Goal: Information Seeking & Learning: Compare options

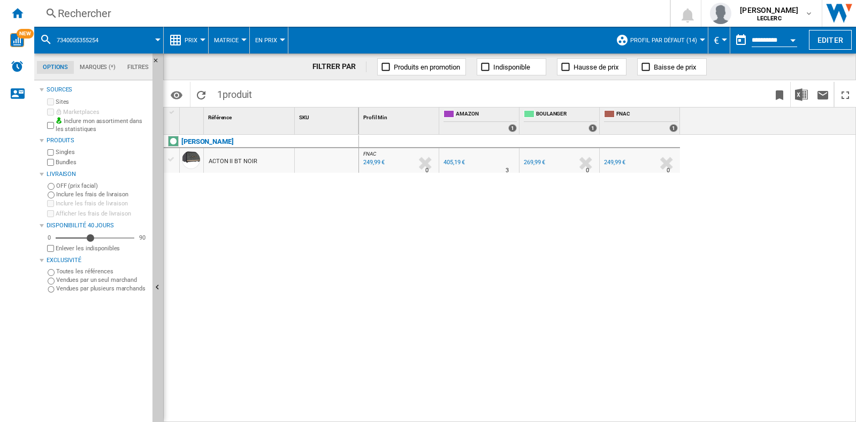
click at [85, 21] on div "Rechercher Rechercher 0 [PERSON_NAME] LECLERC LECLERC Mes paramètres Se déconne…" at bounding box center [445, 13] width 822 height 27
click at [86, 12] on div "Rechercher" at bounding box center [350, 13] width 584 height 15
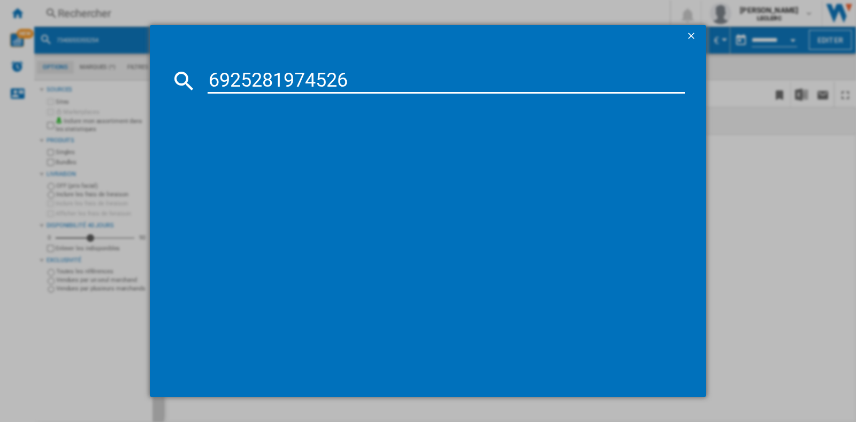
type input "6925281974526"
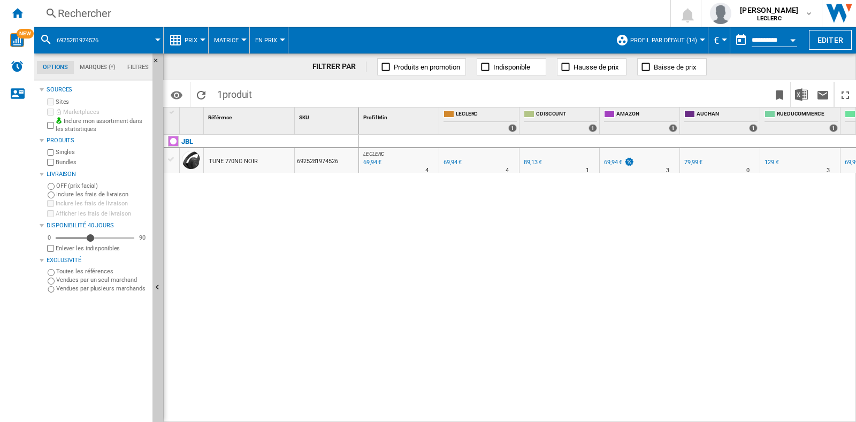
click at [227, 9] on div "Rechercher" at bounding box center [350, 13] width 584 height 15
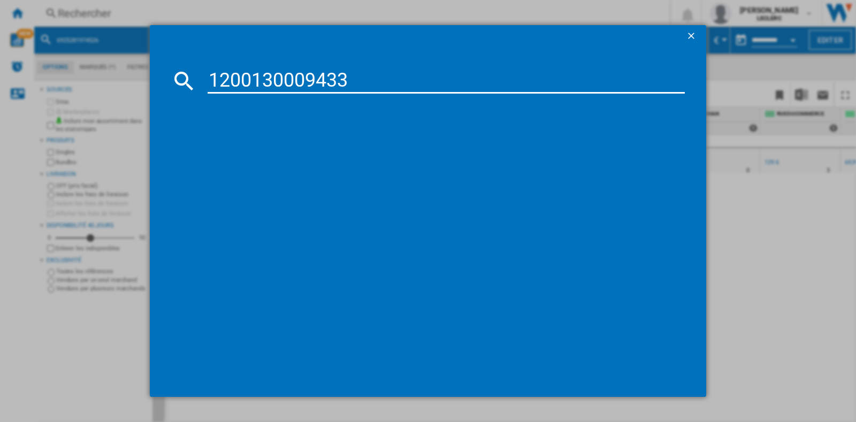
type input "1200130009433"
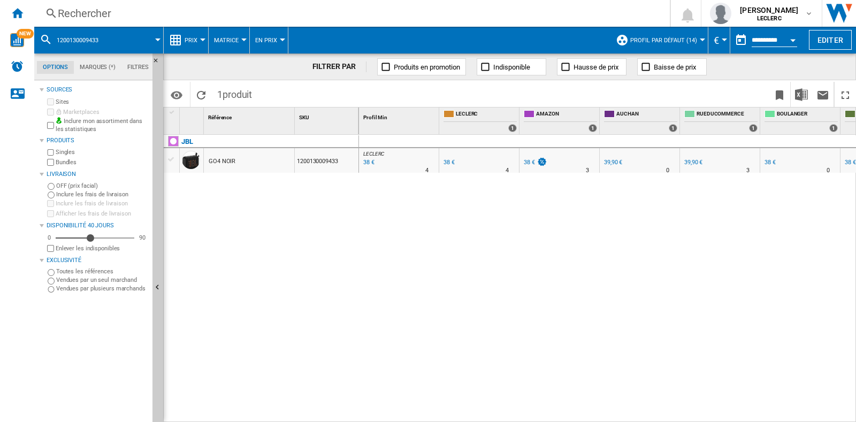
click at [160, 11] on div "Rechercher" at bounding box center [350, 13] width 584 height 15
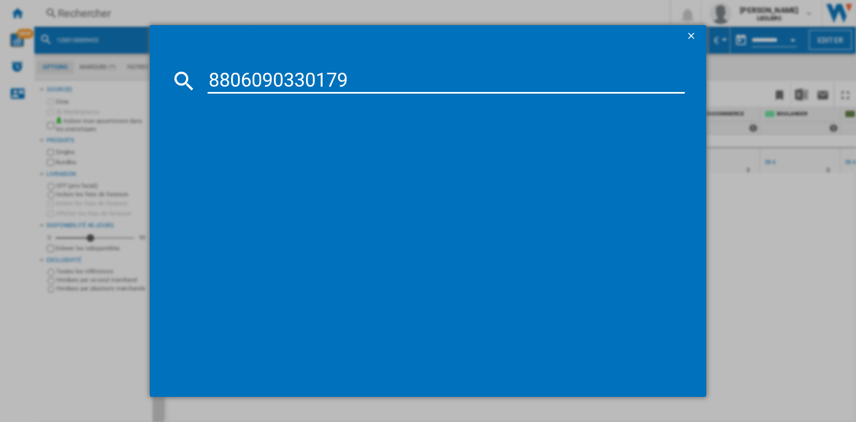
type input "8806090330179"
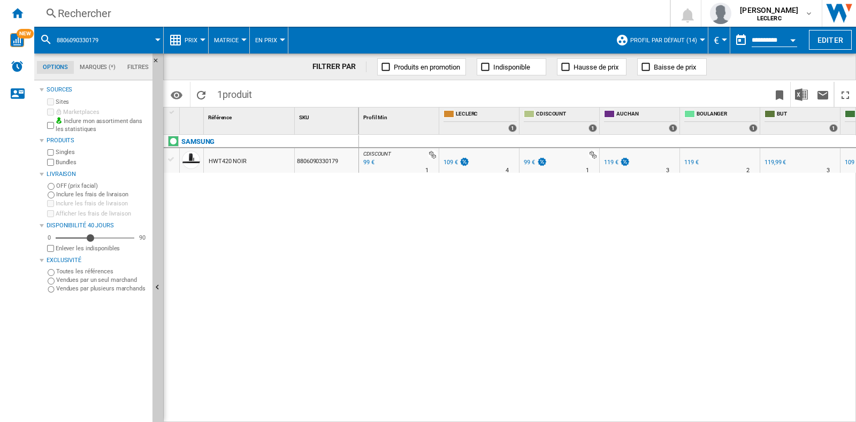
click at [446, 159] on div "109 €" at bounding box center [450, 162] width 14 height 7
click at [528, 163] on div "99 €" at bounding box center [529, 162] width 11 height 7
click at [540, 160] on img at bounding box center [541, 161] width 11 height 9
click at [86, 7] on div "Rechercher" at bounding box center [350, 13] width 584 height 15
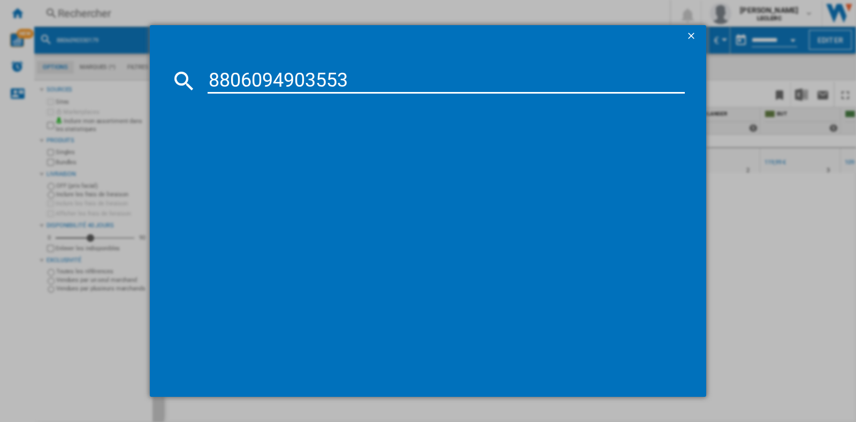
type input "8806094903553"
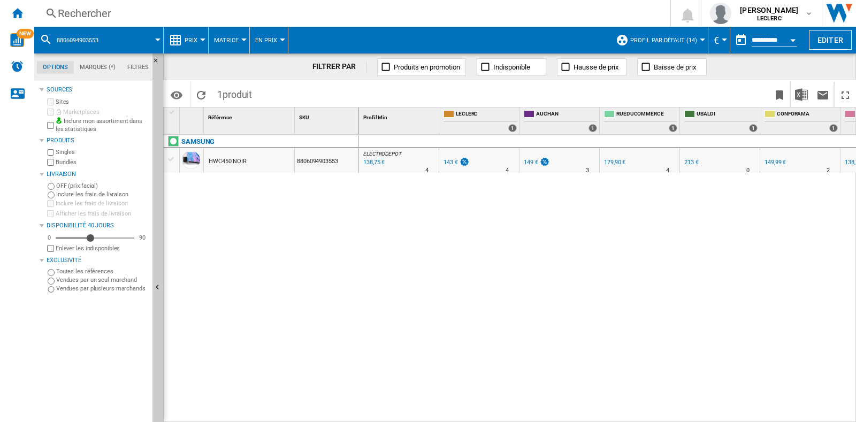
click at [369, 159] on div "138,75 €" at bounding box center [373, 162] width 23 height 11
click at [226, 13] on div "Rechercher" at bounding box center [350, 13] width 584 height 15
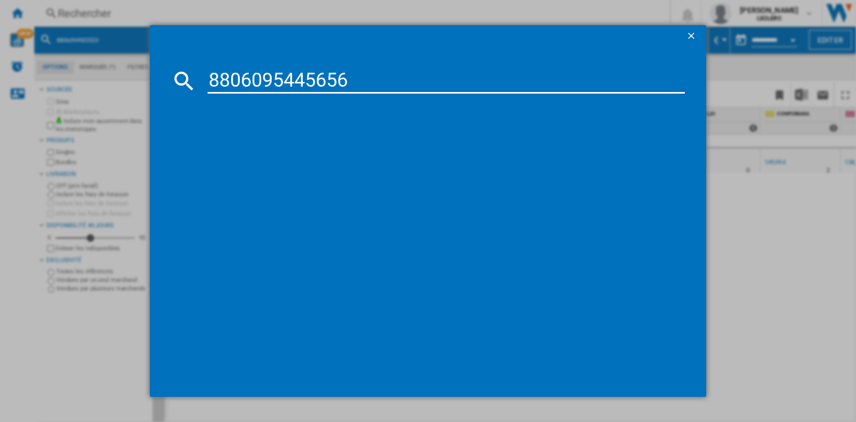
type input "8806095445656"
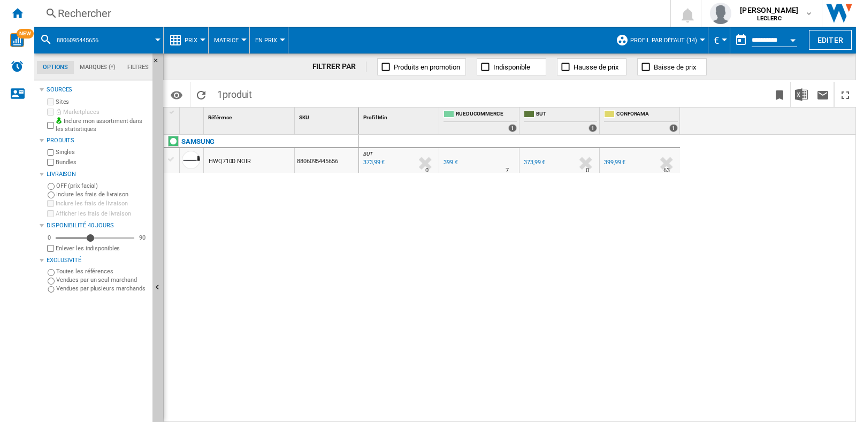
click at [254, 7] on div "Rechercher" at bounding box center [350, 13] width 584 height 15
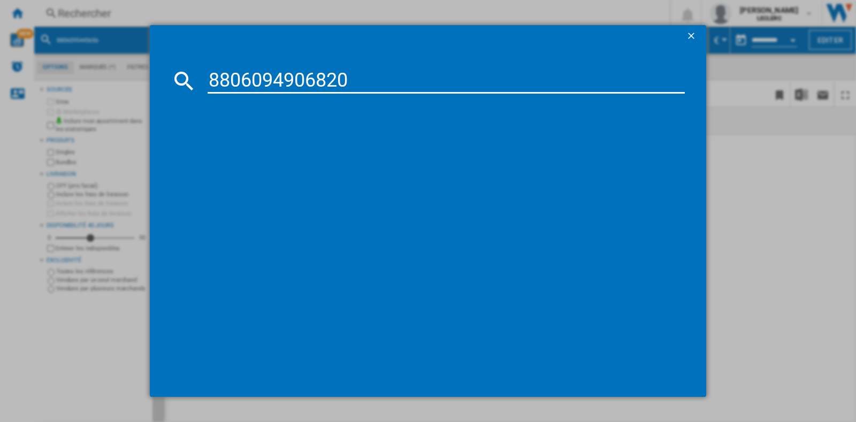
type input "8806094906820"
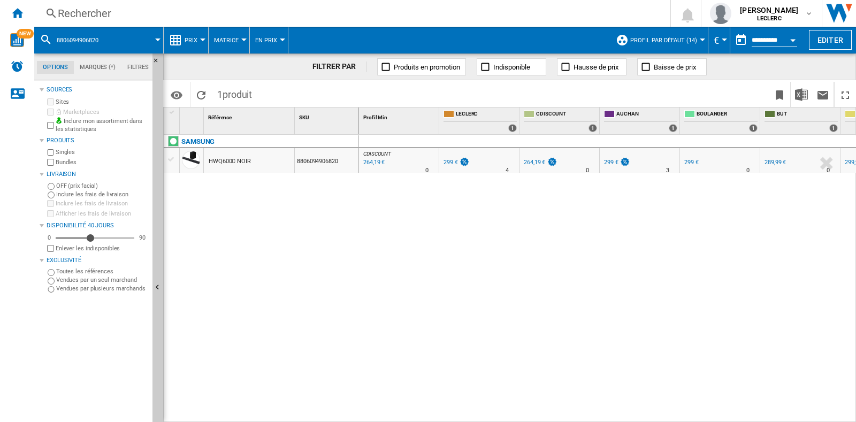
click at [99, 10] on div "Rechercher" at bounding box center [350, 13] width 584 height 15
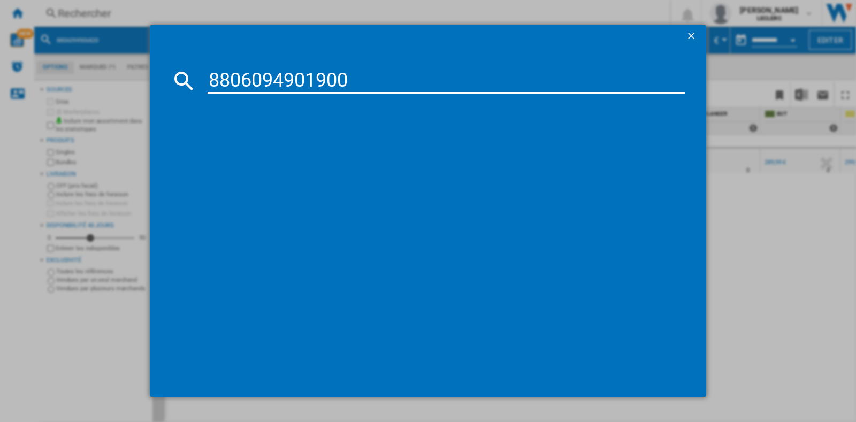
type input "8806094901900"
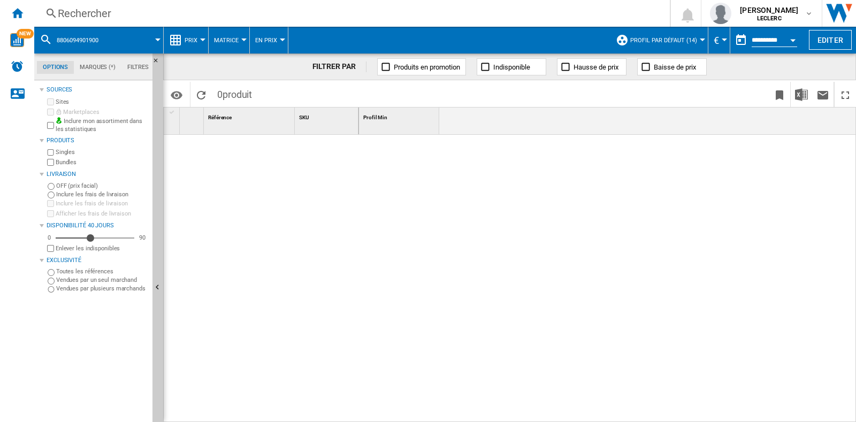
click at [263, 20] on div "Rechercher" at bounding box center [350, 13] width 584 height 15
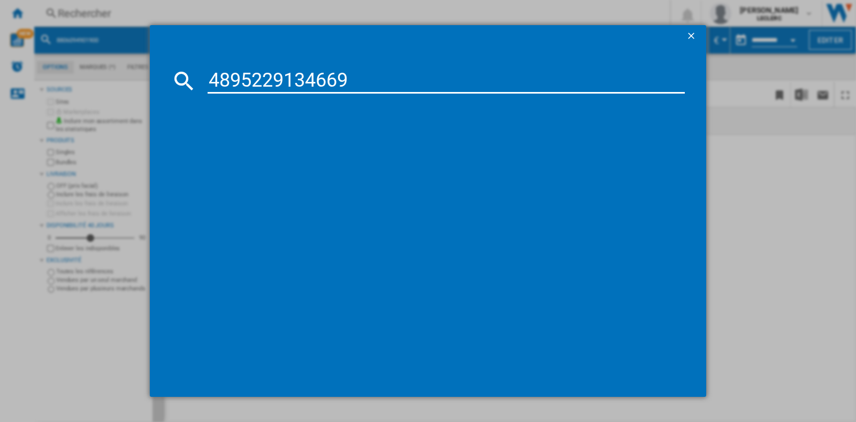
type input "4895229134669"
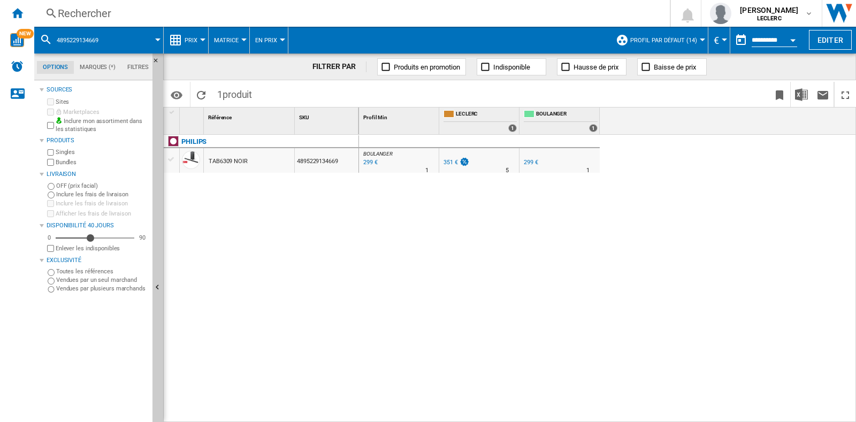
click at [531, 162] on div "299 €" at bounding box center [531, 162] width 14 height 7
click at [445, 164] on div "351 €" at bounding box center [450, 162] width 14 height 7
click at [185, 10] on div "Rechercher" at bounding box center [350, 13] width 584 height 15
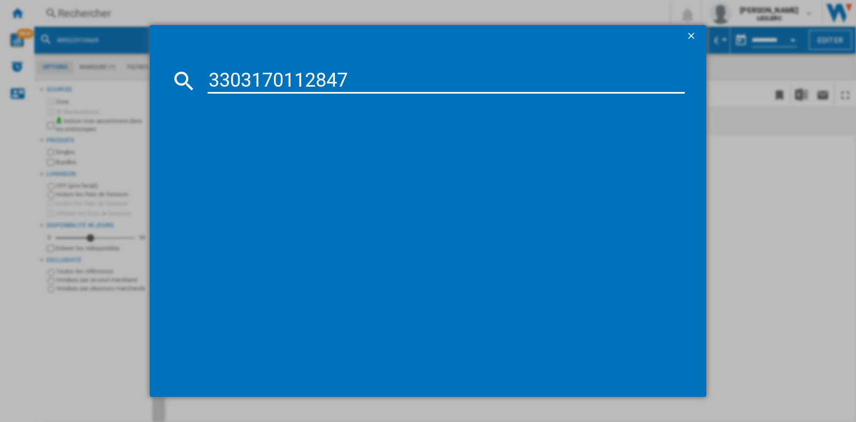
type input "3303170112847"
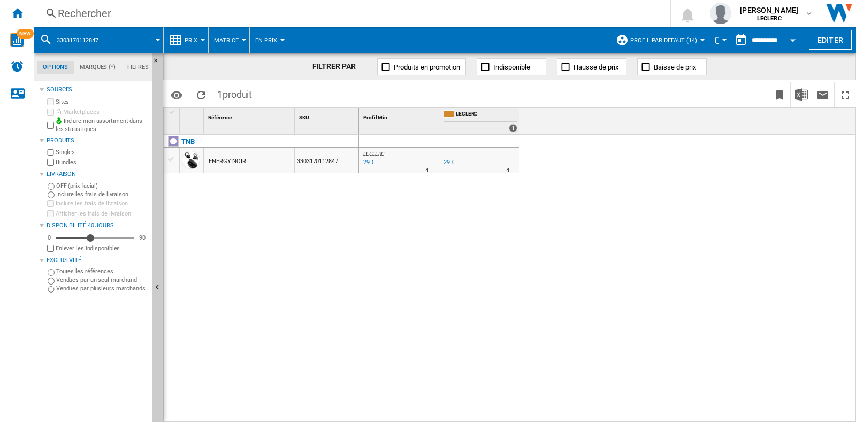
drag, startPoint x: 203, startPoint y: 25, endPoint x: 209, endPoint y: 22, distance: 6.0
click at [203, 25] on div "Rechercher Rechercher 0 [PERSON_NAME] LECLERC LECLERC Mes paramètres Se déconne…" at bounding box center [445, 13] width 822 height 27
click at [211, 17] on div "Rechercher" at bounding box center [350, 13] width 584 height 15
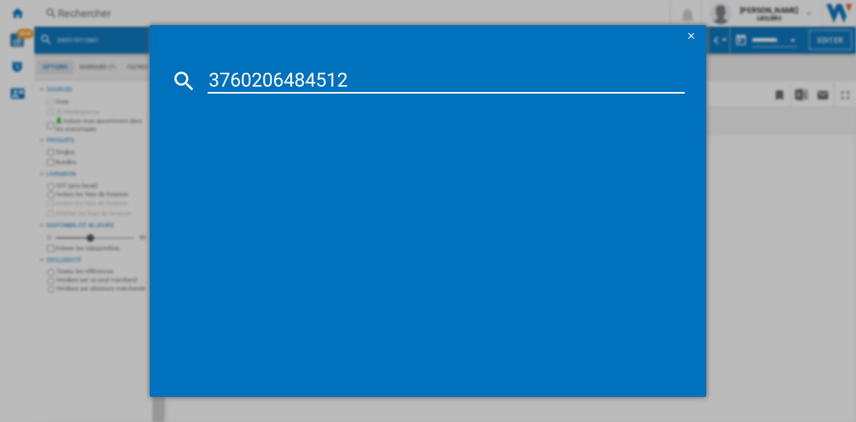
type input "3760206484512"
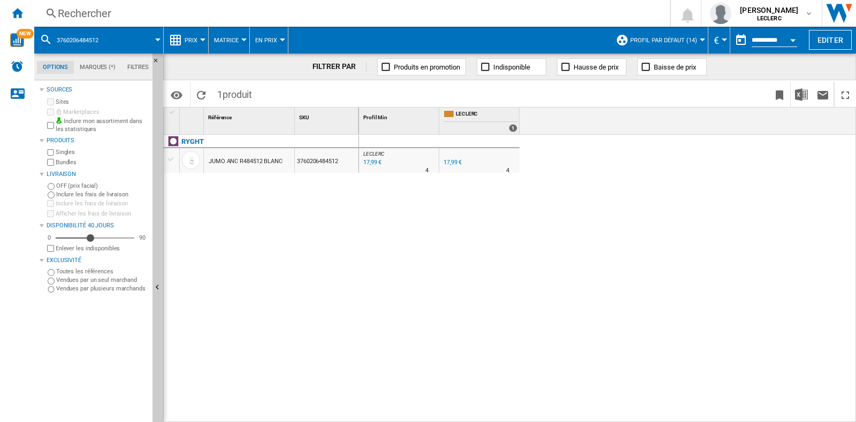
click at [255, 10] on div "Rechercher" at bounding box center [350, 13] width 584 height 15
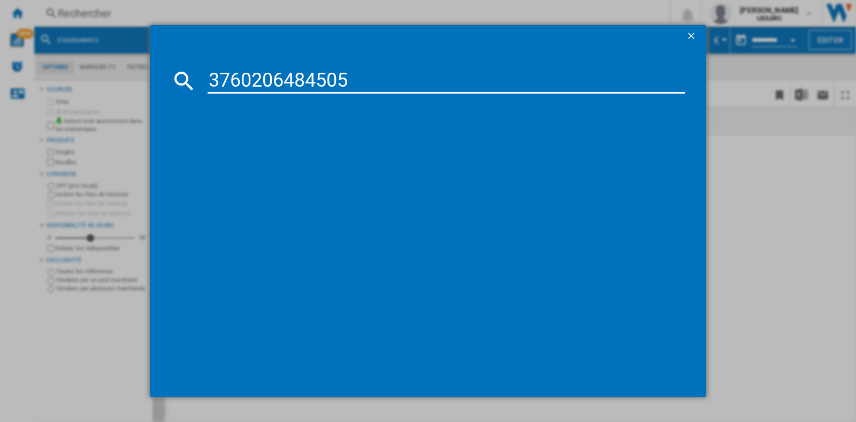
type input "3760206484505"
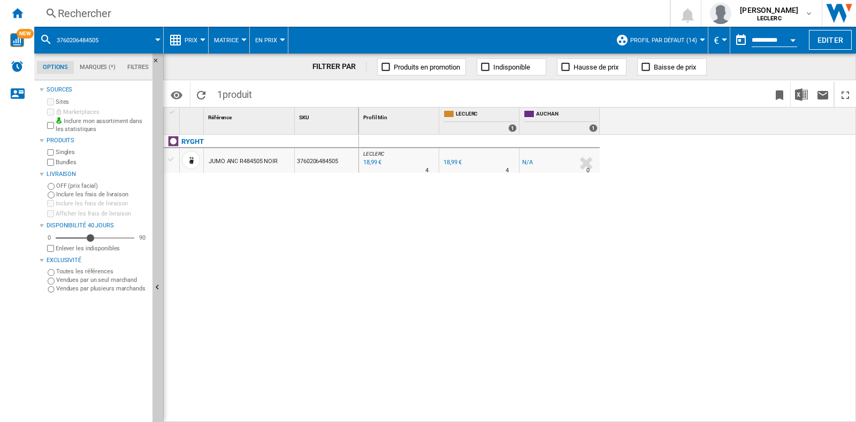
click at [211, 15] on div "Rechercher" at bounding box center [350, 13] width 584 height 15
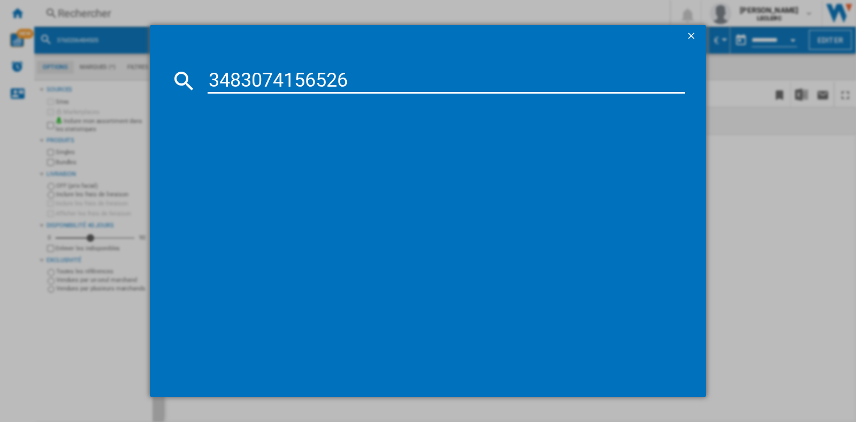
type input "3483074156526"
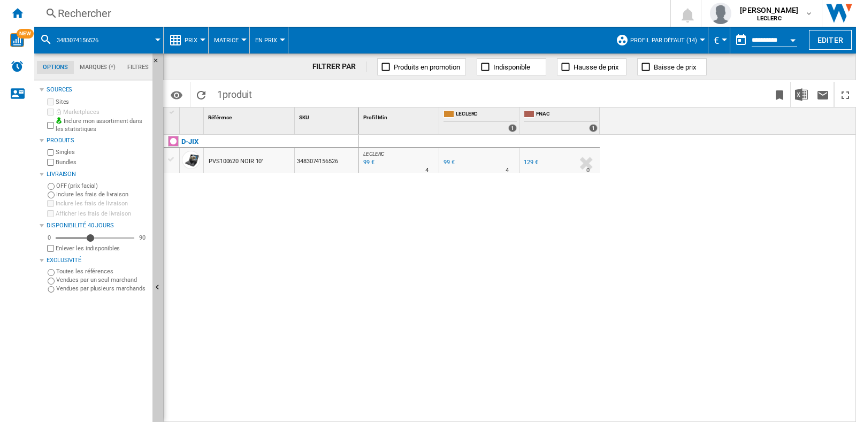
click at [243, 16] on div "Rechercher" at bounding box center [350, 13] width 584 height 15
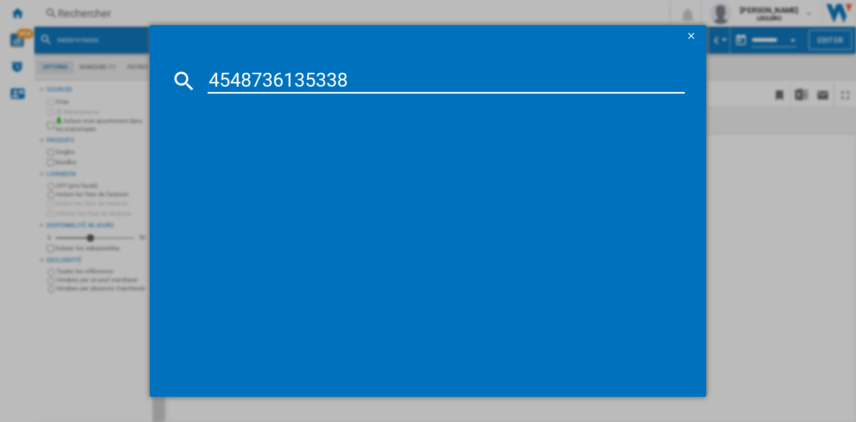
type input "4548736135338"
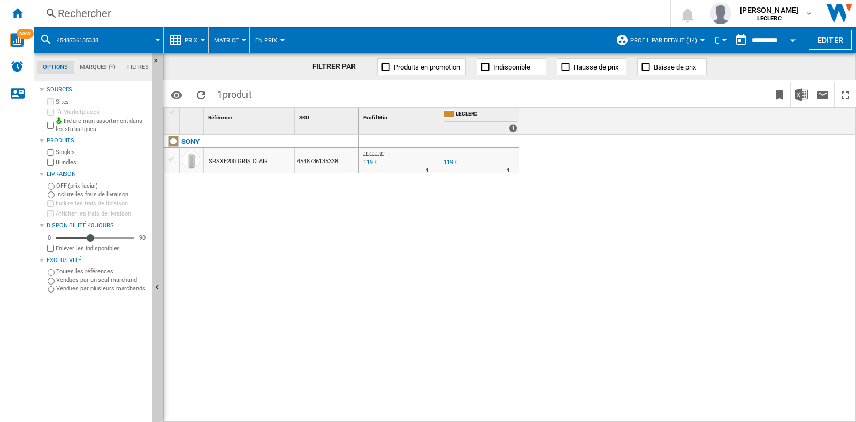
click at [392, 26] on div "Rechercher Rechercher 0 [PERSON_NAME] LECLERC LECLERC Mes paramètres Se déconne…" at bounding box center [445, 13] width 822 height 27
click at [386, 17] on div "Rechercher" at bounding box center [350, 13] width 584 height 15
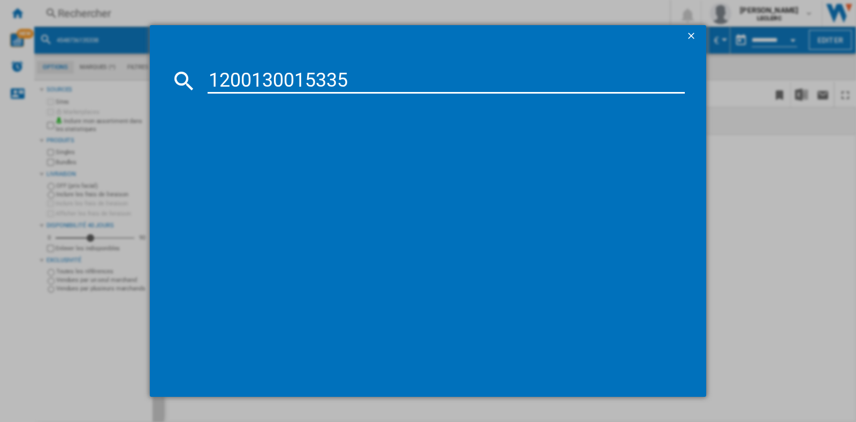
type input "1200130015335"
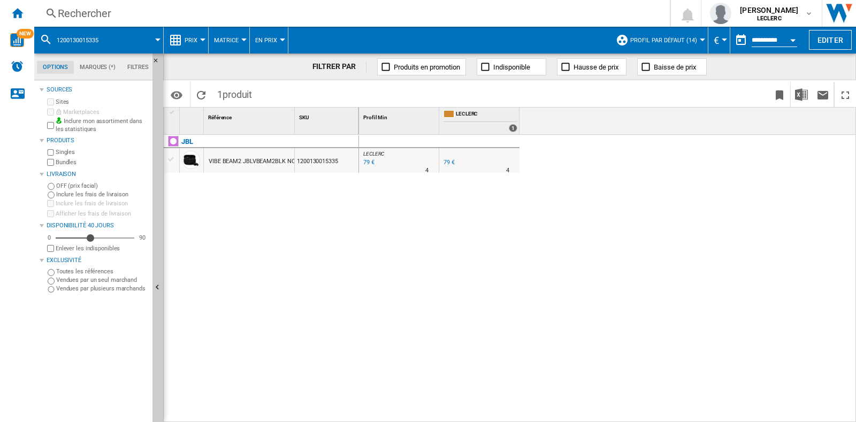
click at [235, 19] on div "Rechercher" at bounding box center [350, 13] width 584 height 15
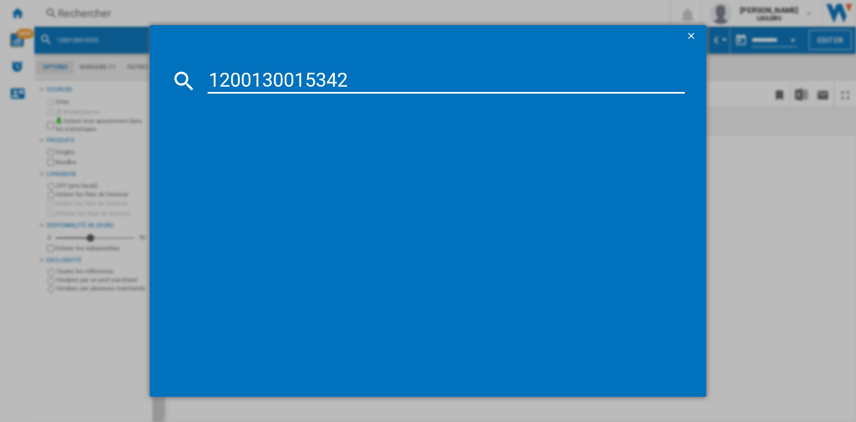
type input "1200130015342"
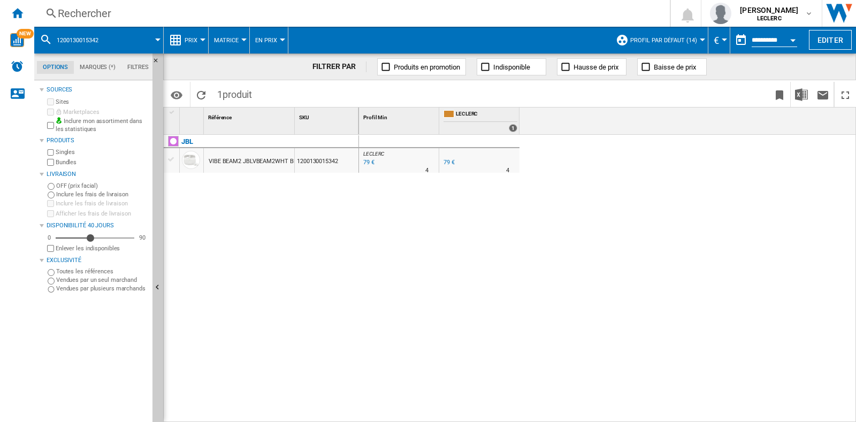
click at [94, 11] on div "Rechercher" at bounding box center [350, 13] width 584 height 15
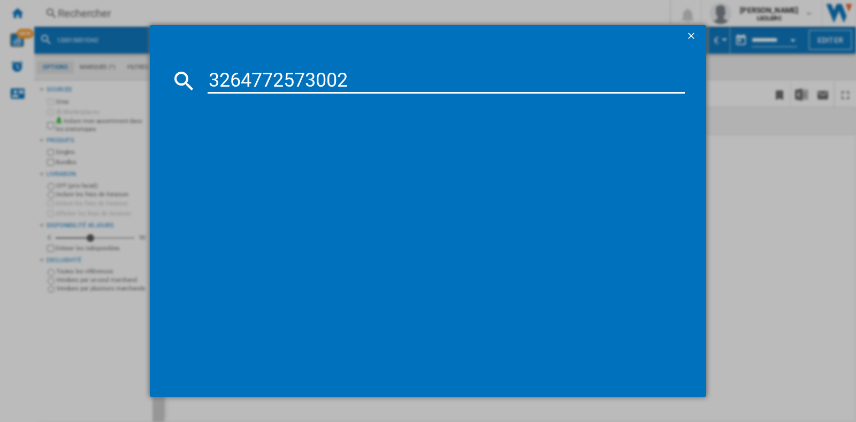
type input "3264772573002"
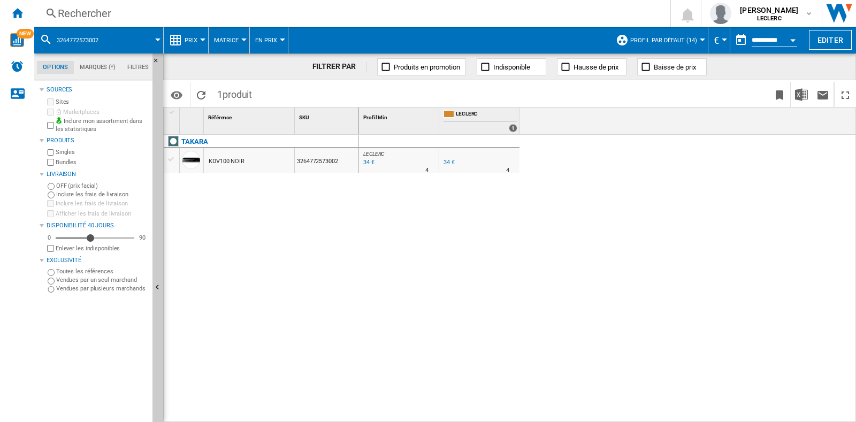
click at [133, 12] on div "Rechercher" at bounding box center [350, 13] width 584 height 15
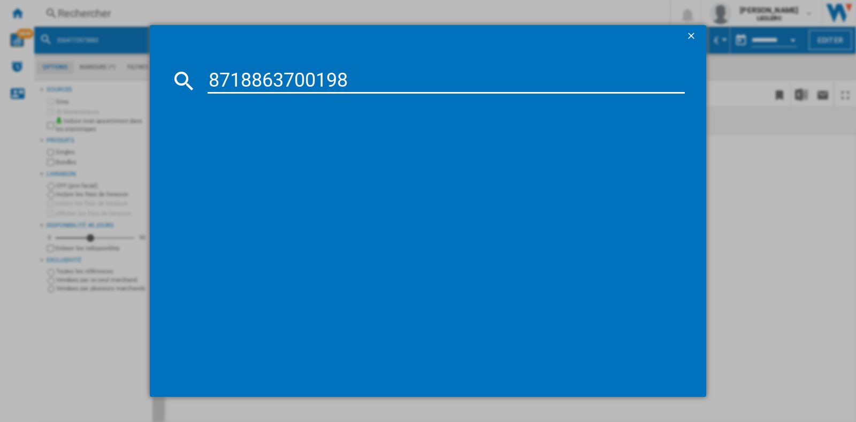
type input "8718863700198"
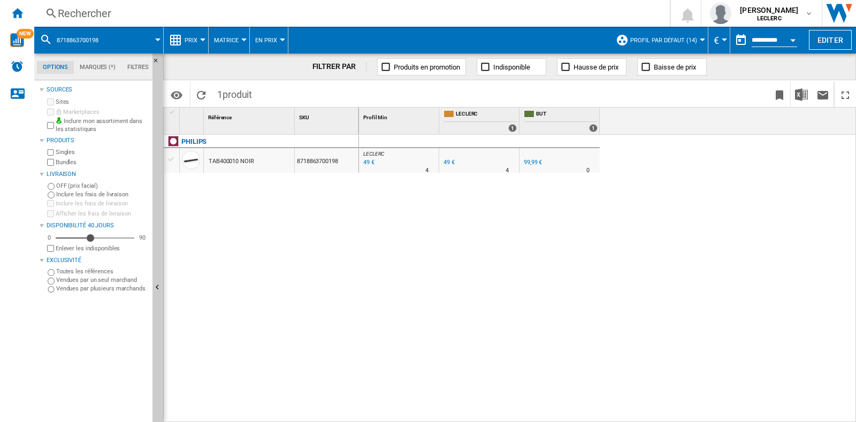
drag, startPoint x: 275, startPoint y: 3, endPoint x: 280, endPoint y: 6, distance: 5.8
click at [275, 3] on div "Rechercher Rechercher 0 [PERSON_NAME] LECLERC LECLERC Mes paramètres Se déconne…" at bounding box center [445, 13] width 822 height 27
click at [289, 12] on div "Rechercher" at bounding box center [350, 13] width 584 height 15
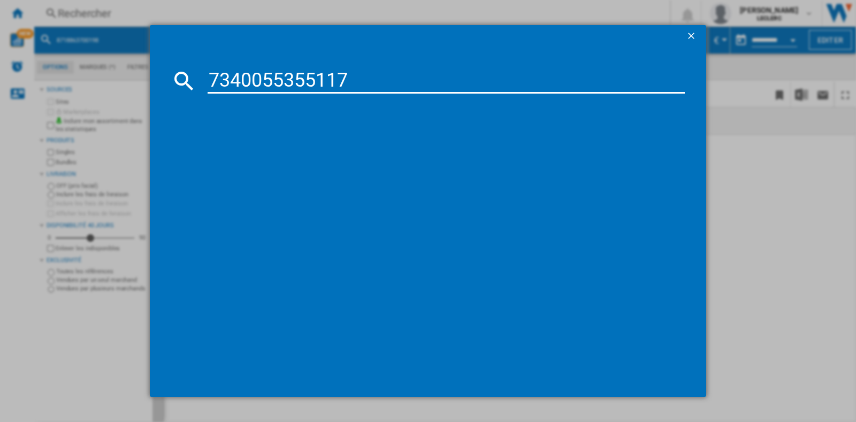
type input "7340055355117"
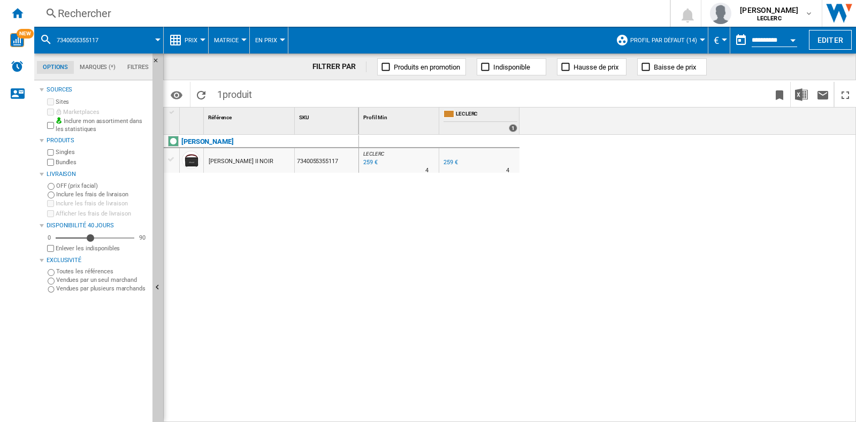
click at [120, 18] on div "Rechercher" at bounding box center [350, 13] width 584 height 15
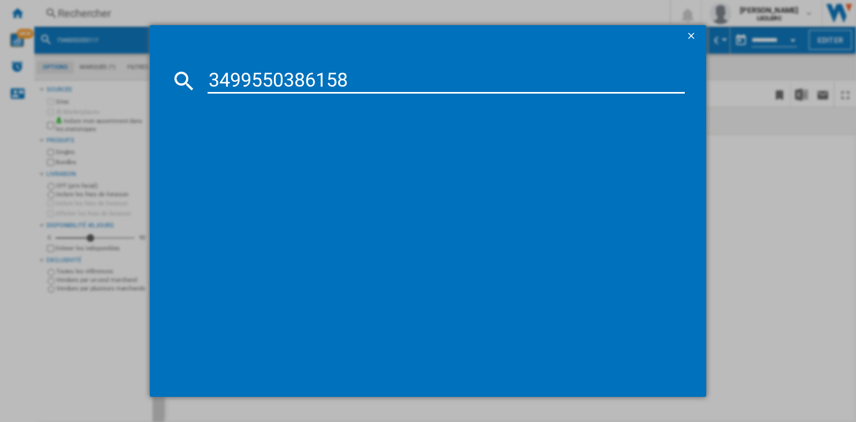
type input "3499550386158"
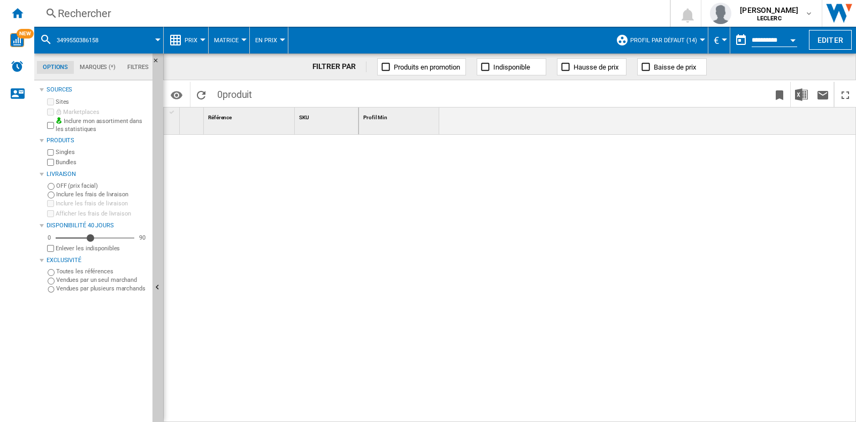
click at [281, 17] on div "Rechercher" at bounding box center [350, 13] width 584 height 15
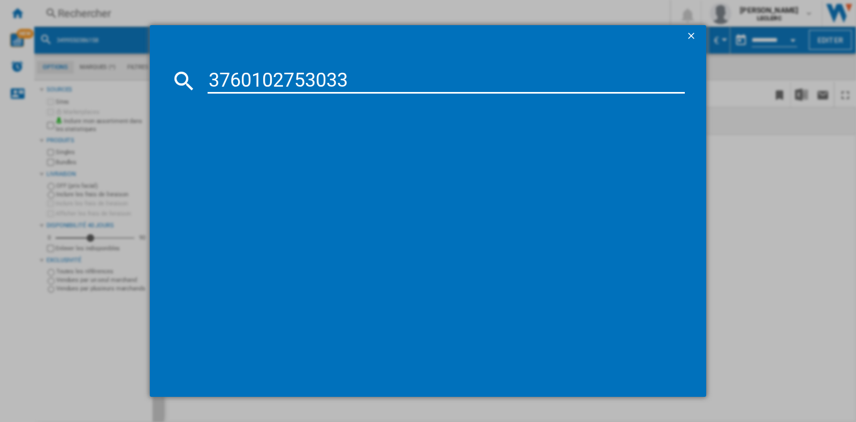
type input "3760102753033"
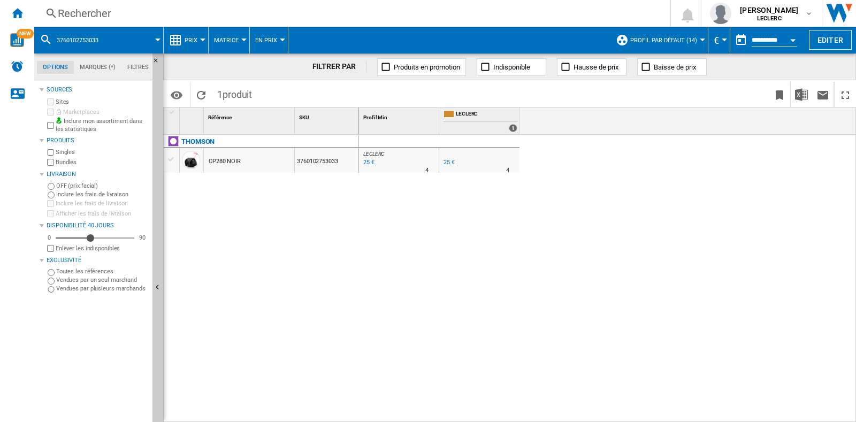
click at [240, 7] on div "Rechercher" at bounding box center [350, 13] width 584 height 15
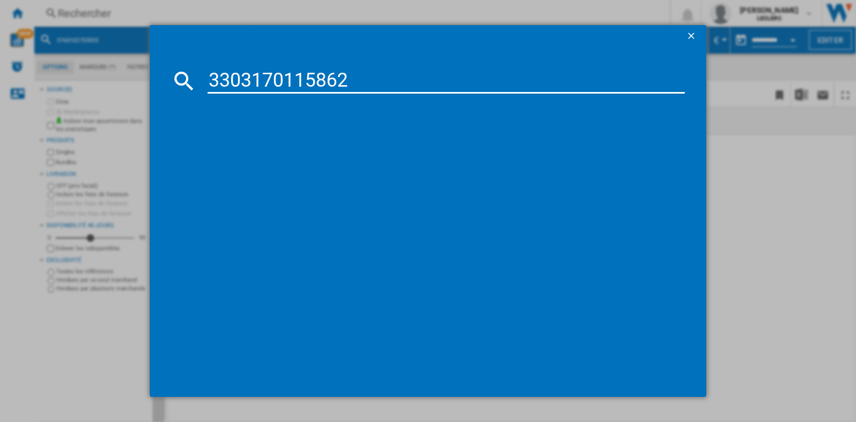
type input "3303170115862"
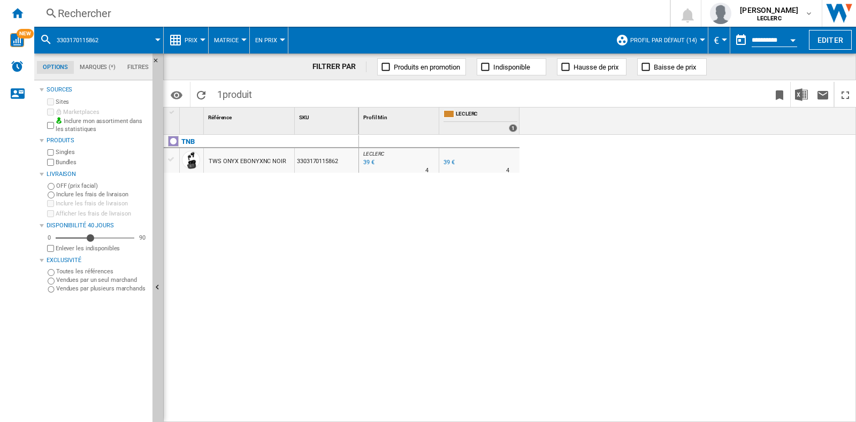
click at [178, 21] on div "Rechercher Rechercher 0 [PERSON_NAME] LECLERC LECLERC Mes paramètres Se déconne…" at bounding box center [445, 13] width 822 height 27
click at [226, 16] on div "Rechercher" at bounding box center [350, 13] width 584 height 15
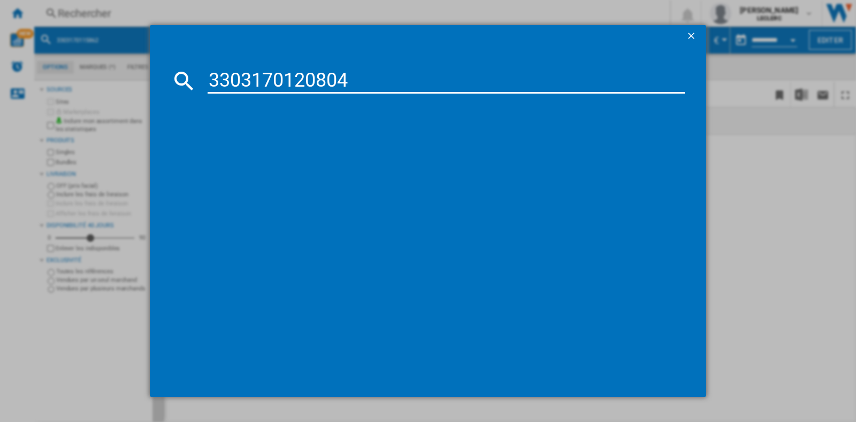
type input "3303170120804"
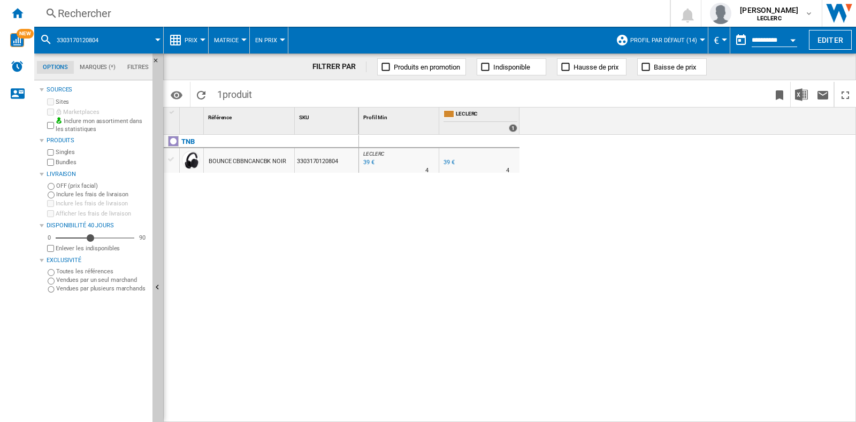
click at [281, 17] on div "Rechercher" at bounding box center [350, 13] width 584 height 15
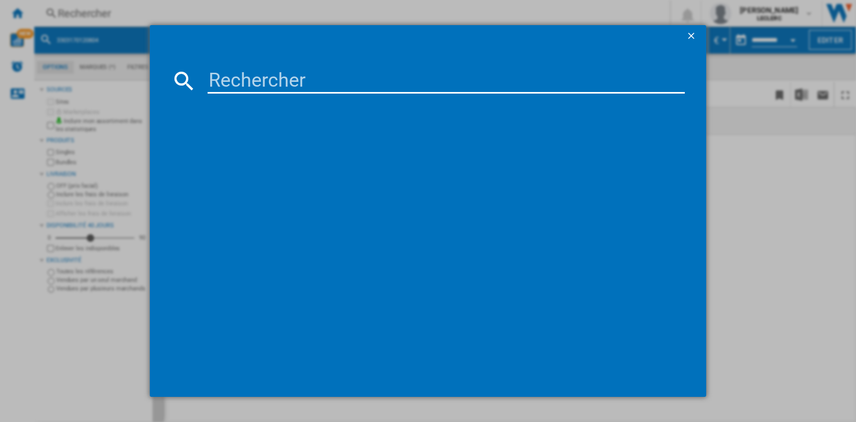
type input "6925281959608"
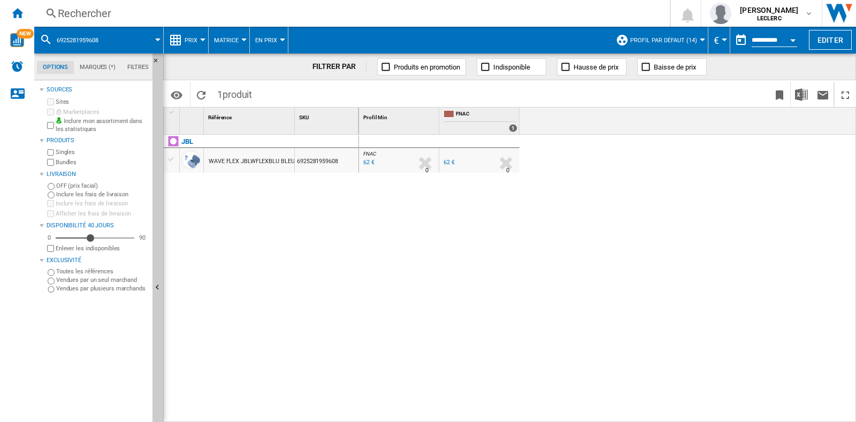
click at [535, 13] on div "Rechercher" at bounding box center [350, 13] width 584 height 15
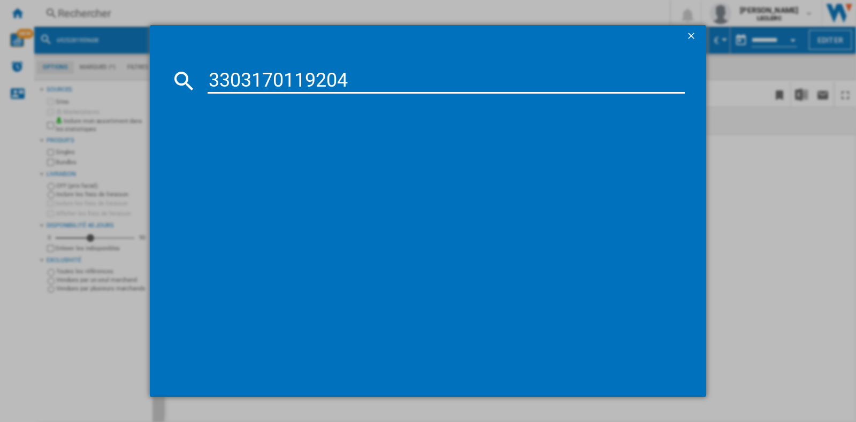
type input "3303170119204"
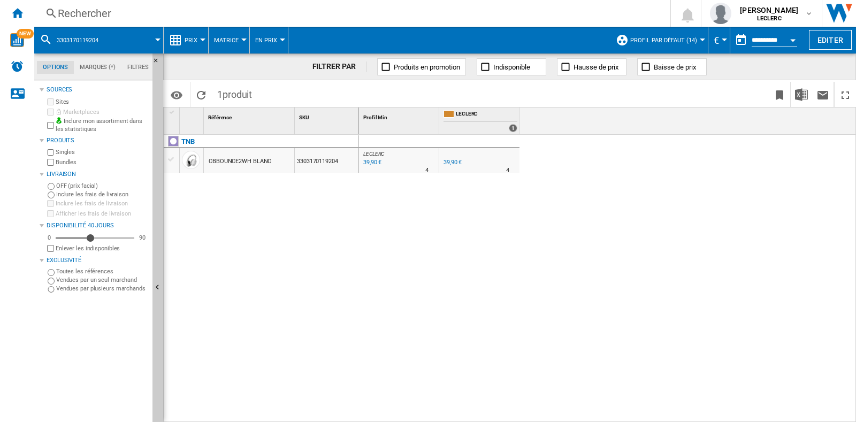
click at [282, 17] on div "Rechercher" at bounding box center [350, 13] width 584 height 15
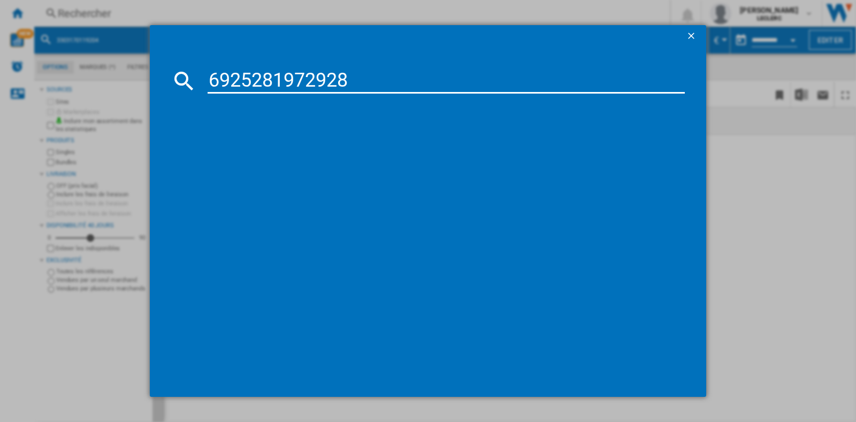
type input "6925281972928"
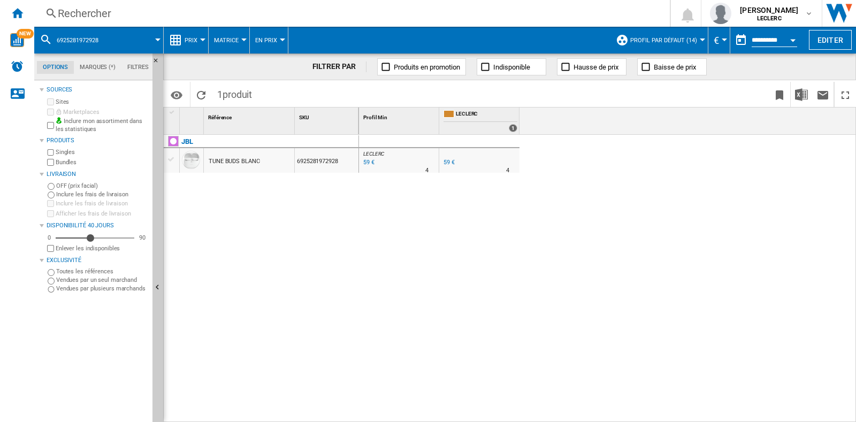
click at [126, 21] on div "Rechercher Rechercher 0 [PERSON_NAME] LECLERC LECLERC Mes paramètres Se déconne…" at bounding box center [445, 13] width 822 height 27
click at [145, 17] on div "Rechercher" at bounding box center [350, 13] width 584 height 15
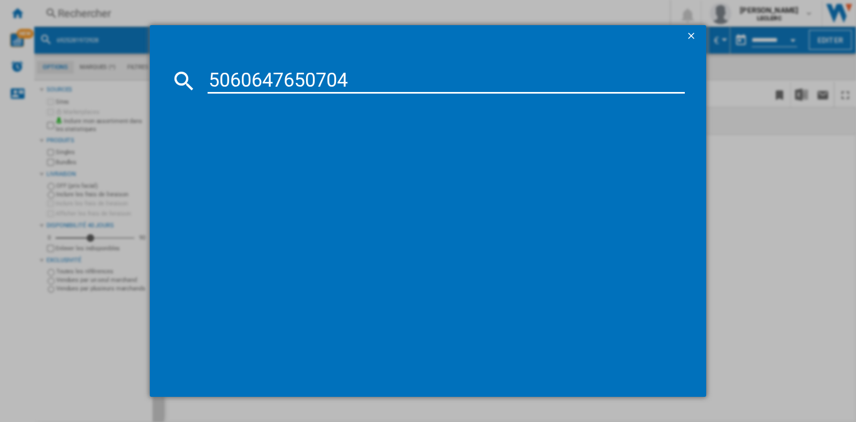
type input "5060647650704"
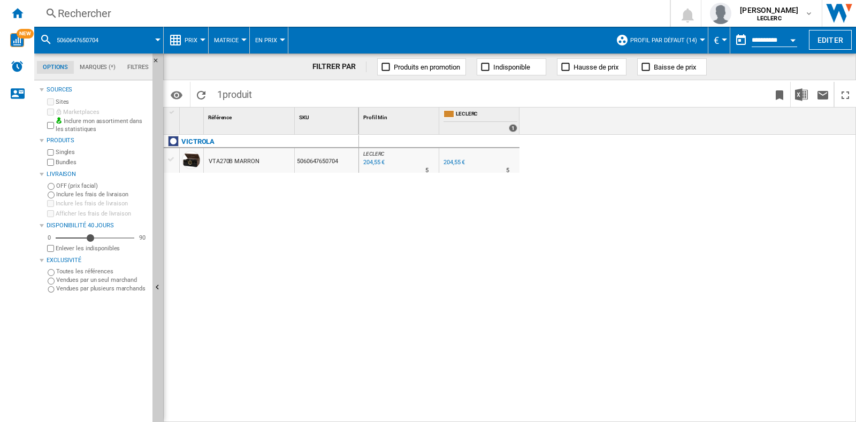
click at [180, 17] on div "Rechercher" at bounding box center [350, 13] width 584 height 15
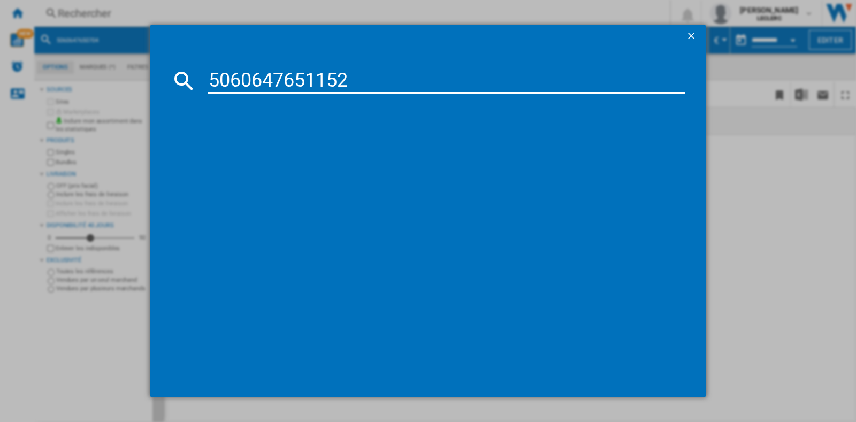
type input "5060647651152"
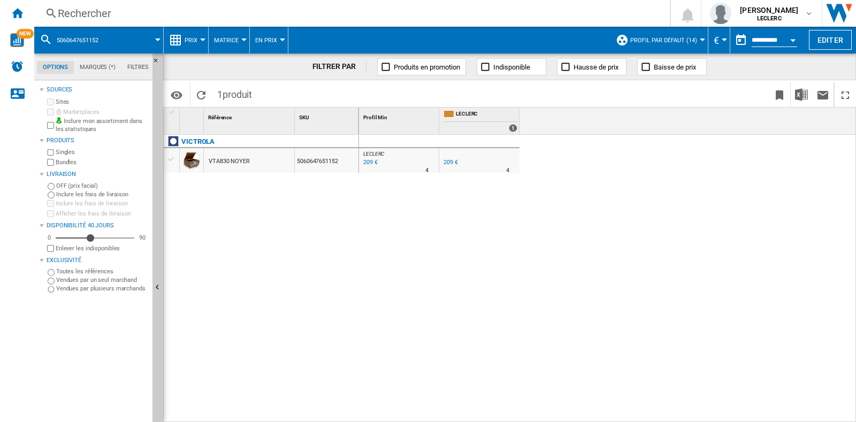
click at [78, 19] on div "Rechercher" at bounding box center [350, 13] width 584 height 15
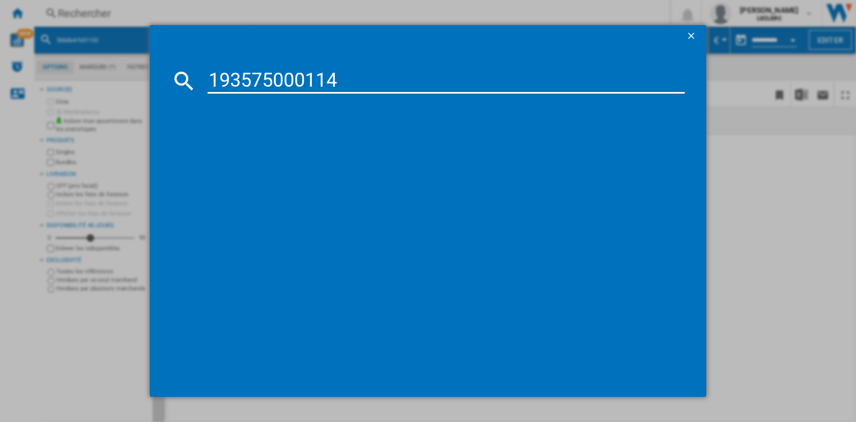
click at [217, 76] on input "193575000114" at bounding box center [446, 81] width 477 height 26
type input "0193575000114"
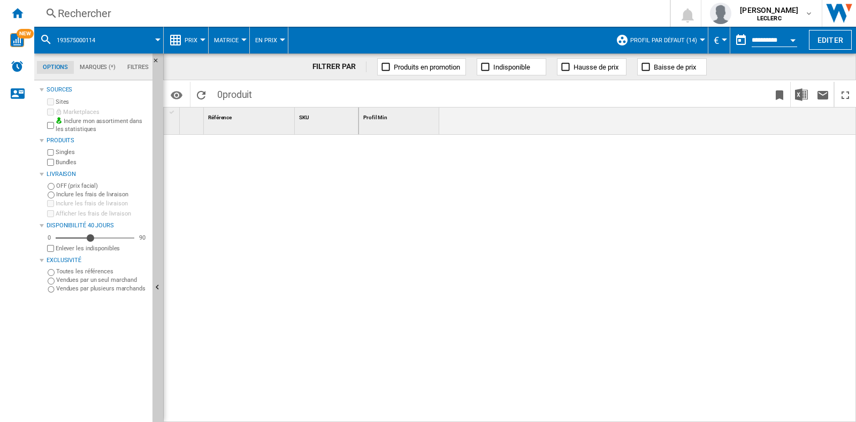
click at [339, 18] on div "Rechercher" at bounding box center [350, 13] width 584 height 15
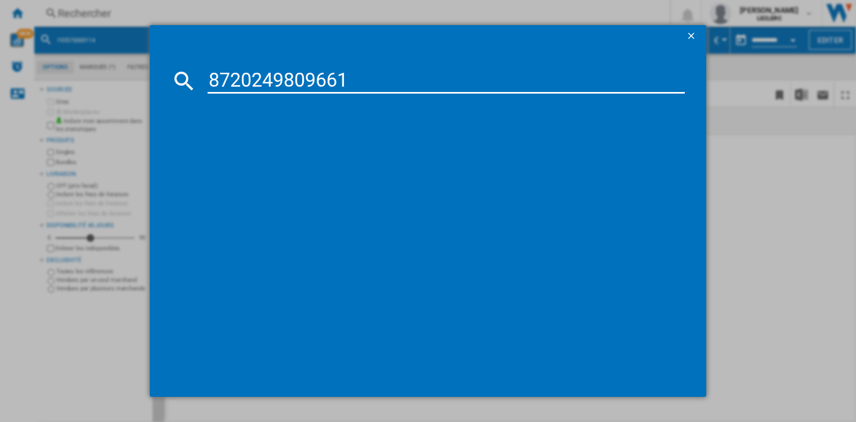
type input "8720249809661"
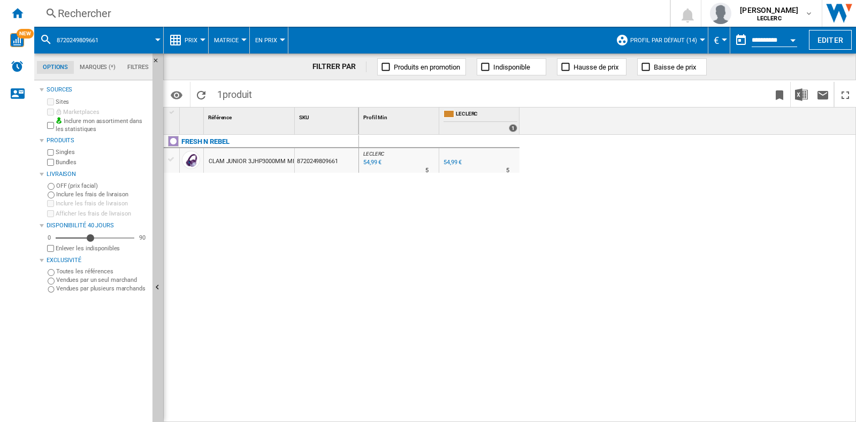
click at [170, 16] on div "Rechercher" at bounding box center [350, 13] width 584 height 15
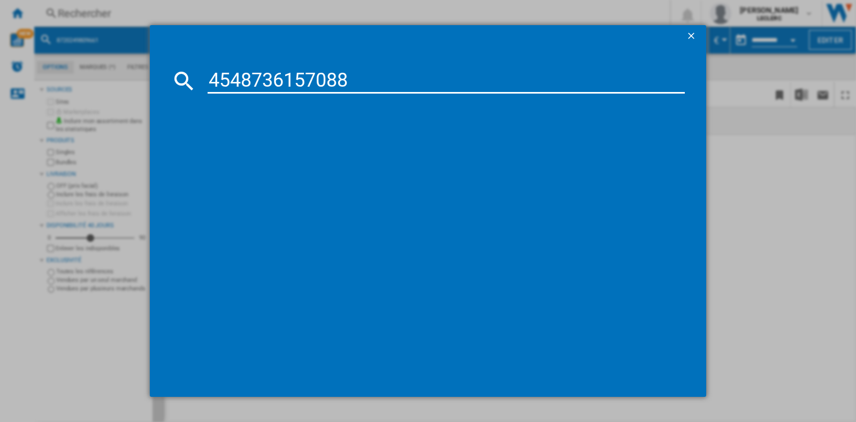
type input "4548736157088"
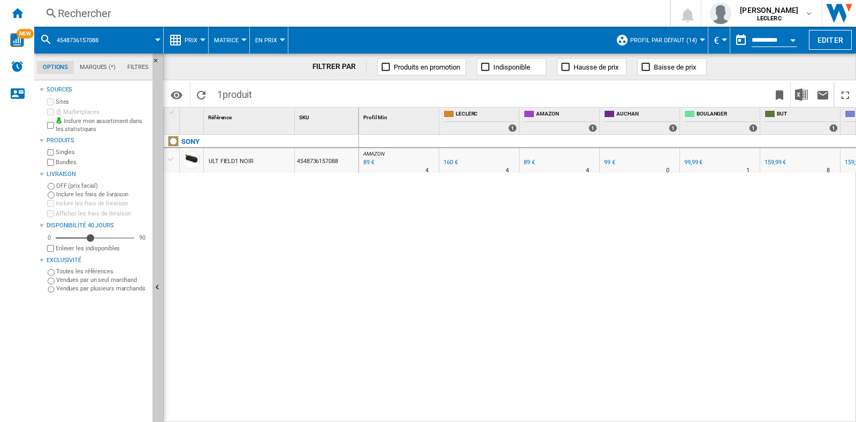
click at [527, 164] on div "89 €" at bounding box center [529, 162] width 11 height 7
click at [610, 162] on div "99 €" at bounding box center [609, 162] width 11 height 7
click at [776, 162] on div "159,99 €" at bounding box center [774, 162] width 21 height 7
click at [696, 161] on div "99,99 €" at bounding box center [693, 162] width 18 height 7
click at [162, 22] on div "Rechercher Rechercher 0 [PERSON_NAME] LECLERC LECLERC Mes paramètres Se déconne…" at bounding box center [445, 13] width 822 height 27
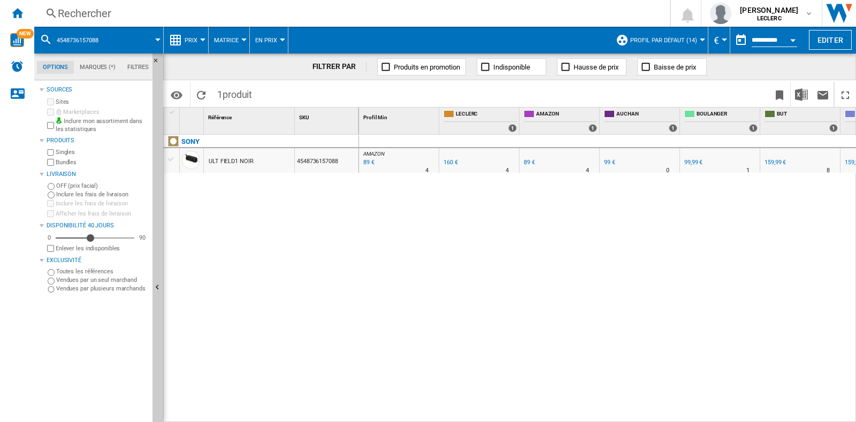
click at [193, 10] on div "Rechercher" at bounding box center [350, 13] width 584 height 15
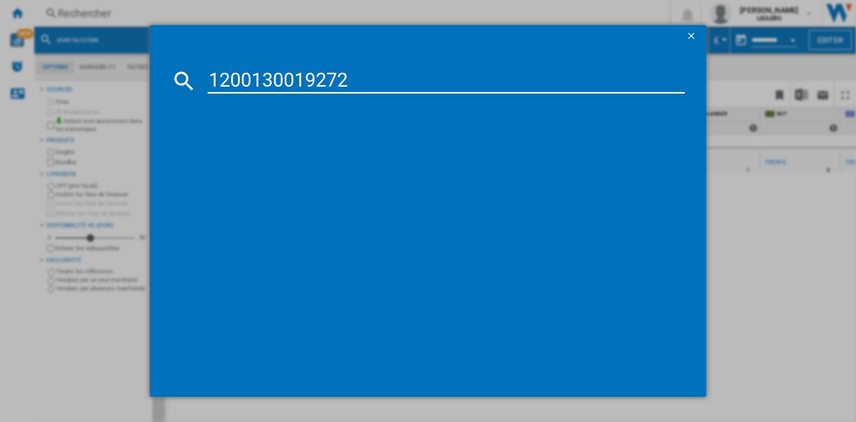
type input "1200130019272"
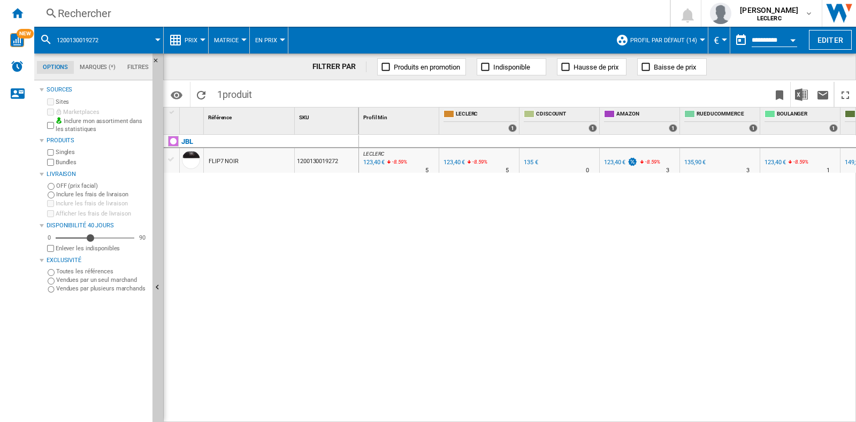
click at [221, 21] on div "Rechercher Rechercher 0 [PERSON_NAME] LECLERC LECLERC Mes paramètres Se déconne…" at bounding box center [445, 13] width 822 height 27
click at [182, 14] on div "Rechercher" at bounding box center [350, 13] width 584 height 15
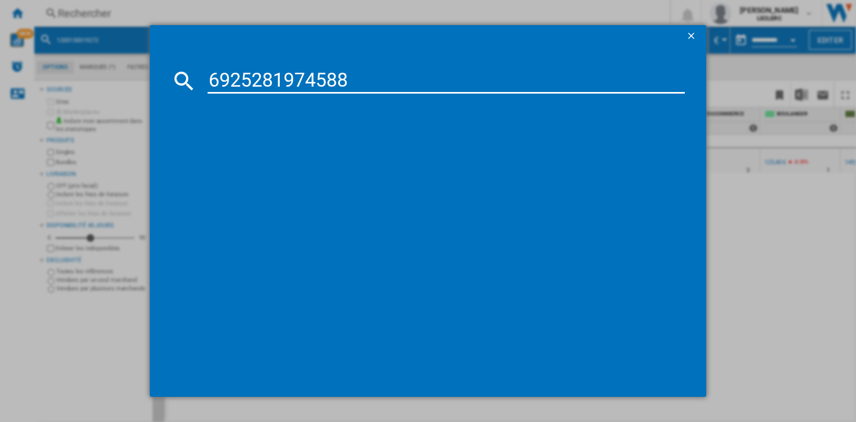
type input "6925281974588"
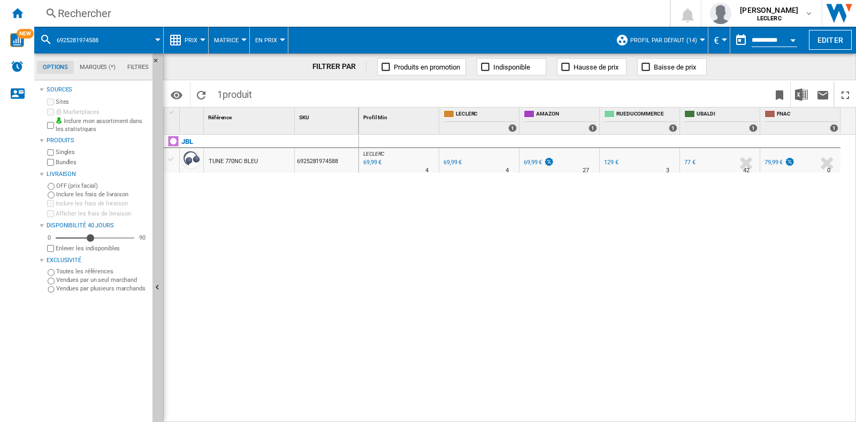
click at [117, 6] on div "Rechercher" at bounding box center [350, 13] width 584 height 15
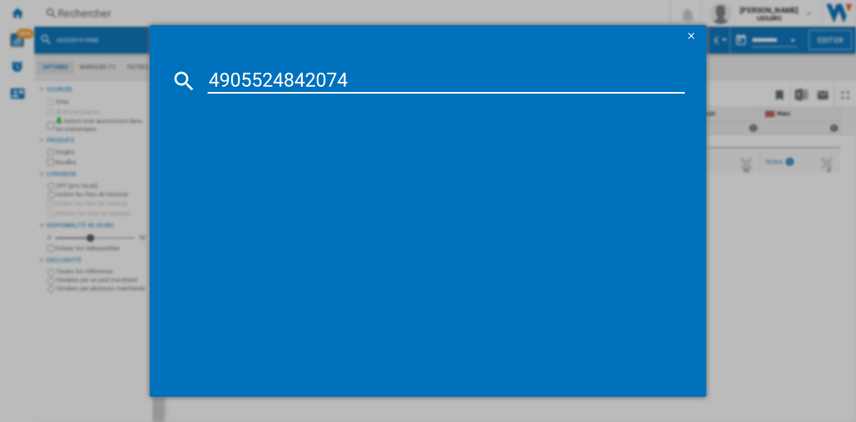
type input "4905524842074"
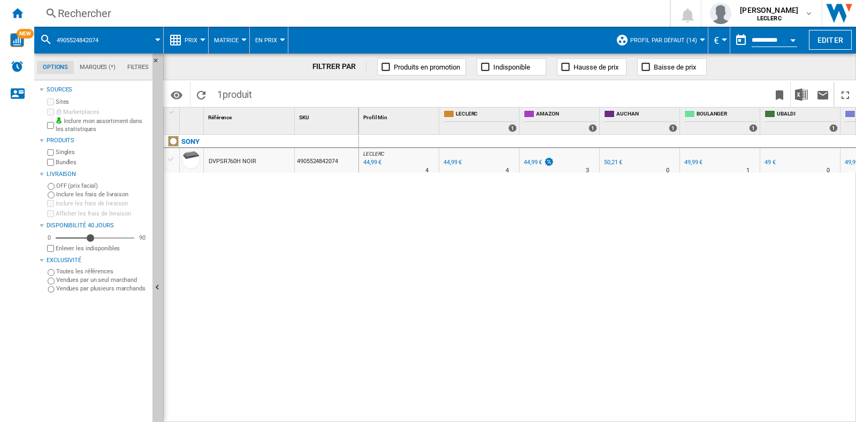
click at [99, 12] on div "Rechercher" at bounding box center [350, 13] width 584 height 15
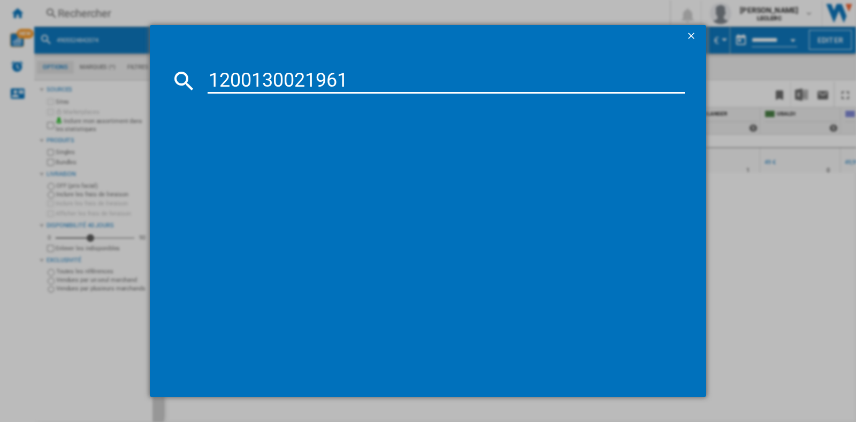
type input "1200130021961"
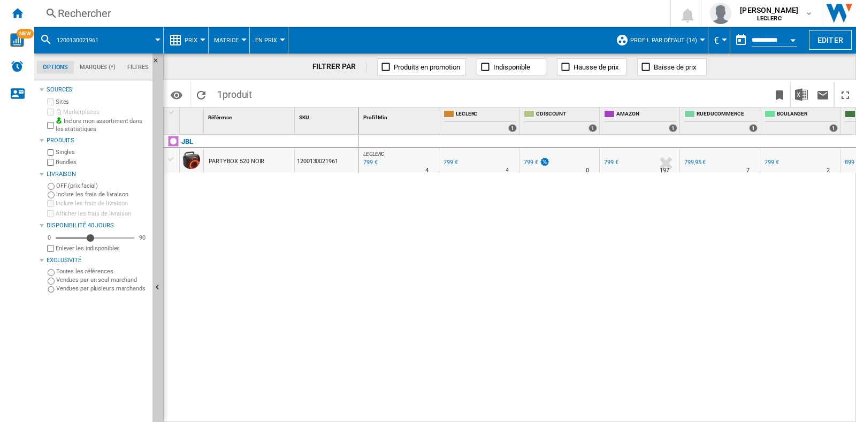
click at [227, 14] on div "Rechercher" at bounding box center [350, 13] width 584 height 15
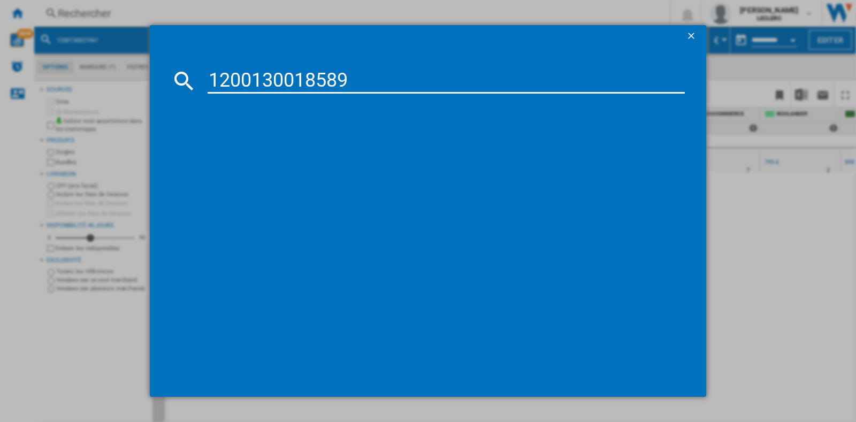
type input "1200130018589"
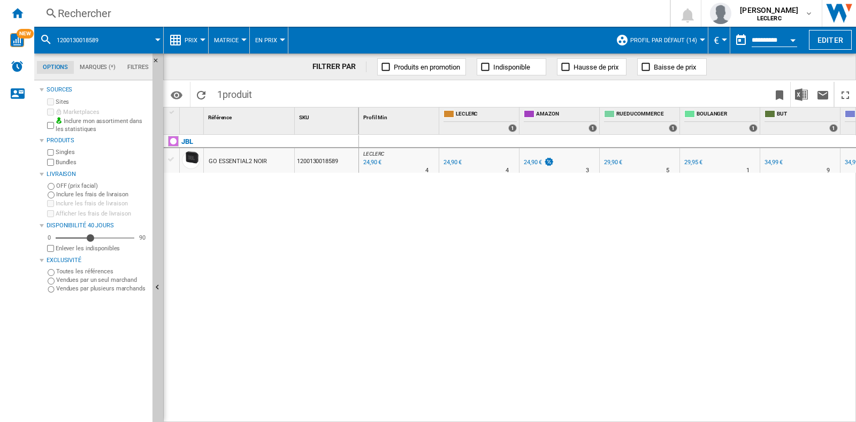
click at [160, 7] on div "Rechercher" at bounding box center [350, 13] width 584 height 15
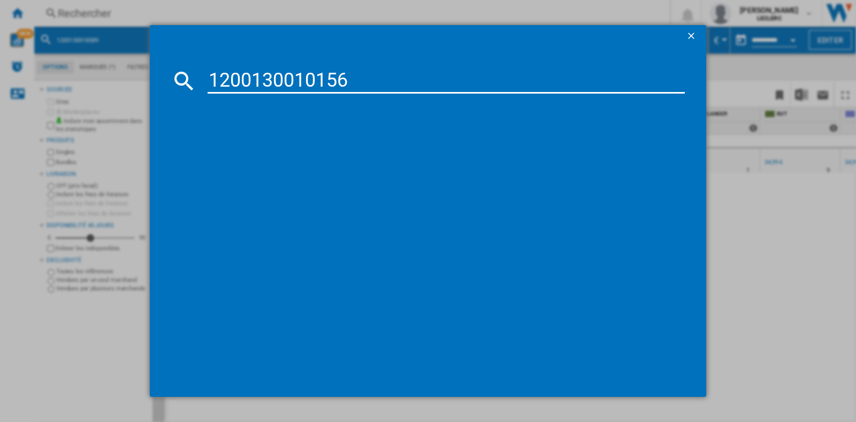
type input "1200130010156"
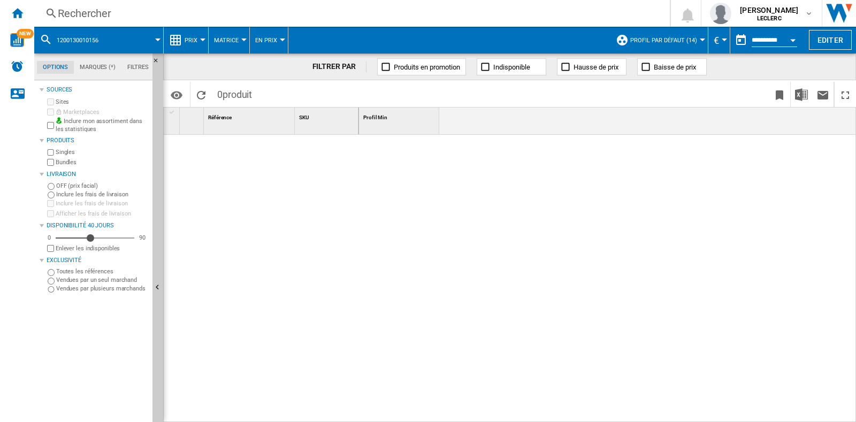
click at [109, 6] on div "Rechercher" at bounding box center [350, 13] width 584 height 15
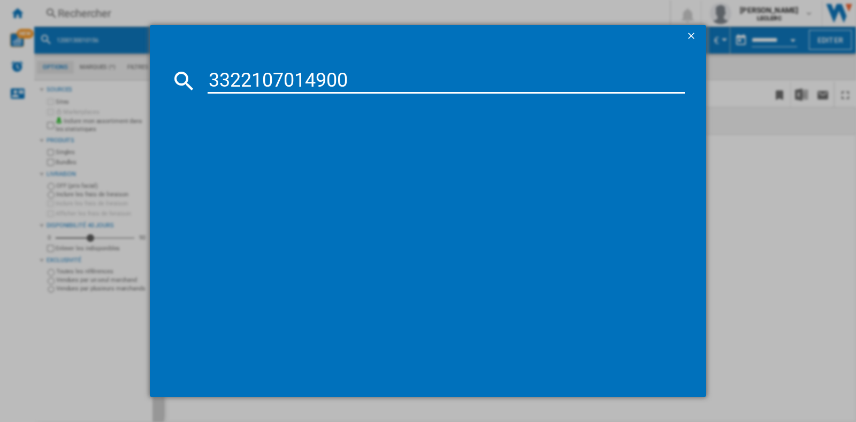
type input "3322107014900"
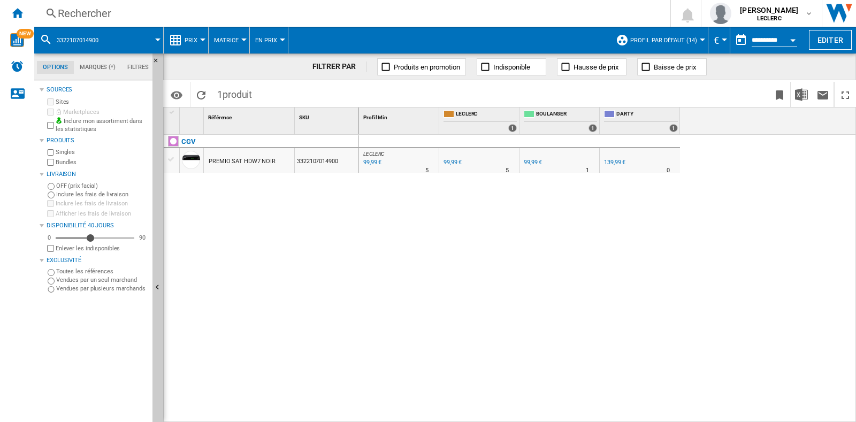
click at [73, 12] on div "Rechercher" at bounding box center [350, 13] width 584 height 15
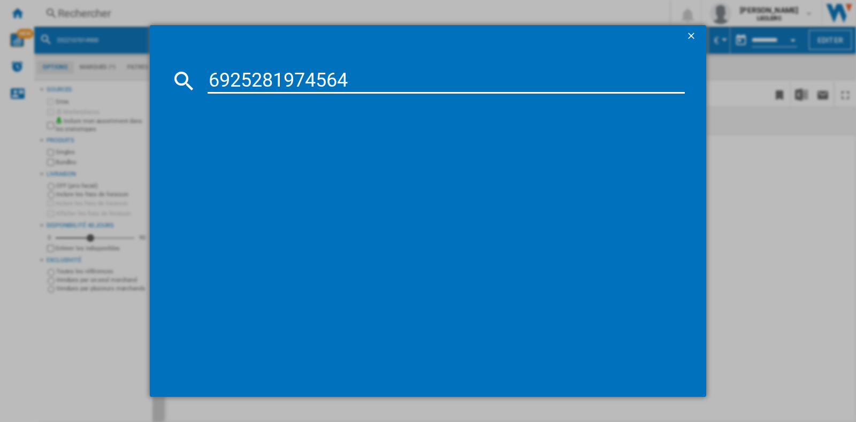
type input "6925281974564"
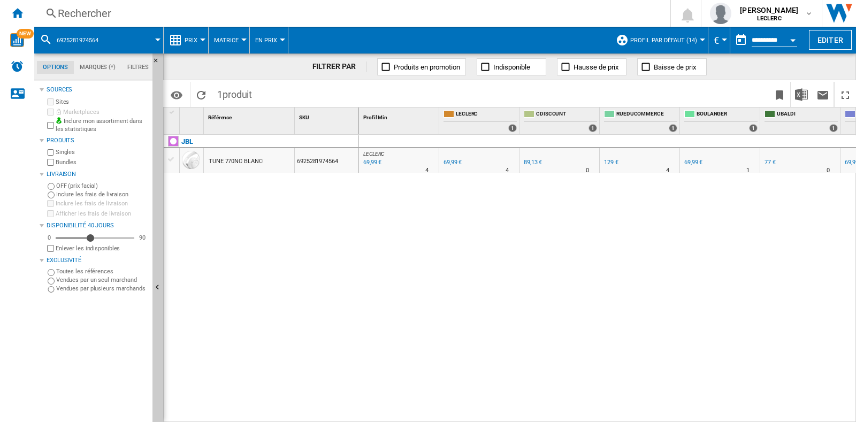
click at [214, 17] on div "Rechercher" at bounding box center [350, 13] width 584 height 15
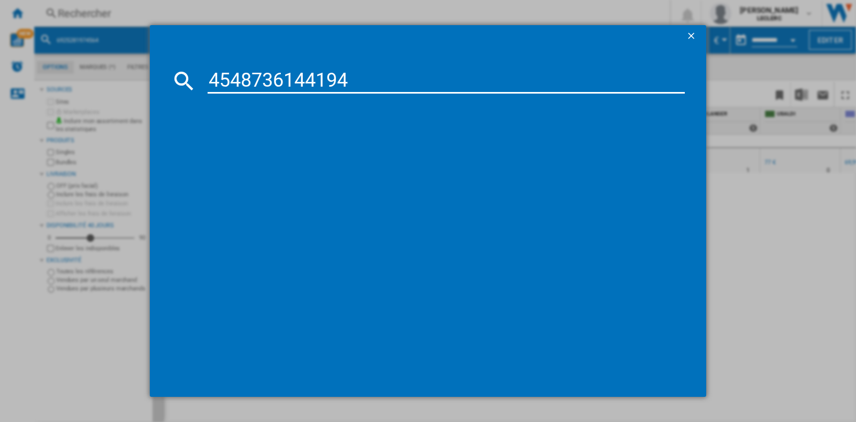
type input "4548736144194"
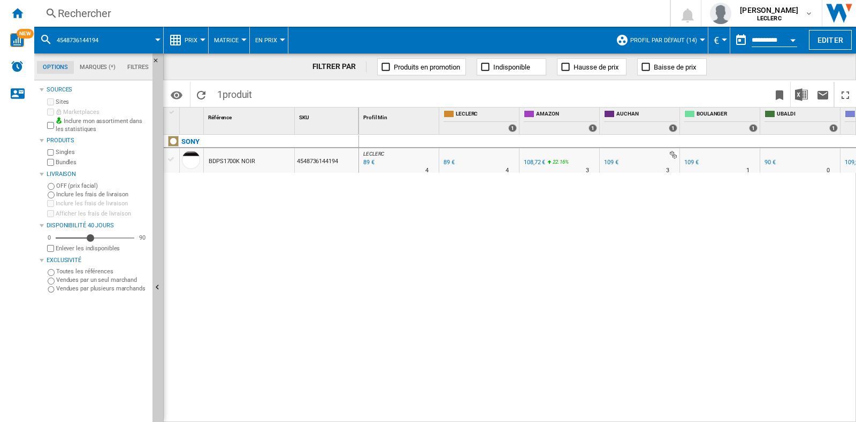
click at [531, 160] on div "108,72 €" at bounding box center [534, 162] width 21 height 7
click at [222, 15] on div "Rechercher" at bounding box center [350, 13] width 584 height 15
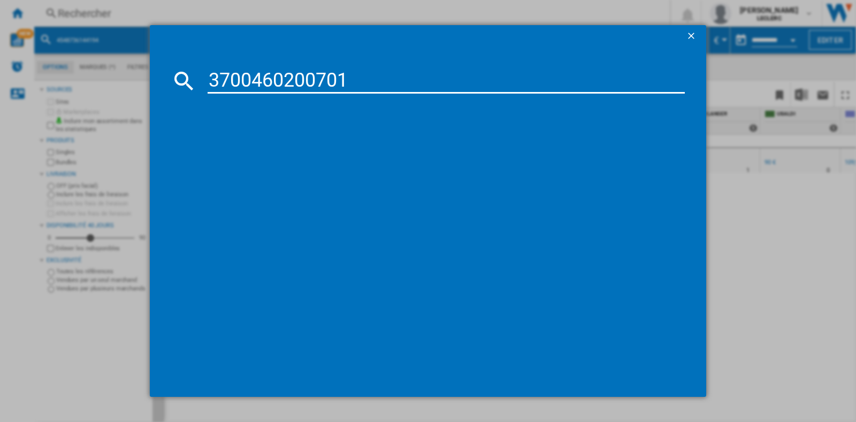
type input "3700460200701"
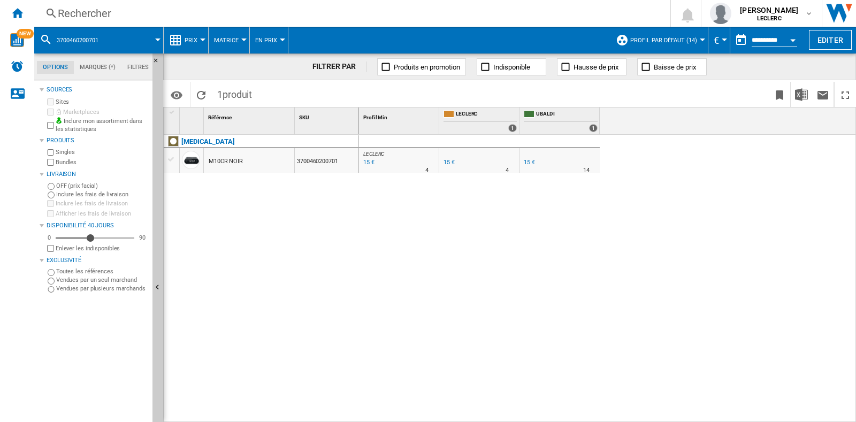
click at [121, 12] on div "Rechercher" at bounding box center [350, 13] width 584 height 15
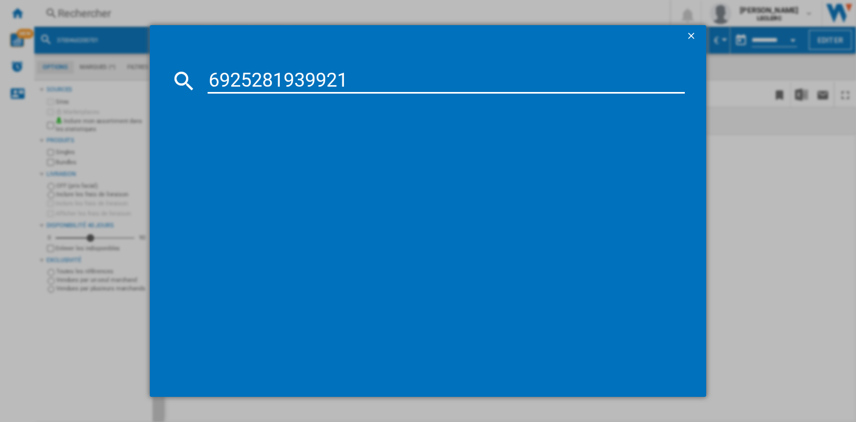
type input "6925281939921"
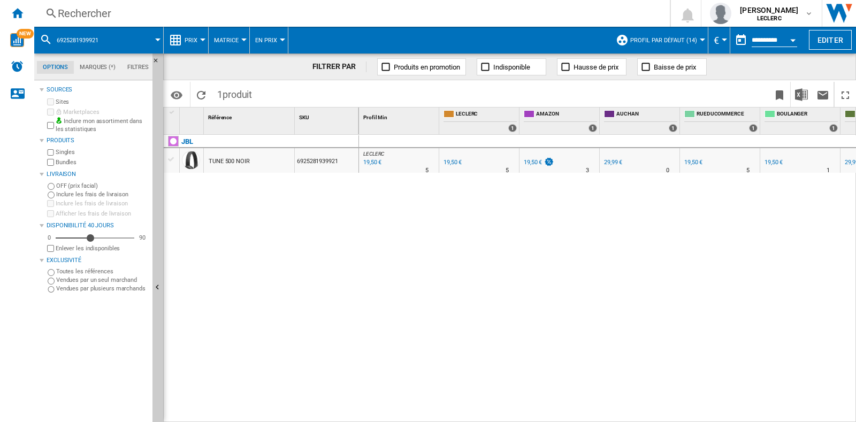
click at [177, 17] on div "Rechercher" at bounding box center [350, 13] width 584 height 15
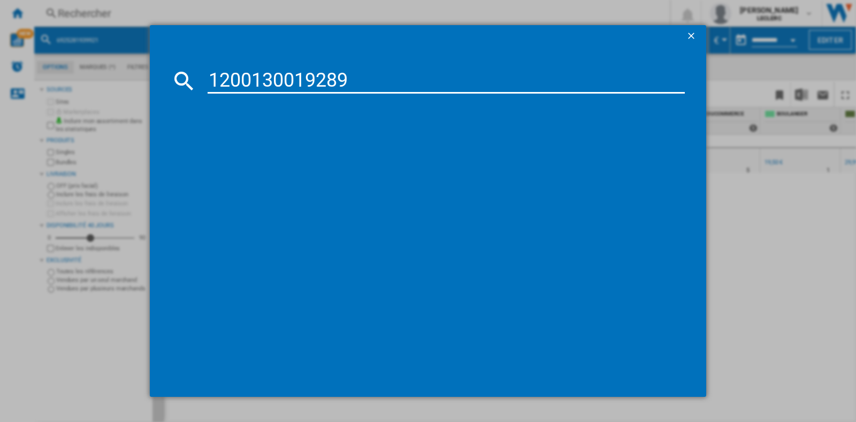
type input "1200130019289"
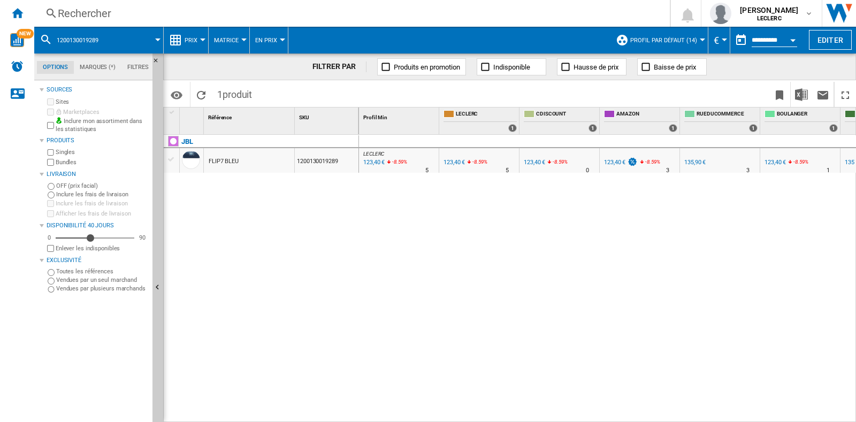
click at [630, 161] on img at bounding box center [632, 161] width 11 height 9
click at [258, 17] on div "Rechercher" at bounding box center [350, 13] width 584 height 15
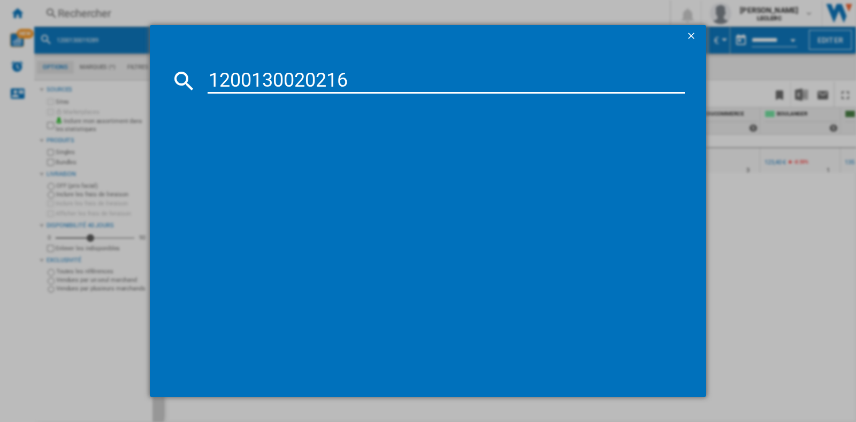
type input "1200130020216"
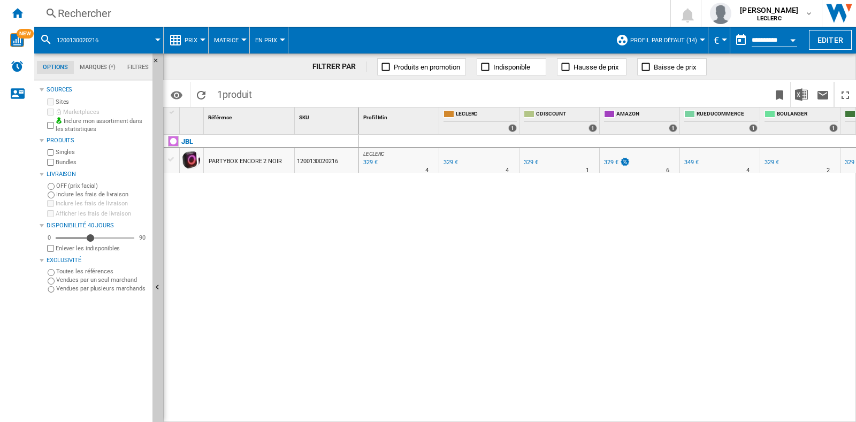
click at [227, 12] on div "Rechercher" at bounding box center [350, 13] width 584 height 15
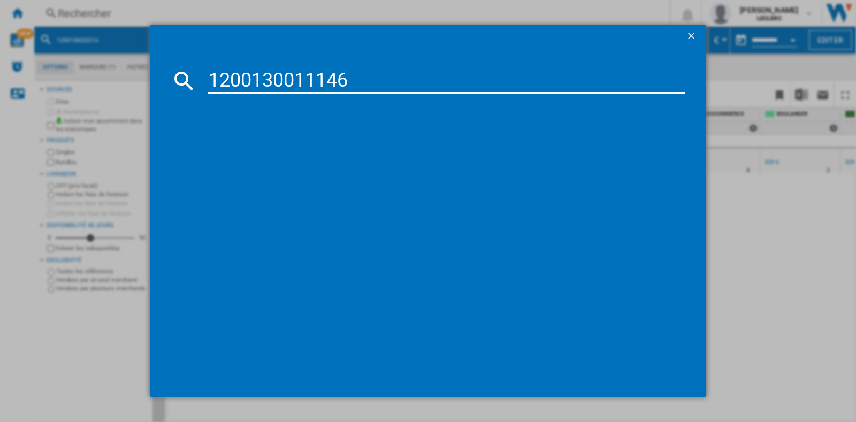
type input "1200130011146"
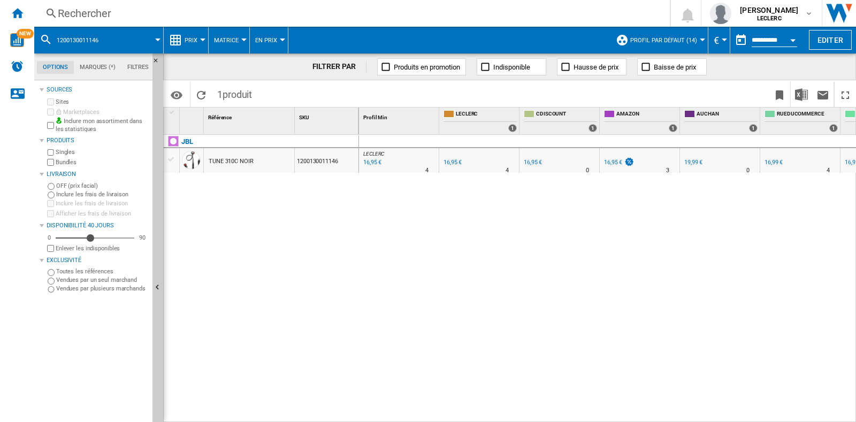
click at [136, 11] on div "Rechercher" at bounding box center [350, 13] width 584 height 15
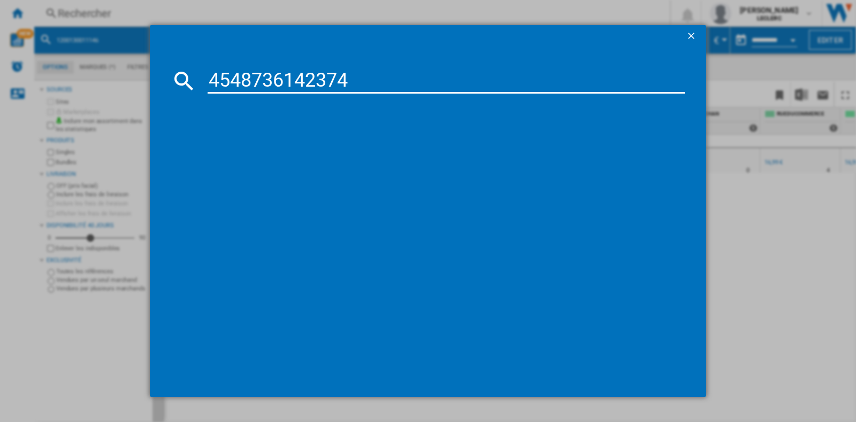
type input "4548736142374"
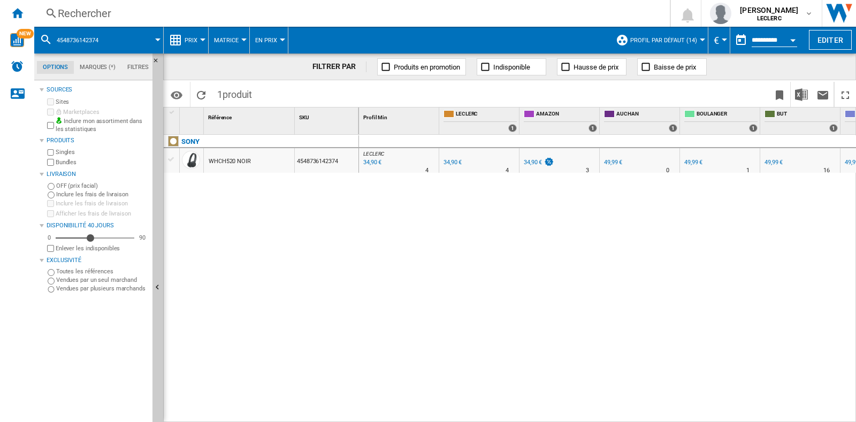
click at [252, 19] on div "Rechercher" at bounding box center [350, 13] width 584 height 15
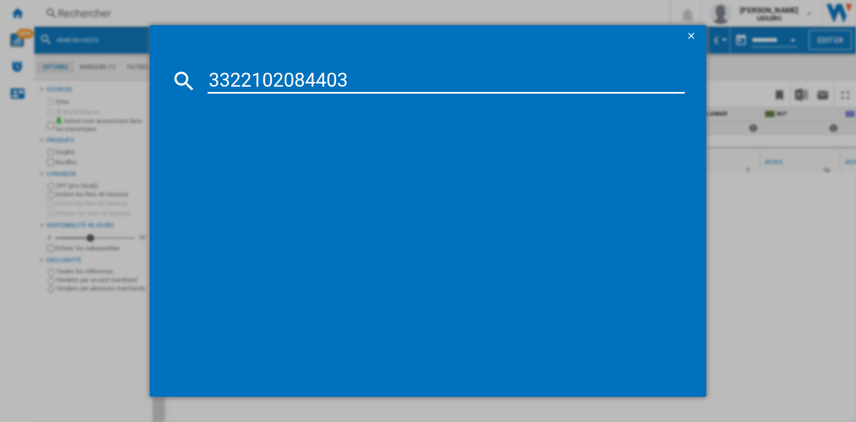
type input "3322102084403"
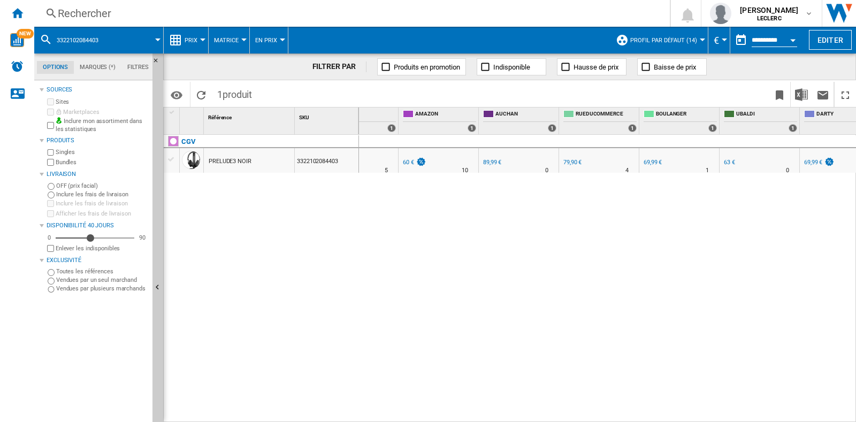
scroll to position [0, 27]
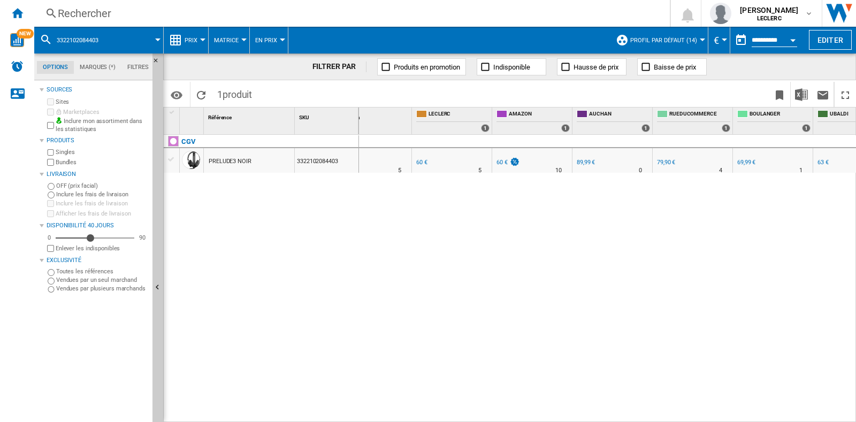
click at [301, 12] on div "Rechercher" at bounding box center [350, 13] width 584 height 15
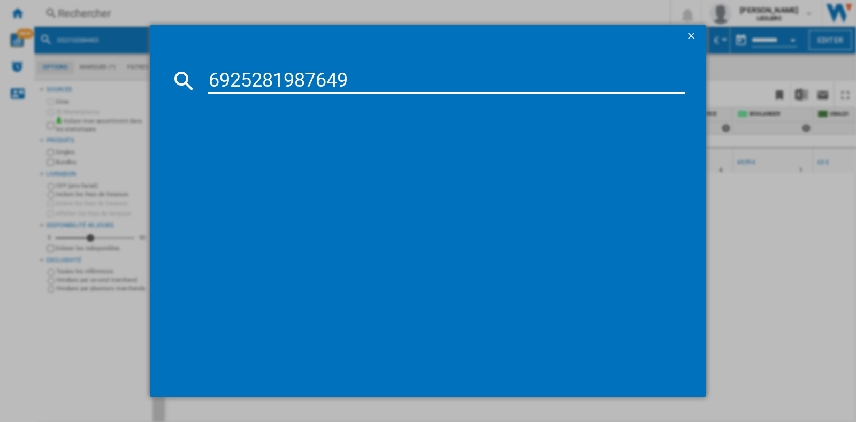
type input "6925281987649"
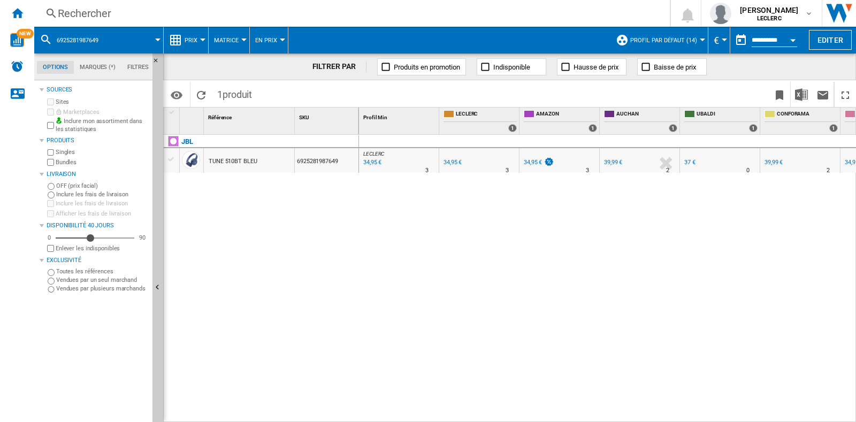
click at [284, 10] on div "Rechercher" at bounding box center [350, 13] width 584 height 15
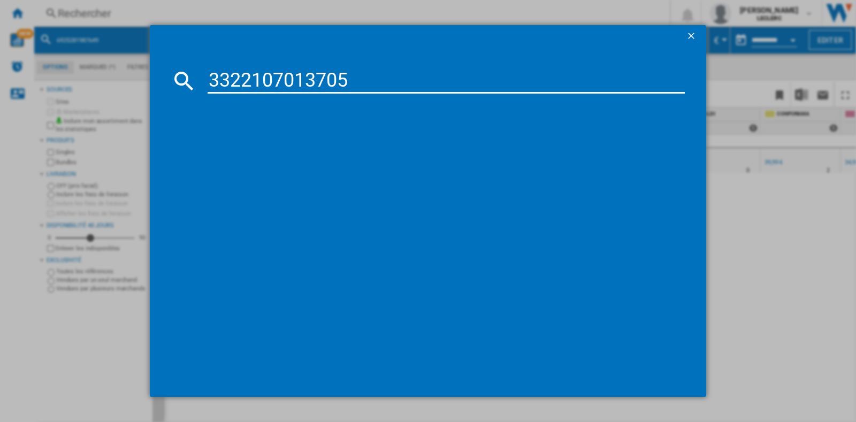
type input "3322107013705"
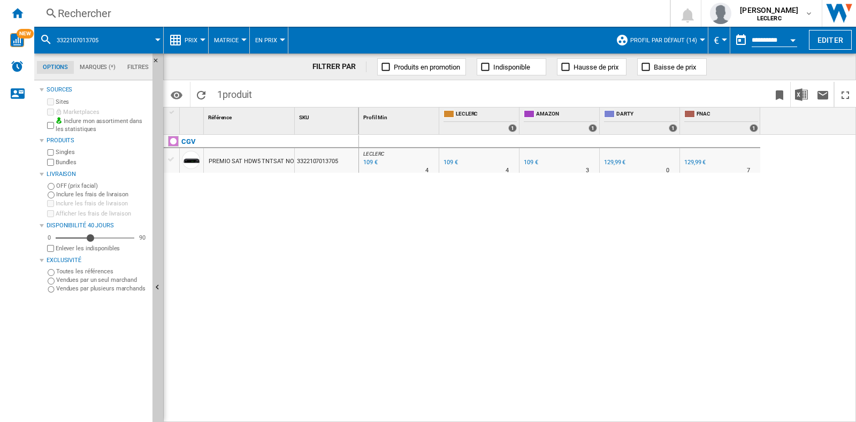
click at [262, 18] on div "Rechercher" at bounding box center [350, 13] width 584 height 15
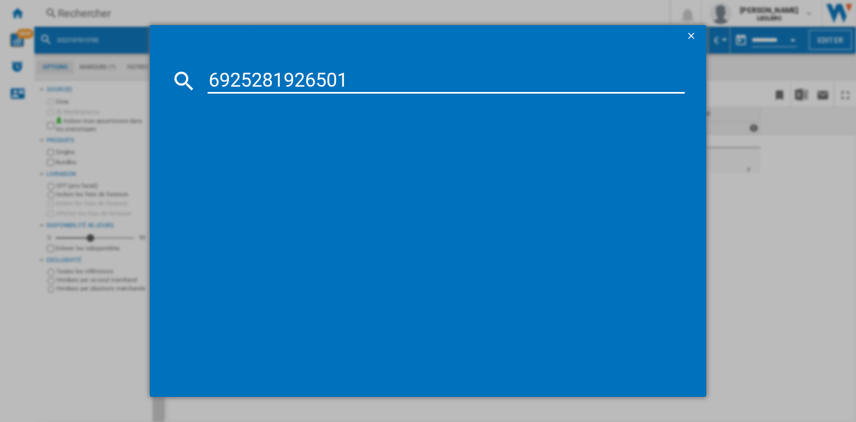
type input "6925281926501"
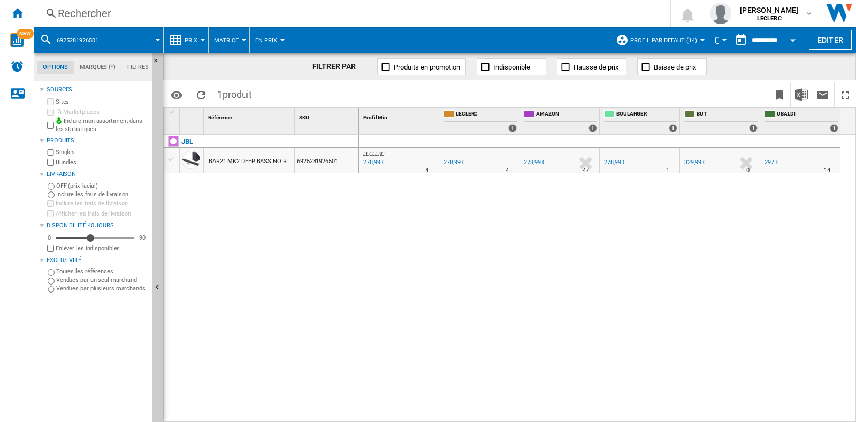
click at [147, 18] on div "Rechercher" at bounding box center [350, 13] width 584 height 15
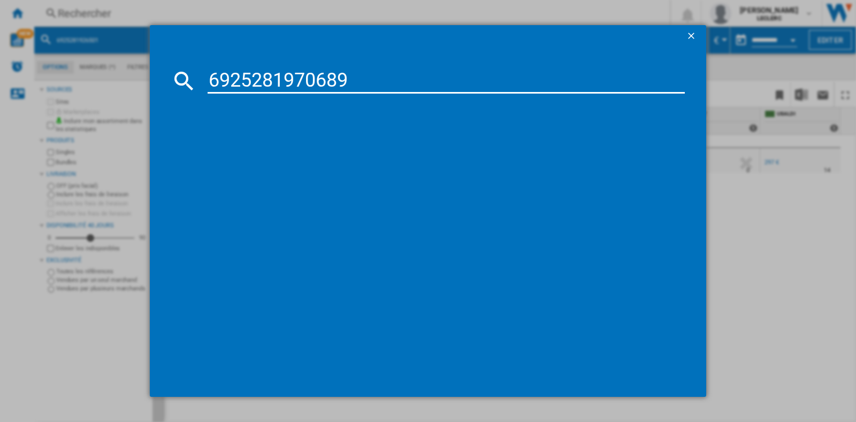
type input "6925281970689"
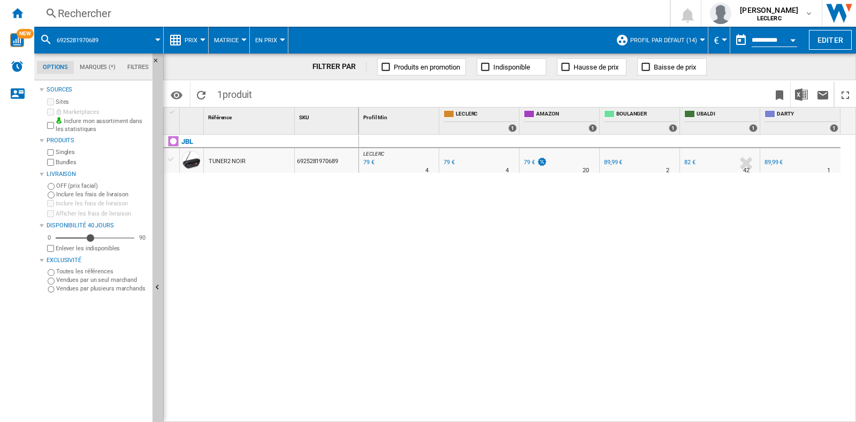
click at [127, 24] on div "Rechercher Rechercher 0 [PERSON_NAME] LECLERC LECLERC Mes paramètres Se déconne…" at bounding box center [445, 13] width 822 height 27
click at [128, 16] on div "Rechercher" at bounding box center [350, 13] width 584 height 15
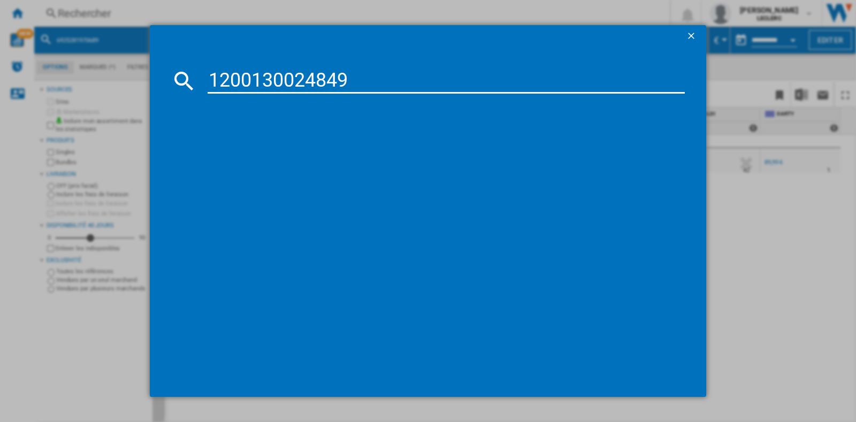
type input "1200130024849"
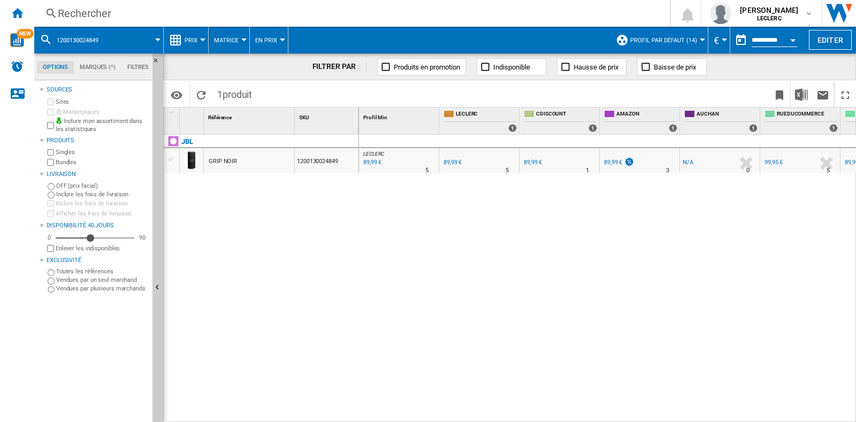
click at [224, 15] on div "Rechercher" at bounding box center [350, 13] width 584 height 15
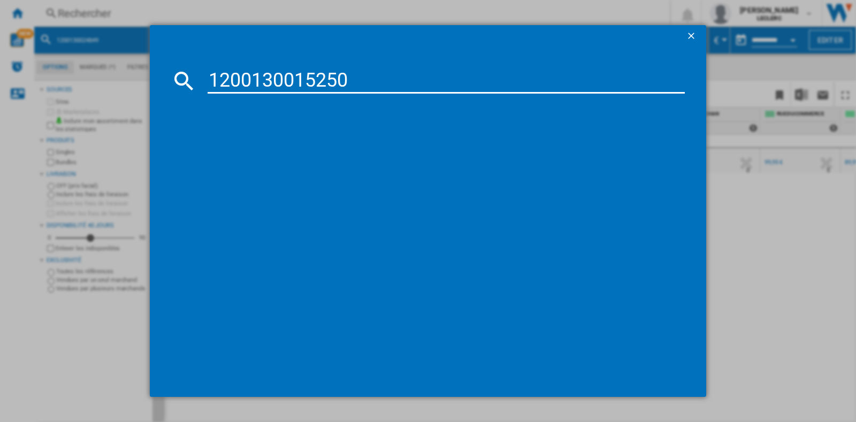
type input "1200130015250"
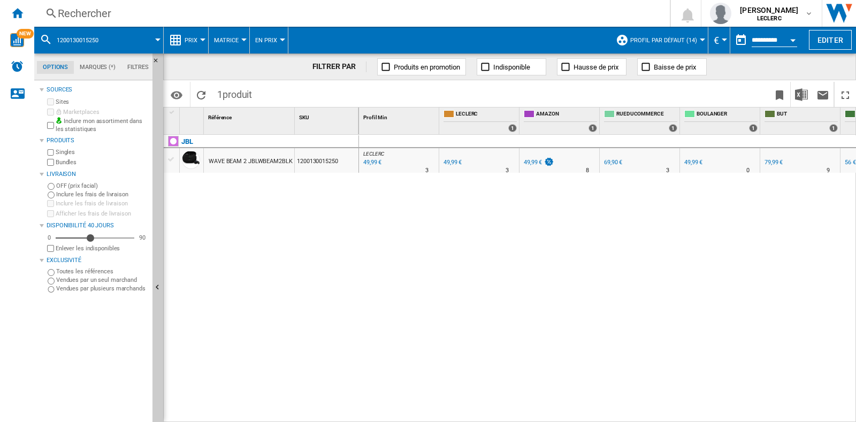
click at [139, 11] on div "Rechercher" at bounding box center [350, 13] width 584 height 15
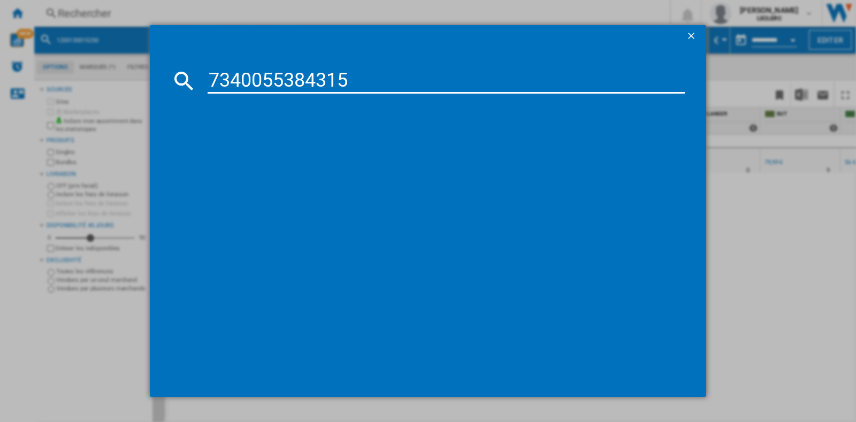
type input "7340055384315"
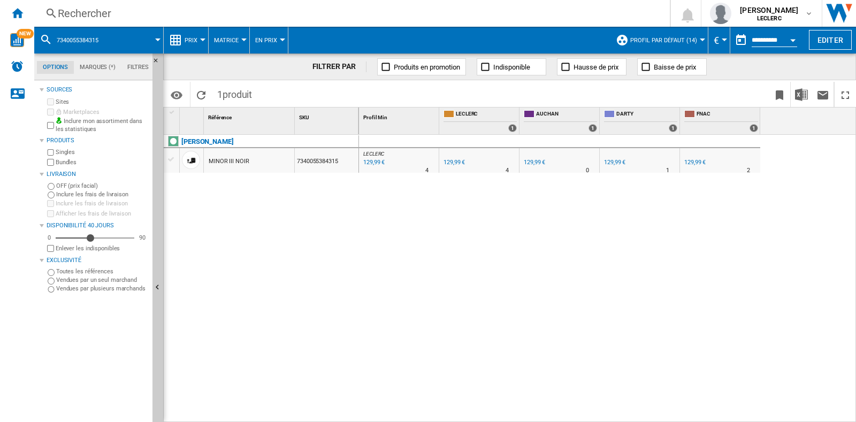
click at [241, 17] on div "Rechercher" at bounding box center [350, 13] width 584 height 15
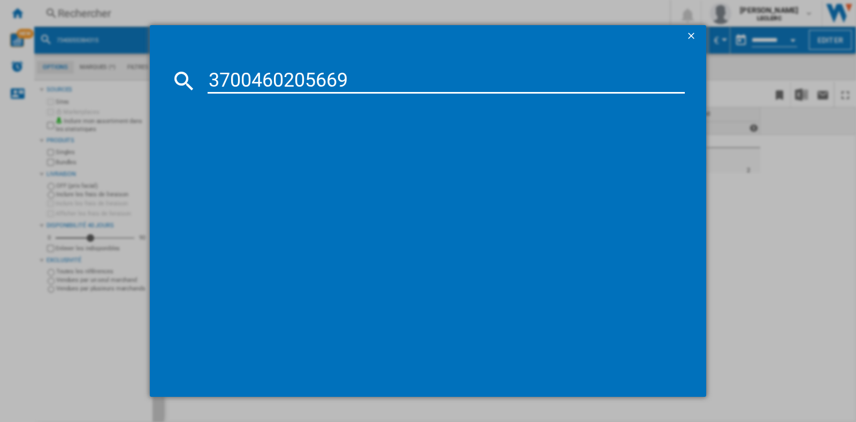
type input "3700460205669"
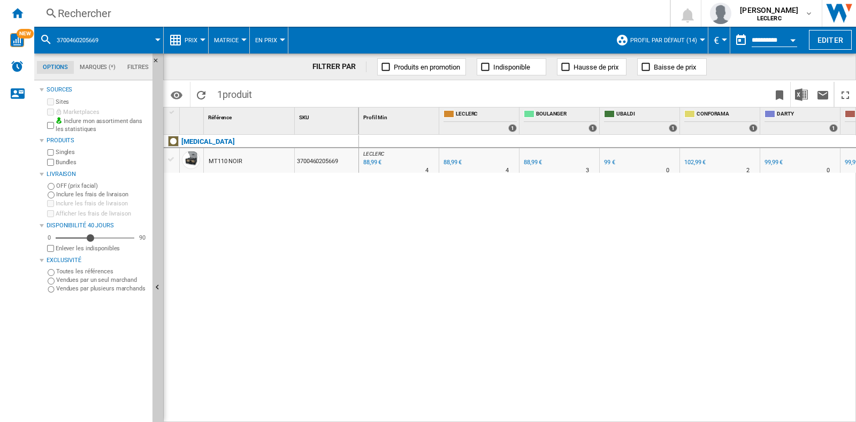
click at [200, 18] on div "Rechercher" at bounding box center [350, 13] width 584 height 15
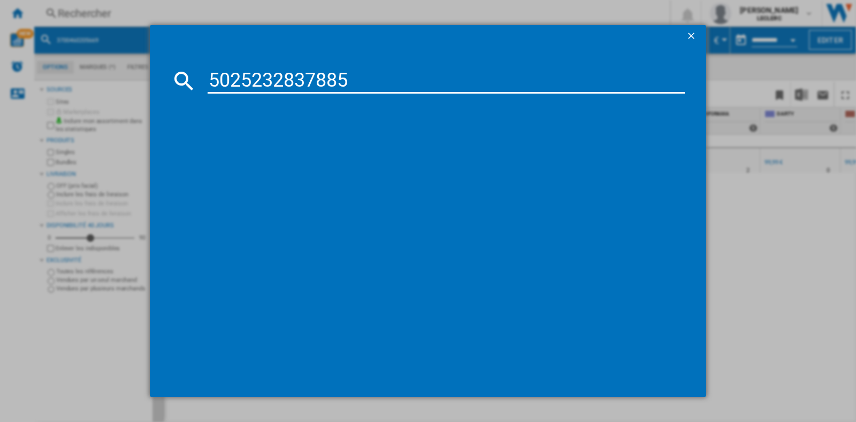
type input "5025232837885"
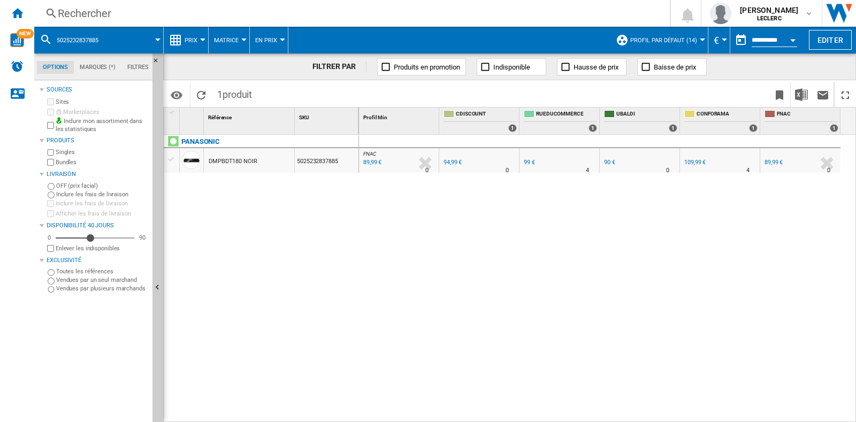
click at [225, 20] on div "Rechercher" at bounding box center [350, 13] width 584 height 15
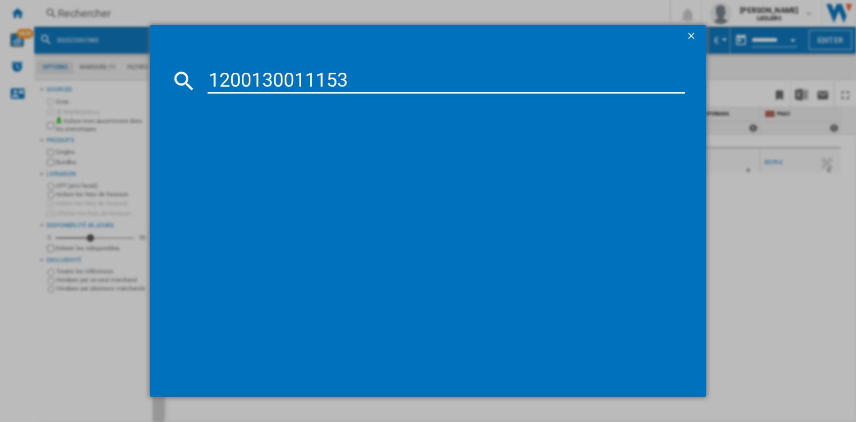
type input "1200130011153"
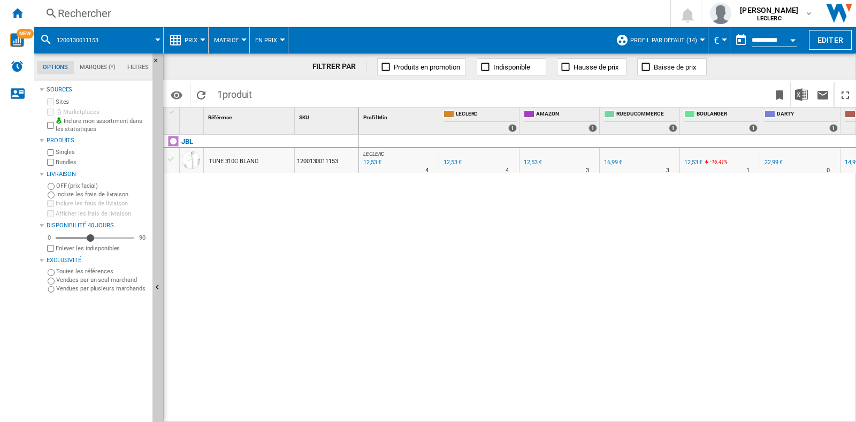
click at [199, 16] on div "Rechercher" at bounding box center [350, 13] width 584 height 15
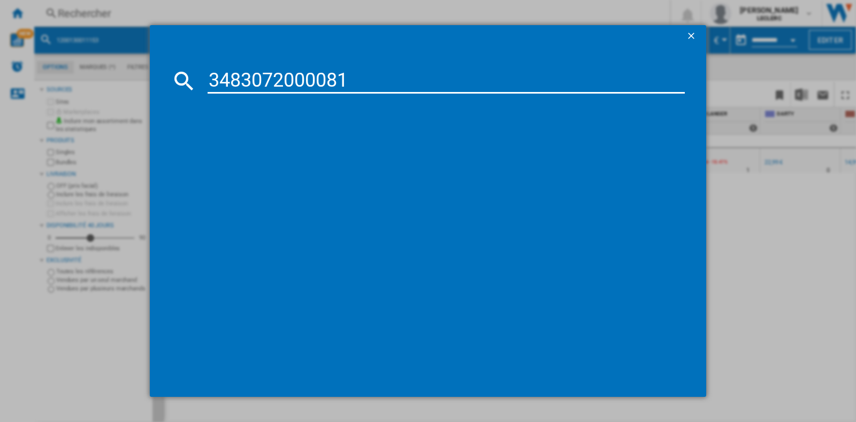
type input "3483072000081"
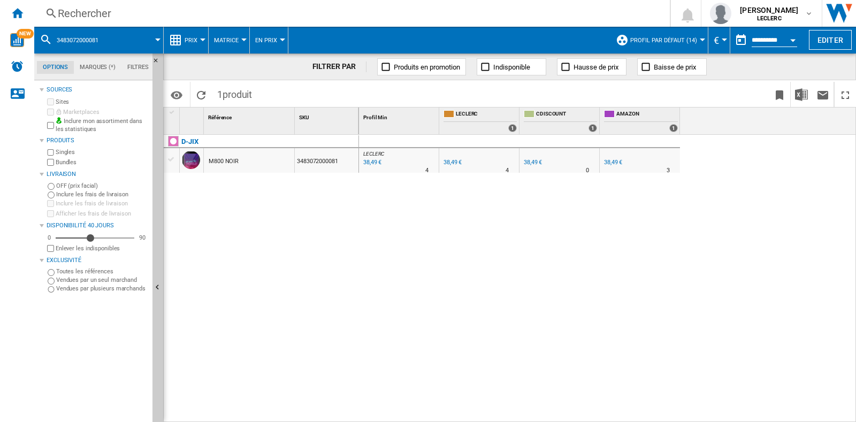
click at [135, 18] on div "Rechercher" at bounding box center [350, 13] width 584 height 15
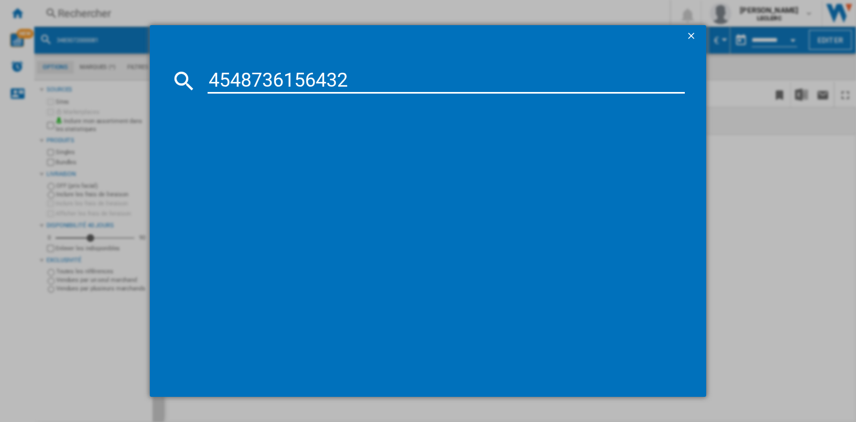
type input "4548736156432"
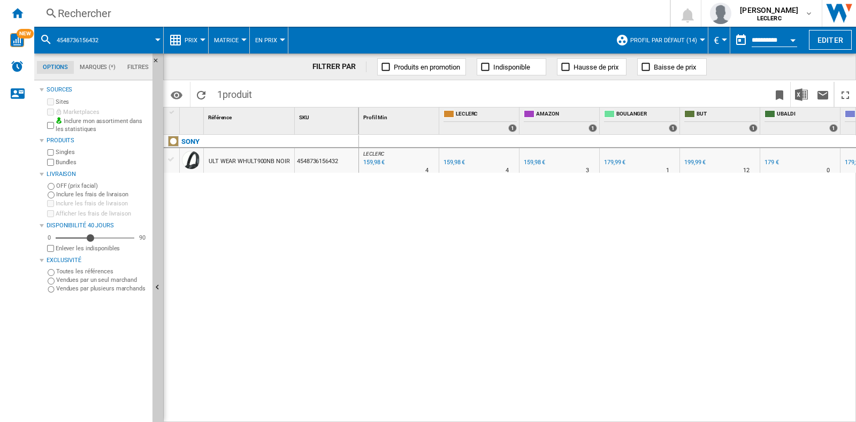
click at [227, 12] on div "Rechercher" at bounding box center [350, 13] width 584 height 15
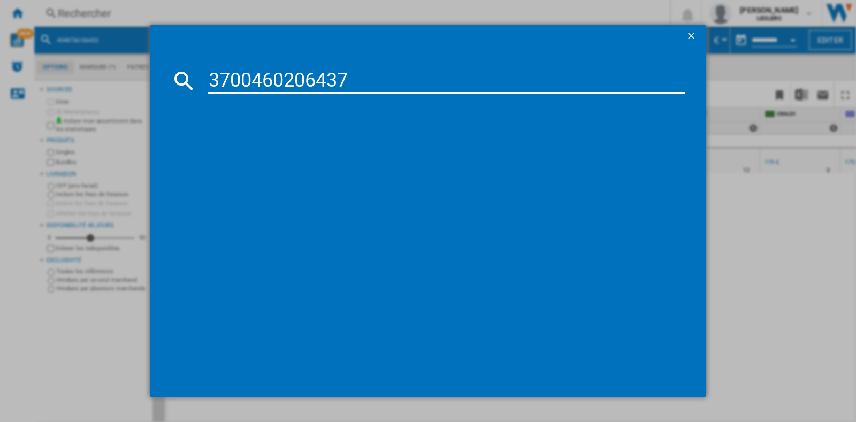
type input "3700460206437"
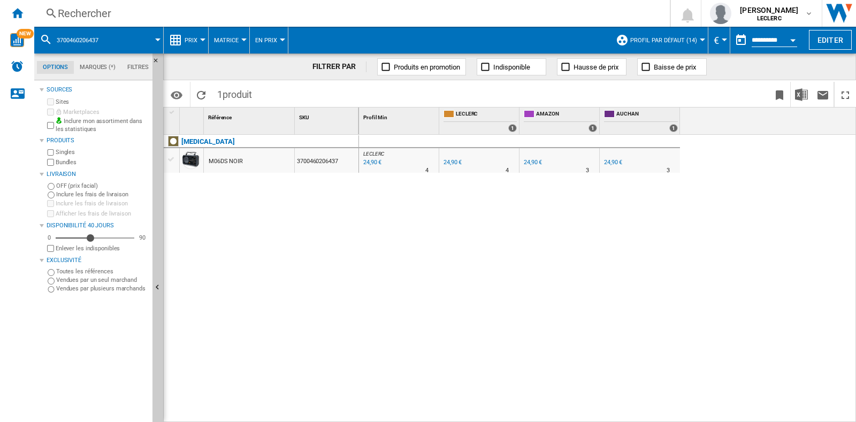
click at [230, 14] on div "Rechercher" at bounding box center [350, 13] width 584 height 15
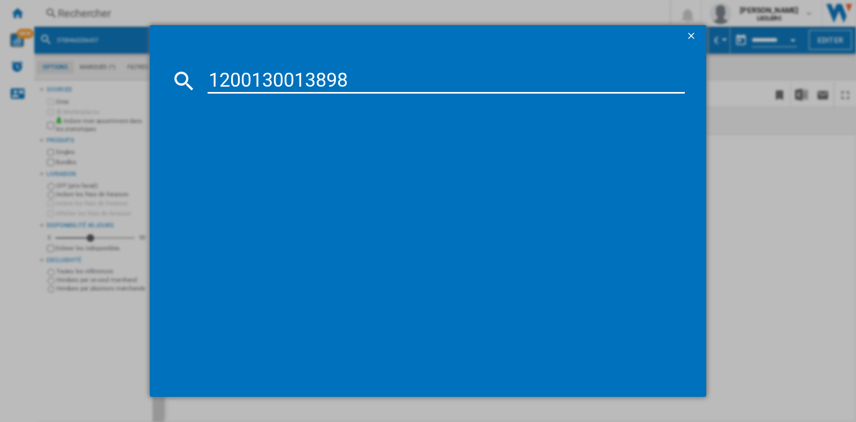
type input "1200130013898"
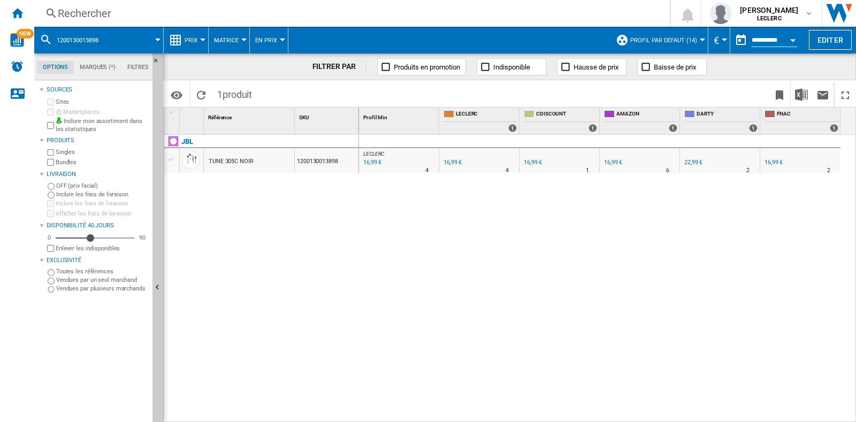
click at [171, 0] on div "Rechercher Rechercher 0 [PERSON_NAME] LECLERC LECLERC Mes paramètres Se déconne…" at bounding box center [445, 13] width 822 height 27
click at [174, 10] on div "Rechercher" at bounding box center [350, 13] width 584 height 15
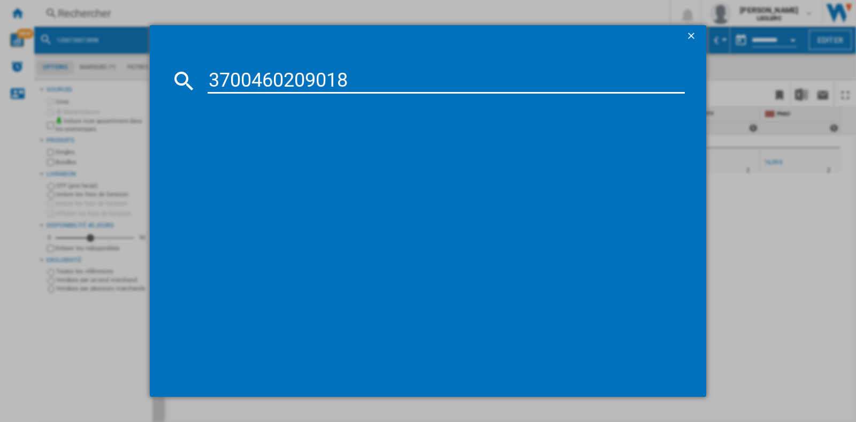
type input "3700460209018"
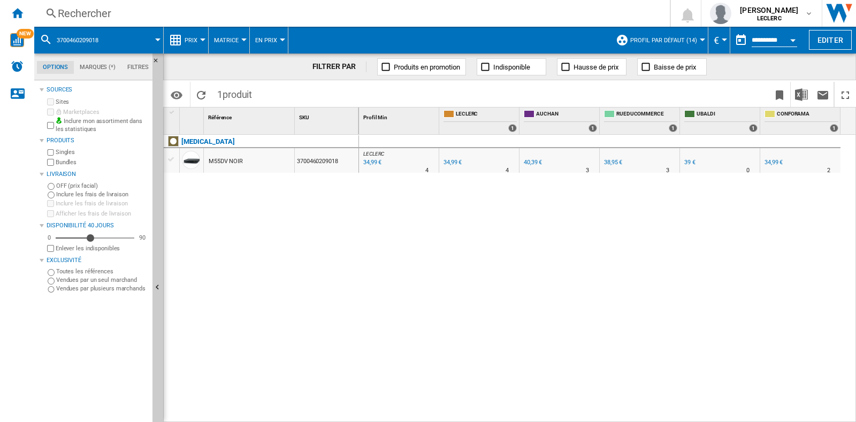
click at [216, 22] on div "Rechercher Rechercher 0 [PERSON_NAME] LECLERC LECLERC Mes paramètres Se déconne…" at bounding box center [445, 13] width 822 height 27
click at [235, 17] on div "Rechercher" at bounding box center [350, 13] width 584 height 15
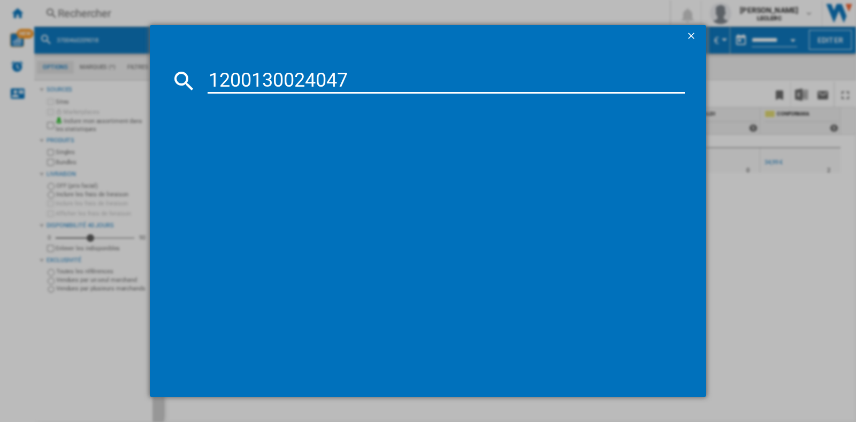
type input "1200130024047"
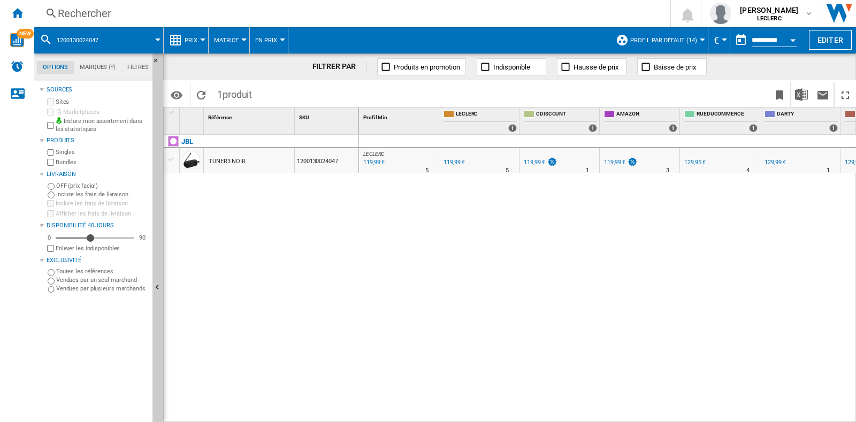
click at [316, 7] on div "Rechercher" at bounding box center [350, 13] width 584 height 15
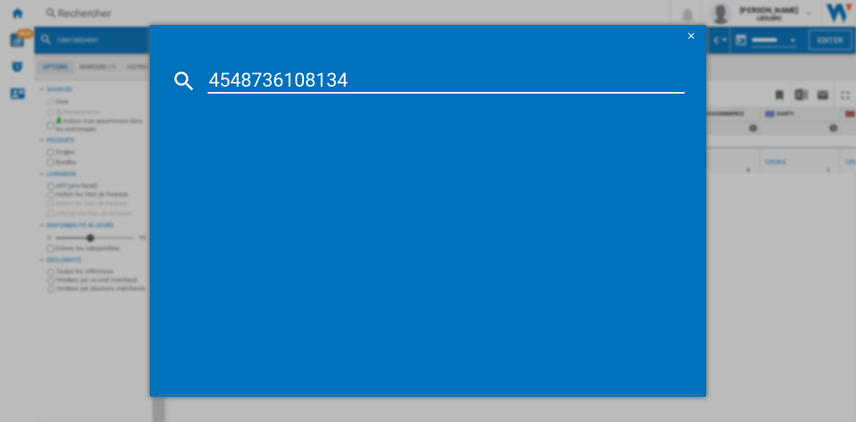
type input "4548736108134"
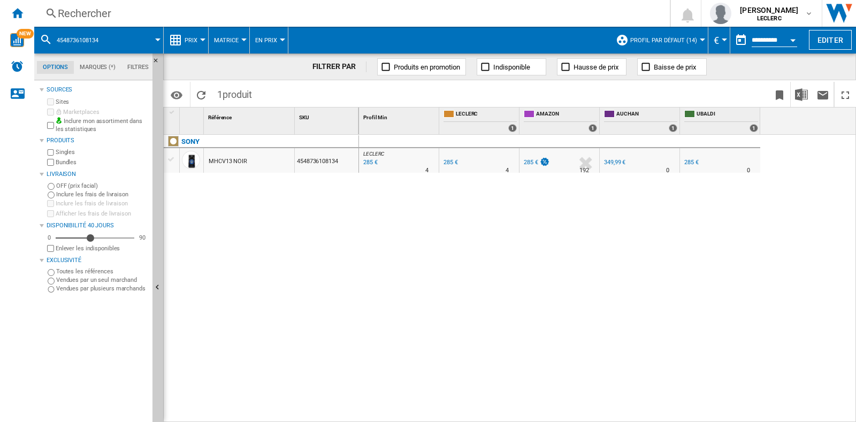
click at [209, 13] on div "Rechercher" at bounding box center [350, 13] width 584 height 15
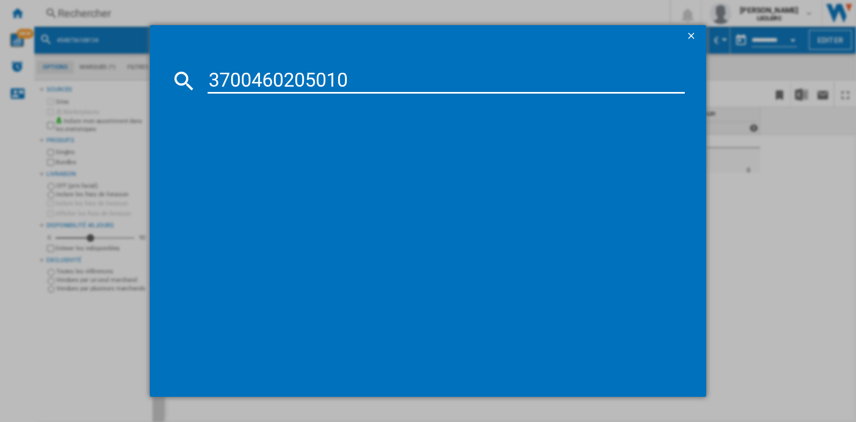
type input "3700460205010"
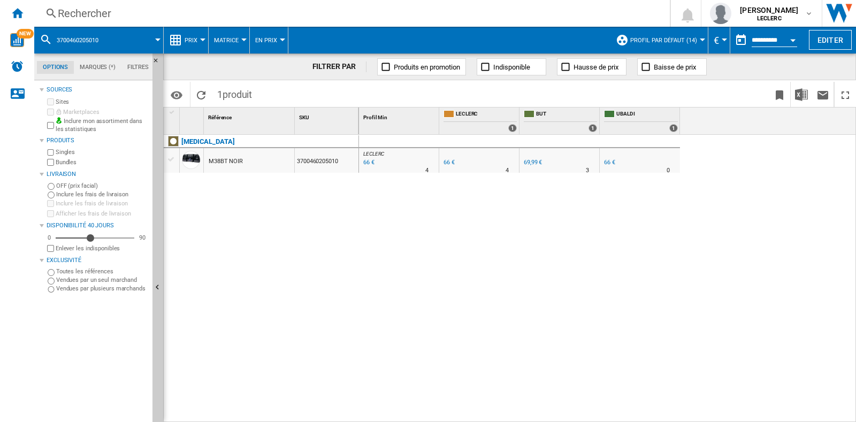
click at [209, 12] on div "Rechercher" at bounding box center [350, 13] width 584 height 15
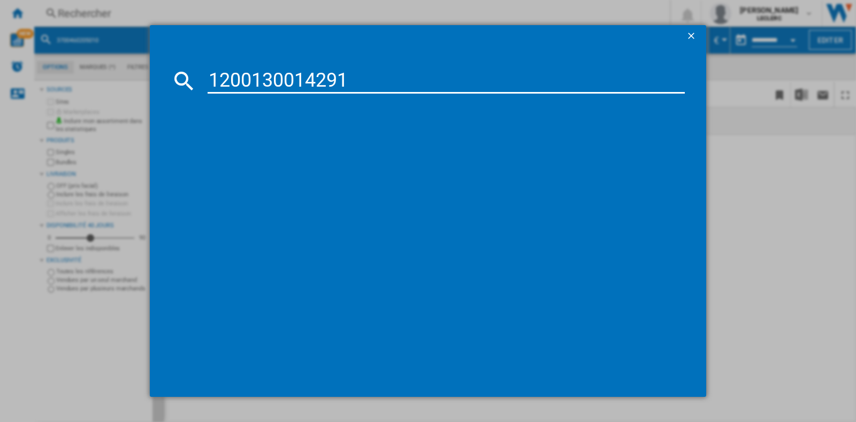
type input "1200130014291"
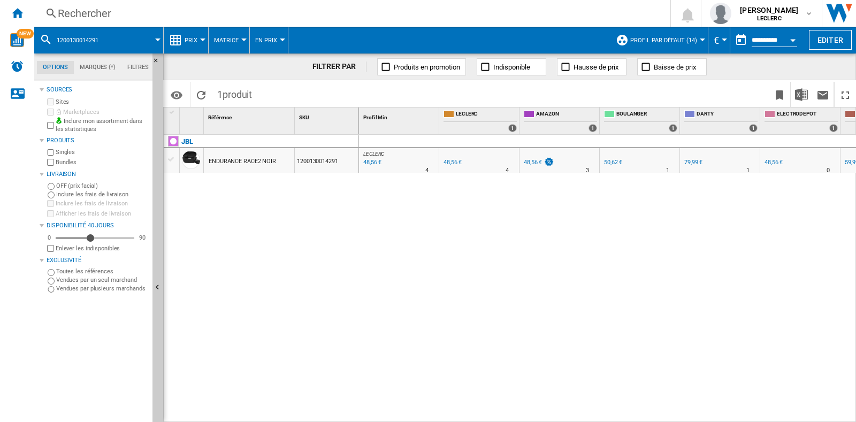
click at [345, 22] on div "Rechercher Rechercher 0 [PERSON_NAME] LECLERC LECLERC Mes paramètres Se déconne…" at bounding box center [445, 13] width 822 height 27
click at [346, 17] on div "Rechercher" at bounding box center [350, 13] width 584 height 15
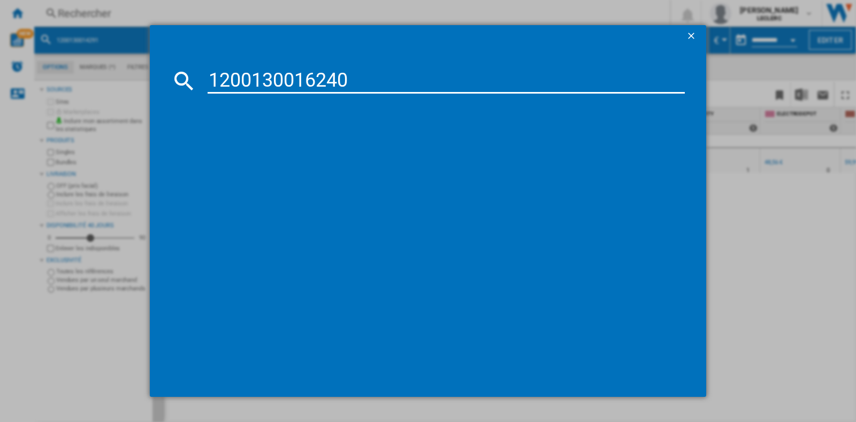
type input "1200130016240"
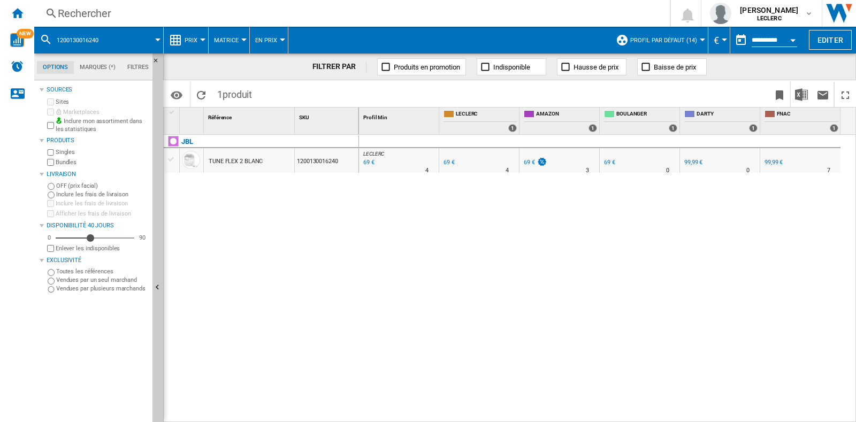
click at [87, 14] on div "Rechercher" at bounding box center [350, 13] width 584 height 15
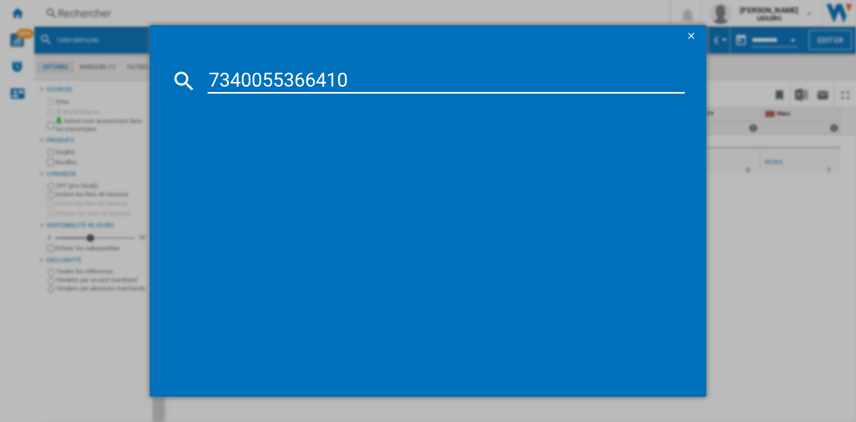
type input "7340055366410"
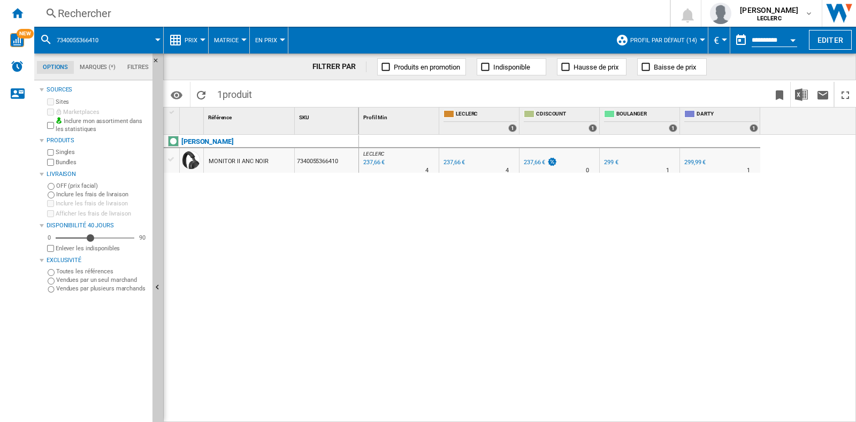
click at [99, 18] on div "Rechercher" at bounding box center [350, 13] width 584 height 15
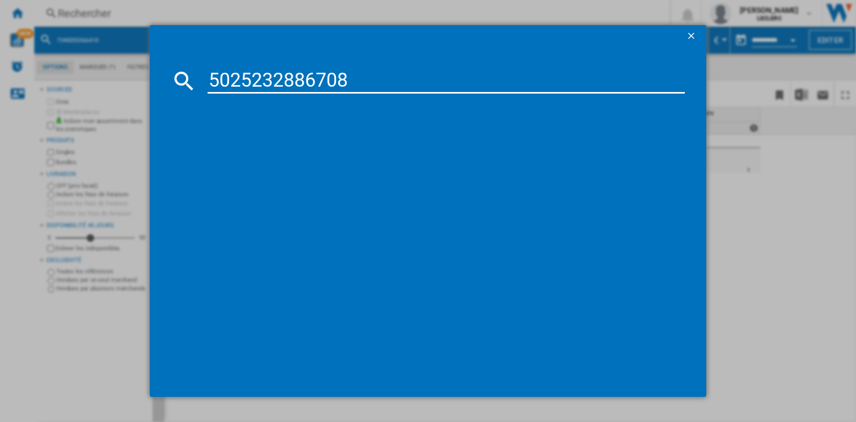
type input "5025232886708"
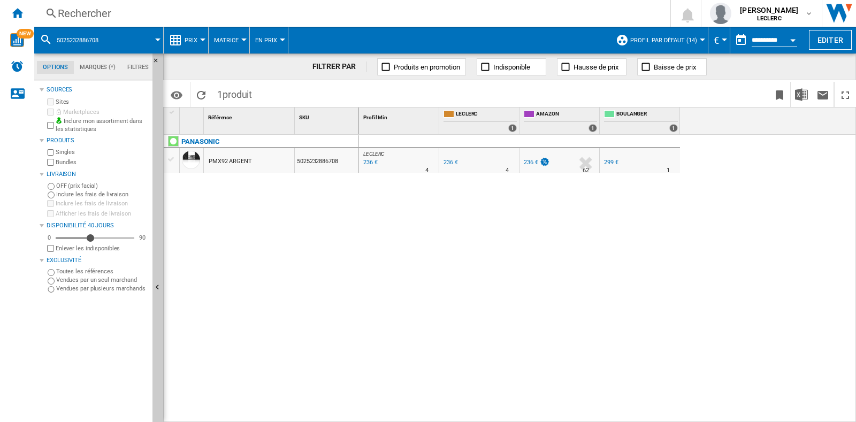
click at [126, 6] on div "Rechercher" at bounding box center [350, 13] width 584 height 15
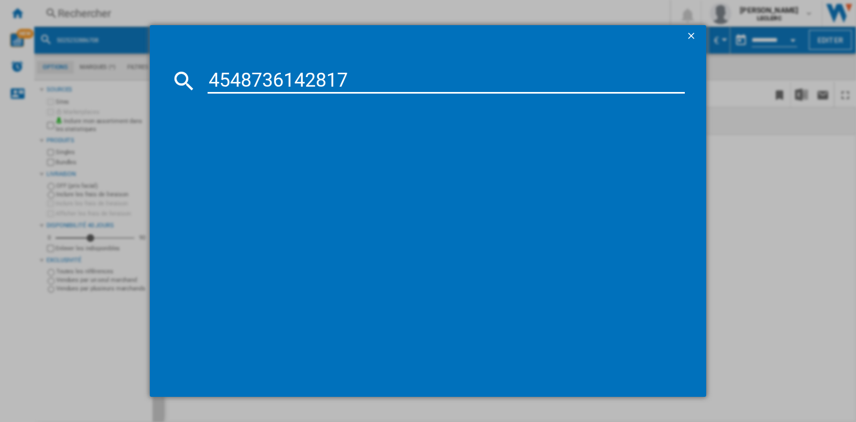
type input "4548736142817"
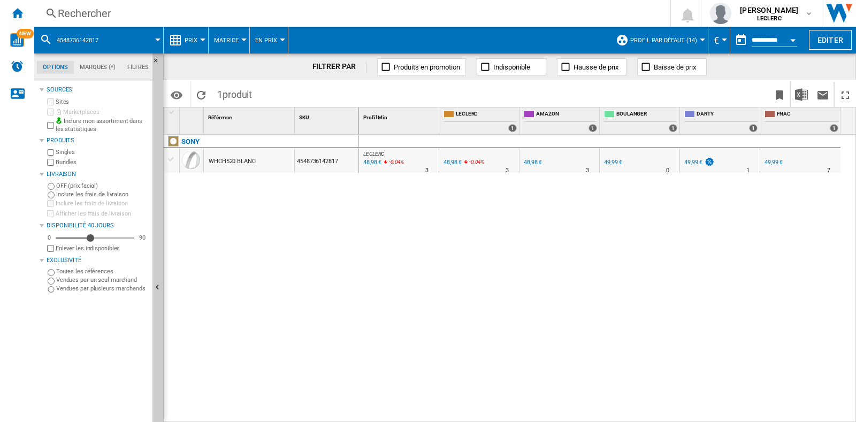
click at [101, 7] on div "Rechercher" at bounding box center [350, 13] width 584 height 15
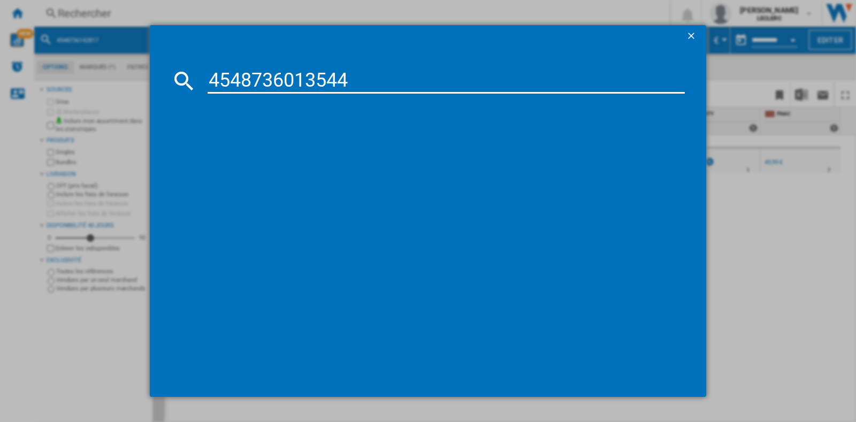
type input "4548736013544"
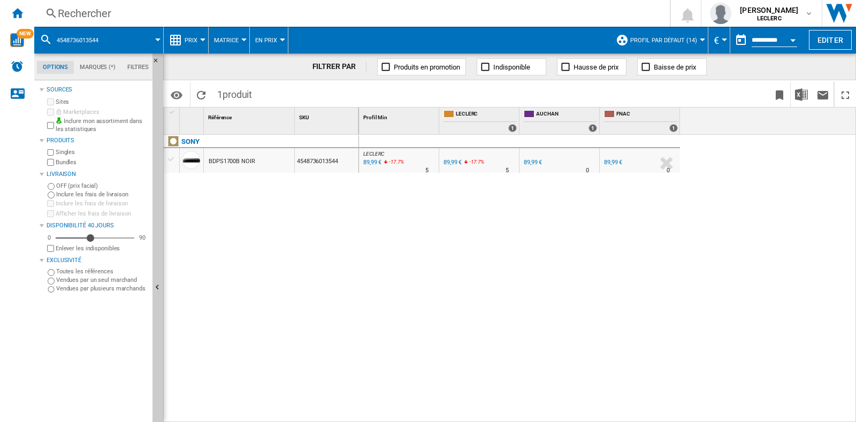
click at [89, 18] on div "Rechercher" at bounding box center [350, 13] width 584 height 15
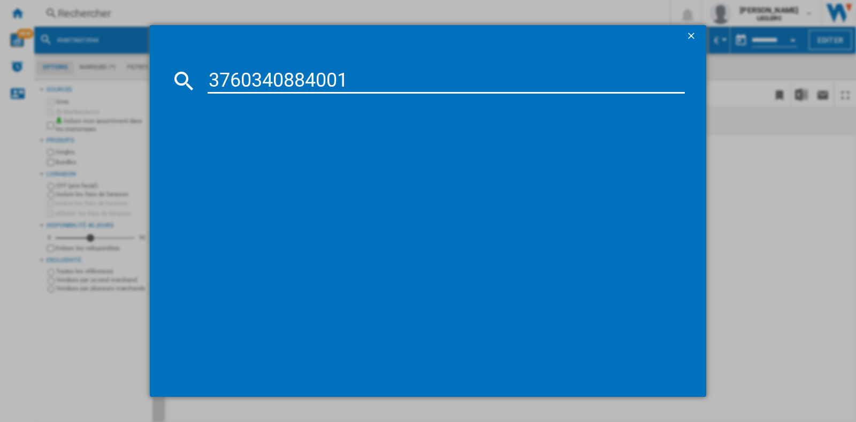
type input "3760340884001"
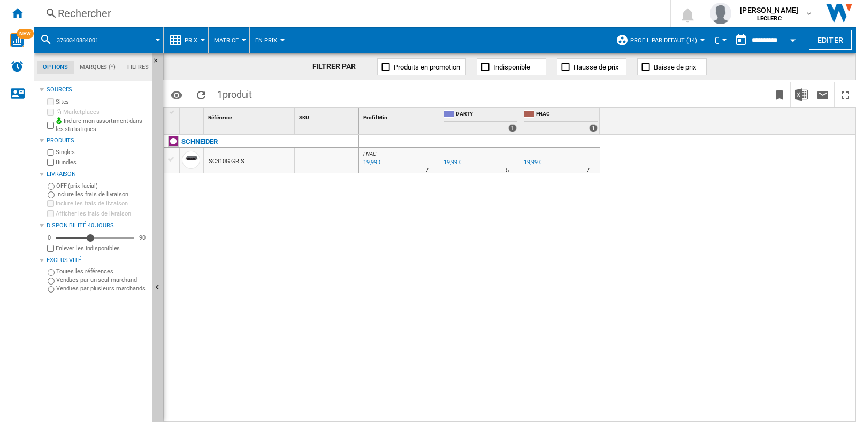
click at [196, 20] on div "Rechercher" at bounding box center [350, 13] width 584 height 15
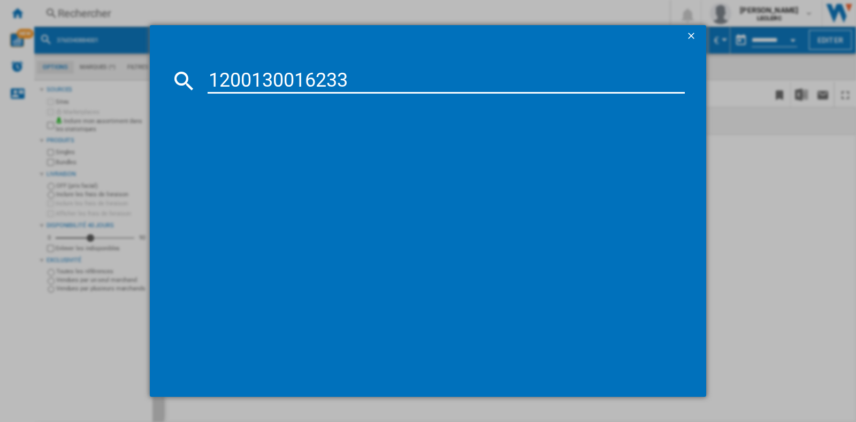
type input "1200130016233"
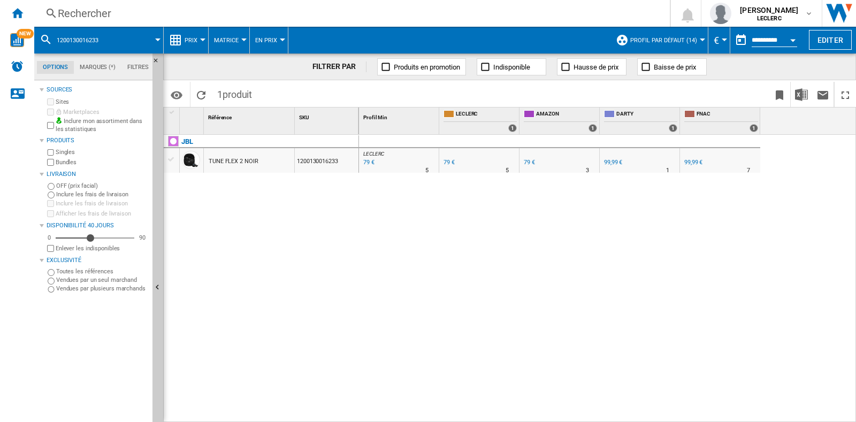
click at [390, 21] on div "Rechercher Rechercher 0 [PERSON_NAME] LECLERC LECLERC Mes paramètres Se déconne…" at bounding box center [445, 13] width 822 height 27
click at [395, 15] on div "Rechercher" at bounding box center [350, 13] width 584 height 15
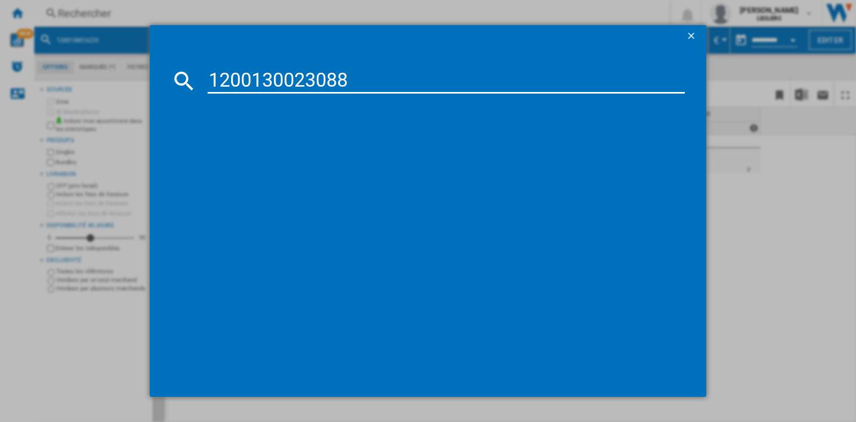
type input "1200130023088"
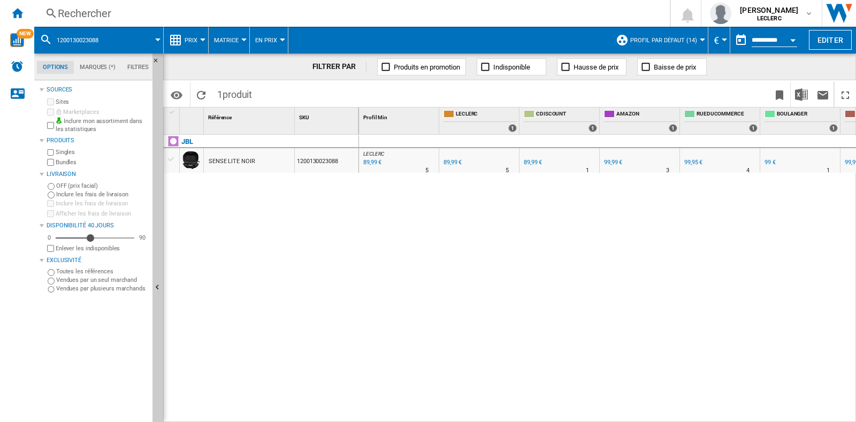
click at [185, 13] on div "Rechercher" at bounding box center [350, 13] width 584 height 15
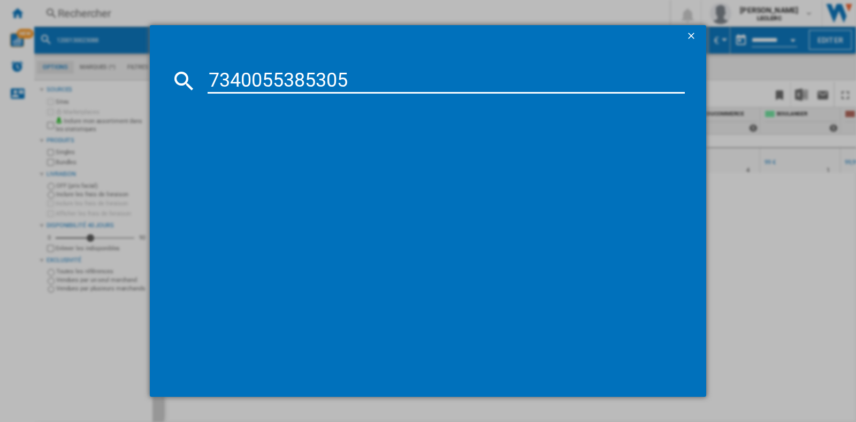
type input "7340055385305"
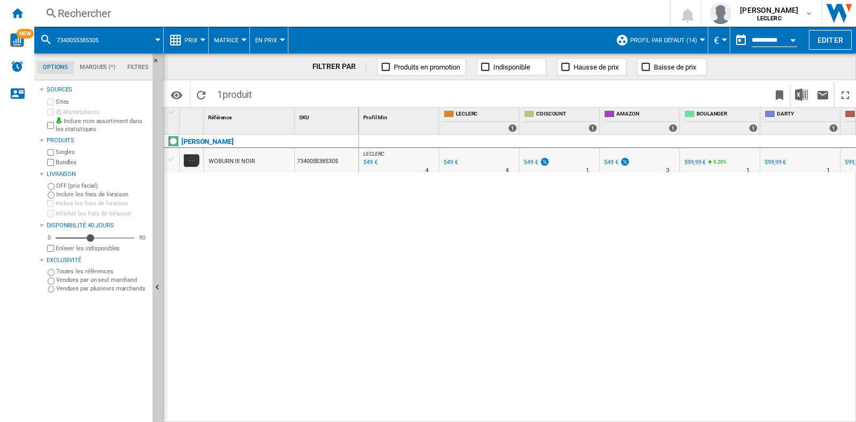
click at [276, 13] on div "Rechercher" at bounding box center [350, 13] width 584 height 15
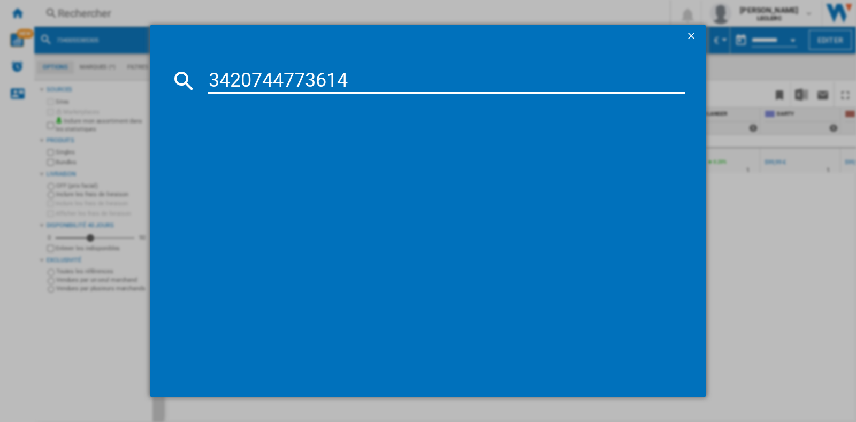
type input "3420744773614"
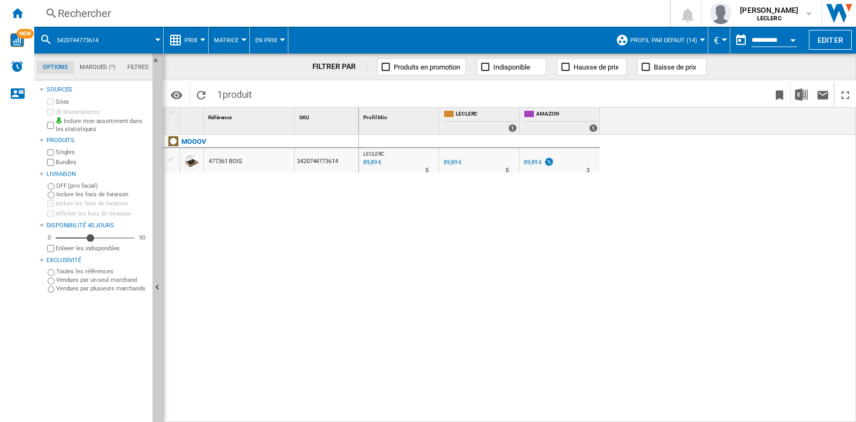
click at [246, 14] on div "Rechercher" at bounding box center [350, 13] width 584 height 15
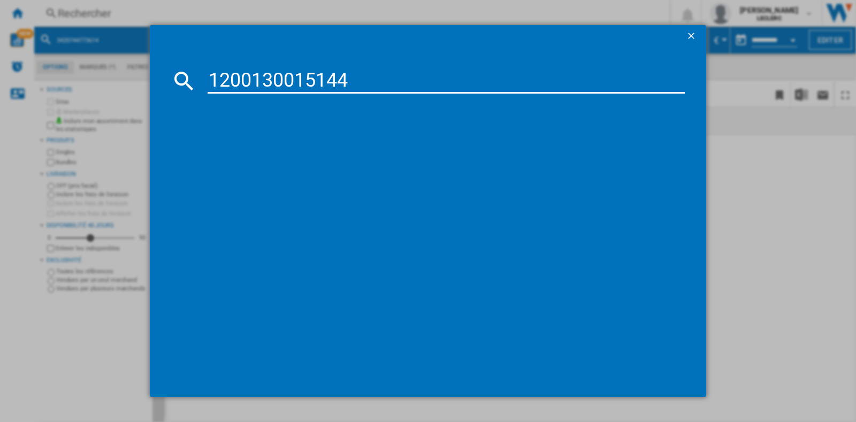
type input "1200130015144"
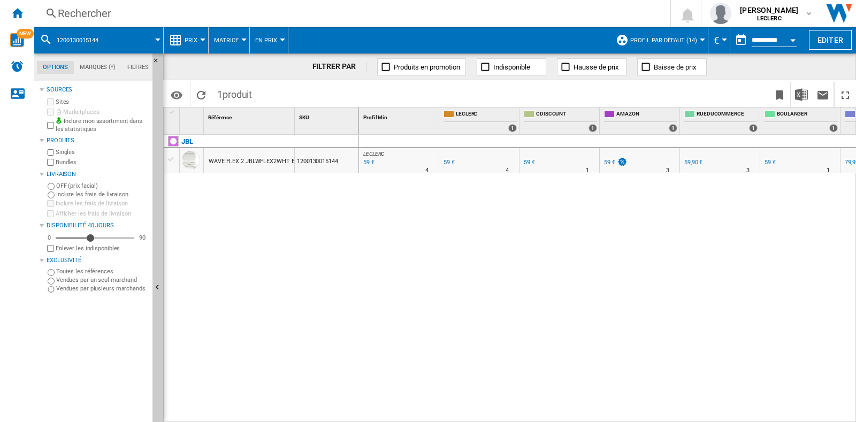
click at [241, 13] on div "Rechercher" at bounding box center [350, 13] width 584 height 15
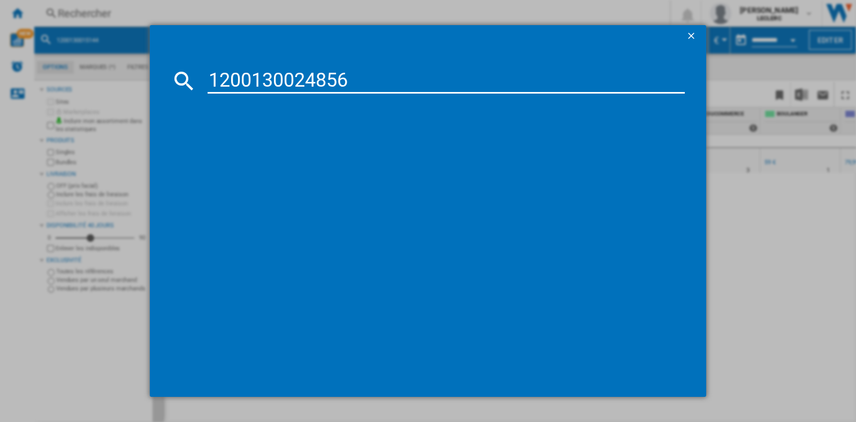
type input "1200130024856"
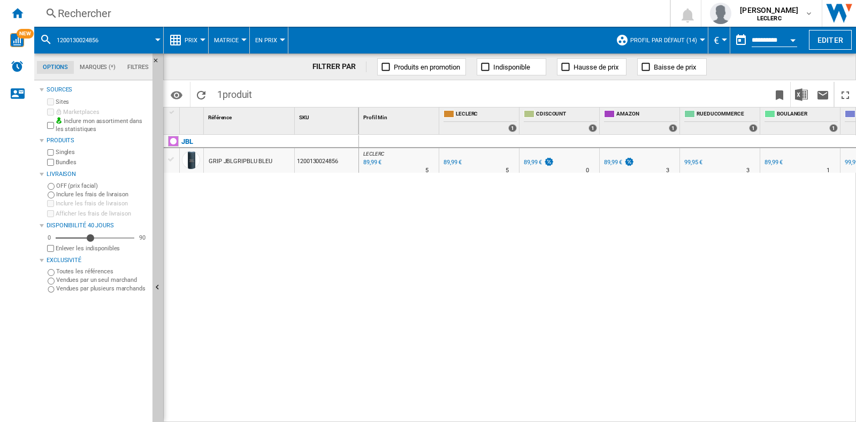
click at [333, 9] on div "Rechercher" at bounding box center [350, 13] width 584 height 15
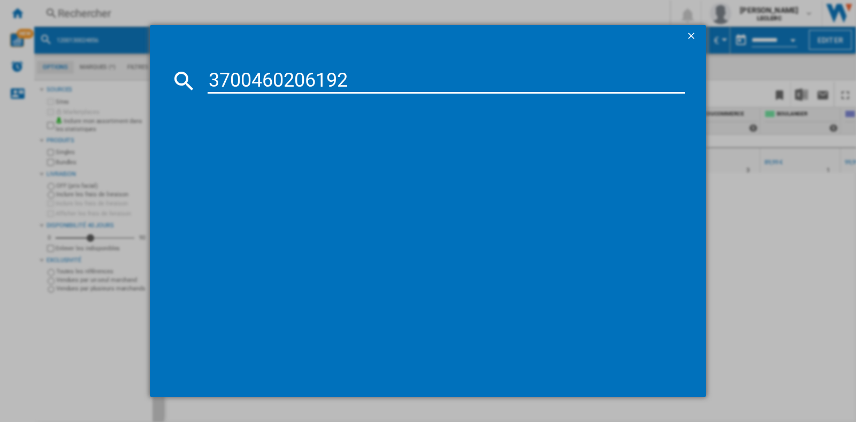
type input "3700460206192"
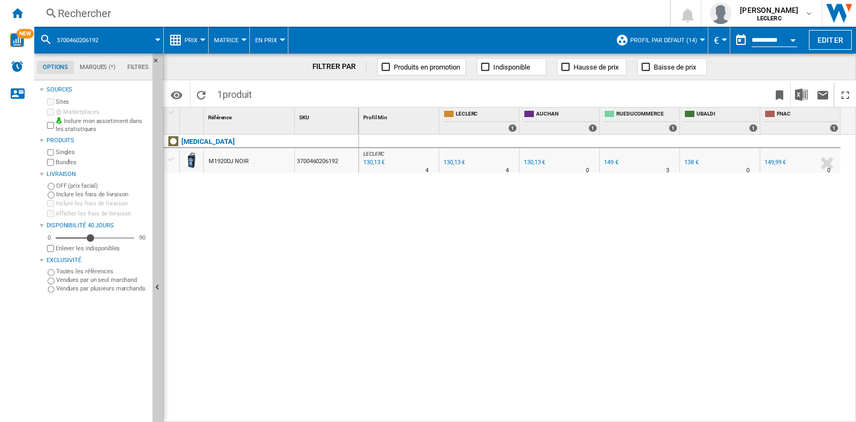
click at [386, 20] on div "Rechercher" at bounding box center [350, 13] width 584 height 15
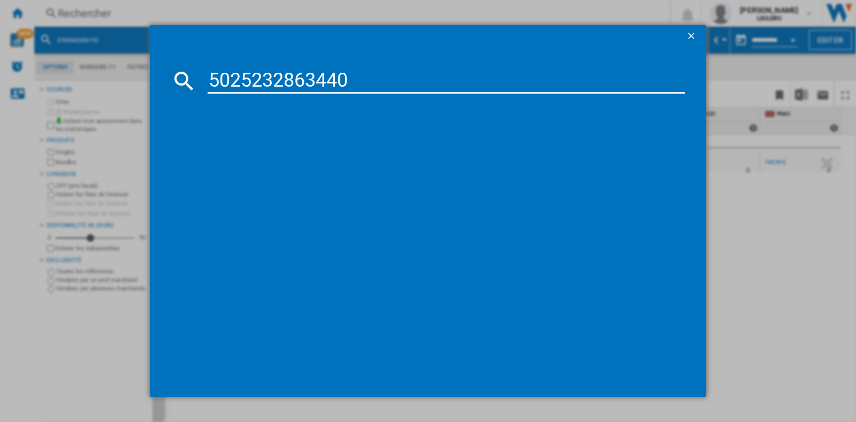
type input "5025232863440"
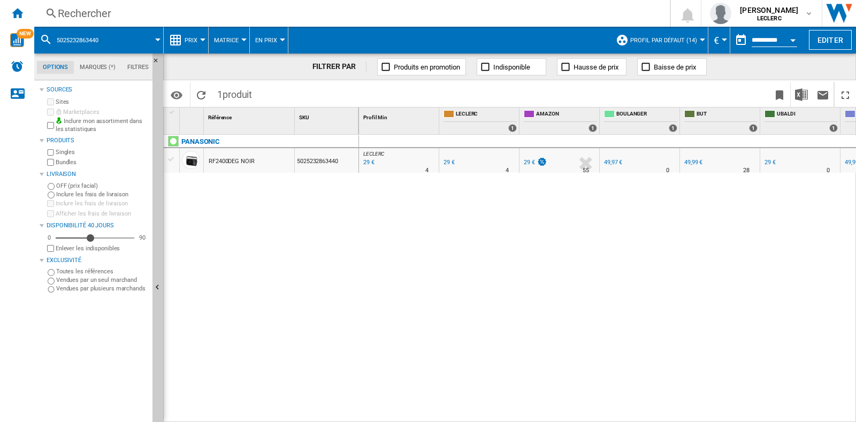
click at [270, 12] on div "Rechercher" at bounding box center [350, 13] width 584 height 15
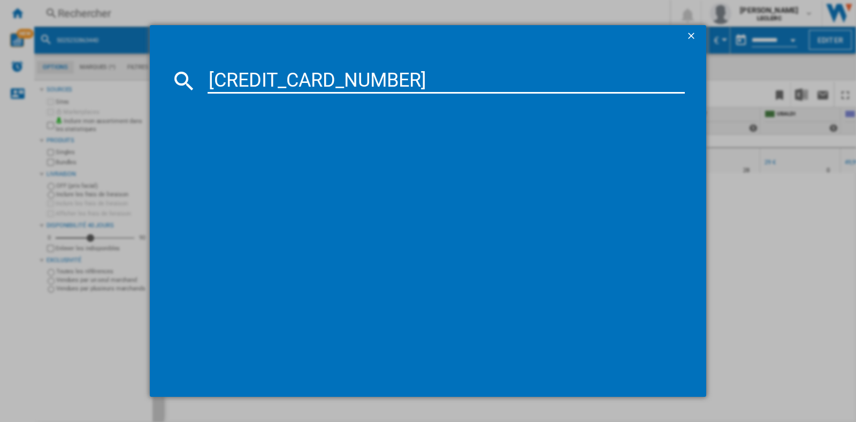
type input "[CREDIT_CARD_NUMBER]"
click at [388, 100] on span at bounding box center [433, 153] width 503 height 109
click at [382, 79] on input "[CREDIT_CARD_NUMBER]" at bounding box center [446, 81] width 477 height 26
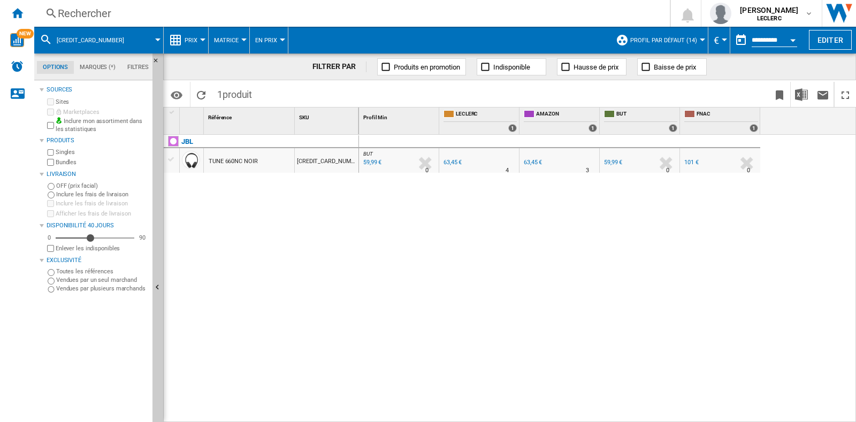
click at [238, 22] on div "Rechercher Rechercher 0 [PERSON_NAME] LECLERC LECLERC Mes paramètres Se déconne…" at bounding box center [445, 13] width 822 height 27
click at [239, 14] on div "Rechercher" at bounding box center [350, 13] width 584 height 15
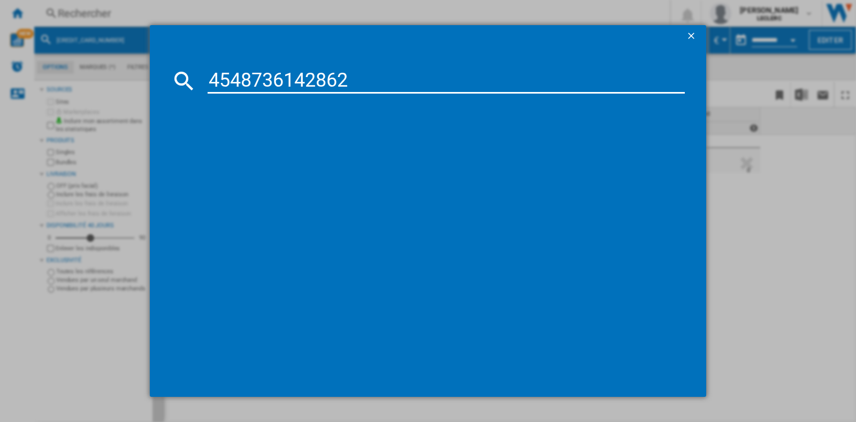
type input "4548736142862"
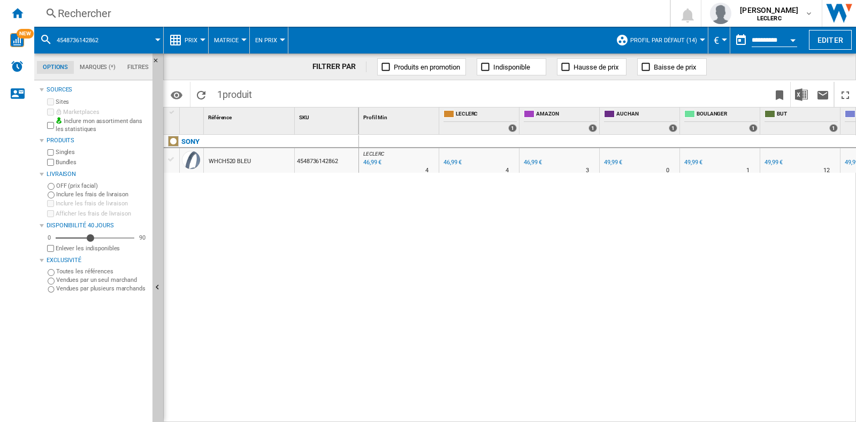
click at [221, 16] on div "Rechercher" at bounding box center [350, 13] width 584 height 15
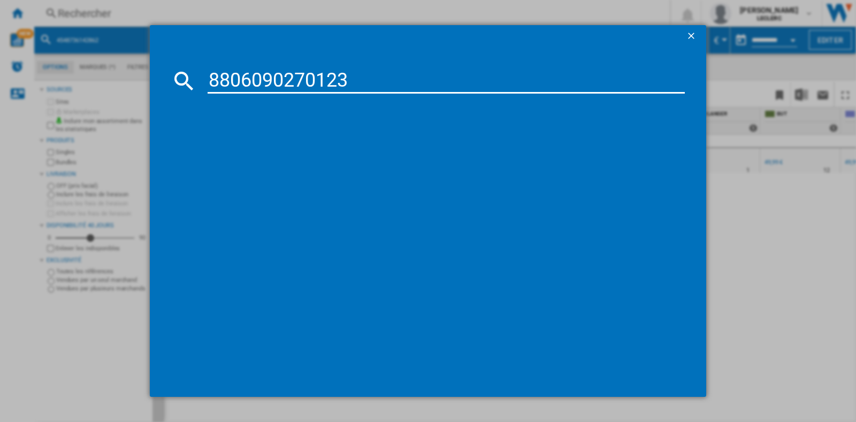
type input "8806090270123"
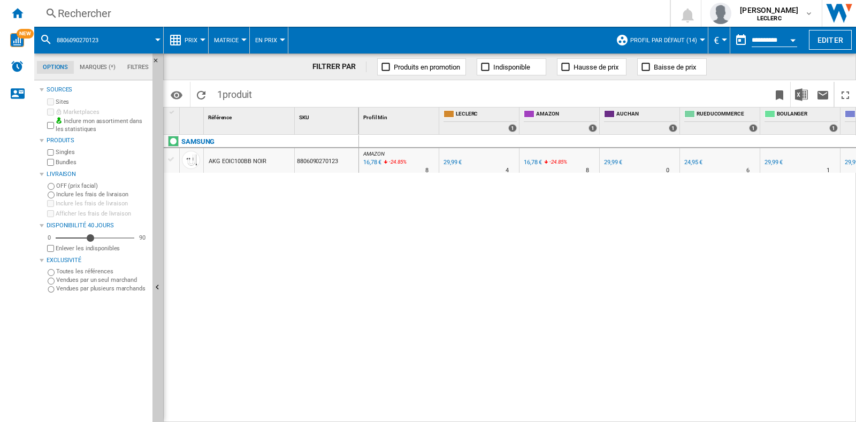
click at [216, 18] on div "Rechercher" at bounding box center [350, 13] width 584 height 15
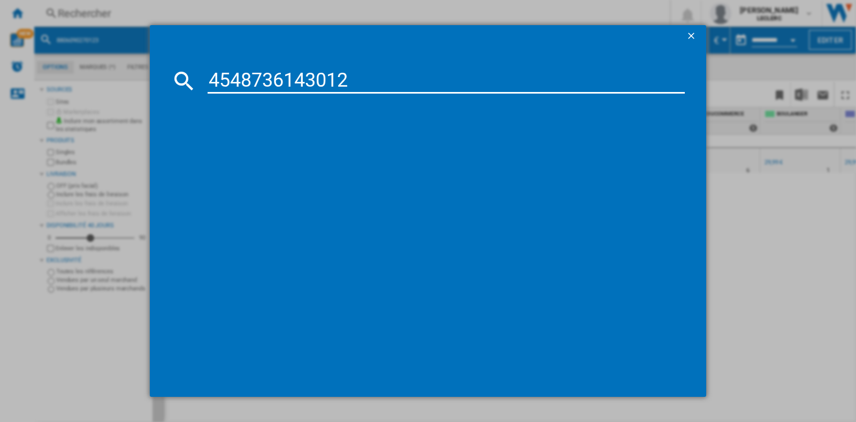
type input "4548736143012"
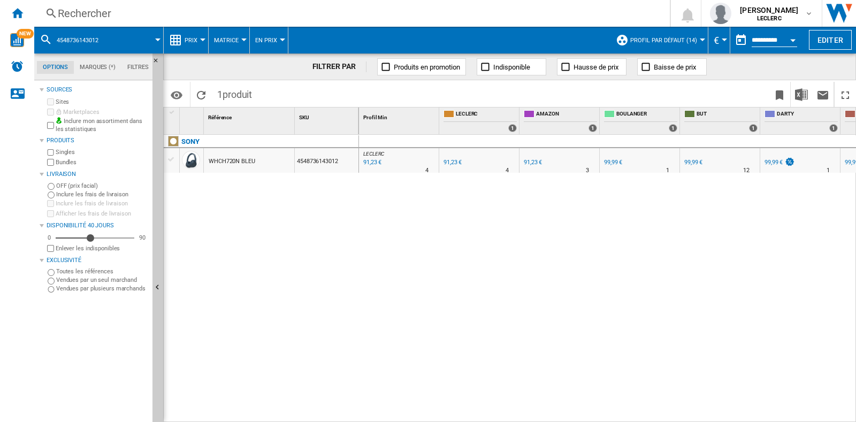
click at [293, 20] on div "Rechercher" at bounding box center [350, 13] width 584 height 15
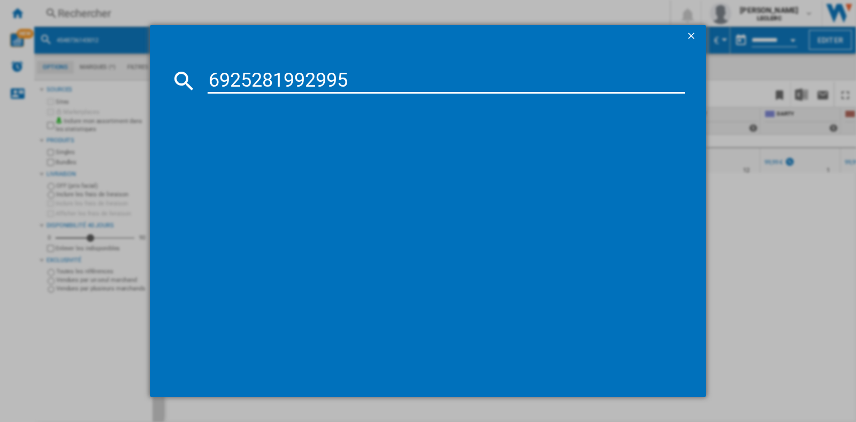
type input "6925281992995"
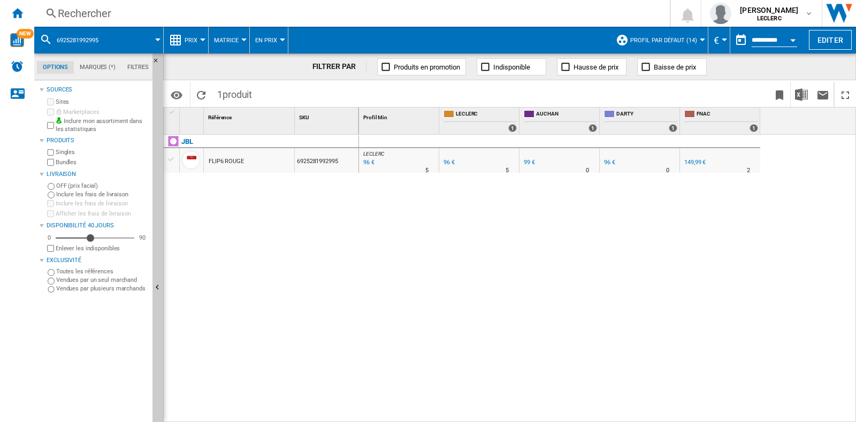
click at [213, 14] on div "Rechercher" at bounding box center [350, 13] width 584 height 15
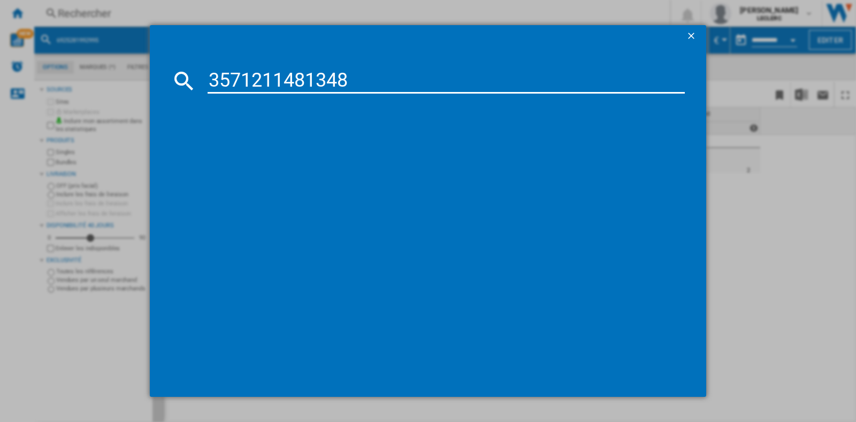
type input "3571211481348"
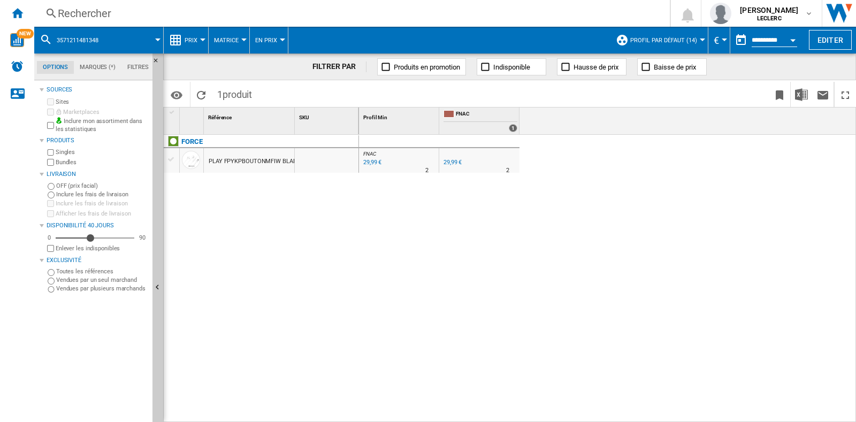
click at [168, 17] on div "Rechercher" at bounding box center [350, 13] width 584 height 15
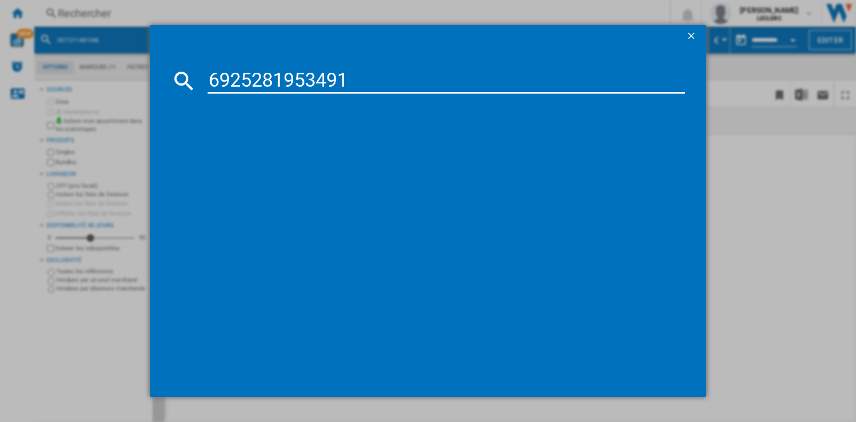
type input "6925281953491"
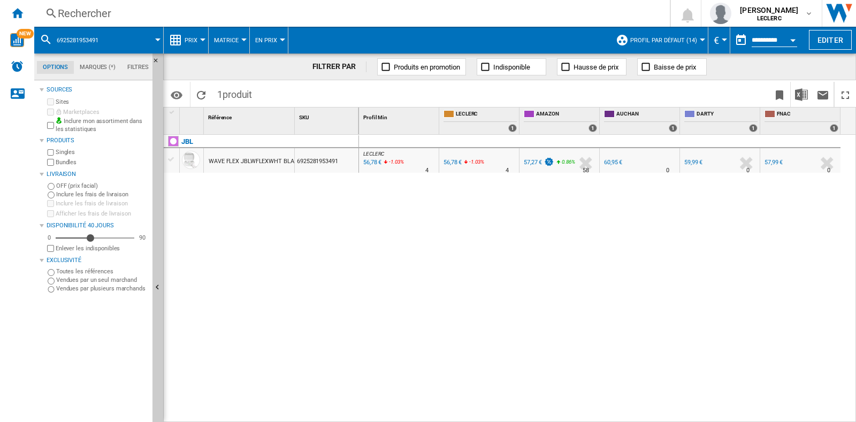
click at [243, 16] on div "Rechercher" at bounding box center [350, 13] width 584 height 15
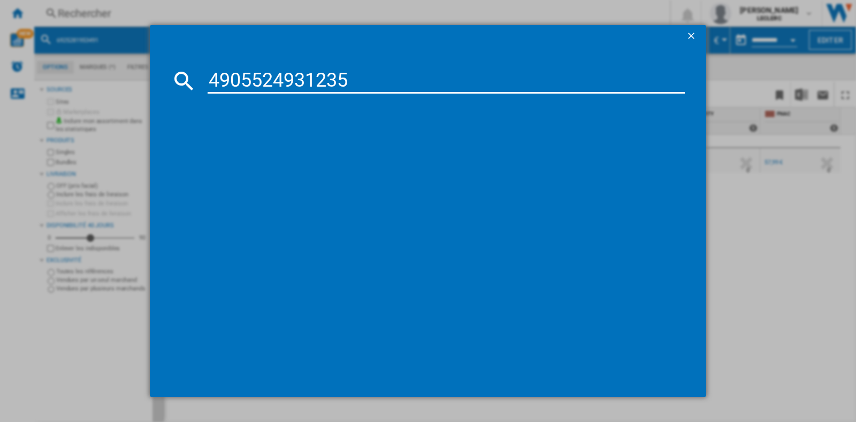
type input "4905524931235"
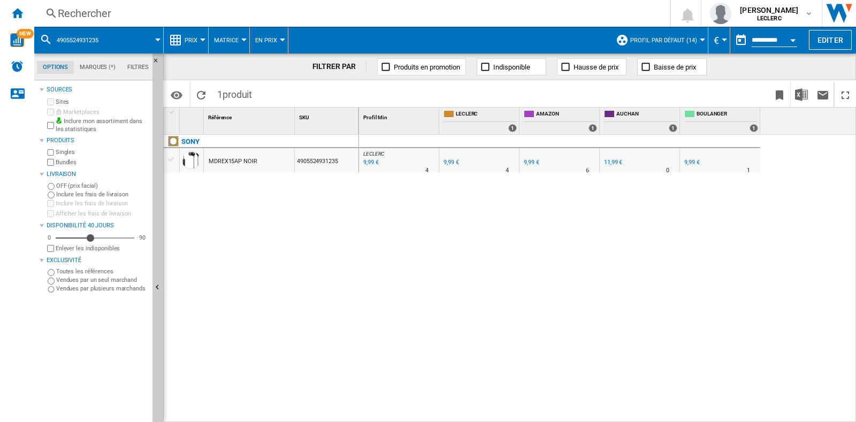
click at [262, 22] on div "Rechercher Rechercher 0 [PERSON_NAME] LECLERC LECLERC Mes paramètres Se déconne…" at bounding box center [445, 13] width 822 height 27
click at [257, 17] on div "Rechercher" at bounding box center [350, 13] width 584 height 15
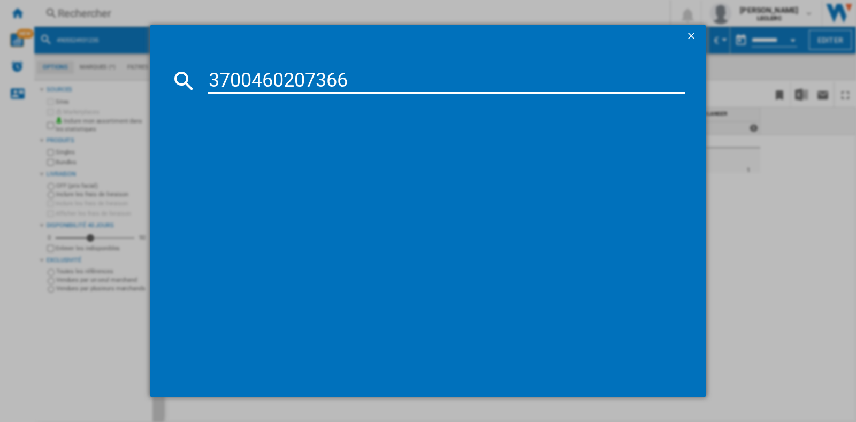
type input "3700460207366"
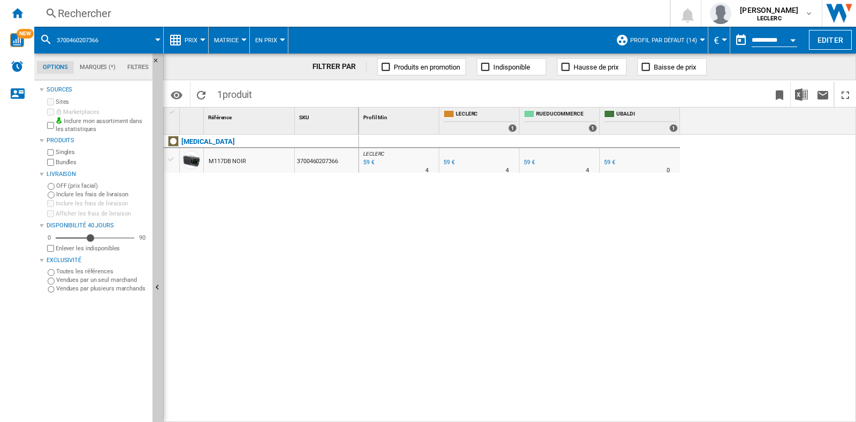
click at [224, 21] on div "Rechercher Rechercher 0 [PERSON_NAME] LECLERC LECLERC Mes paramètres Se déconne…" at bounding box center [445, 13] width 822 height 27
click at [224, 14] on div "Rechercher" at bounding box center [350, 13] width 584 height 15
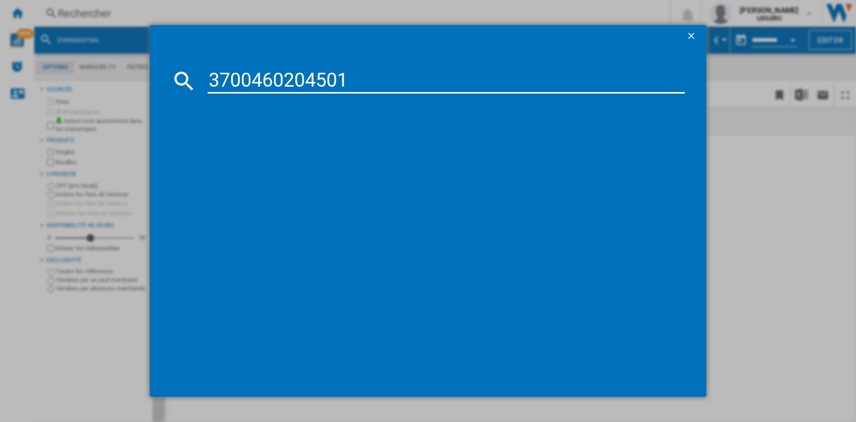
type input "3700460204501"
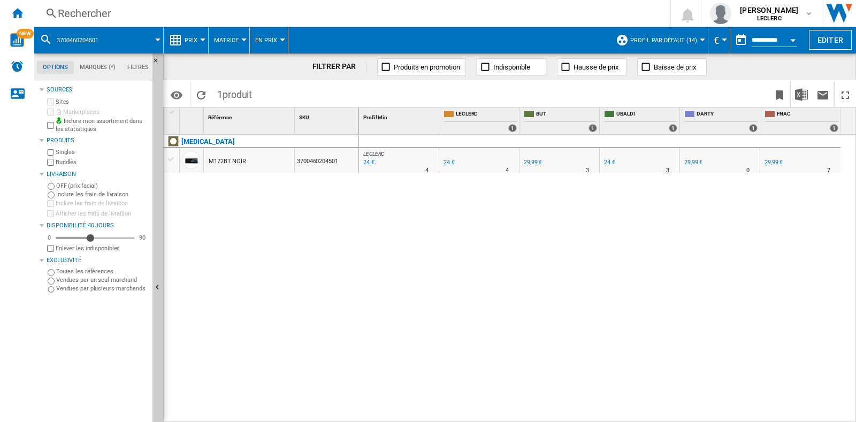
click at [247, 14] on div "Rechercher" at bounding box center [350, 13] width 584 height 15
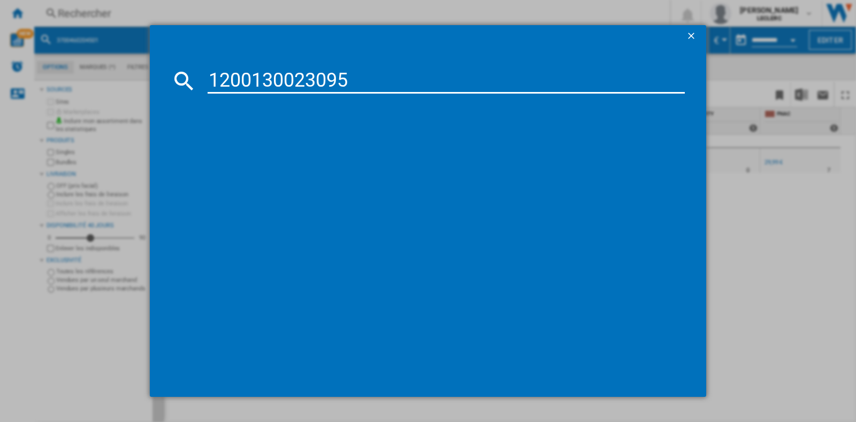
type input "1200130023095"
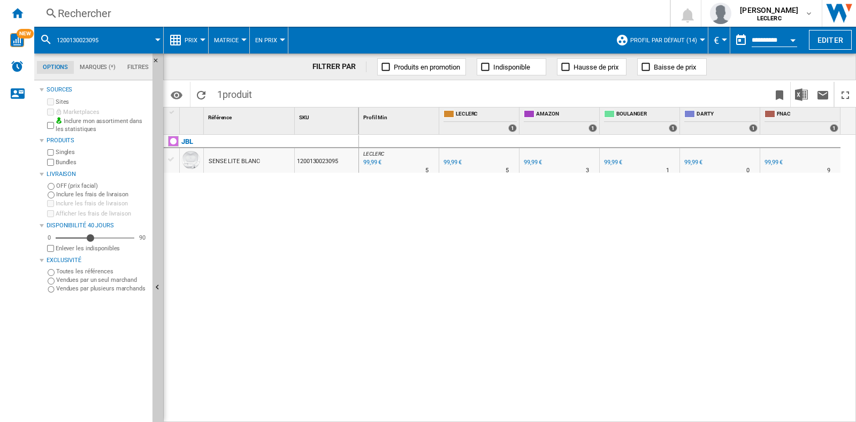
click at [316, 29] on span at bounding box center [449, 40] width 322 height 27
click at [311, 25] on div "Rechercher Rechercher 0 [PERSON_NAME] LECLERC LECLERC Mes paramètres Se déconne…" at bounding box center [445, 13] width 822 height 27
click at [311, 22] on div "Rechercher Rechercher 0 [PERSON_NAME] LECLERC LECLERC Mes paramètres Se déconne…" at bounding box center [445, 13] width 822 height 27
click at [308, 14] on div "Rechercher" at bounding box center [350, 13] width 584 height 15
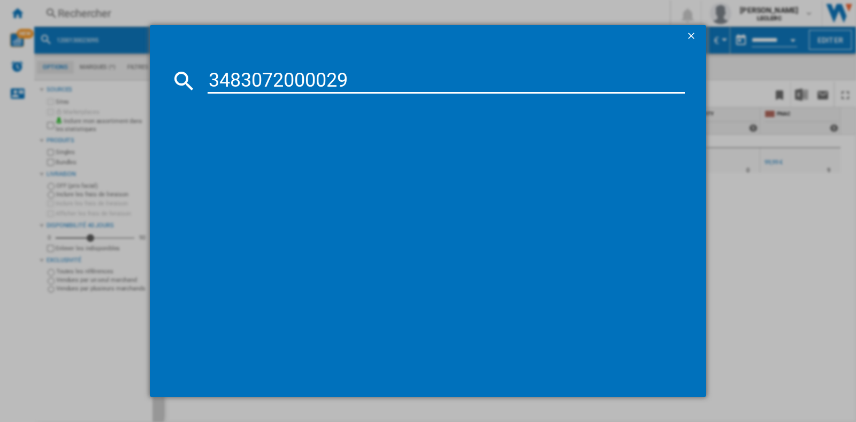
type input "3483072000029"
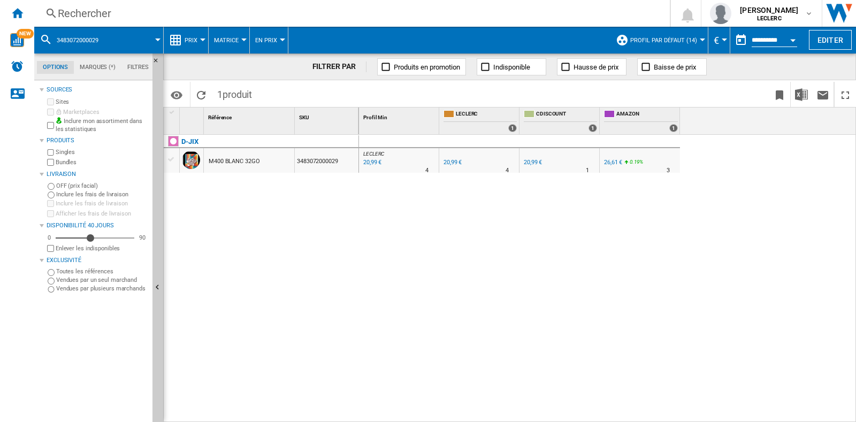
click at [282, 12] on div "Rechercher" at bounding box center [350, 13] width 584 height 15
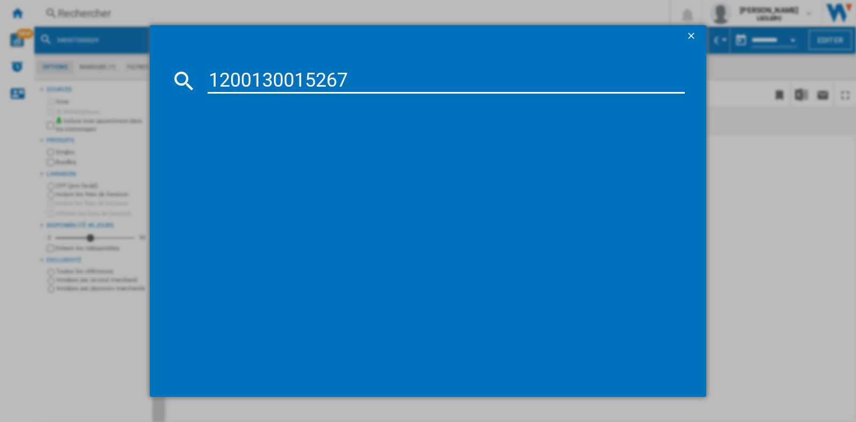
type input "1200130015267"
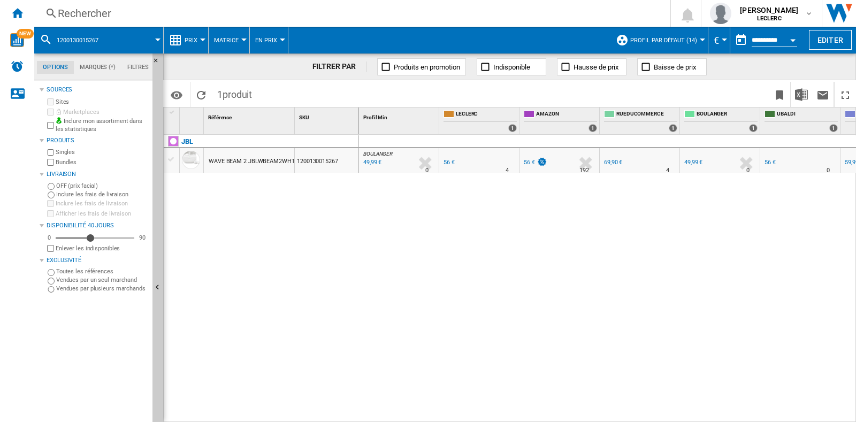
click at [150, 13] on div "Rechercher" at bounding box center [350, 13] width 584 height 15
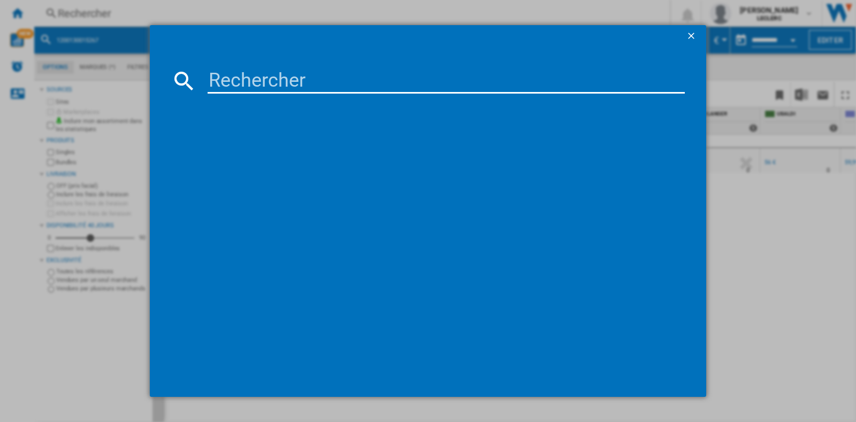
type input "3760206484734"
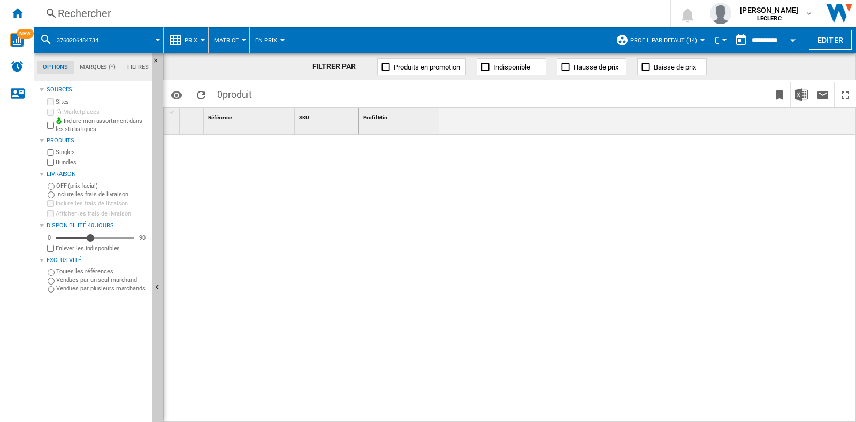
click at [226, 18] on div "Rechercher" at bounding box center [350, 13] width 584 height 15
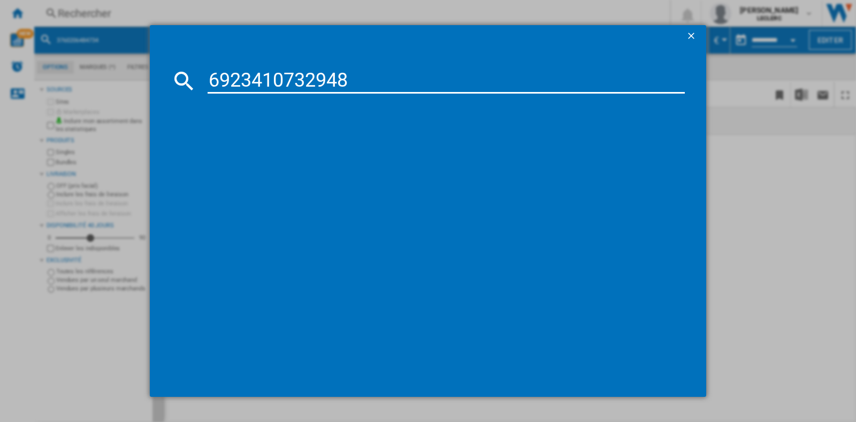
type input "6923410732948"
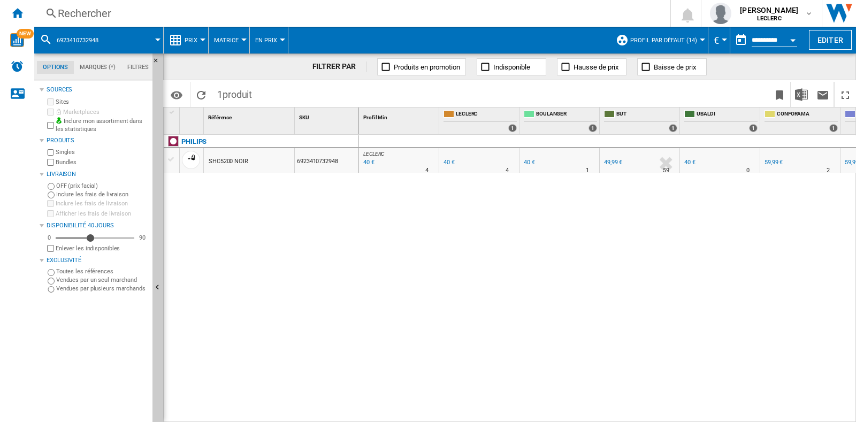
click at [88, 1] on div "Rechercher Rechercher 0 [PERSON_NAME] LECLERC LECLERC Mes paramètres Se déconne…" at bounding box center [445, 13] width 822 height 27
click at [94, 6] on div "Rechercher" at bounding box center [350, 13] width 584 height 15
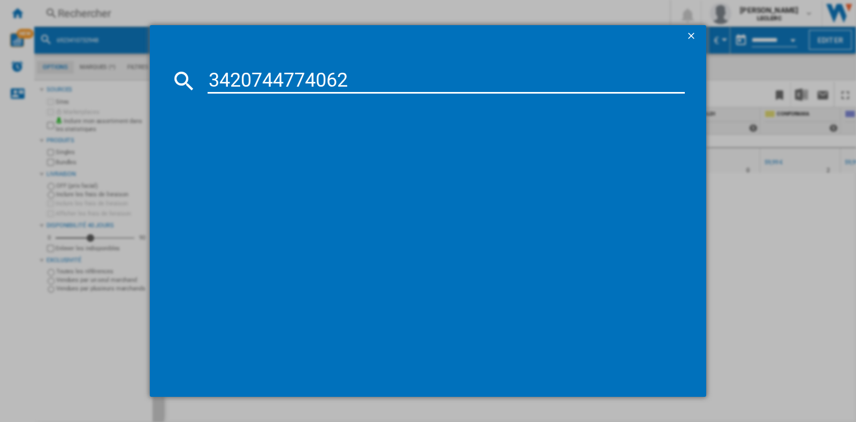
type input "3420744774062"
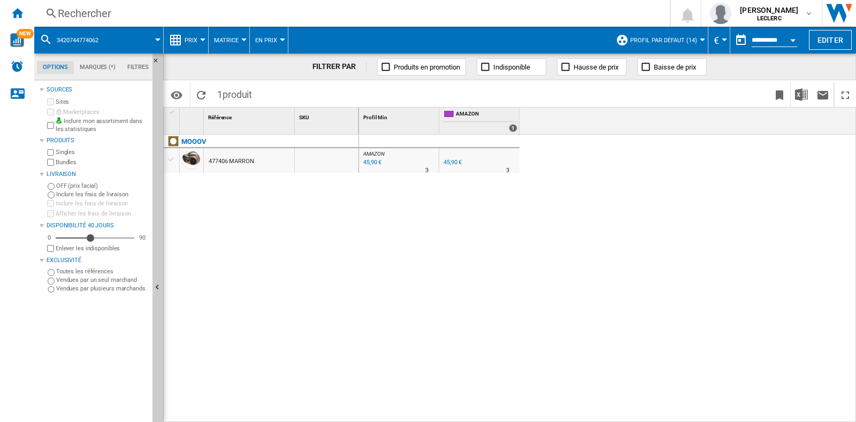
click at [160, 17] on div "Rechercher" at bounding box center [350, 13] width 584 height 15
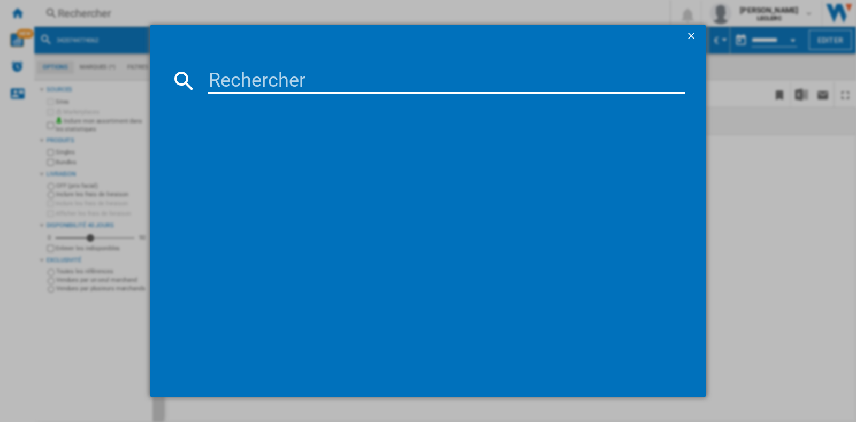
type input "6925281925313"
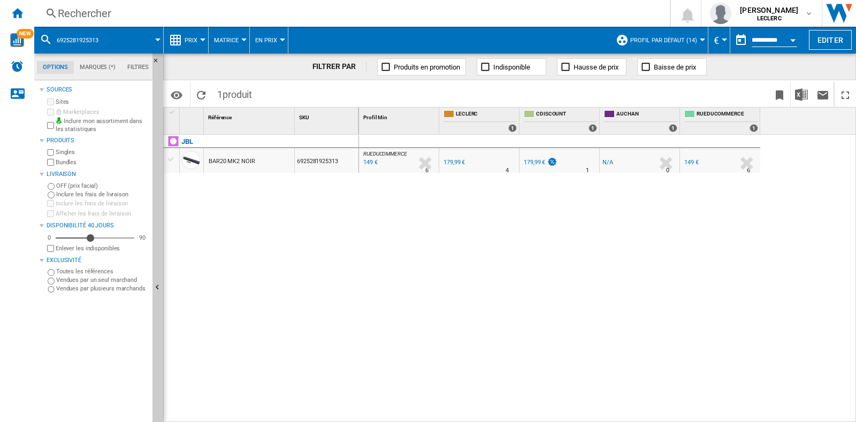
click at [151, 16] on div "Rechercher" at bounding box center [350, 13] width 584 height 15
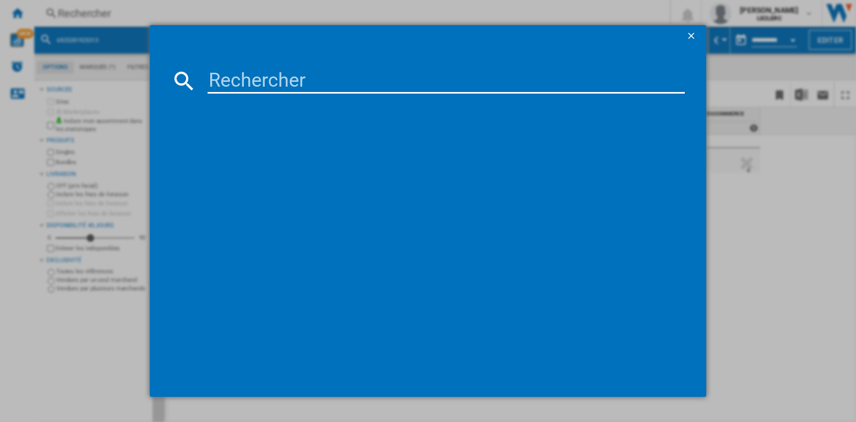
type input "8806091967145"
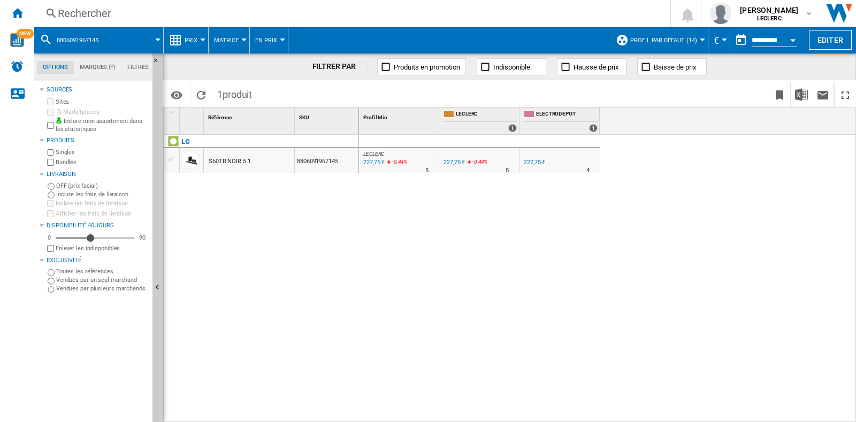
click at [102, 17] on div "Rechercher" at bounding box center [350, 13] width 584 height 15
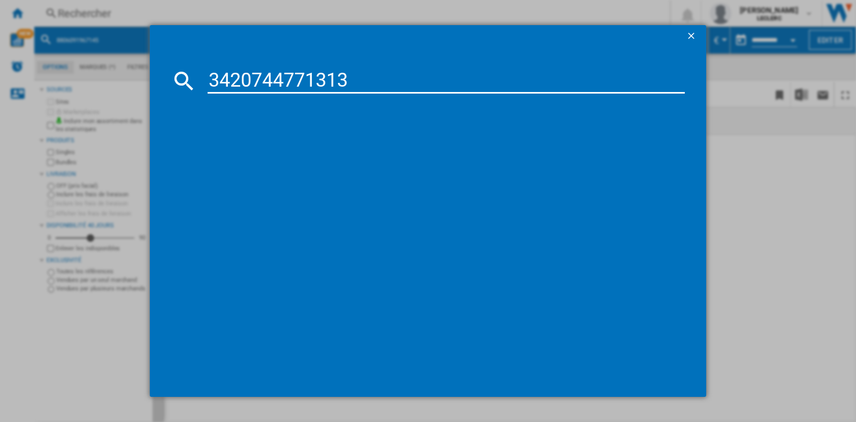
type input "3420744771313"
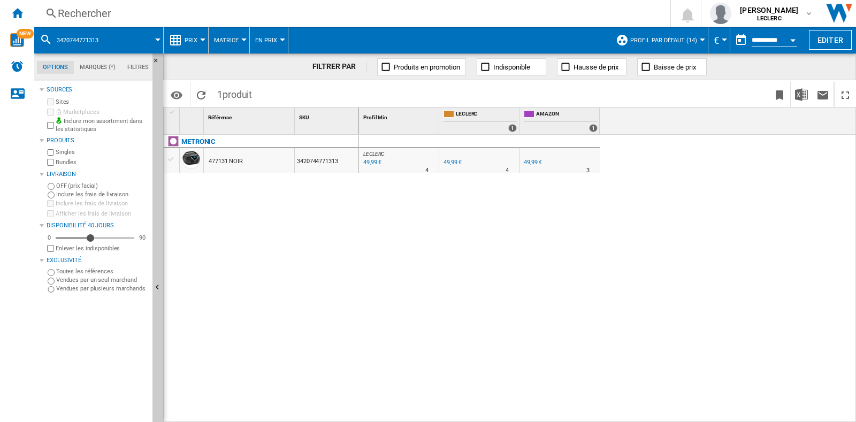
click at [147, 14] on div "Rechercher" at bounding box center [350, 13] width 584 height 15
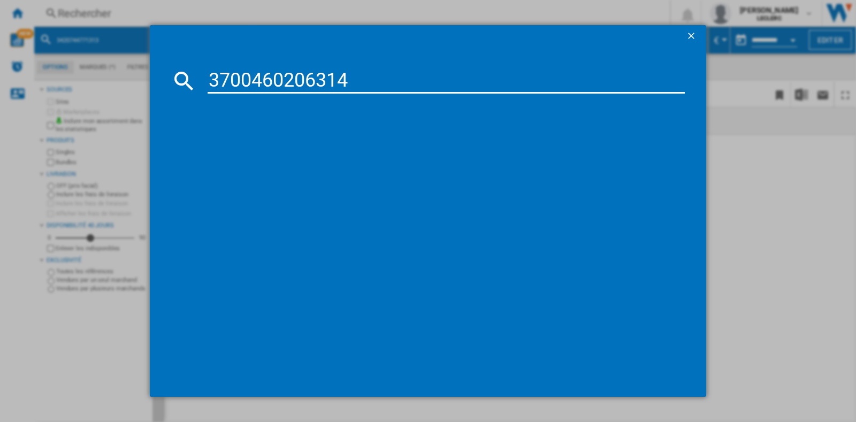
type input "3700460206314"
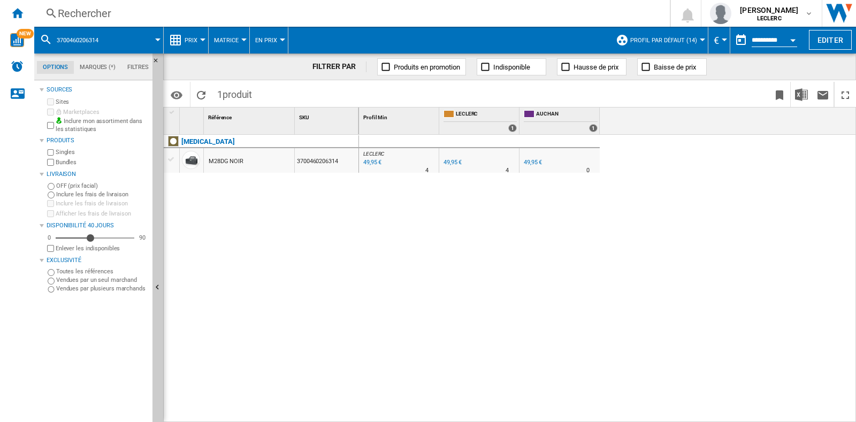
click at [206, 9] on div "Rechercher" at bounding box center [350, 13] width 584 height 15
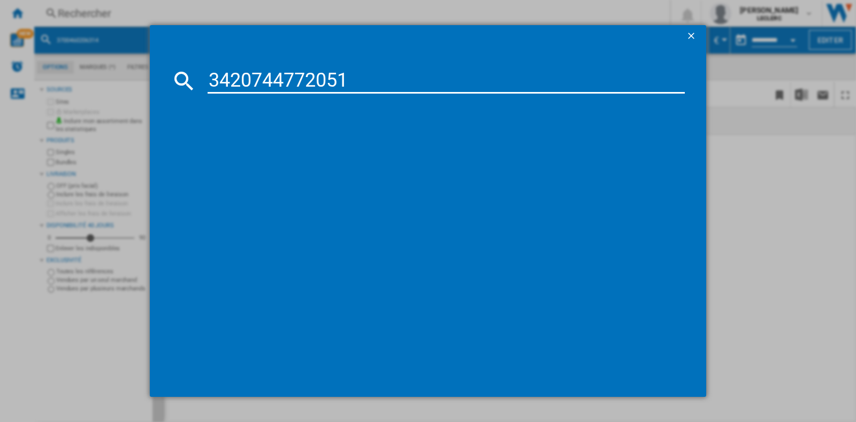
type input "3420744772051"
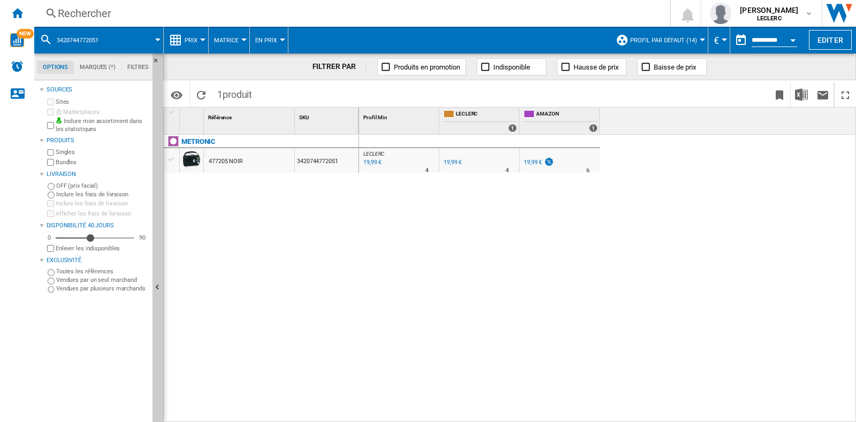
click at [289, 22] on div "Rechercher Rechercher 0 [PERSON_NAME] LECLERC LECLERC Mes paramètres Se déconne…" at bounding box center [445, 13] width 822 height 27
click at [291, 14] on div "Rechercher" at bounding box center [350, 13] width 584 height 15
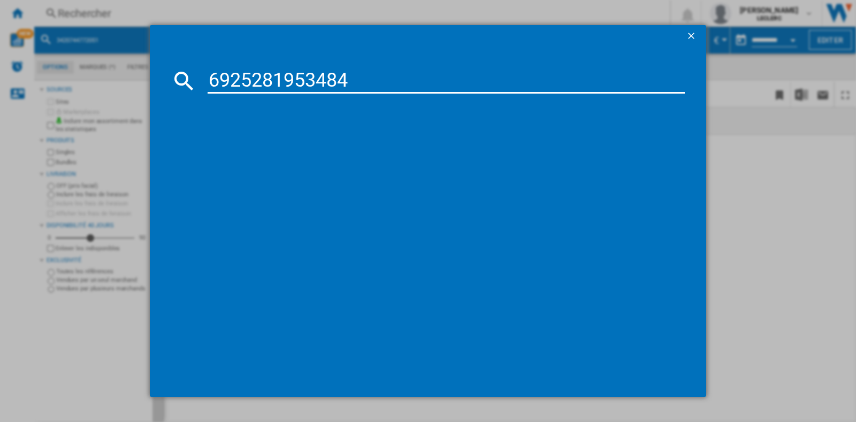
type input "6925281953484"
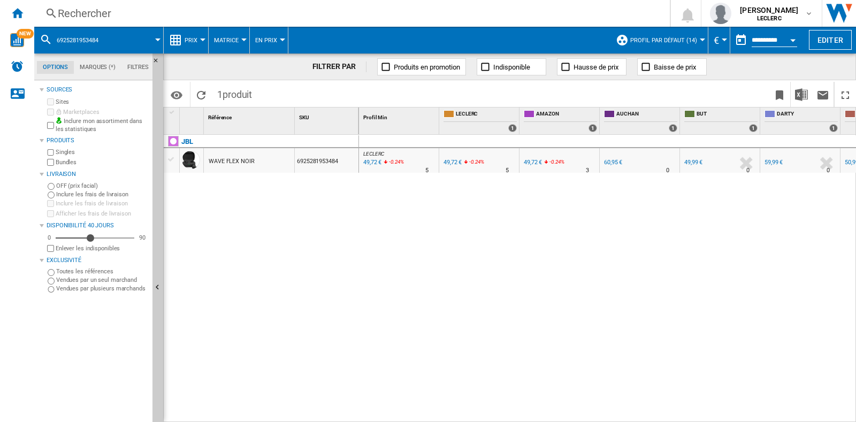
click at [164, 25] on div "Rechercher Rechercher 0 [PERSON_NAME] LECLERC LECLERC Mes paramètres Se déconne…" at bounding box center [445, 13] width 822 height 27
click at [168, 12] on div "Rechercher" at bounding box center [350, 13] width 584 height 15
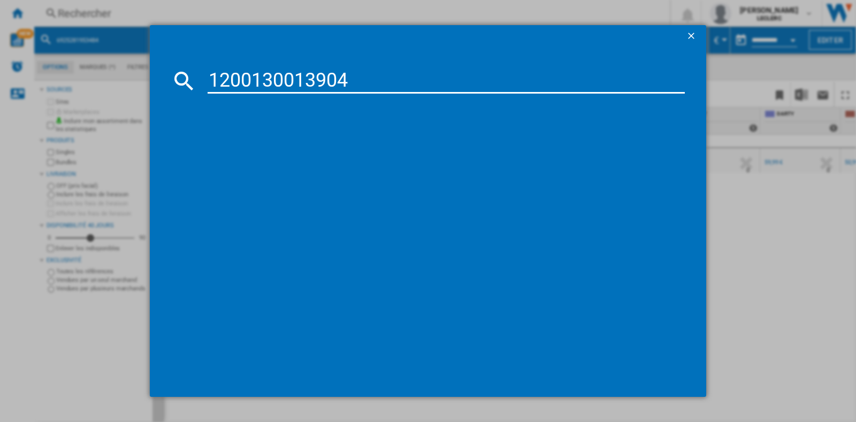
type input "1200130013904"
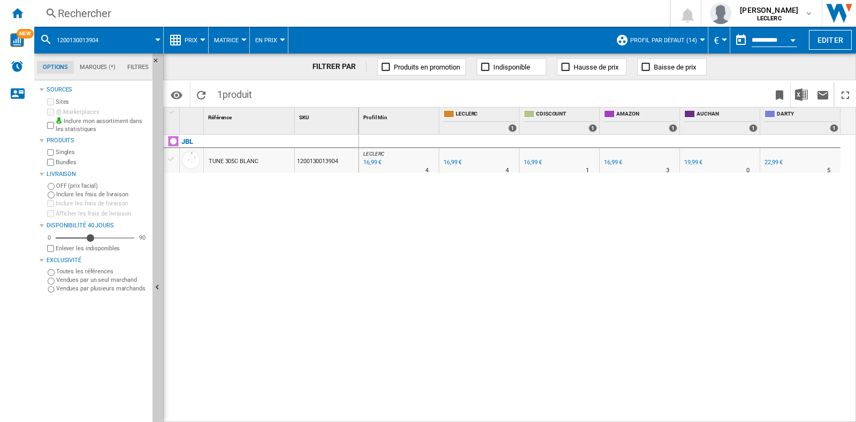
click at [178, 16] on div "Rechercher" at bounding box center [350, 13] width 584 height 15
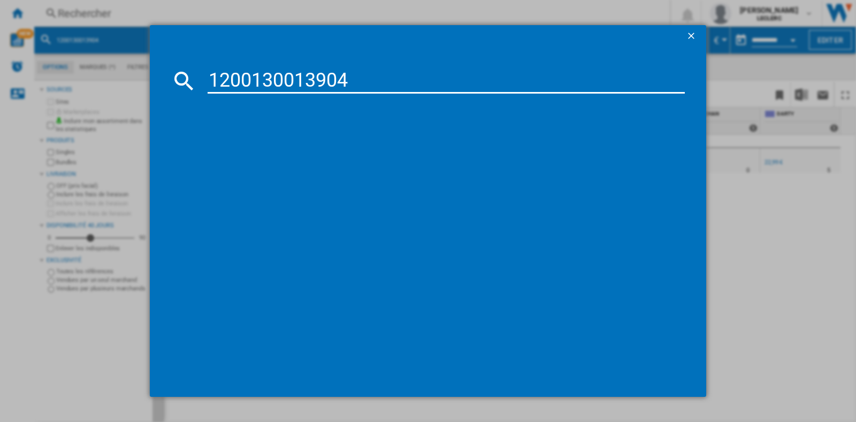
type input "1200130013904"
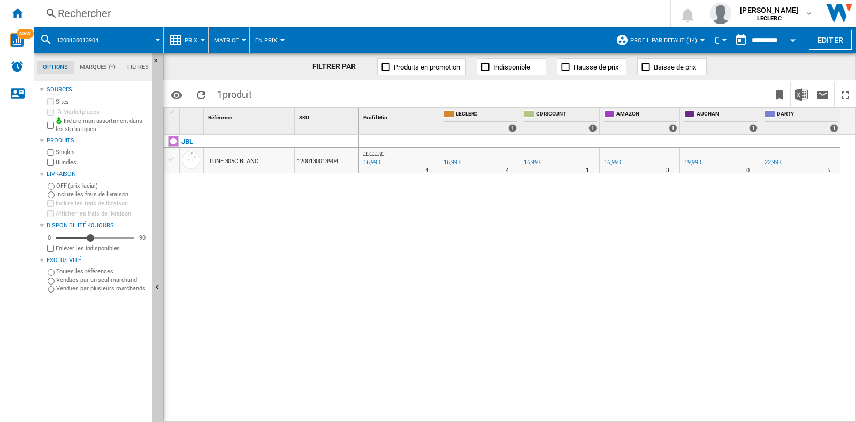
click at [271, 13] on div "Rechercher" at bounding box center [350, 13] width 584 height 15
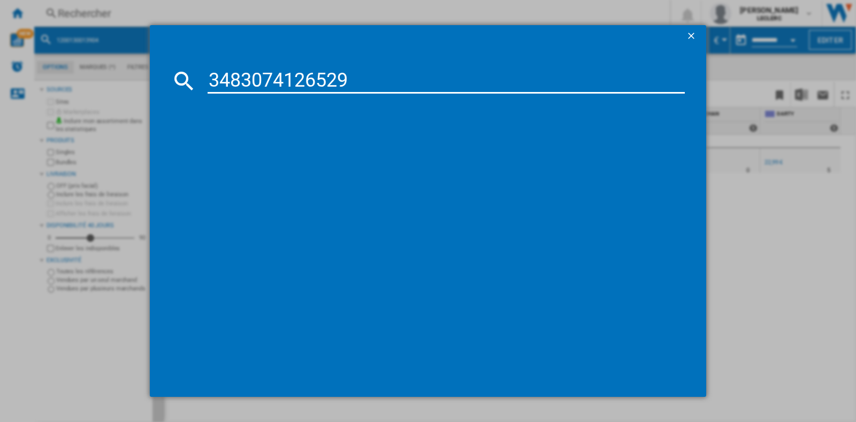
type input "3483074126529"
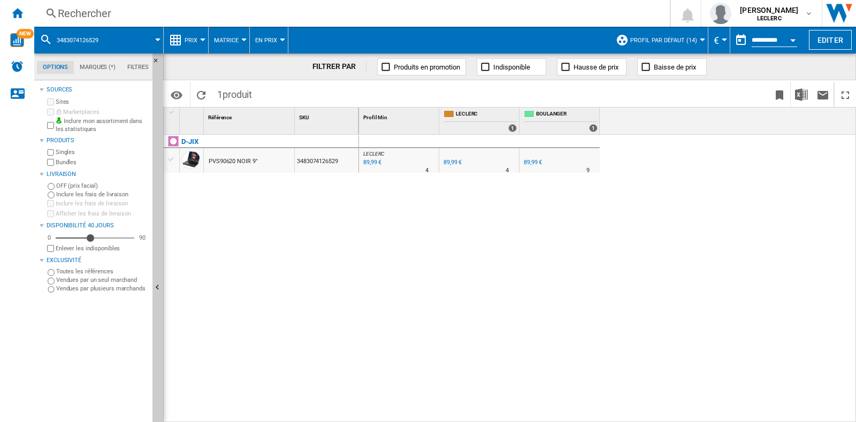
click at [304, 13] on div "Rechercher" at bounding box center [350, 13] width 584 height 15
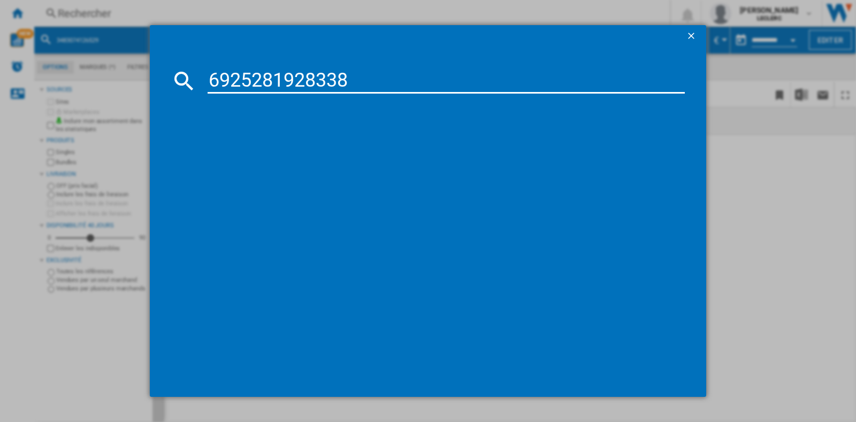
type input "6925281928338"
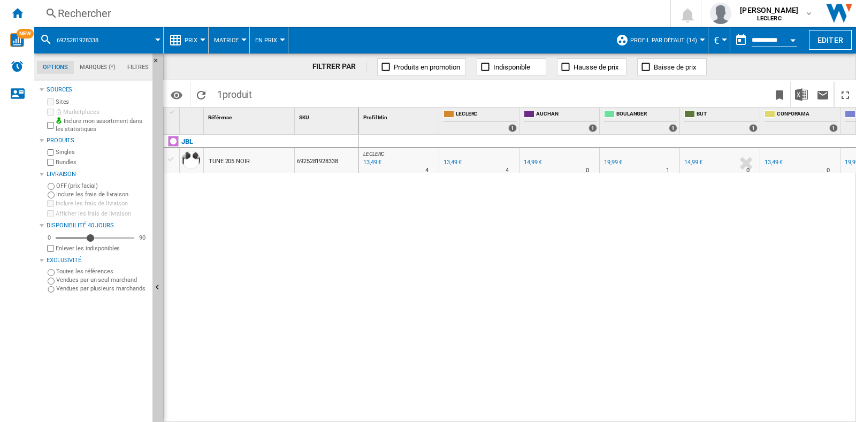
click at [262, 22] on div "Rechercher Rechercher 0 [PERSON_NAME] LECLERC LECLERC Mes paramètres Se déconne…" at bounding box center [445, 13] width 822 height 27
click at [262, 19] on div "Rechercher" at bounding box center [350, 13] width 584 height 15
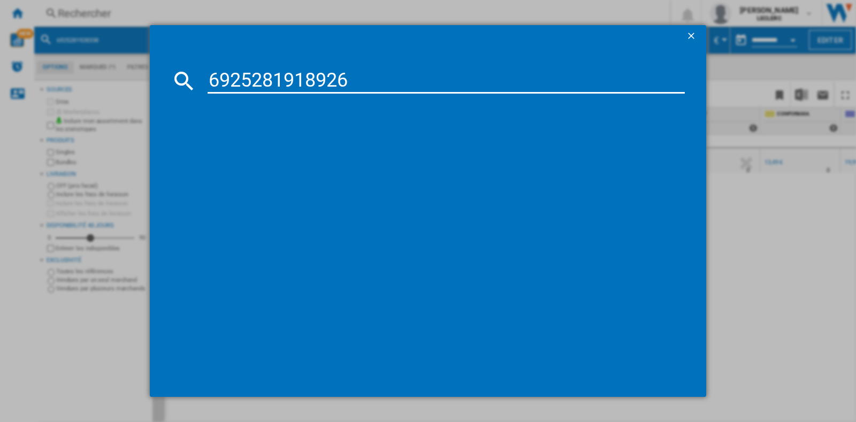
type input "6925281918926"
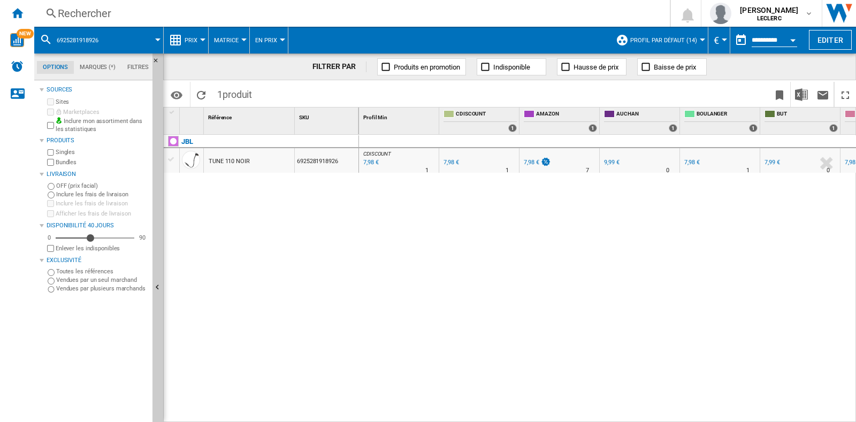
click at [179, 17] on div "Rechercher" at bounding box center [350, 13] width 584 height 15
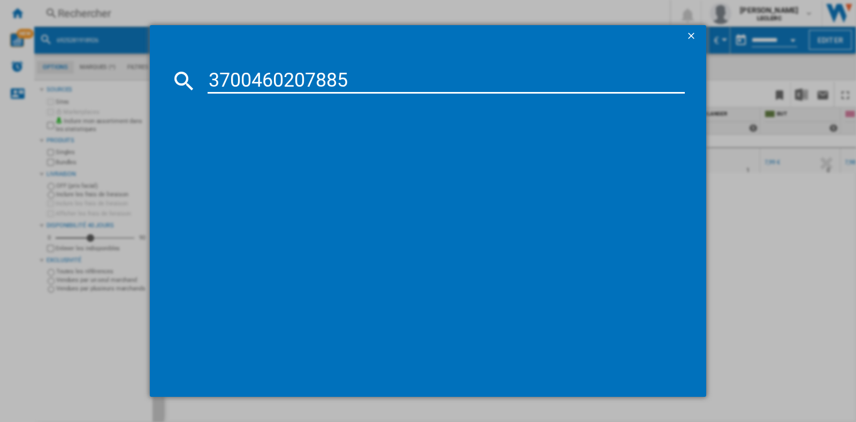
type input "3700460207885"
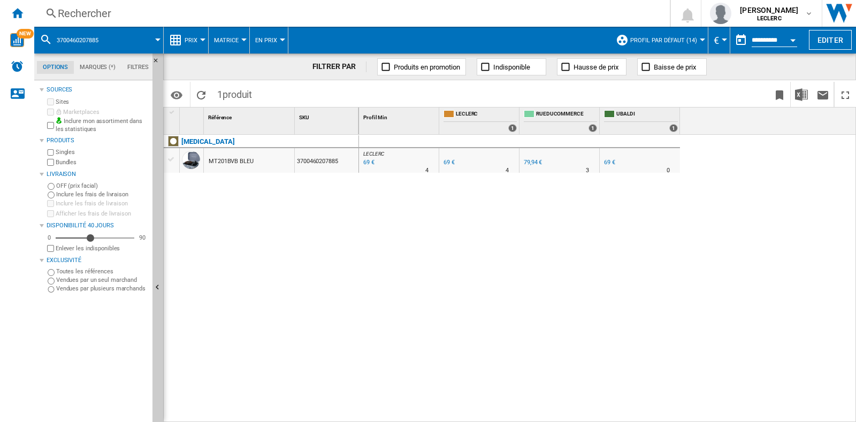
click at [181, 15] on div "Rechercher" at bounding box center [350, 13] width 584 height 15
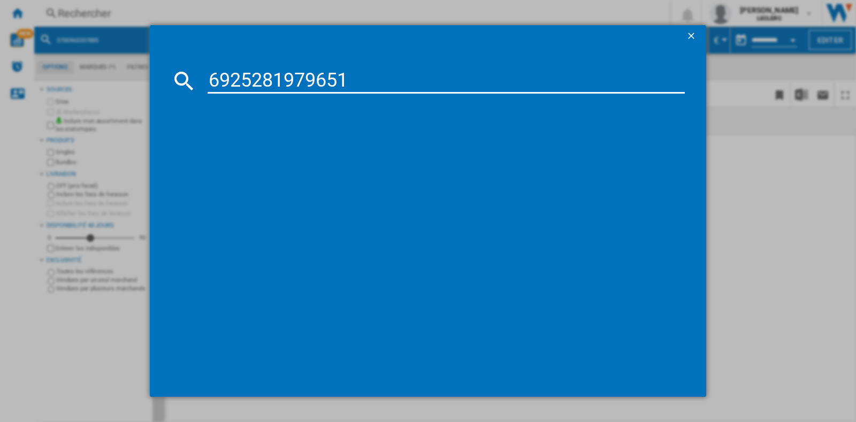
type input "6925281979651"
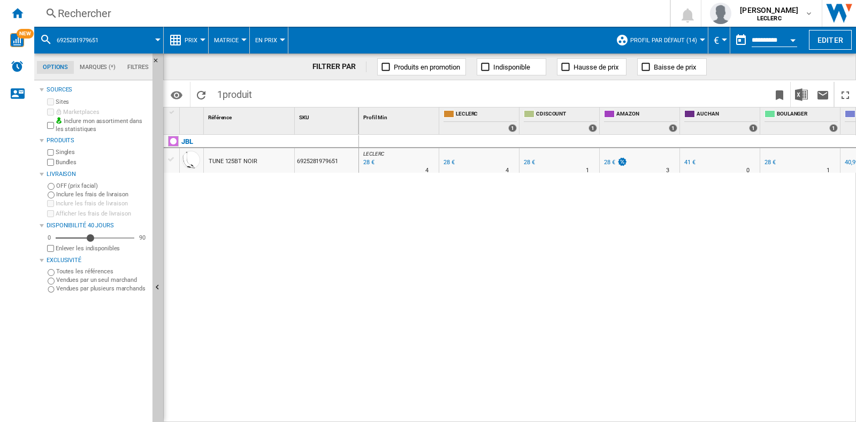
click at [255, 19] on div "Rechercher" at bounding box center [350, 13] width 584 height 15
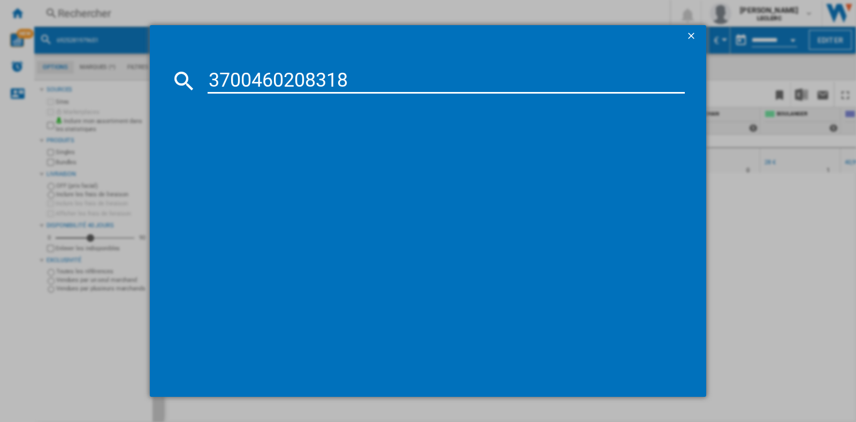
type input "3700460208318"
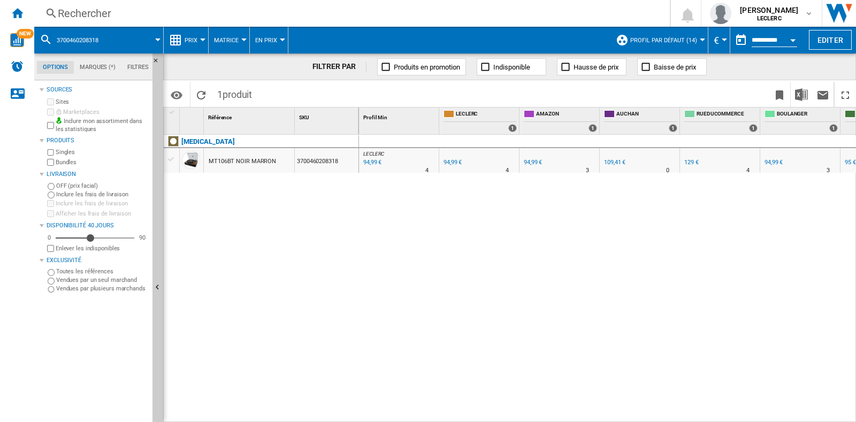
click at [91, 16] on div "Rechercher" at bounding box center [350, 13] width 584 height 15
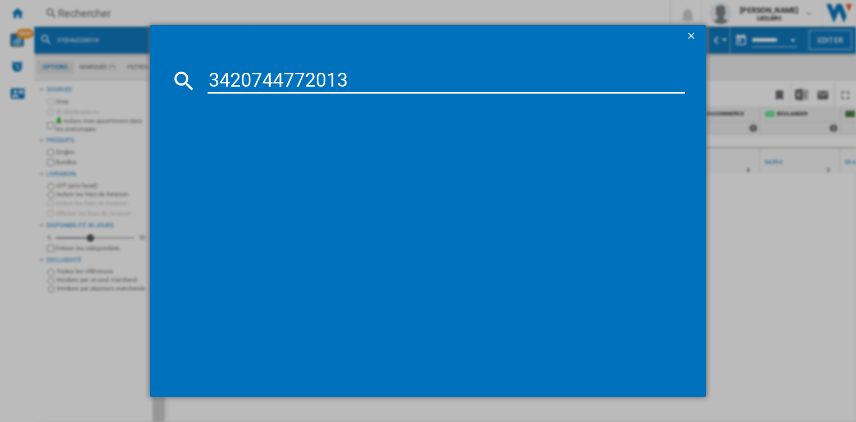
type input "3420744772013"
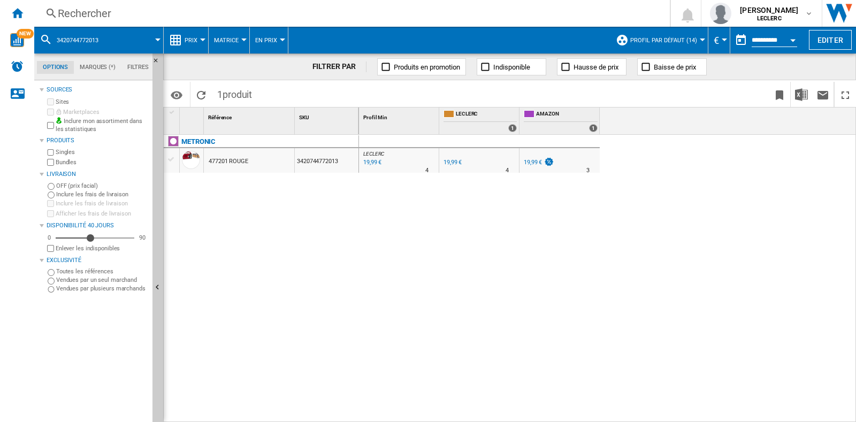
click at [245, 17] on div "Rechercher" at bounding box center [350, 13] width 584 height 15
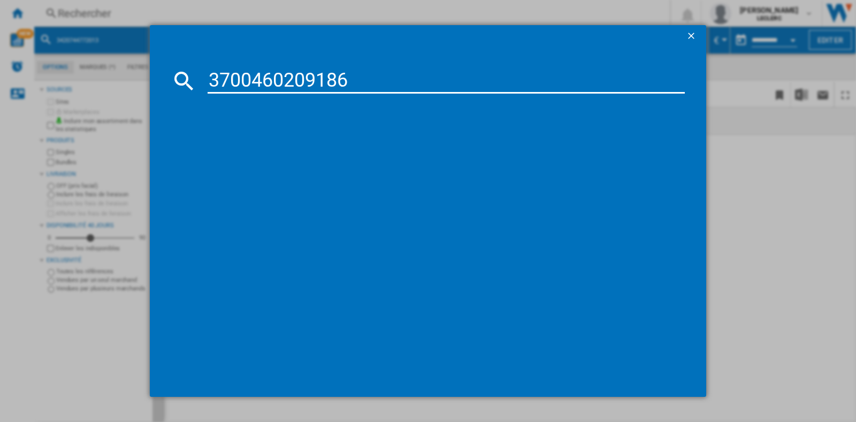
type input "3700460209186"
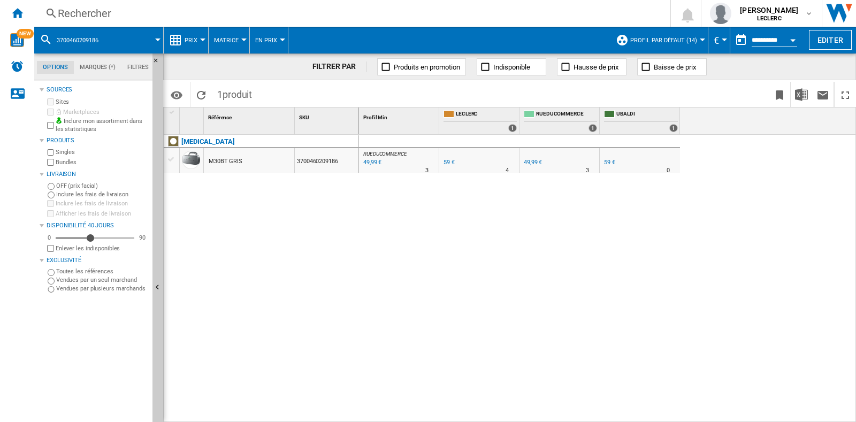
click at [206, 4] on div "Rechercher Rechercher 0 [PERSON_NAME] LECLERC LECLERC Mes paramètres Se déconne…" at bounding box center [445, 13] width 822 height 27
click at [206, 15] on div "Rechercher" at bounding box center [350, 13] width 584 height 15
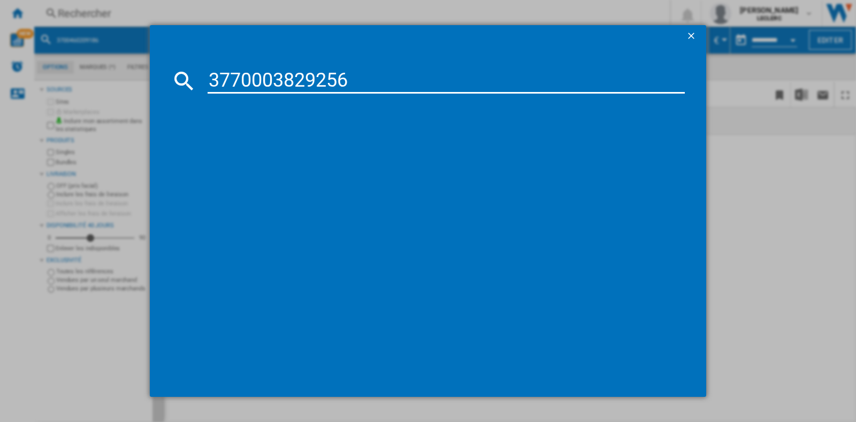
type input "3770003829256"
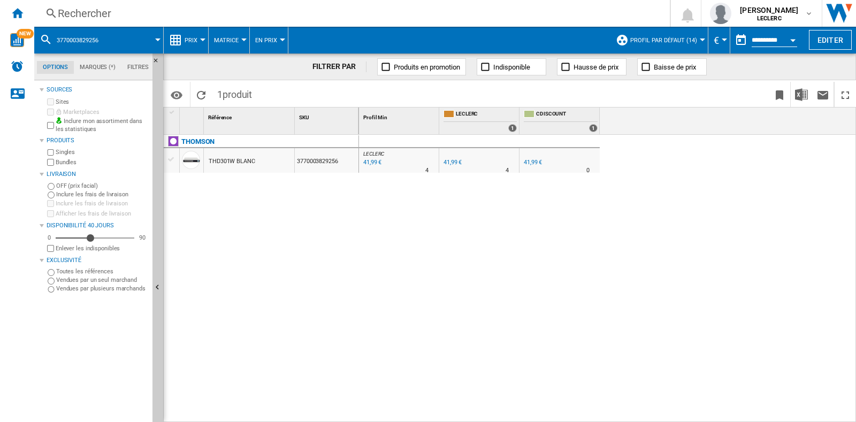
click at [194, 21] on div "Rechercher Rechercher 0 [PERSON_NAME] LECLERC LECLERC Mes paramètres Se déconne…" at bounding box center [445, 13] width 822 height 27
click at [188, 17] on div "Rechercher" at bounding box center [350, 13] width 584 height 15
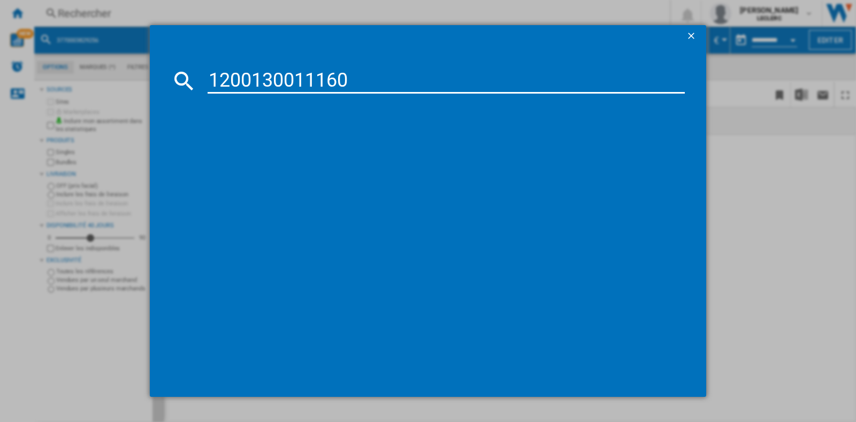
type input "1200130011160"
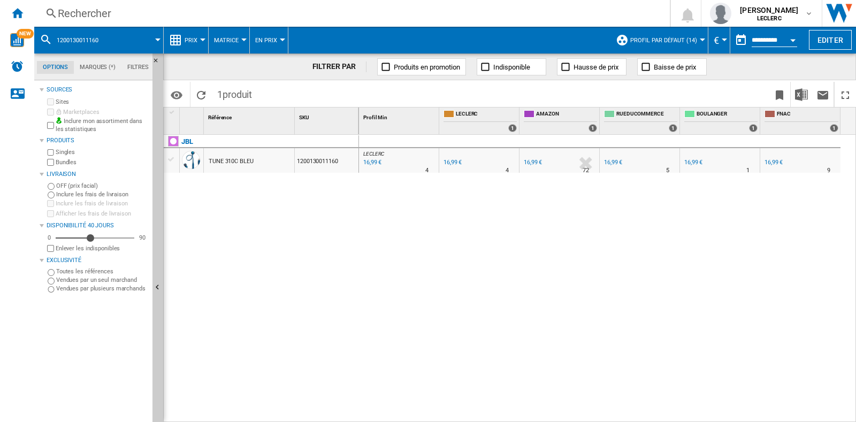
click at [306, 9] on div "Rechercher" at bounding box center [350, 13] width 584 height 15
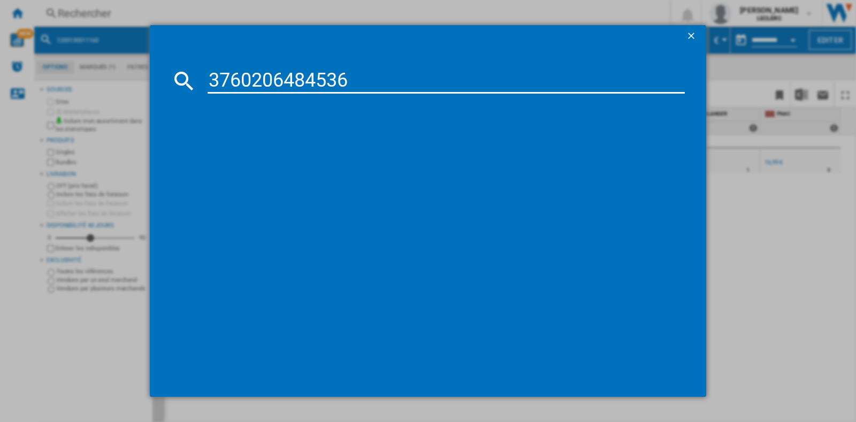
type input "3760206484536"
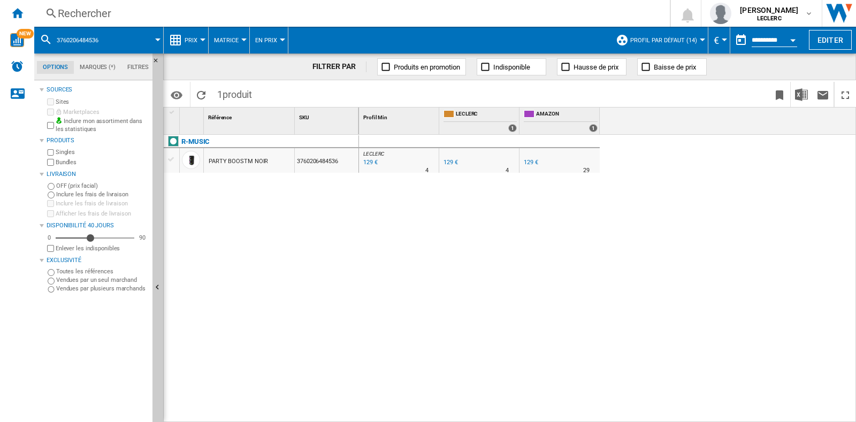
click at [400, 12] on div "Rechercher" at bounding box center [350, 13] width 584 height 15
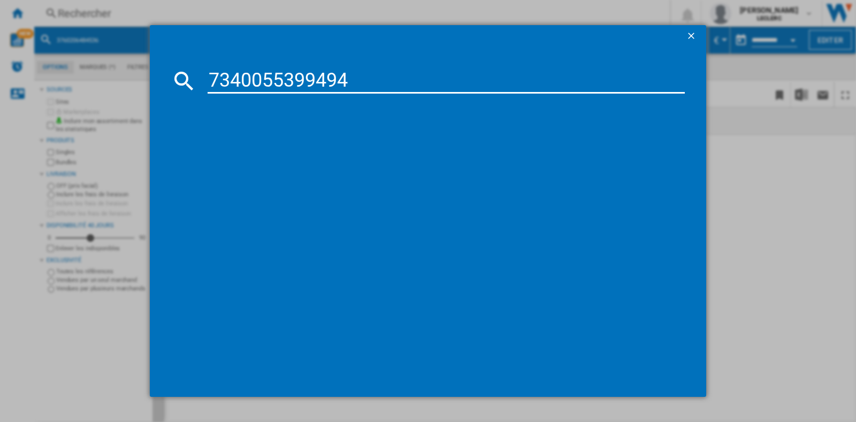
type input "7340055399494"
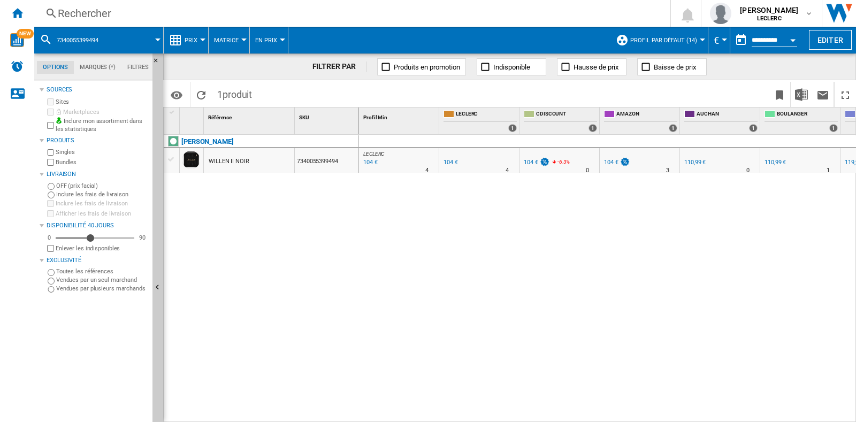
click at [288, 21] on div "Rechercher Rechercher 0 [PERSON_NAME] LECLERC LECLERC Mes paramètres Se déconne…" at bounding box center [445, 13] width 822 height 27
click at [287, 16] on div "Rechercher" at bounding box center [350, 13] width 584 height 15
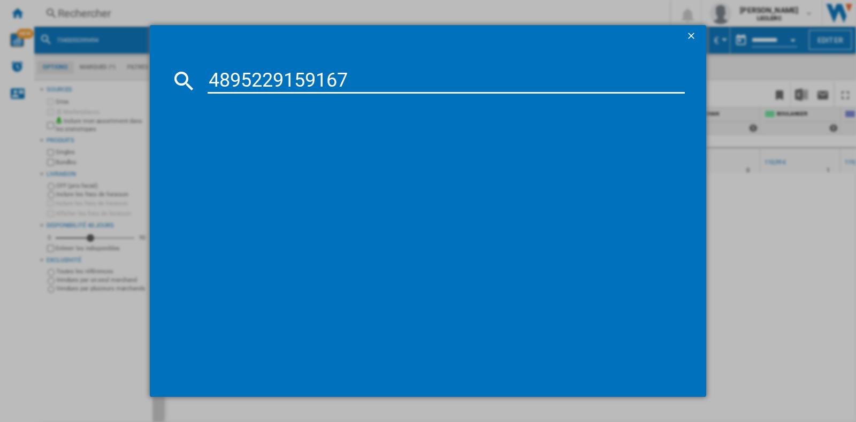
type input "4895229159167"
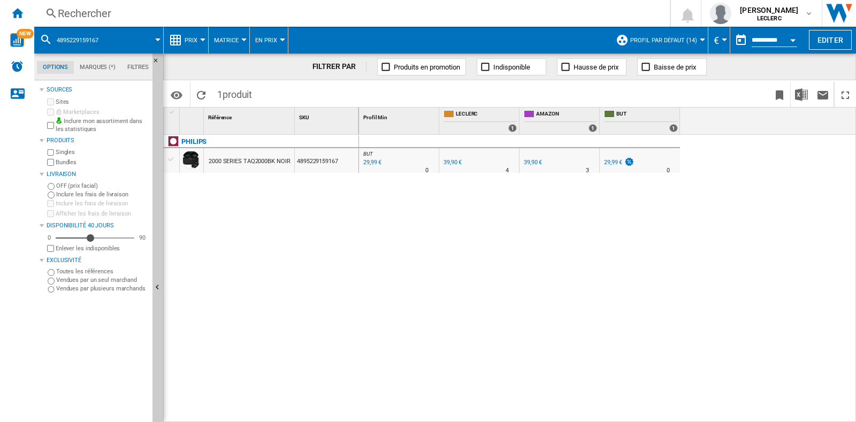
click at [143, 18] on div "Rechercher" at bounding box center [350, 13] width 584 height 15
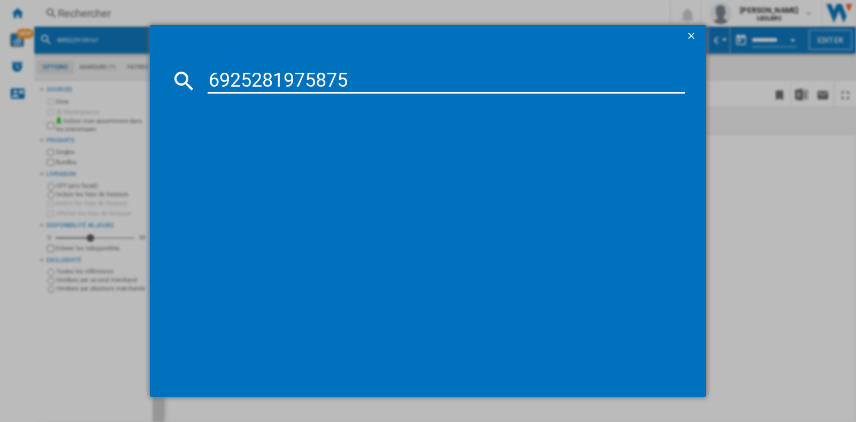
type input "6925281975875"
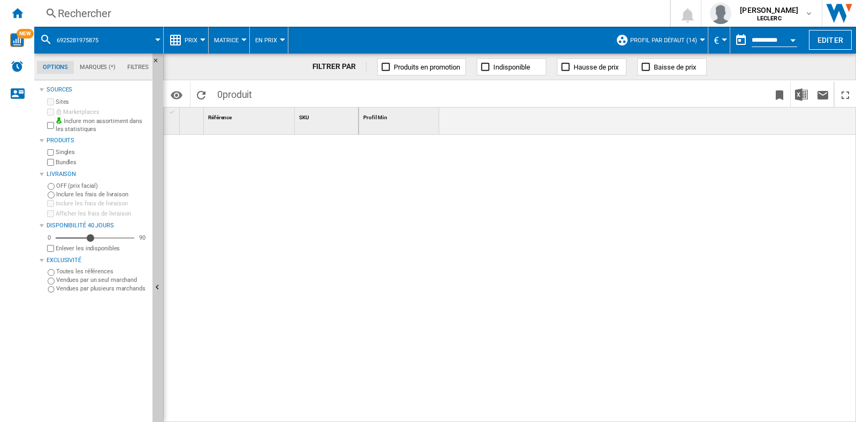
click at [291, 17] on div "Rechercher" at bounding box center [350, 13] width 584 height 15
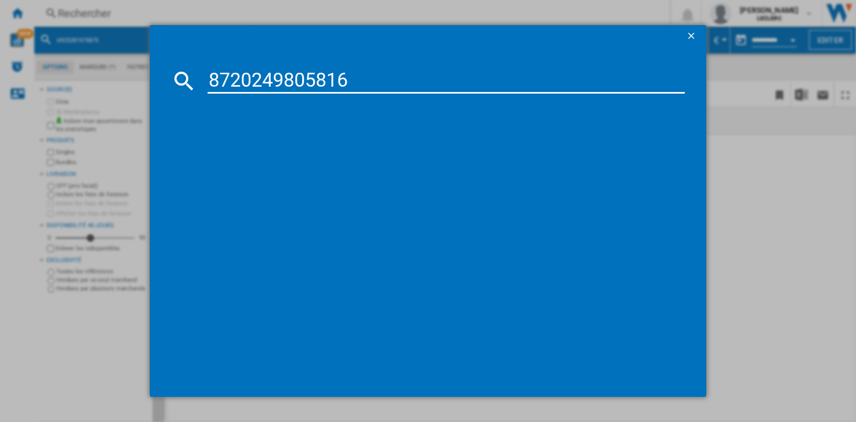
type input "8720249805816"
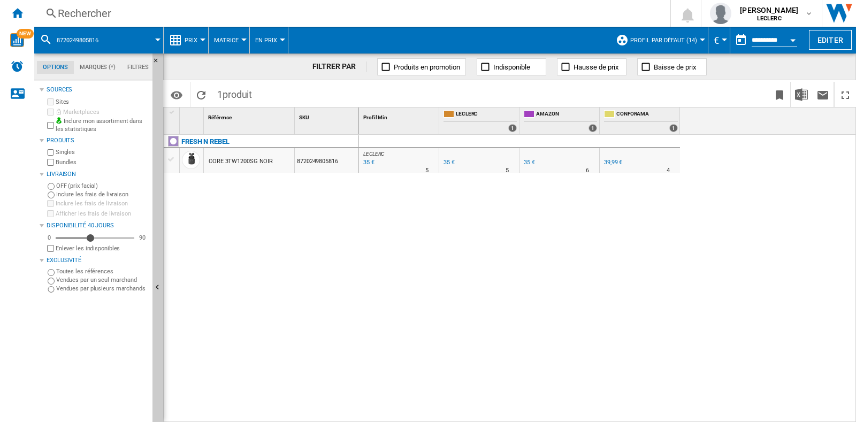
click at [216, 7] on div "Rechercher" at bounding box center [350, 13] width 584 height 15
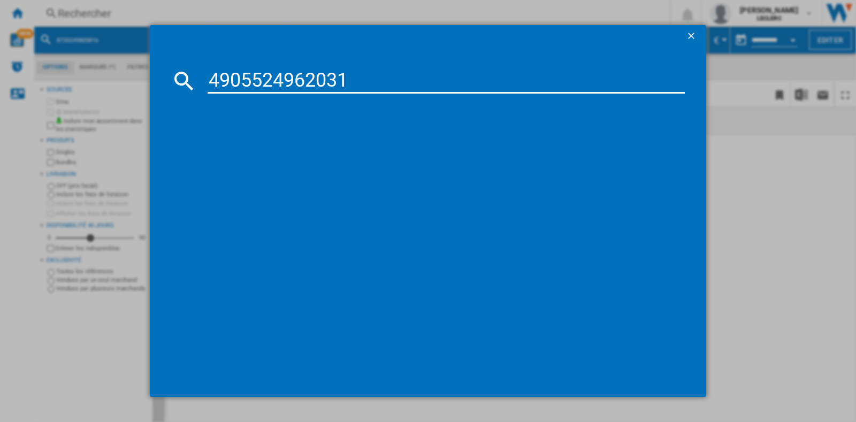
type input "4905524962031"
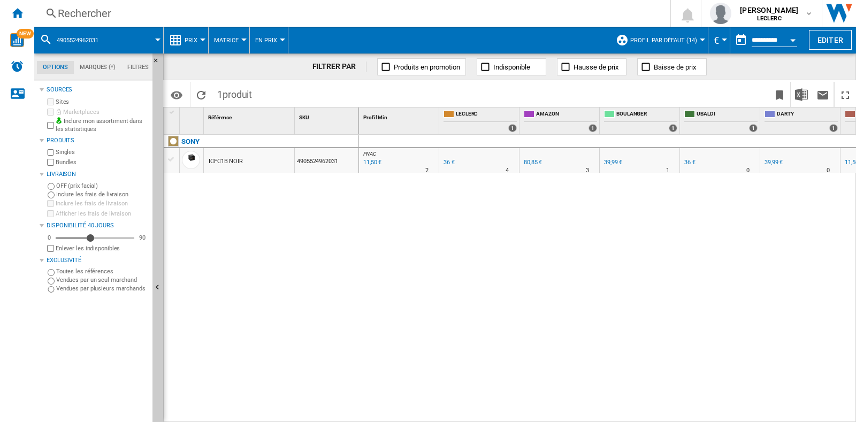
click at [83, 6] on div "Rechercher" at bounding box center [350, 13] width 584 height 15
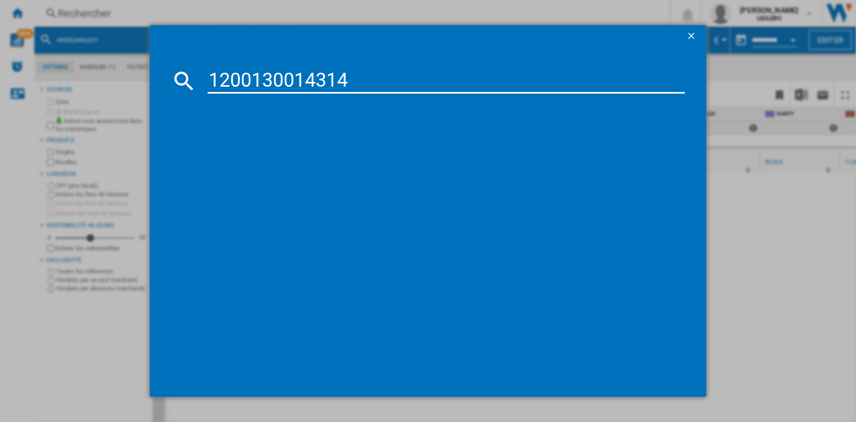
type input "1200130014314"
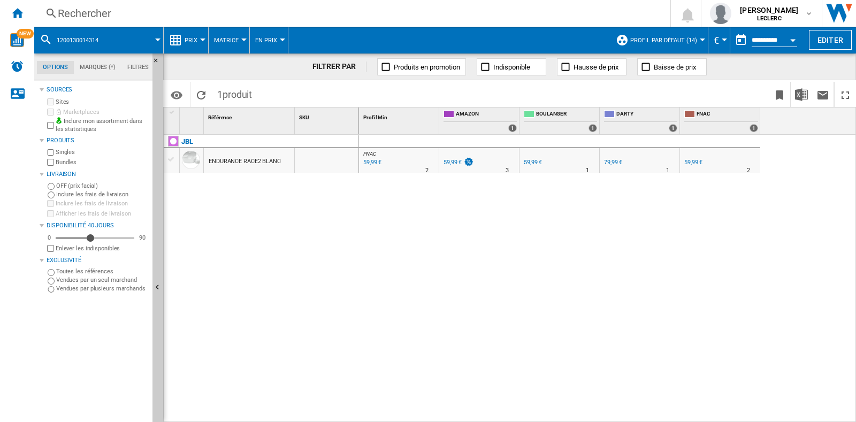
click at [393, 9] on div "Rechercher" at bounding box center [350, 13] width 584 height 15
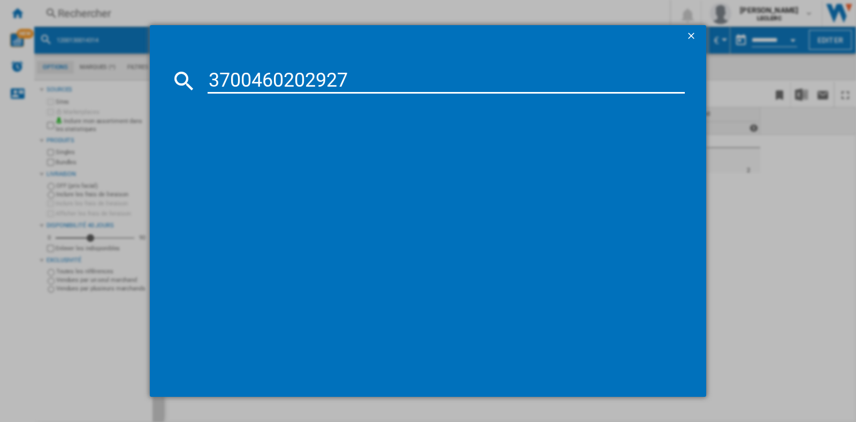
type input "3700460202927"
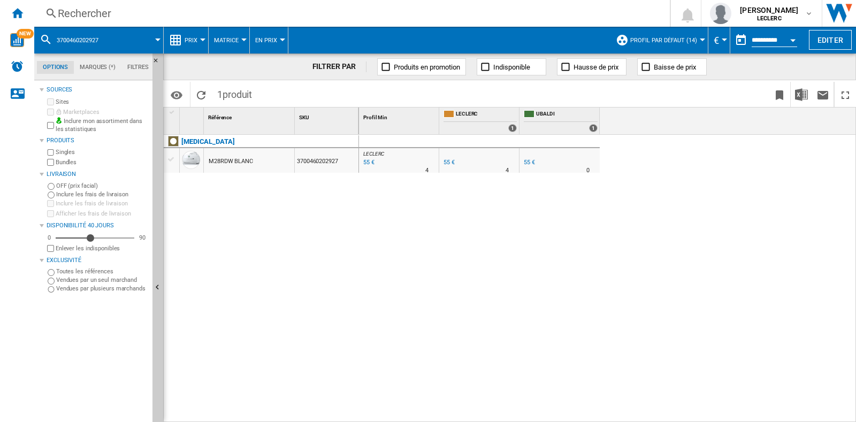
click at [318, 7] on div "Rechercher" at bounding box center [350, 13] width 584 height 15
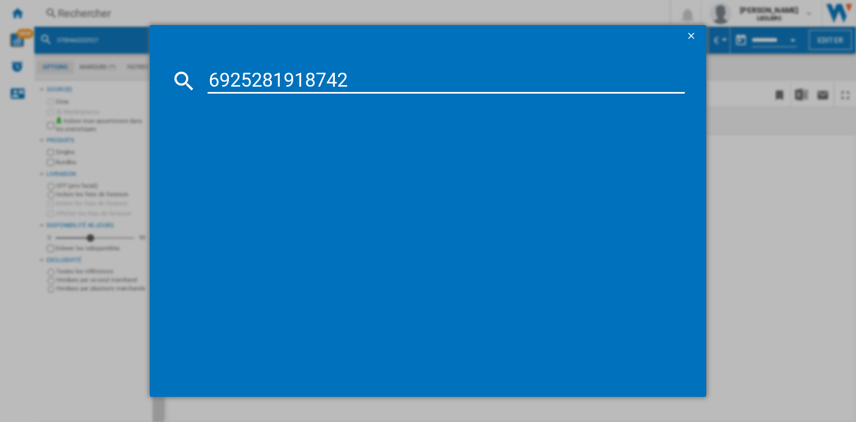
type input "6925281918742"
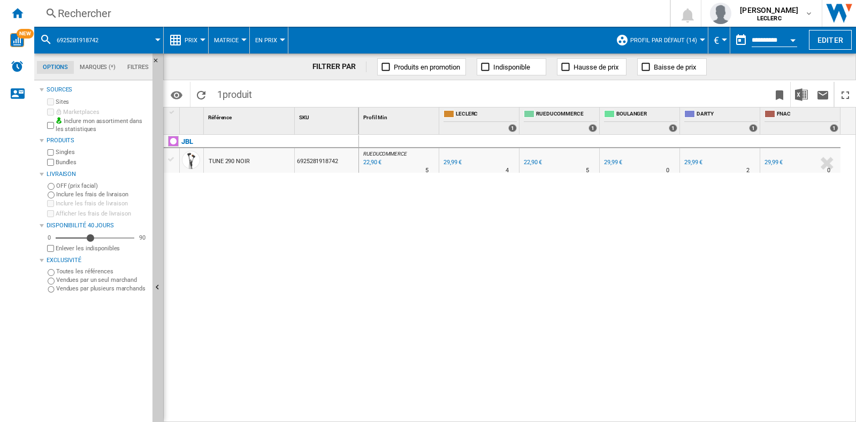
click at [217, 20] on div "Rechercher" at bounding box center [350, 13] width 584 height 15
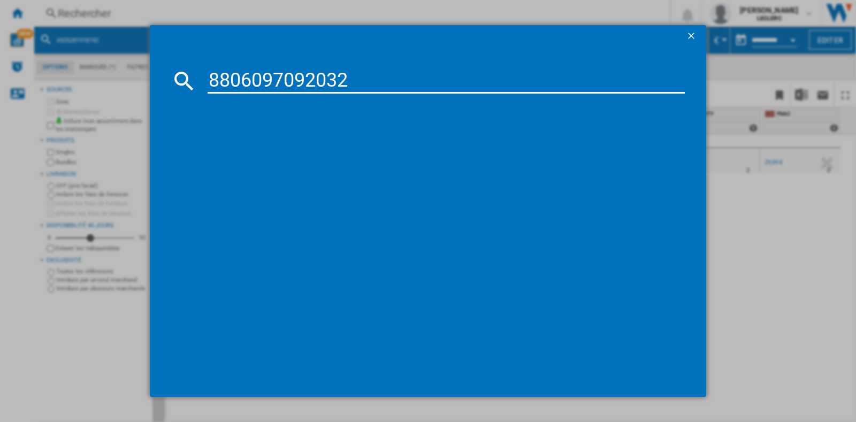
type input "8806097092032"
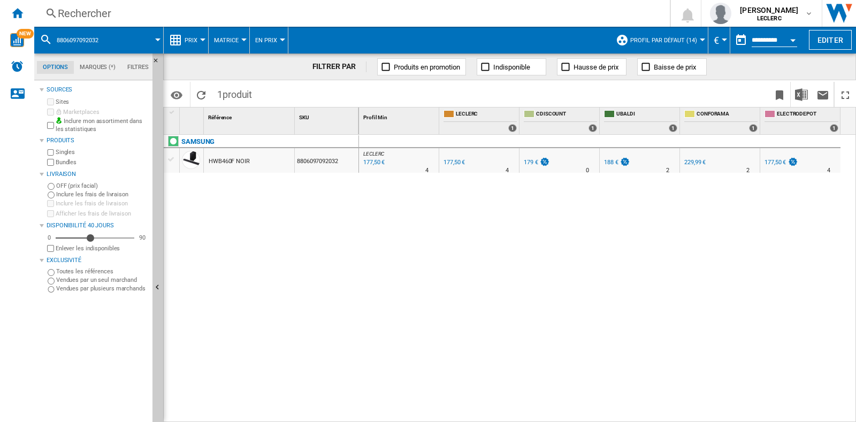
click at [124, 9] on div "Rechercher" at bounding box center [350, 13] width 584 height 15
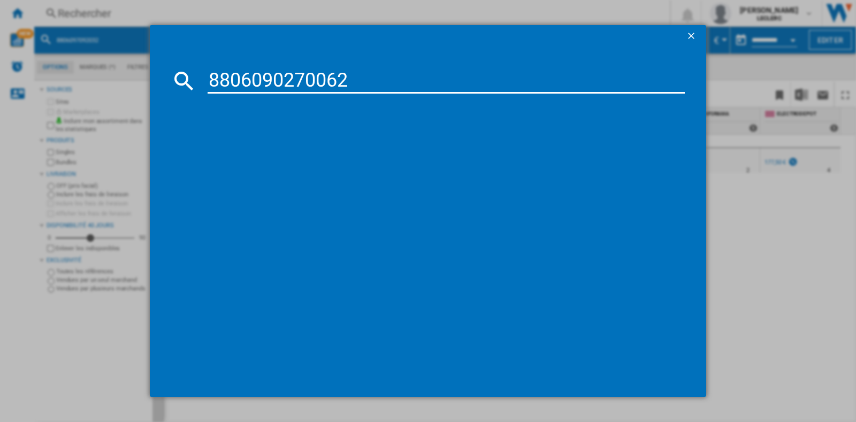
type input "8806090270062"
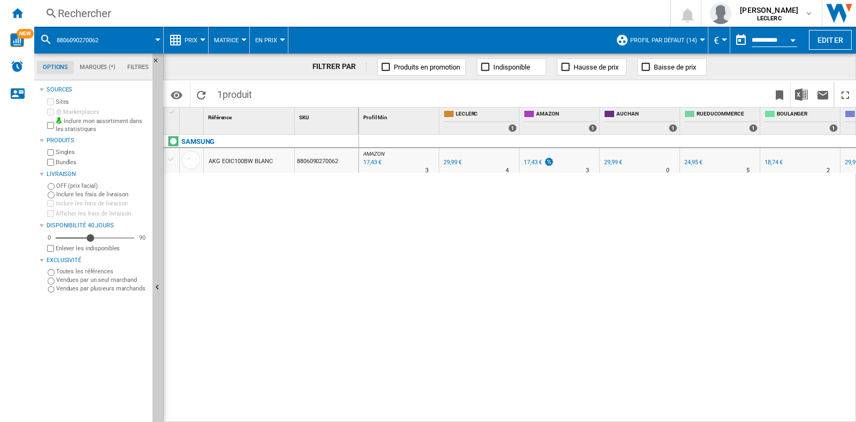
click at [447, 162] on div "29,99 €" at bounding box center [452, 162] width 18 height 7
click at [262, 17] on div "Rechercher" at bounding box center [350, 13] width 584 height 15
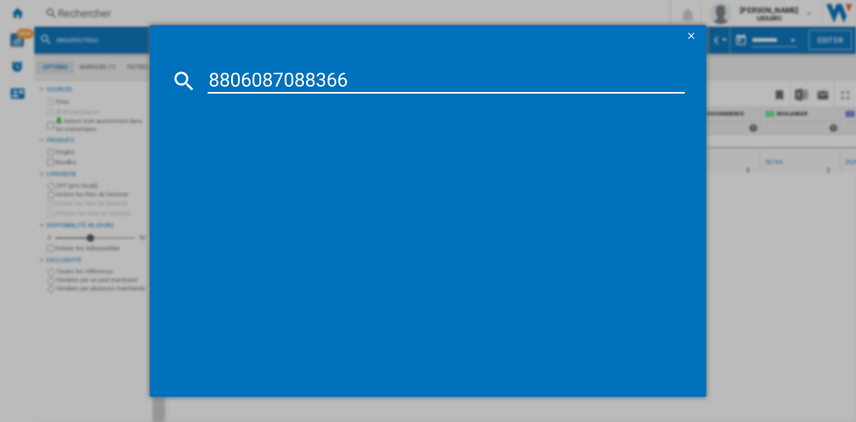
type input "8806087088366"
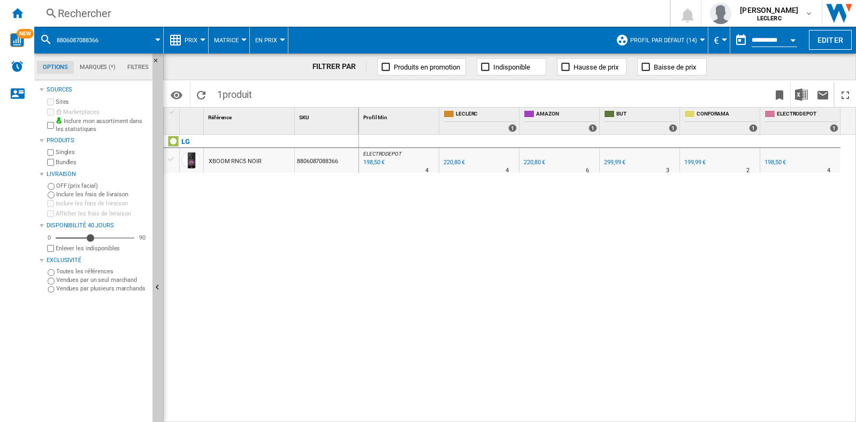
click at [298, 12] on div "Rechercher" at bounding box center [350, 13] width 584 height 15
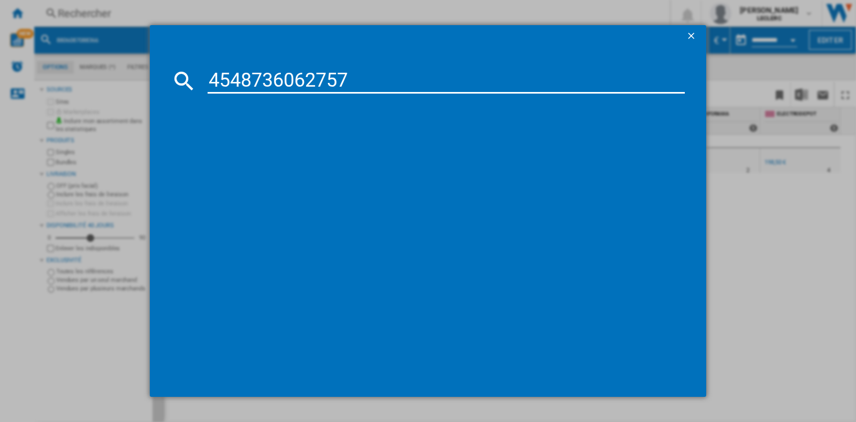
type input "4548736062757"
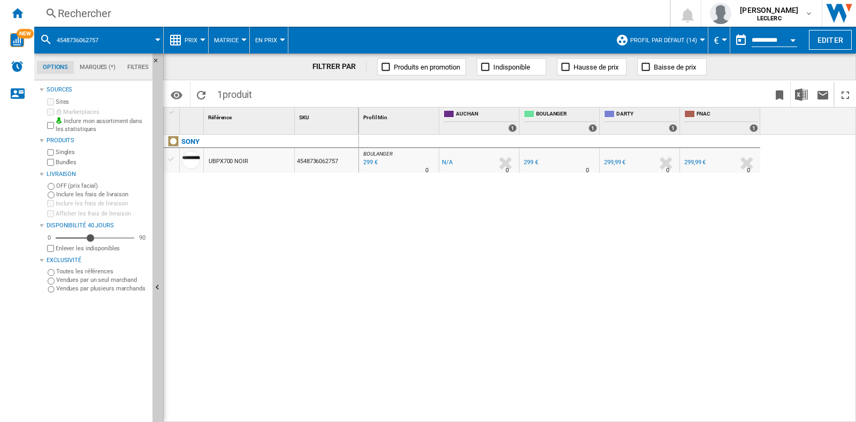
click at [235, 11] on div "Rechercher" at bounding box center [350, 13] width 584 height 15
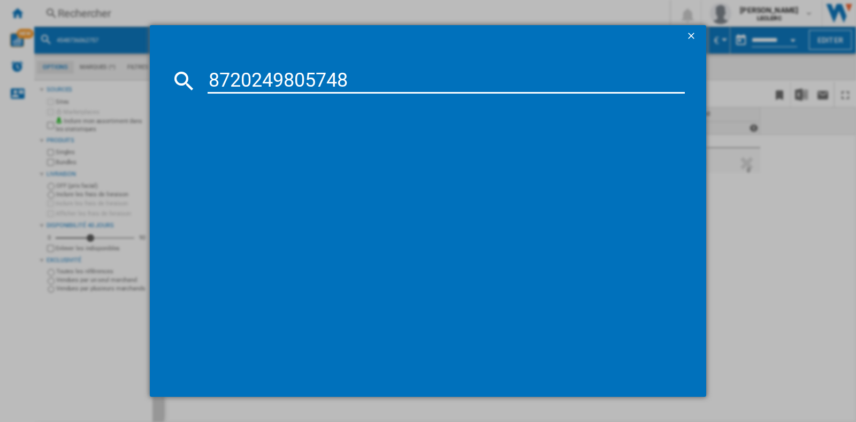
type input "8720249805748"
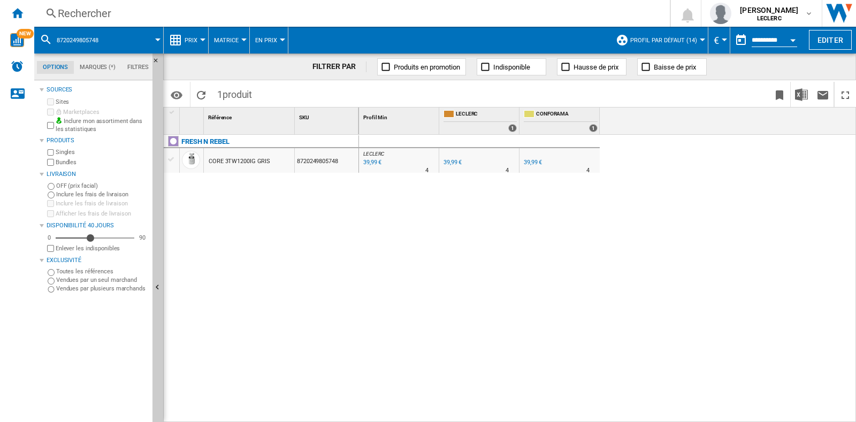
click at [434, 12] on div "Rechercher" at bounding box center [350, 13] width 584 height 15
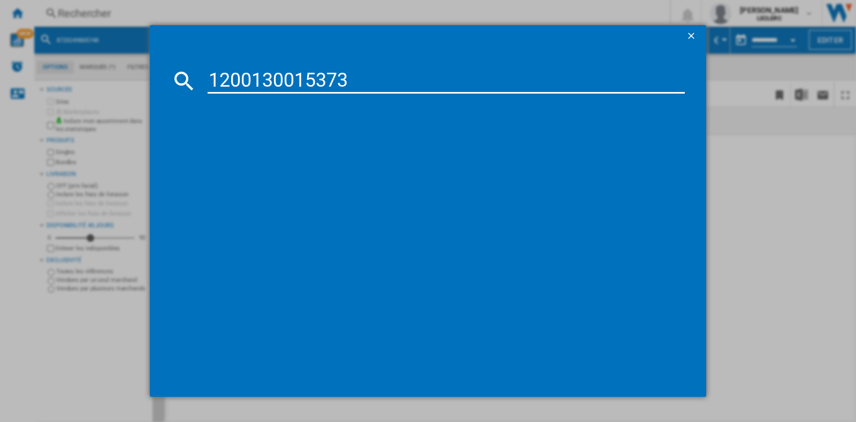
type input "1200130015373"
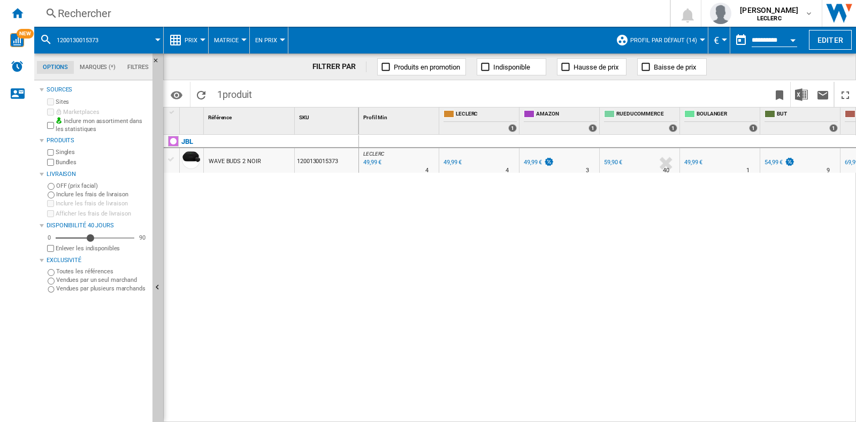
click at [183, 18] on div "Rechercher" at bounding box center [350, 13] width 584 height 15
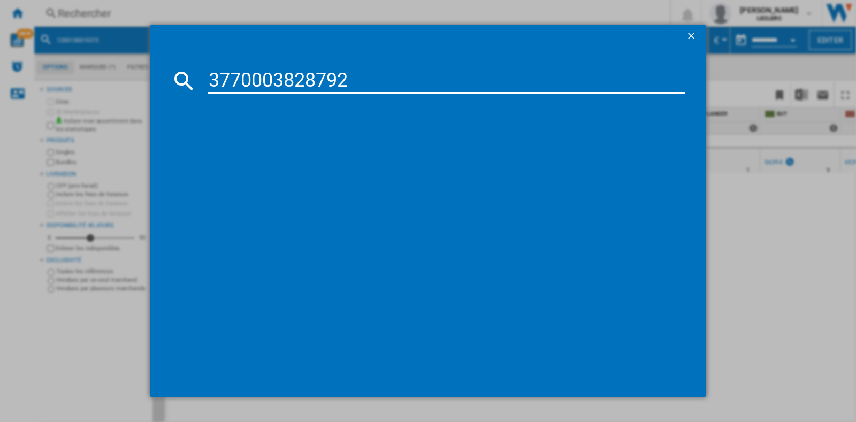
type input "3770003828792"
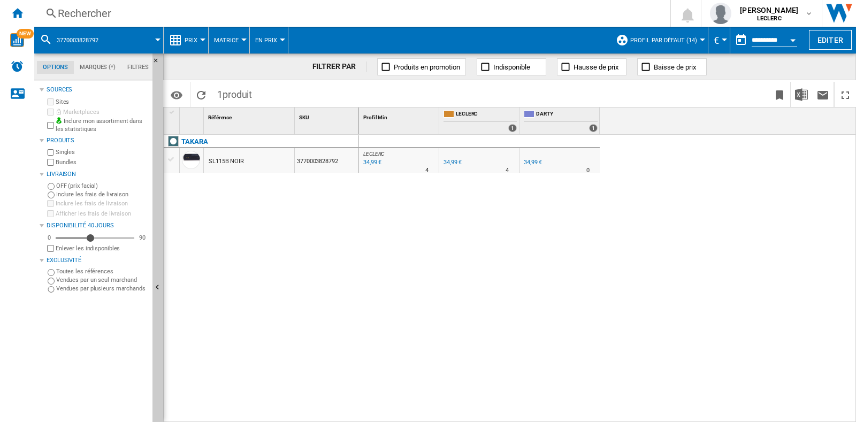
click at [138, 7] on div "Rechercher" at bounding box center [350, 13] width 584 height 15
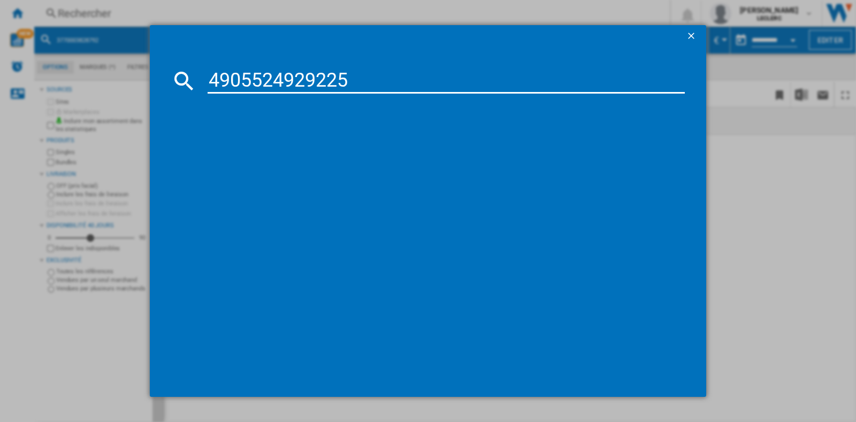
type input "4905524929225"
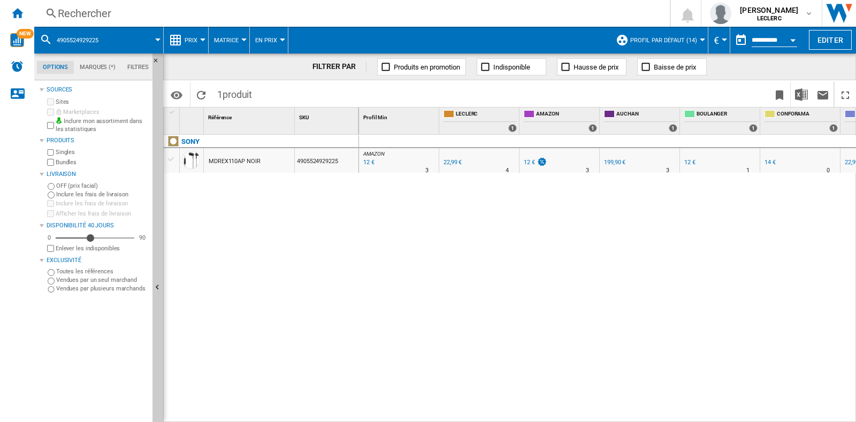
click at [217, 16] on div "Rechercher" at bounding box center [350, 13] width 584 height 15
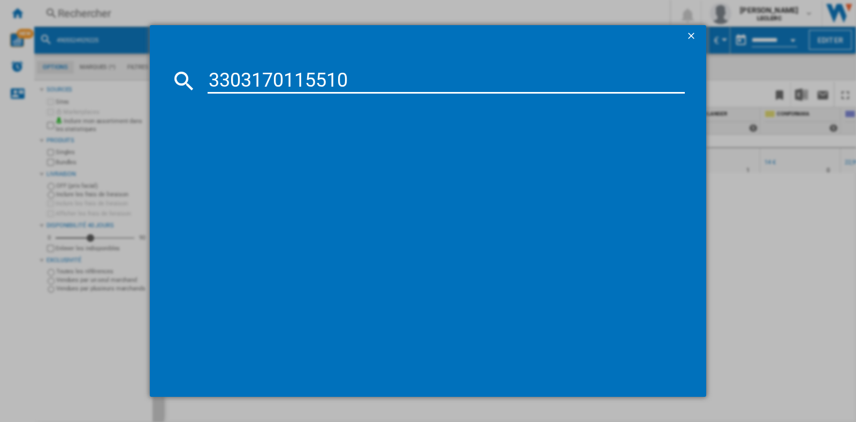
type input "3303170115510"
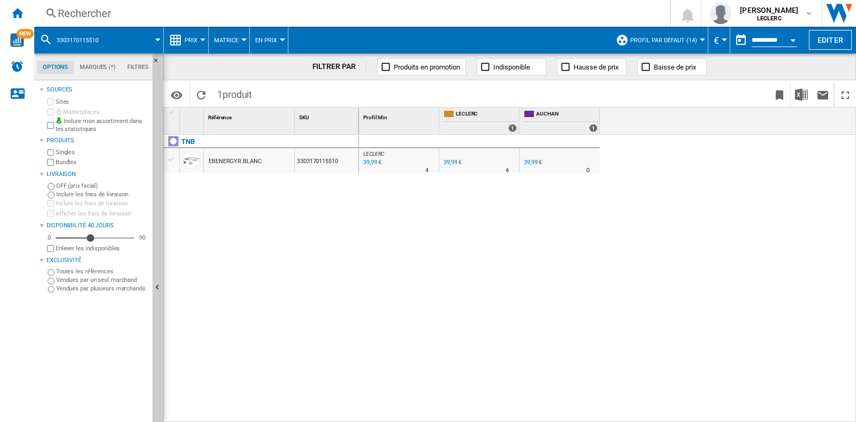
click at [408, 16] on div "Rechercher" at bounding box center [350, 13] width 584 height 15
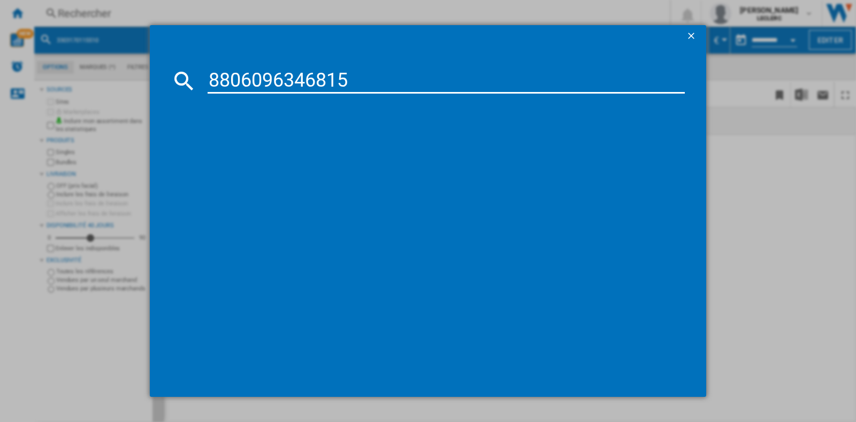
type input "8806096346815"
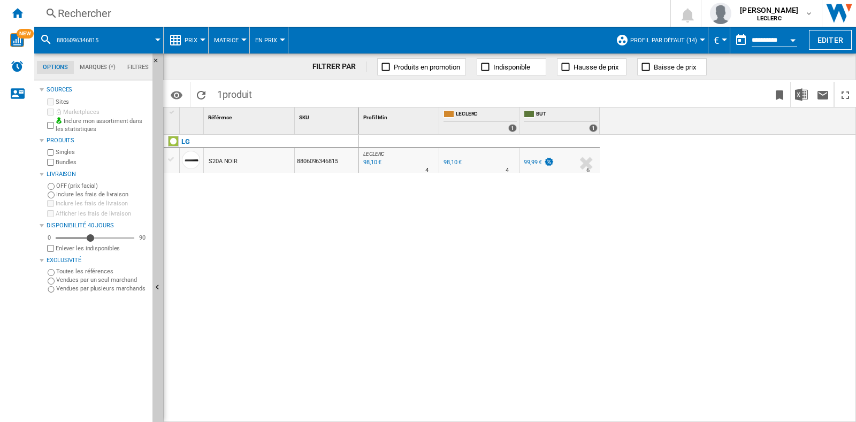
click at [251, 16] on div "Rechercher" at bounding box center [350, 13] width 584 height 15
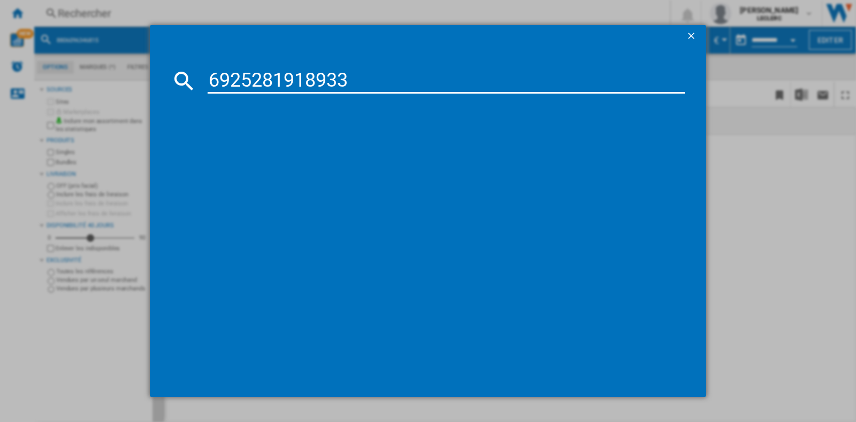
type input "6925281918933"
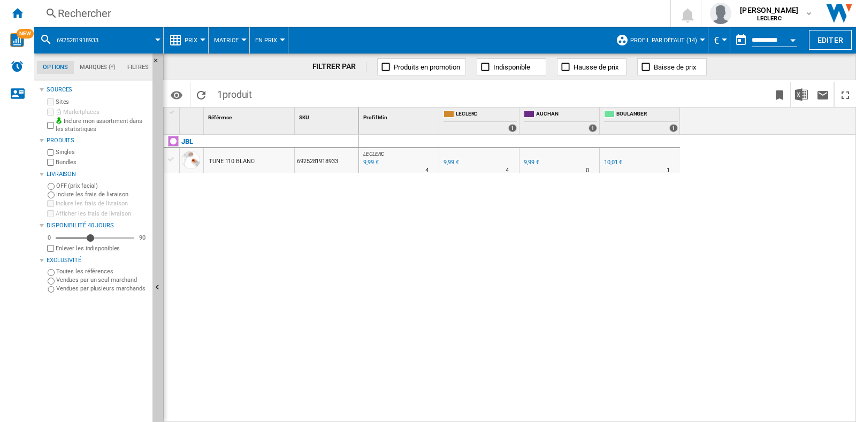
click at [258, 6] on div "Rechercher" at bounding box center [350, 13] width 584 height 15
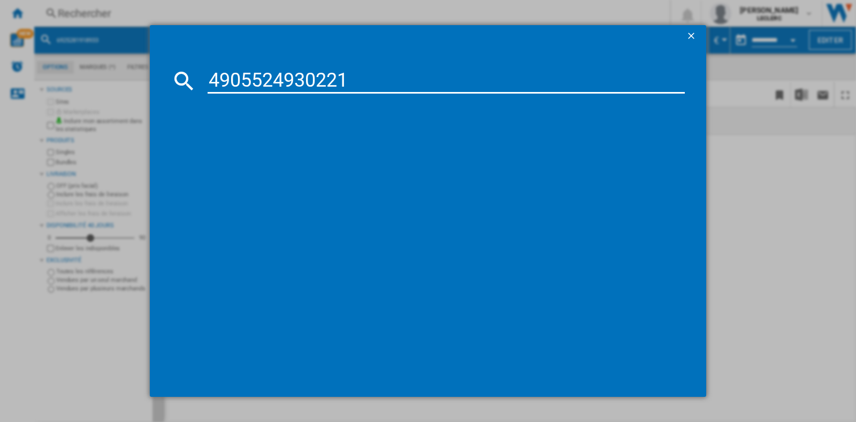
type input "4905524930221"
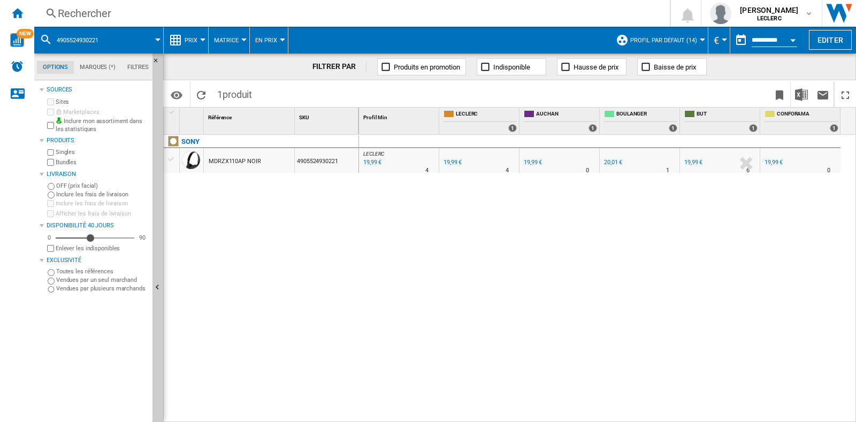
click at [273, 14] on div "Rechercher" at bounding box center [350, 13] width 584 height 15
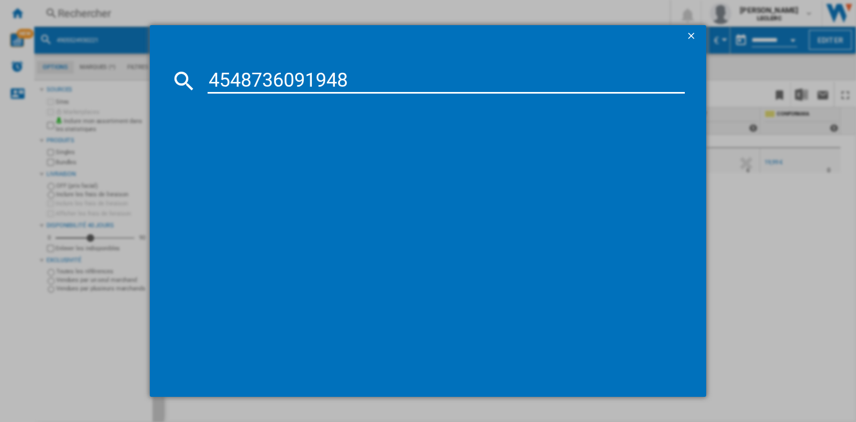
type input "4548736091948"
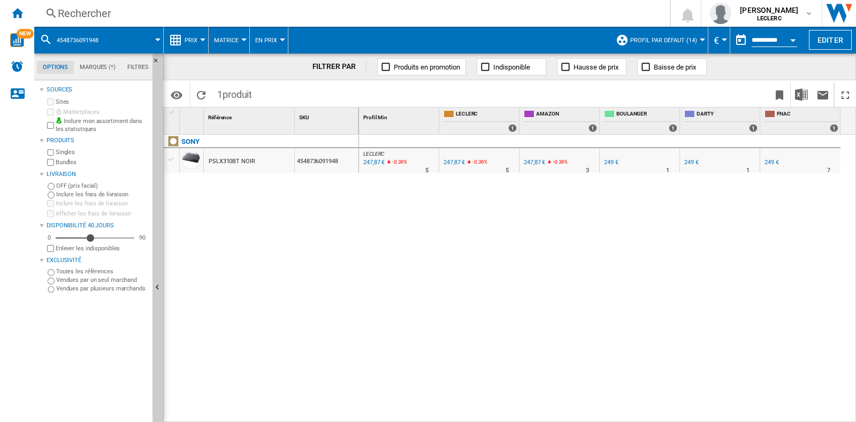
drag, startPoint x: 551, startPoint y: 160, endPoint x: 540, endPoint y: 160, distance: 10.7
click at [551, 160] on div "-0.36 %" at bounding box center [552, 163] width 5 height 13
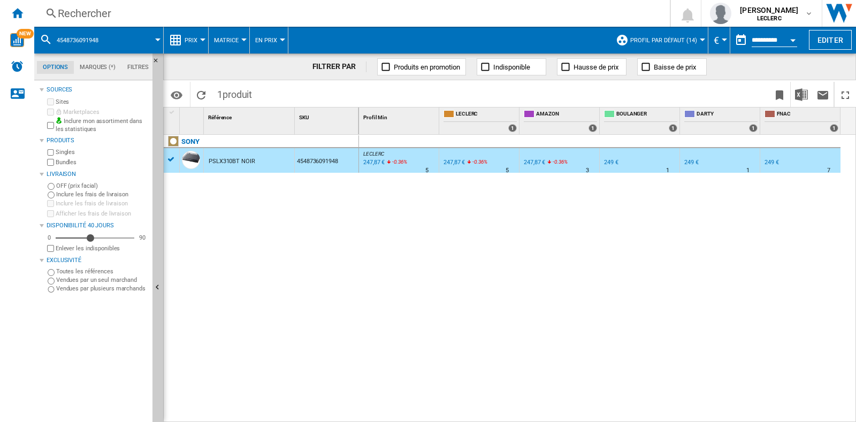
click at [534, 159] on div "247,87 €" at bounding box center [534, 162] width 21 height 7
click at [325, 7] on div "Rechercher" at bounding box center [350, 13] width 584 height 15
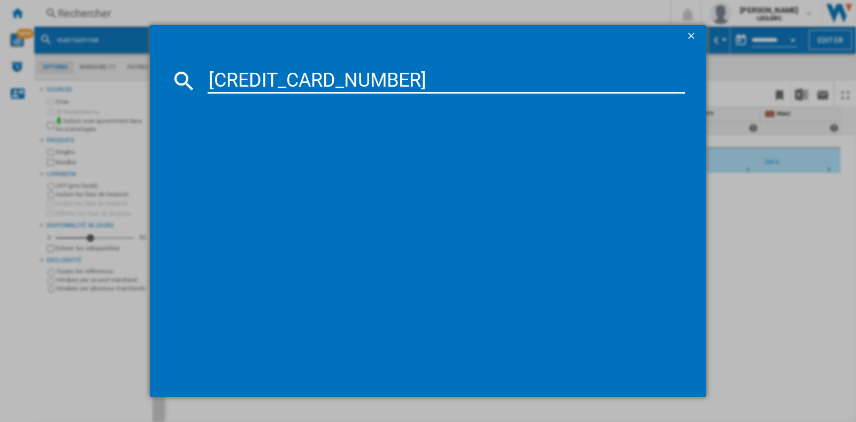
type input "[CREDIT_CARD_NUMBER]"
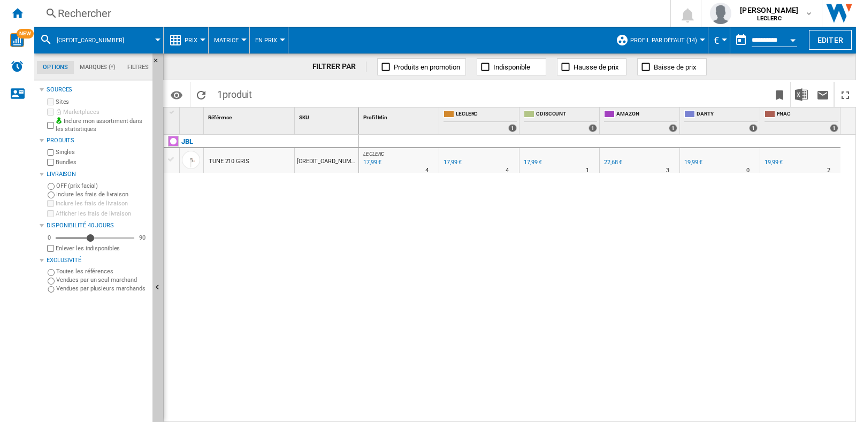
click at [262, 12] on div "Rechercher" at bounding box center [350, 13] width 584 height 15
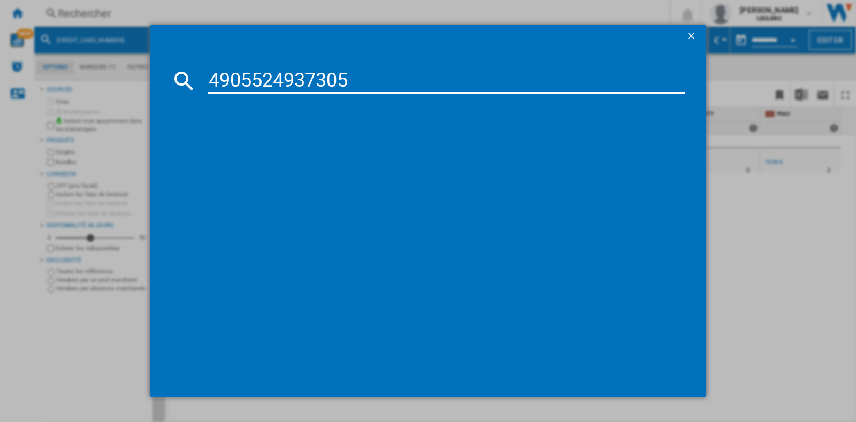
type input "4905524937305"
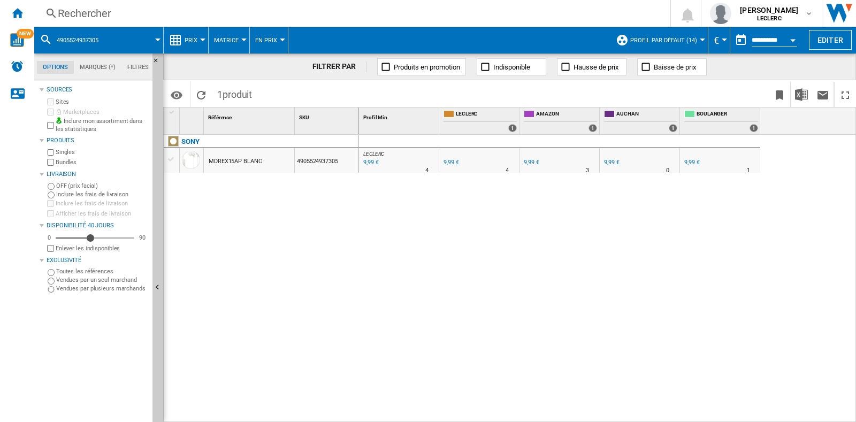
click at [243, 12] on div "Rechercher" at bounding box center [350, 13] width 584 height 15
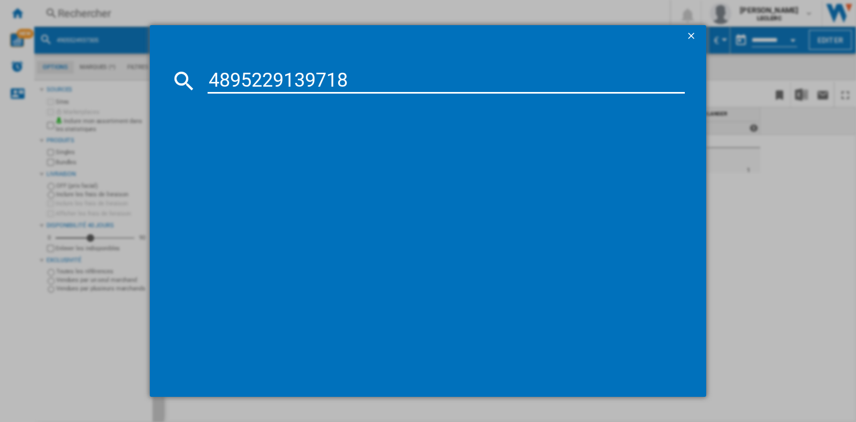
type input "4895229139718"
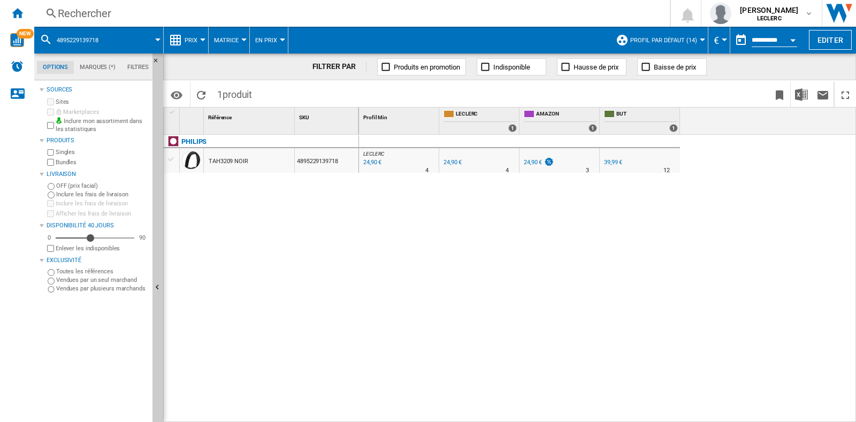
click at [179, 12] on div "Rechercher" at bounding box center [350, 13] width 584 height 15
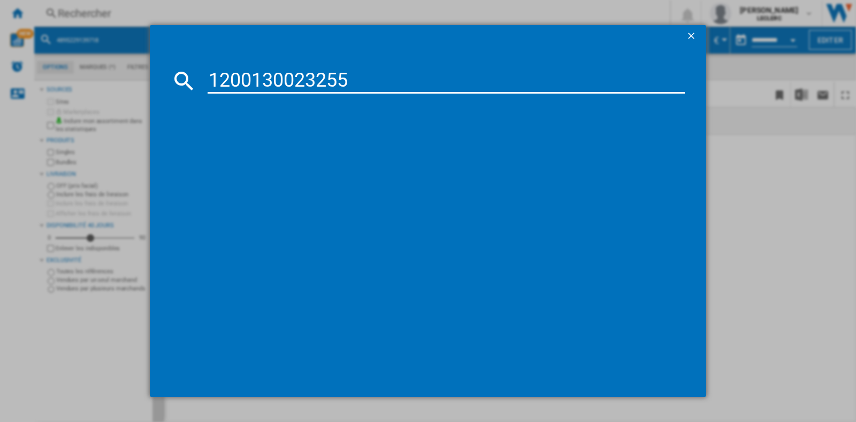
type input "1200130023255"
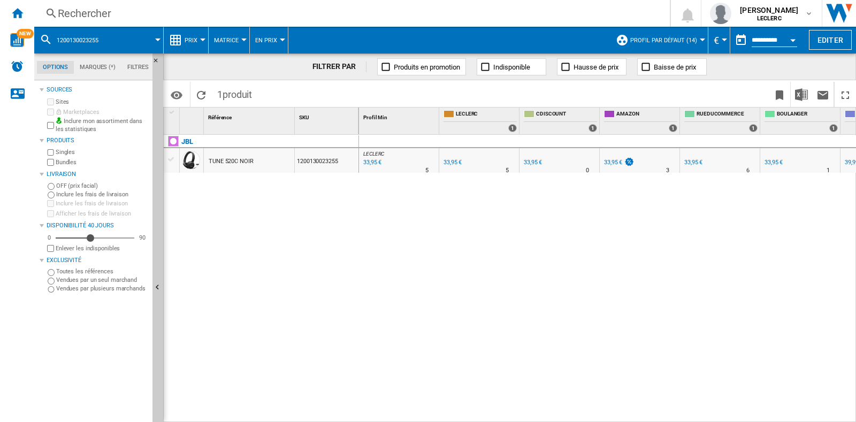
click at [98, 14] on div "Rechercher" at bounding box center [350, 13] width 584 height 15
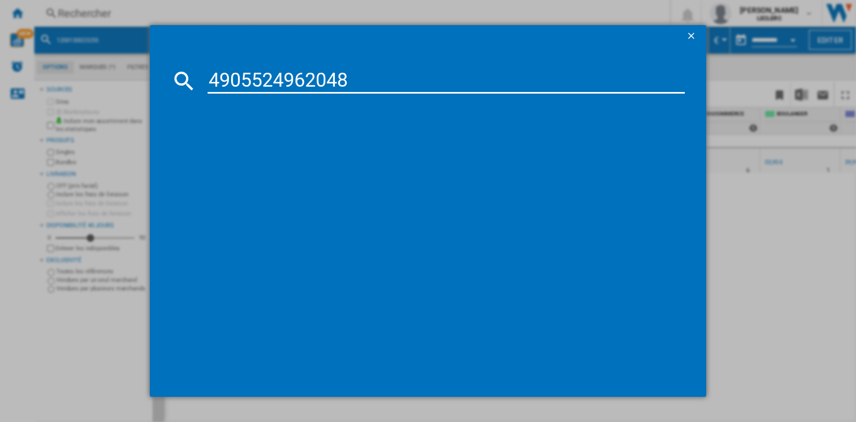
type input "4905524962048"
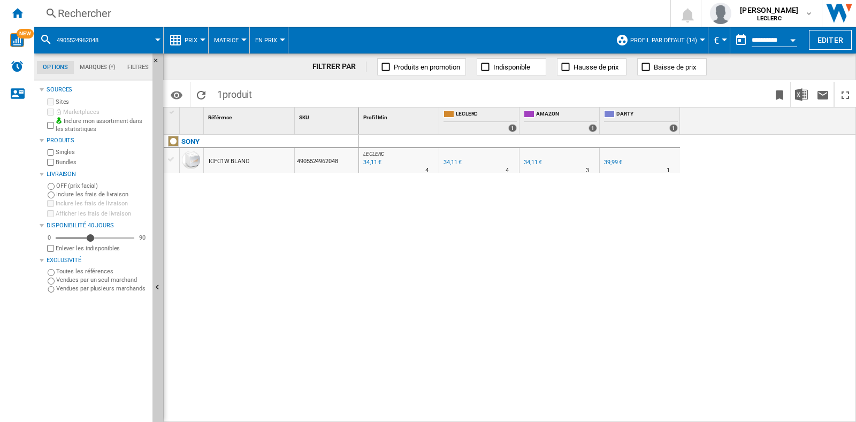
click at [214, 17] on div "Rechercher" at bounding box center [350, 13] width 584 height 15
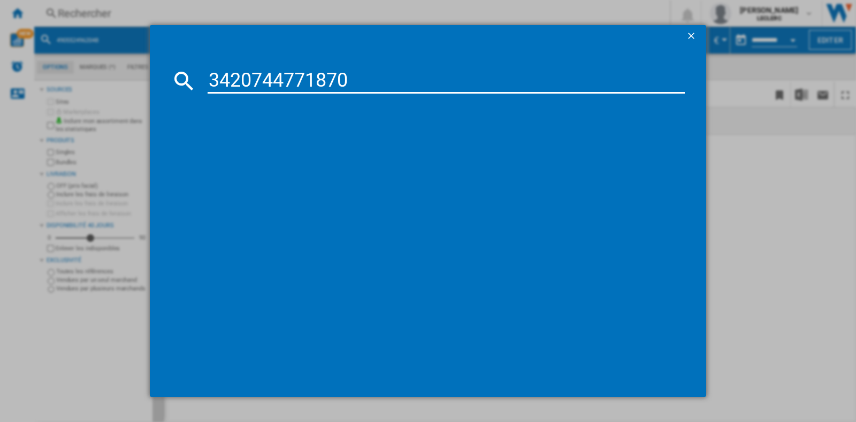
type input "3420744771870"
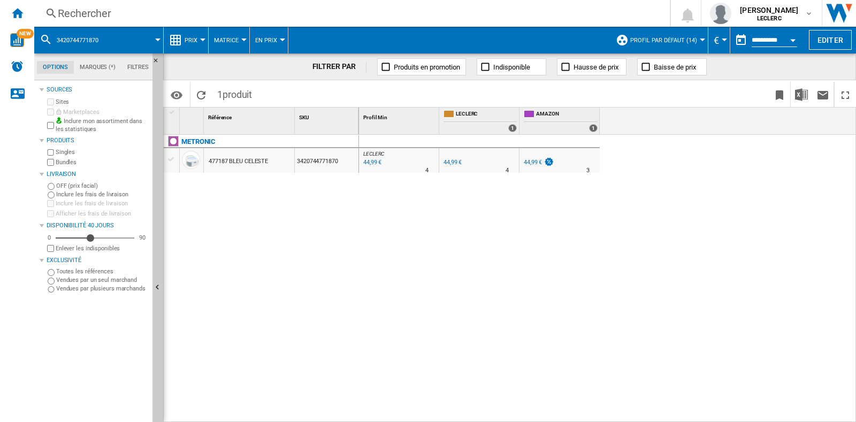
click at [468, 13] on div "Rechercher" at bounding box center [350, 13] width 584 height 15
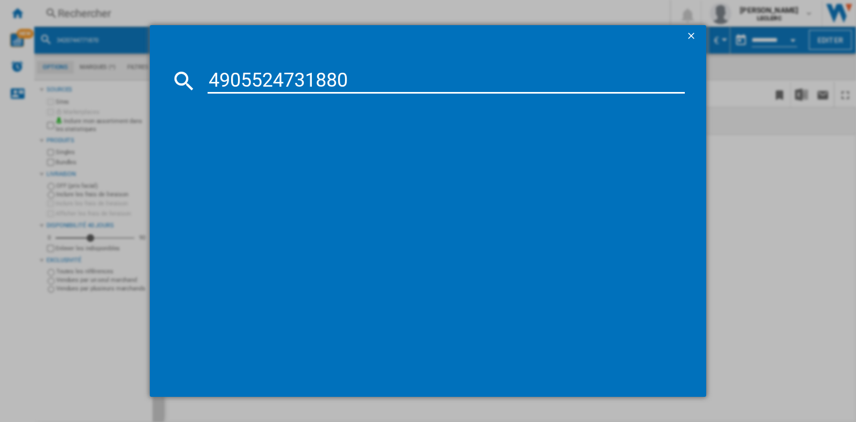
type input "4905524731880"
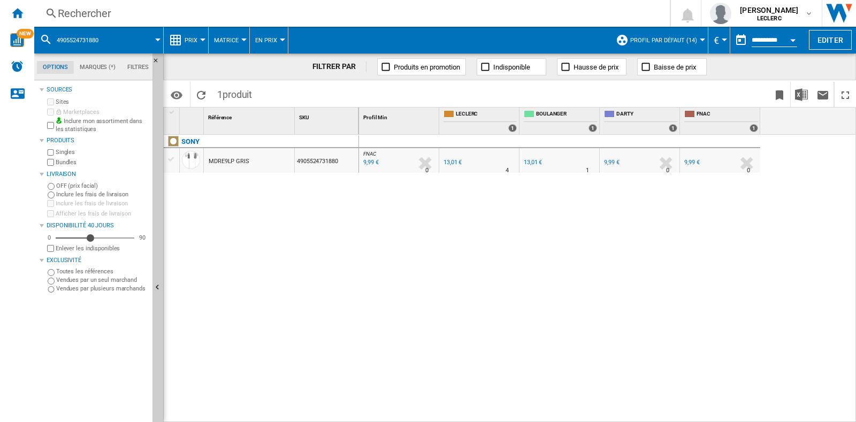
click at [178, 14] on div "Rechercher" at bounding box center [350, 13] width 584 height 15
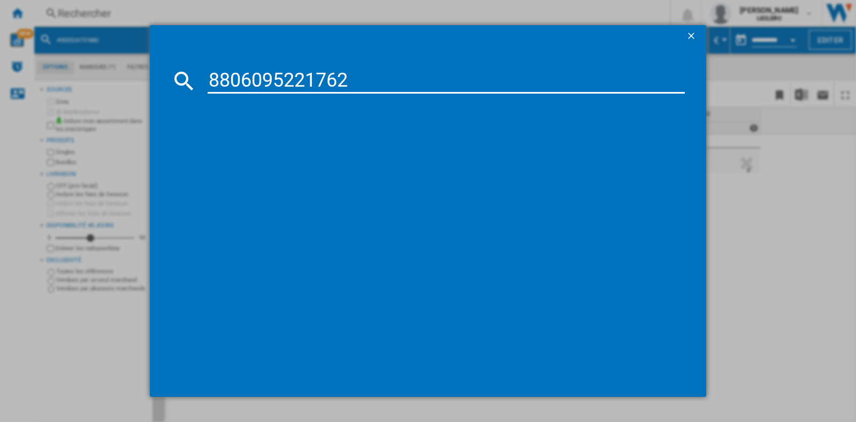
type input "8806095221762"
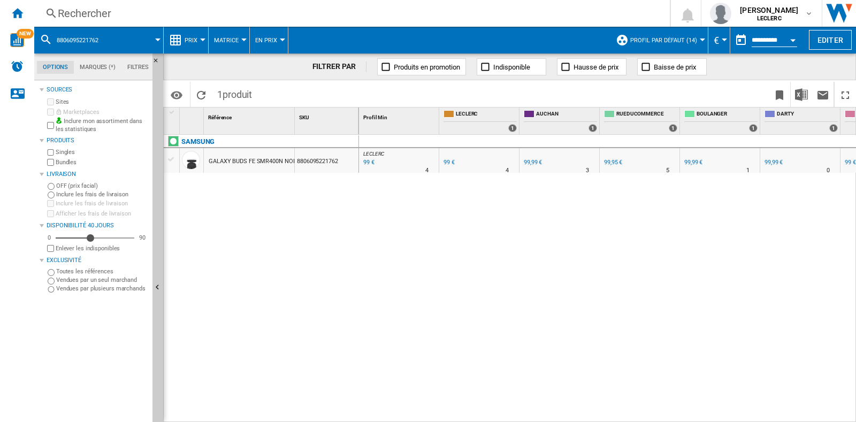
click at [359, 24] on div "Rechercher Rechercher 0 [PERSON_NAME] LECLERC LECLERC Mes paramètres Se déconne…" at bounding box center [445, 13] width 822 height 27
click at [366, 17] on div "Rechercher" at bounding box center [350, 13] width 584 height 15
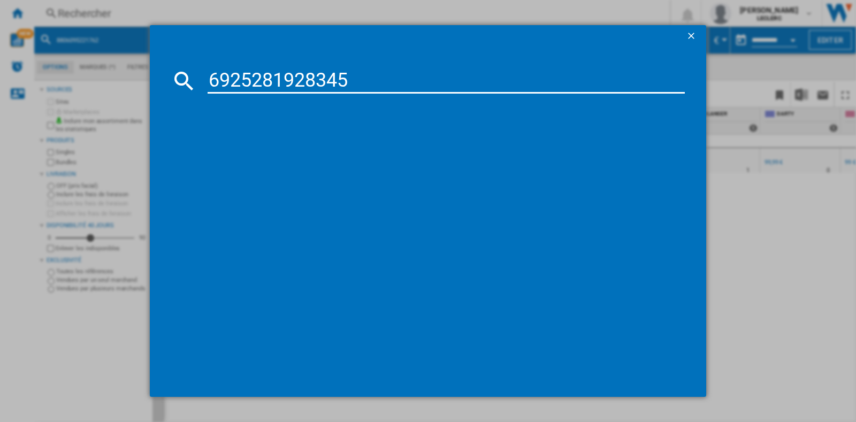
type input "6925281928345"
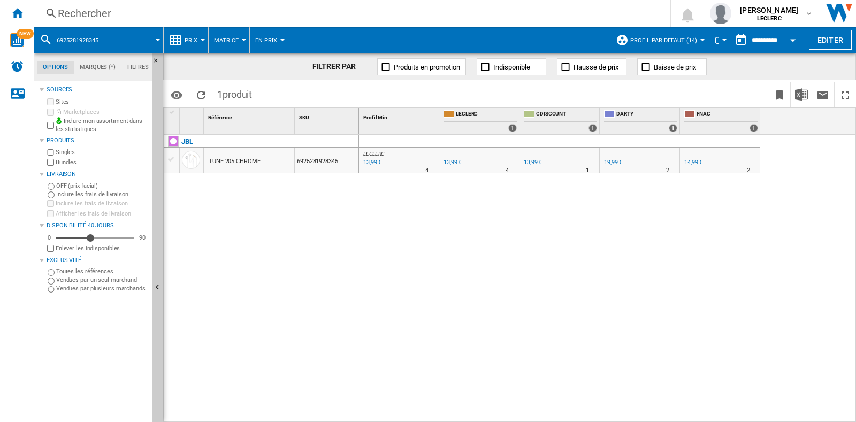
click at [216, 22] on div "Rechercher Rechercher 0 [PERSON_NAME] LECLERC LECLERC Mes paramètres Se déconne…" at bounding box center [445, 13] width 822 height 27
click at [209, 16] on div "Rechercher" at bounding box center [350, 13] width 584 height 15
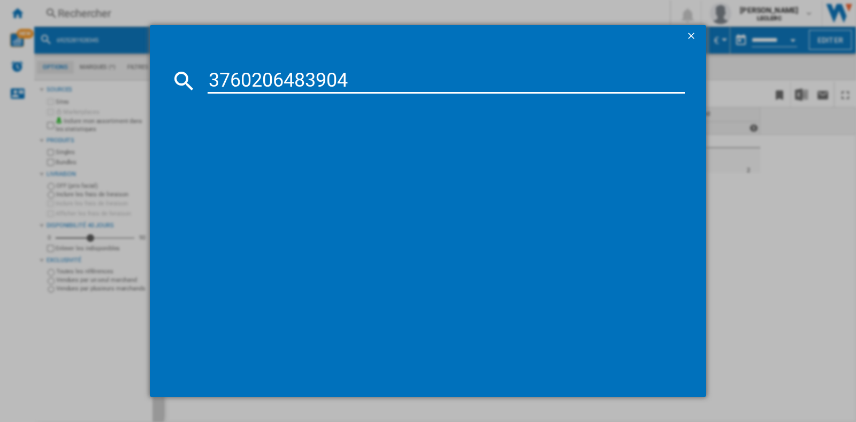
type input "3760206483904"
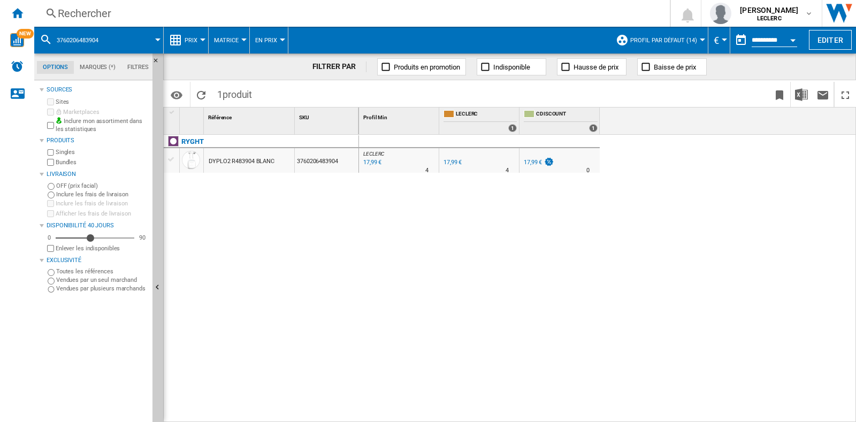
click at [244, 14] on div "Rechercher" at bounding box center [350, 13] width 584 height 15
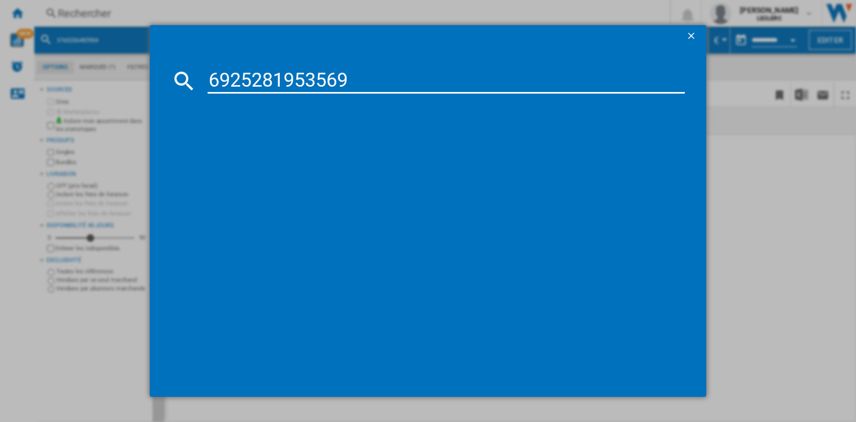
type input "6925281953569"
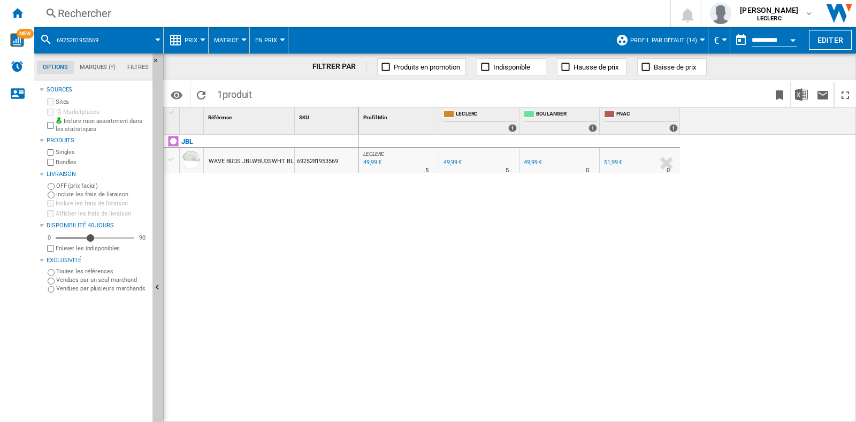
drag, startPoint x: 243, startPoint y: 22, endPoint x: 250, endPoint y: 19, distance: 7.2
click at [243, 22] on div "Rechercher Rechercher 0 [PERSON_NAME] LECLERC LECLERC Mes paramètres Se déconne…" at bounding box center [445, 13] width 822 height 27
click at [259, 12] on div "Rechercher" at bounding box center [350, 13] width 584 height 15
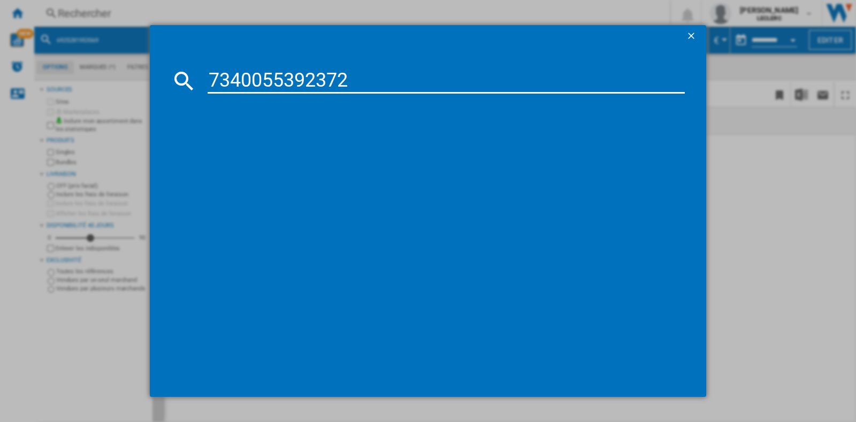
type input "7340055392372"
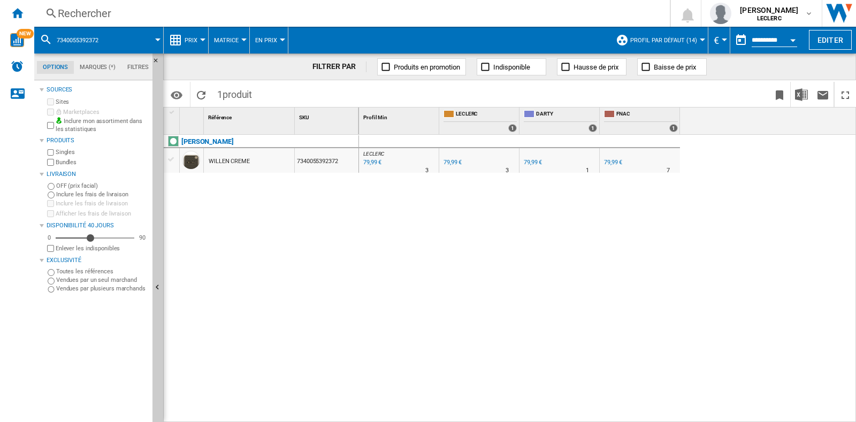
click at [229, 8] on div "Rechercher" at bounding box center [350, 13] width 584 height 15
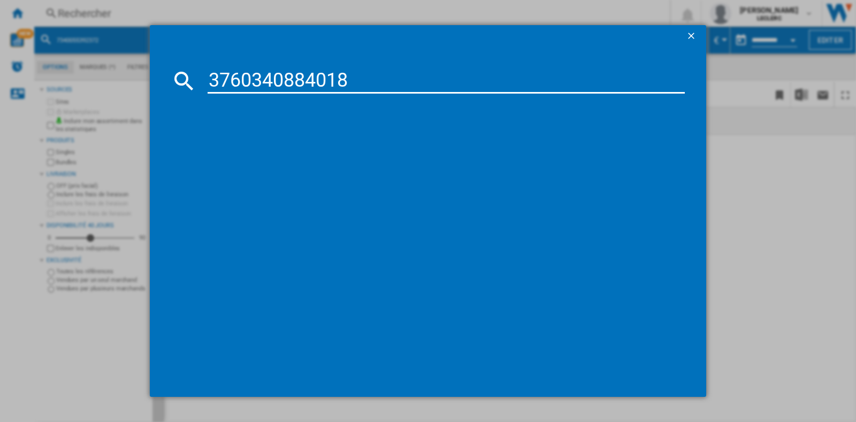
type input "3760340884018"
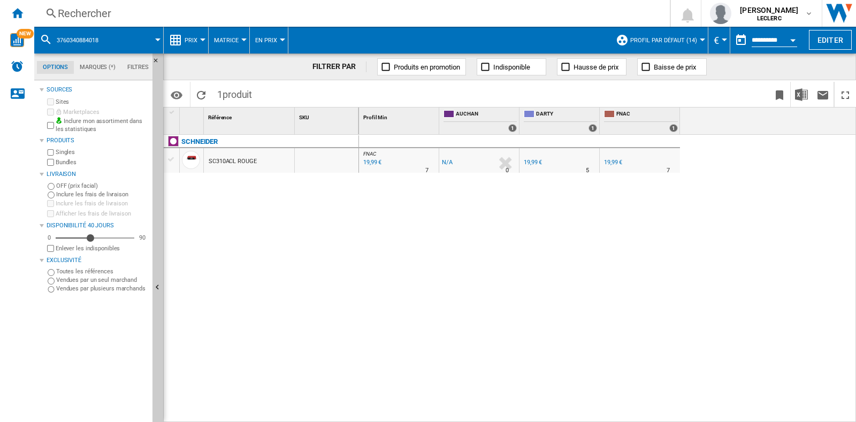
click at [150, 9] on div "Rechercher" at bounding box center [350, 13] width 584 height 15
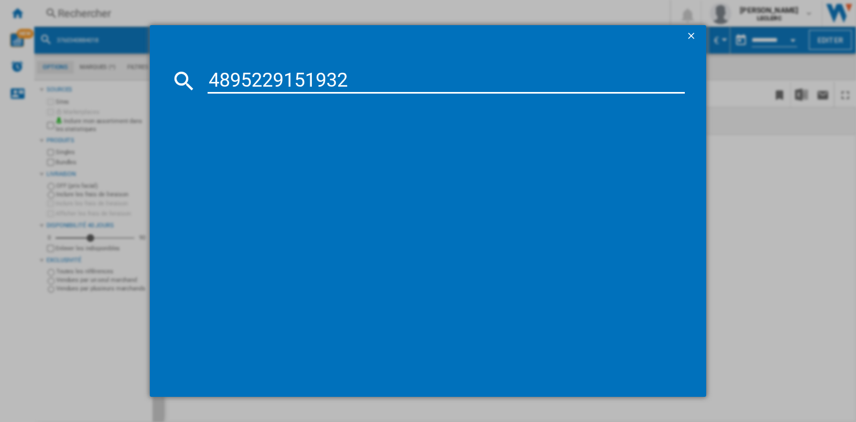
type input "4895229151932"
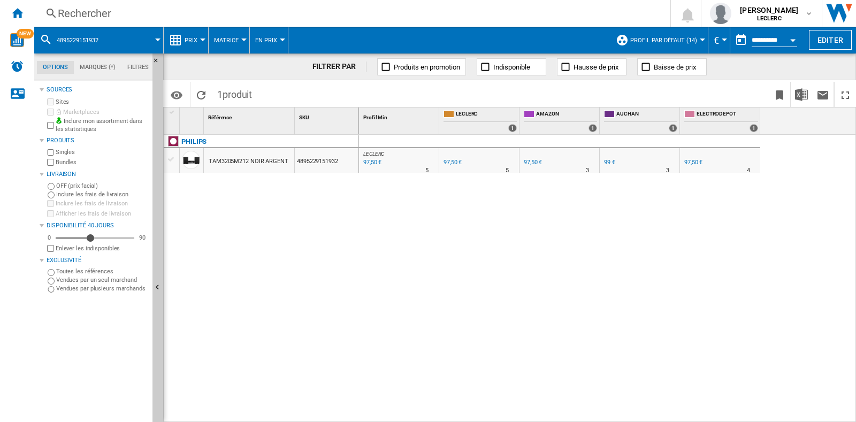
click at [169, 20] on div "Rechercher" at bounding box center [350, 13] width 584 height 15
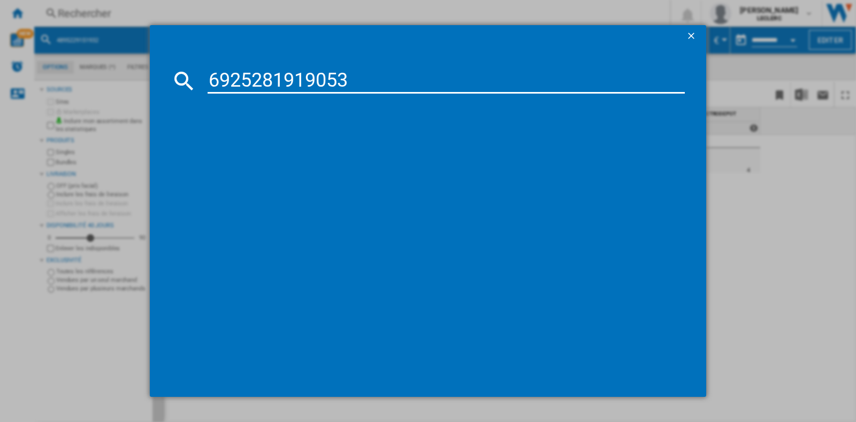
type input "6925281919053"
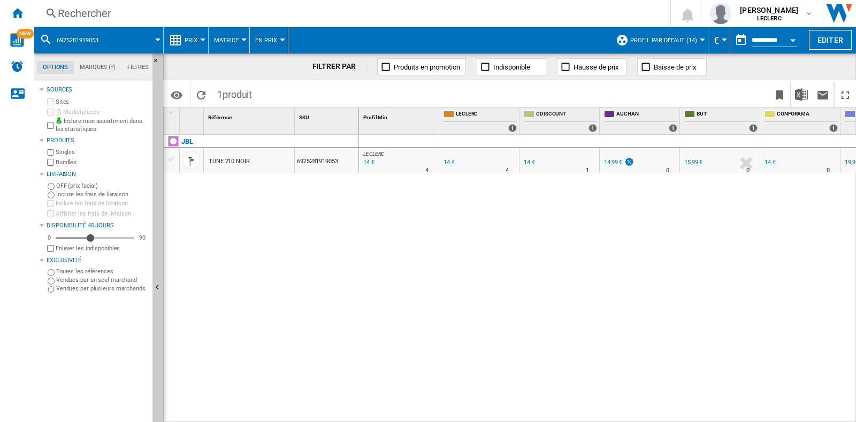
click at [112, 17] on div "Rechercher" at bounding box center [350, 13] width 584 height 15
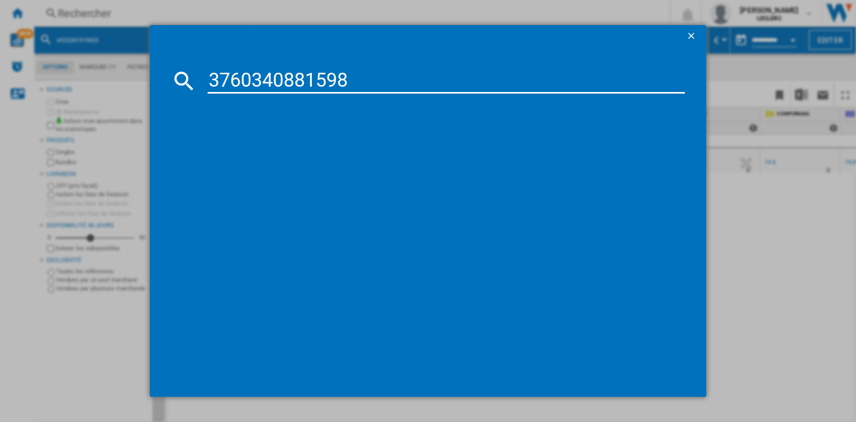
type input "3760340881598"
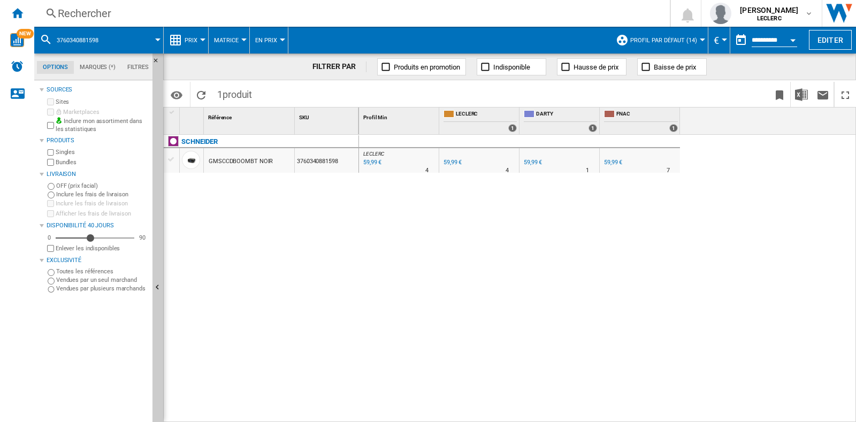
click at [88, 17] on div "Rechercher" at bounding box center [350, 13] width 584 height 15
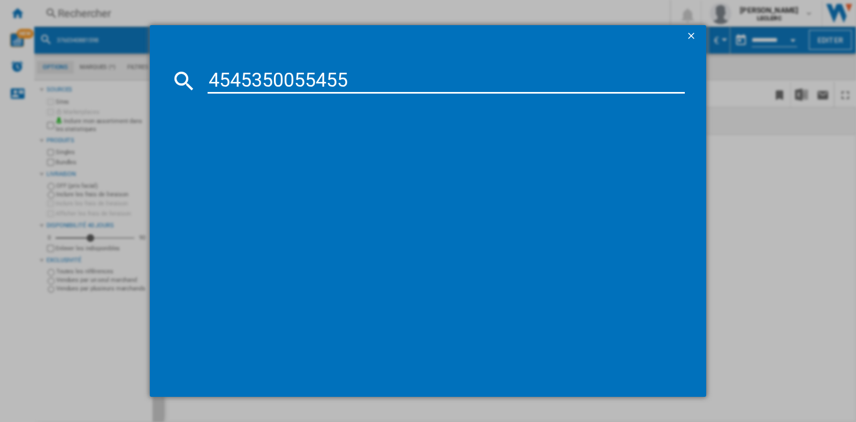
type input "4545350055455"
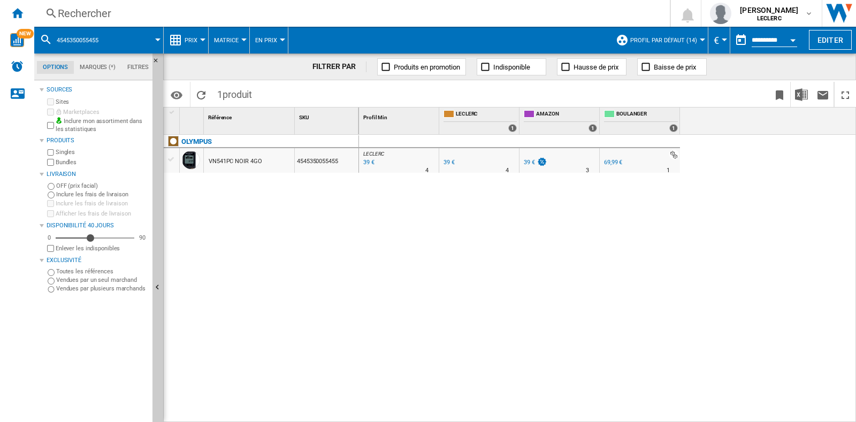
click at [82, 17] on div "Rechercher" at bounding box center [350, 13] width 584 height 15
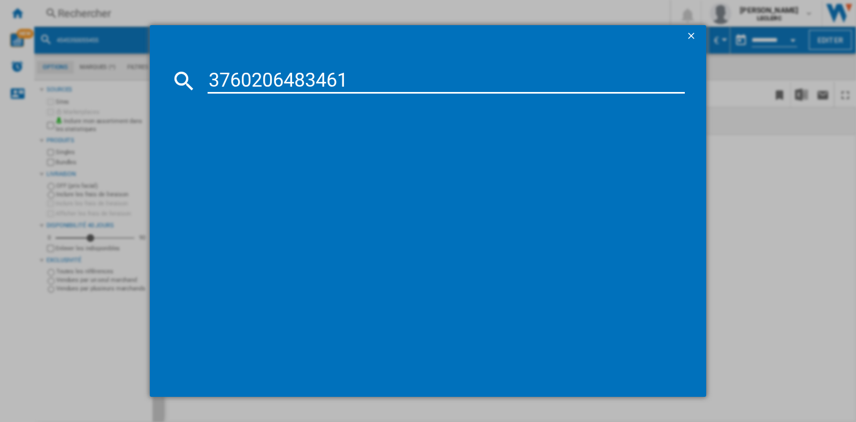
type input "3760206483461"
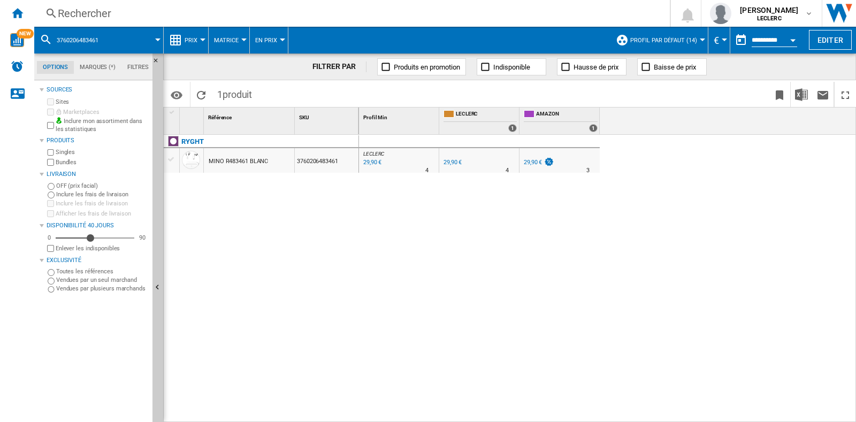
click at [303, 16] on div "Rechercher" at bounding box center [350, 13] width 584 height 15
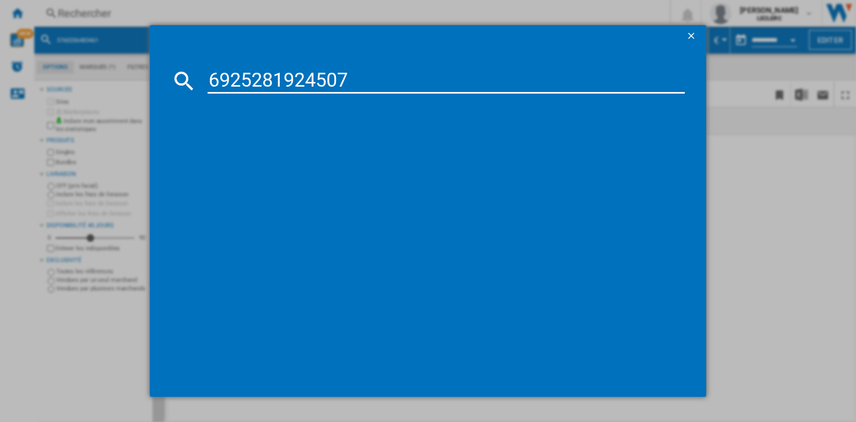
type input "6925281924507"
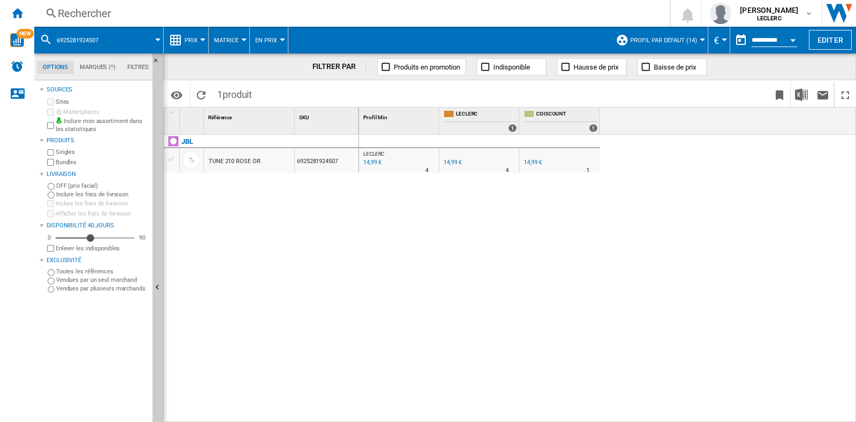
click at [386, 17] on div "Rechercher" at bounding box center [350, 13] width 584 height 15
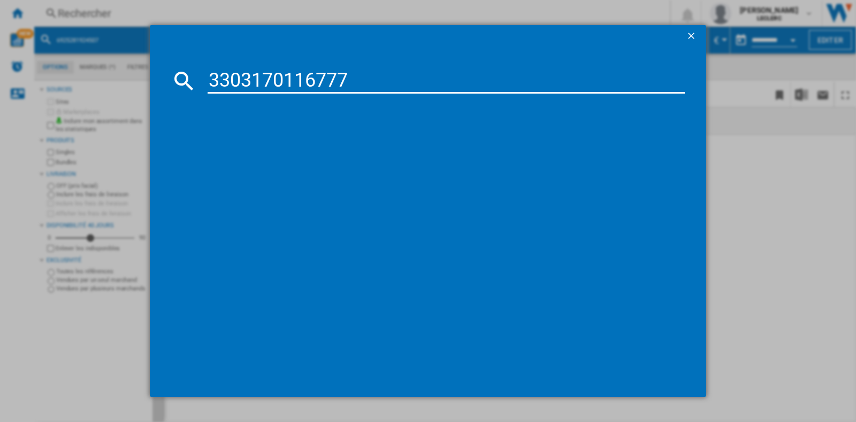
type input "3303170116777"
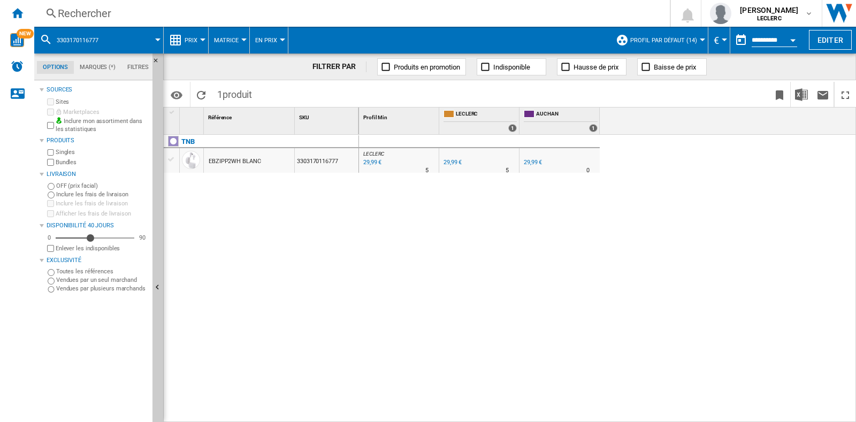
click at [197, 11] on div "Rechercher" at bounding box center [350, 13] width 584 height 15
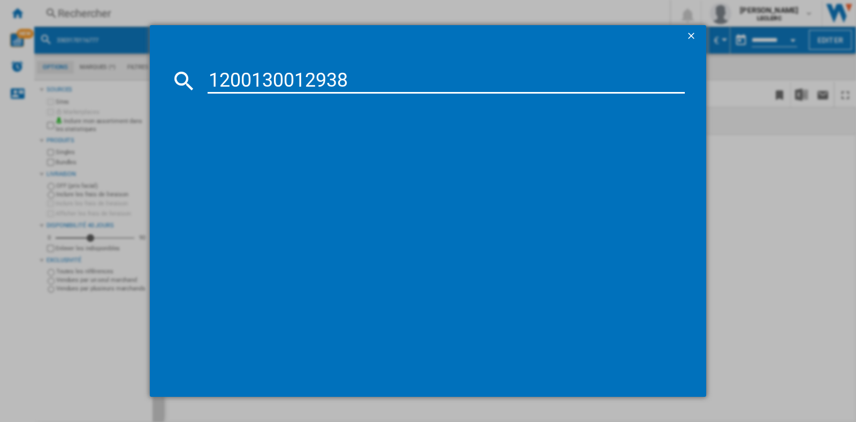
type input "1200130012938"
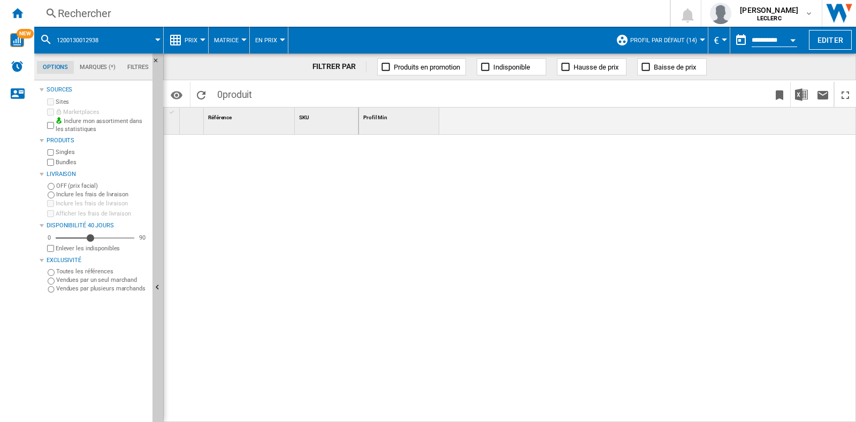
click at [196, 15] on div "Rechercher" at bounding box center [350, 13] width 584 height 15
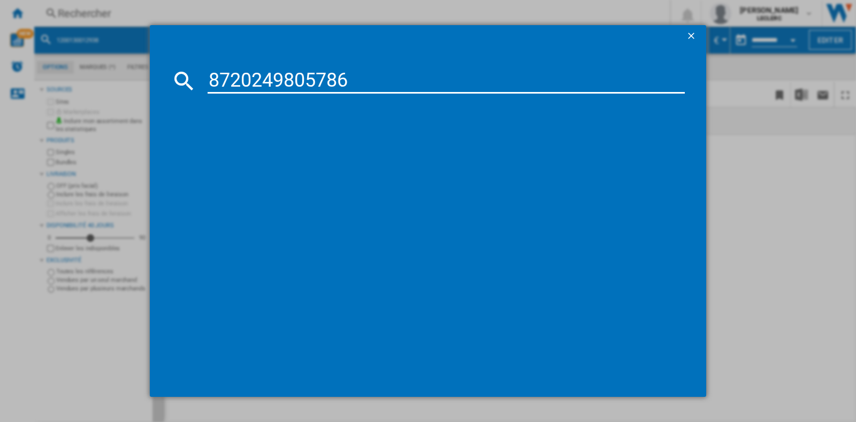
type input "8720249805786"
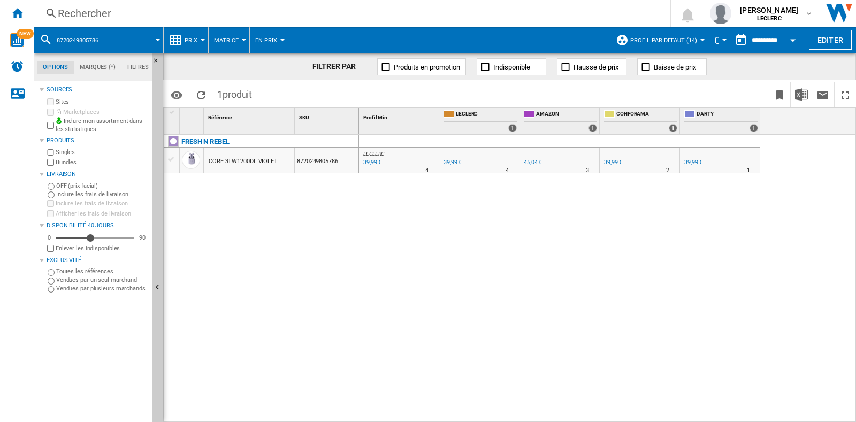
click at [216, 6] on div "Rechercher" at bounding box center [350, 13] width 584 height 15
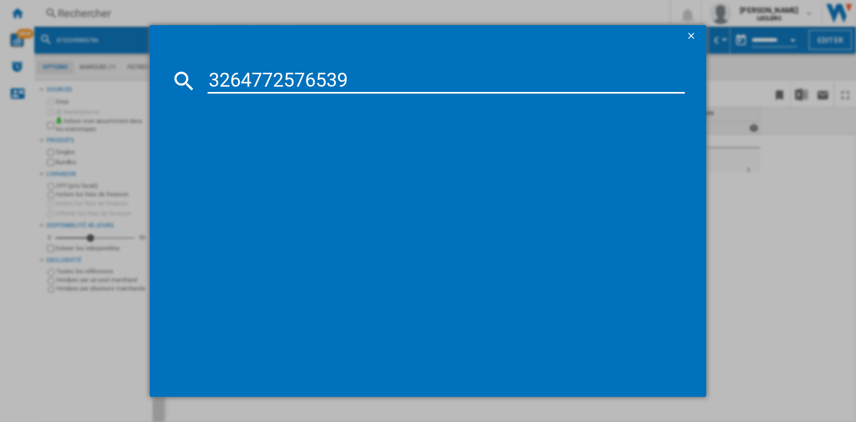
type input "3264772576539"
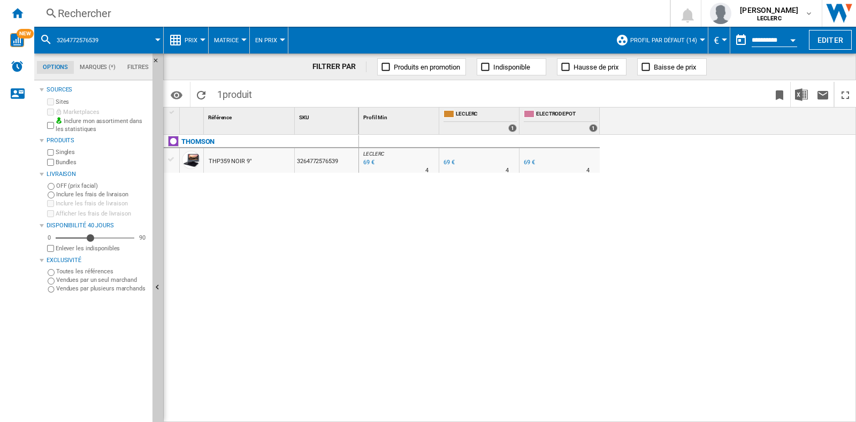
click at [176, 17] on div "Rechercher" at bounding box center [350, 13] width 584 height 15
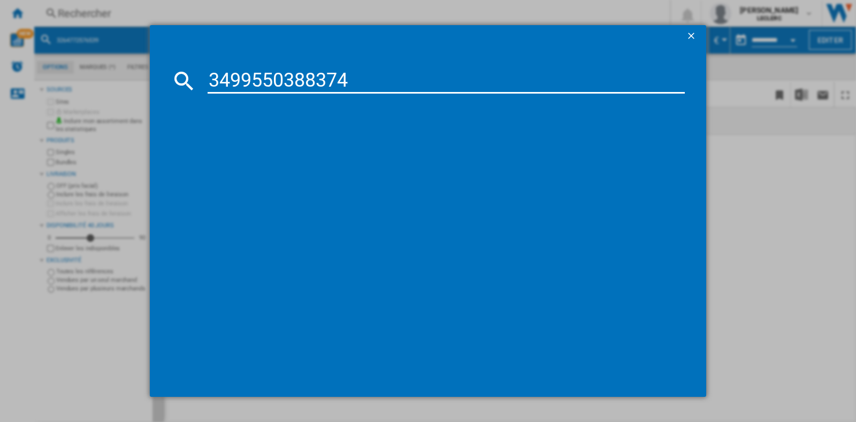
type input "3499550388374"
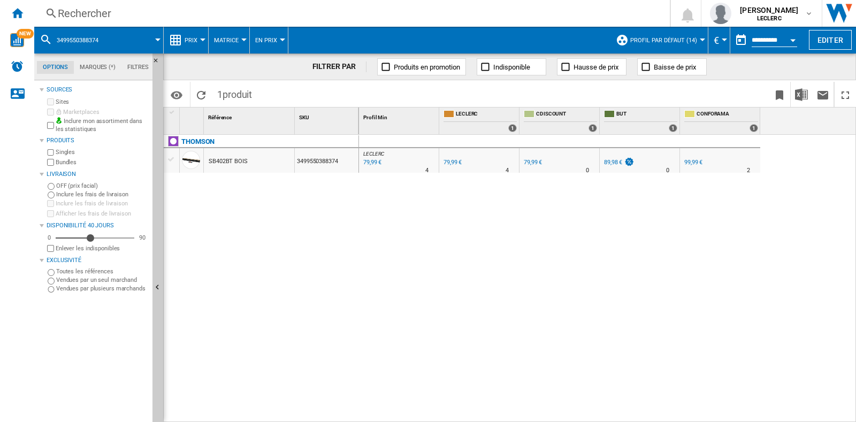
click at [210, 13] on div "Rechercher" at bounding box center [350, 13] width 584 height 15
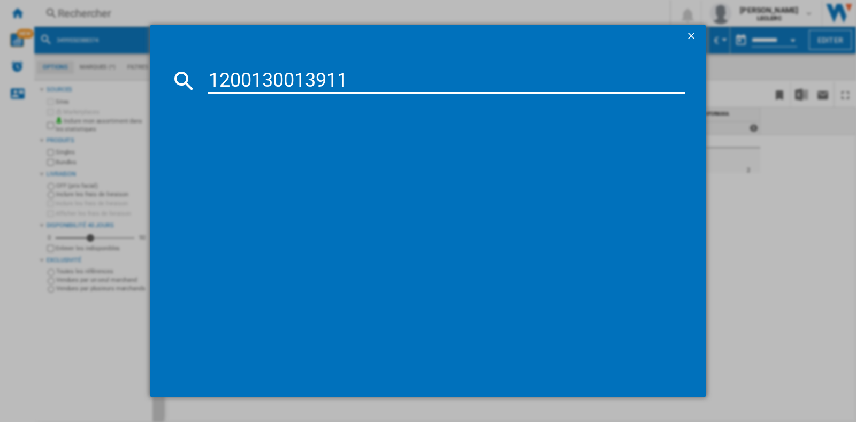
type input "1200130013911"
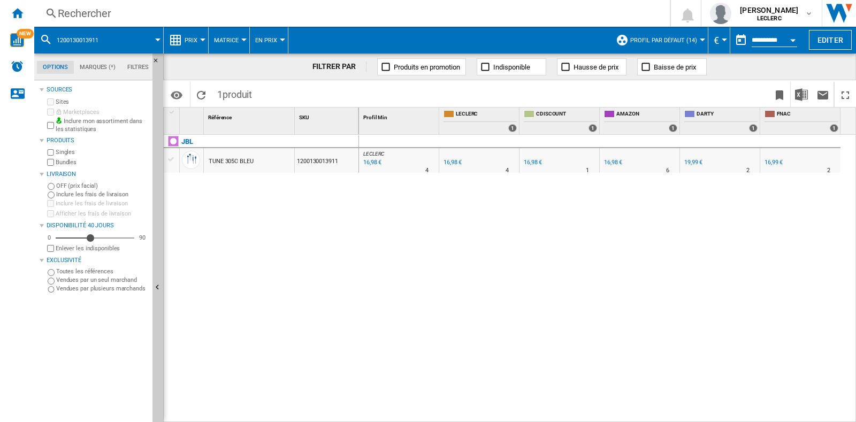
click at [188, 4] on div "Rechercher Rechercher 0 [PERSON_NAME] LECLERC LECLERC Mes paramètres Se déconne…" at bounding box center [445, 13] width 822 height 27
click at [191, 12] on div "Rechercher" at bounding box center [350, 13] width 584 height 15
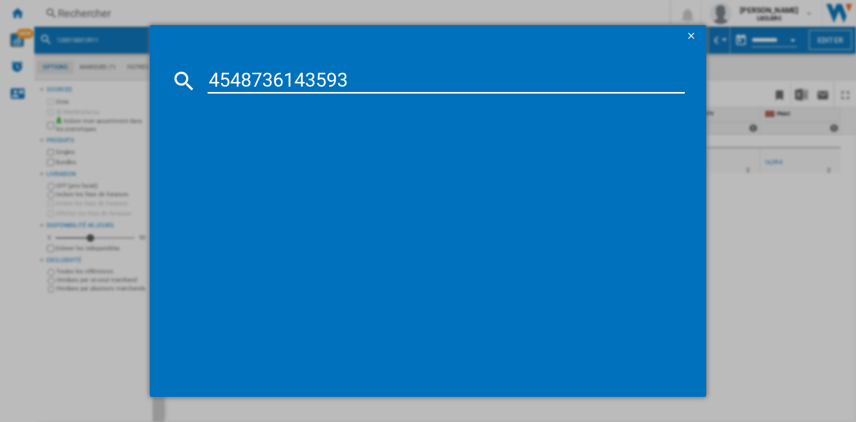
type input "4548736143593"
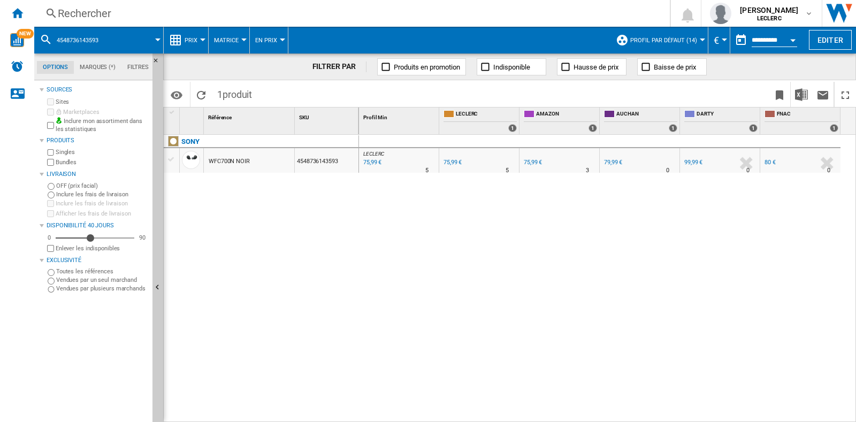
click at [246, 18] on div "Rechercher" at bounding box center [350, 13] width 584 height 15
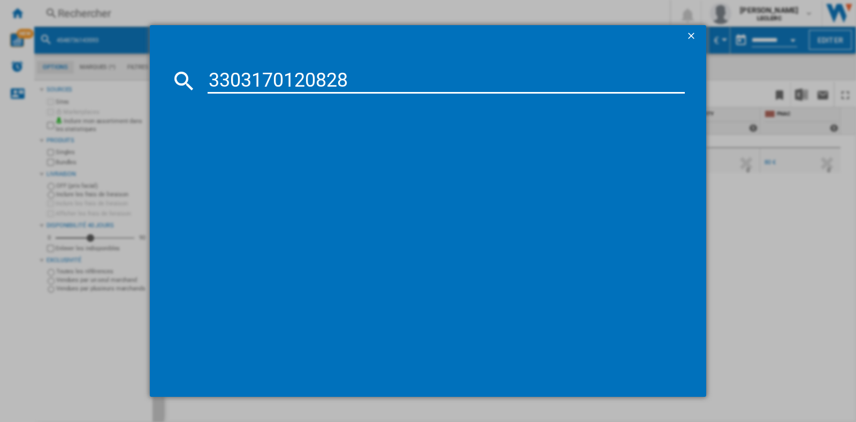
type input "3303170120828"
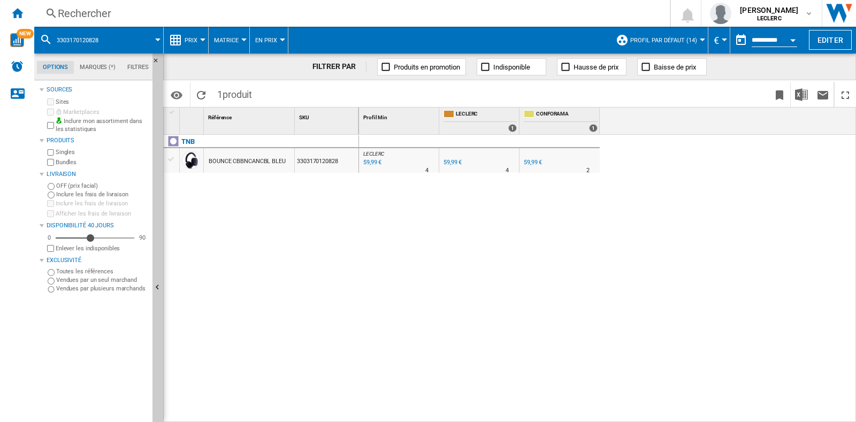
click at [283, 17] on div "Rechercher" at bounding box center [350, 13] width 584 height 15
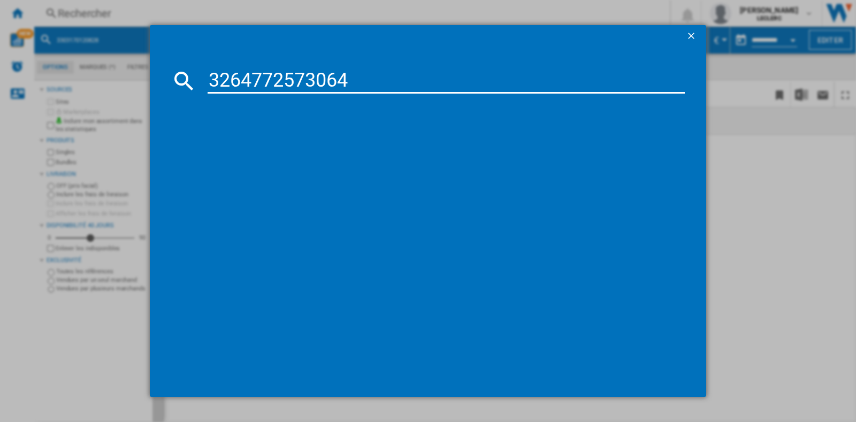
type input "3264772573064"
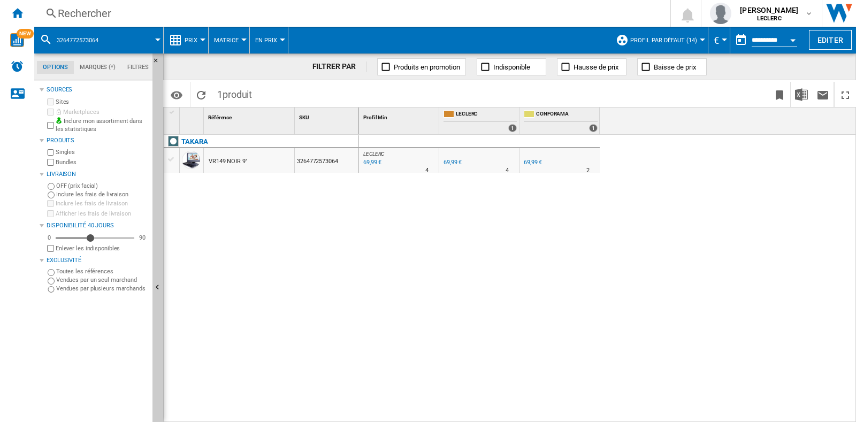
click at [197, 18] on div "Rechercher" at bounding box center [350, 13] width 584 height 15
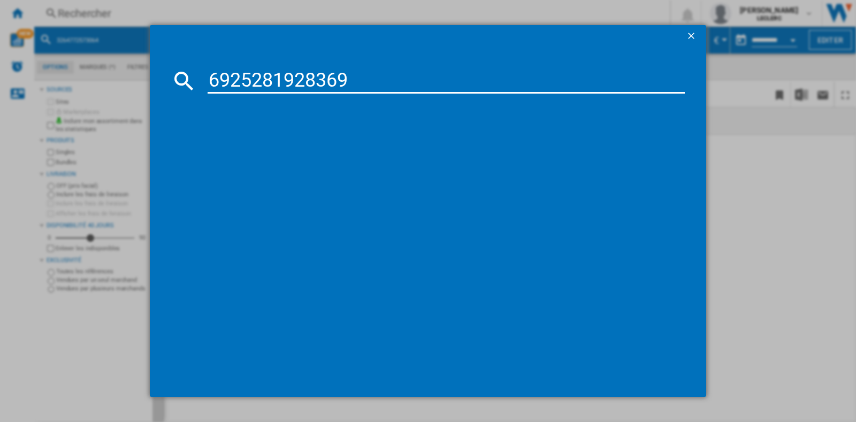
type input "6925281928369"
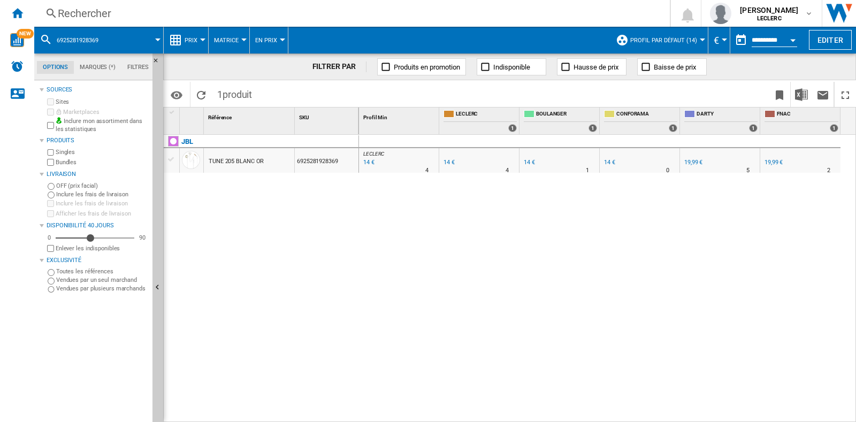
click at [281, 18] on div "Rechercher" at bounding box center [350, 13] width 584 height 15
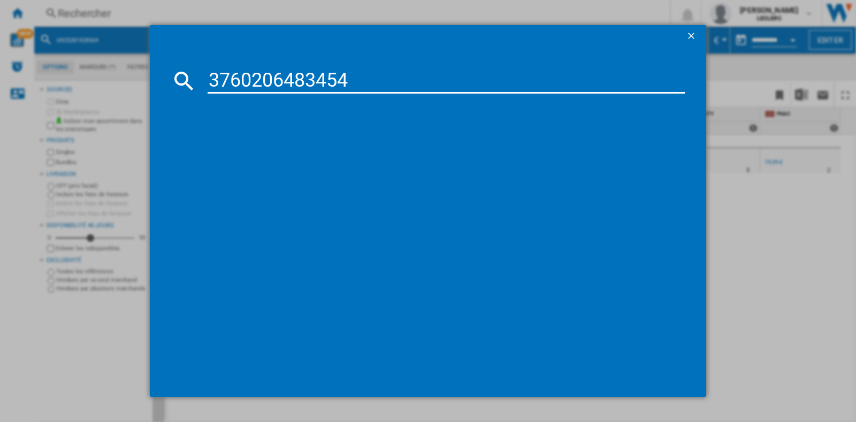
type input "3760206483454"
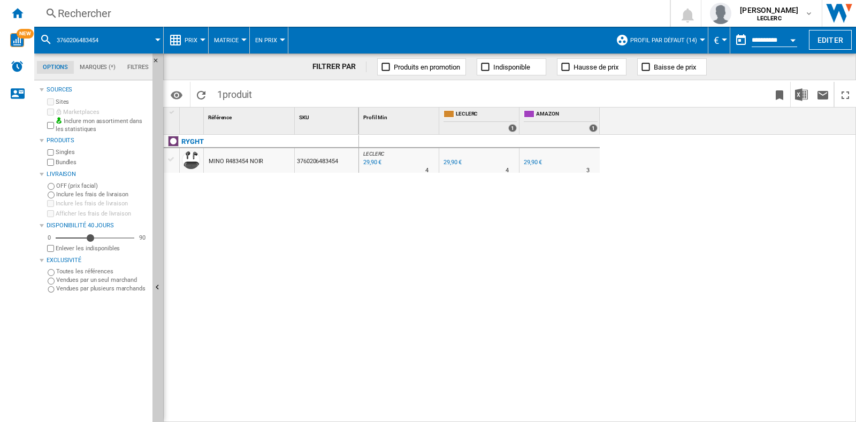
click at [275, 10] on div "Rechercher" at bounding box center [350, 13] width 584 height 15
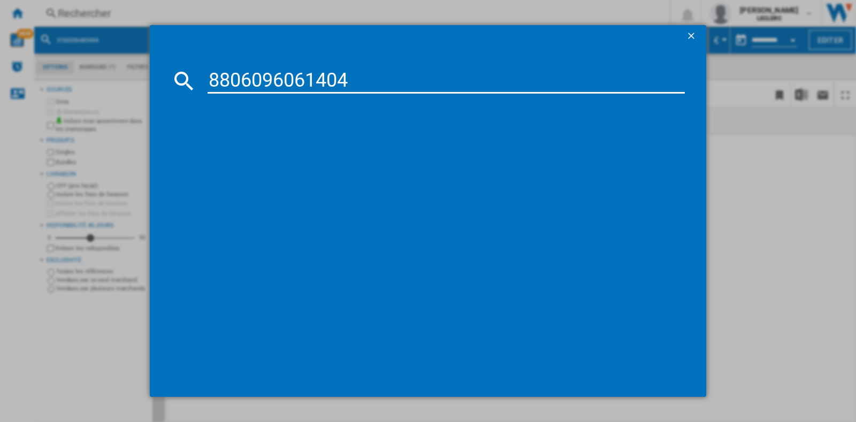
type input "8806096061404"
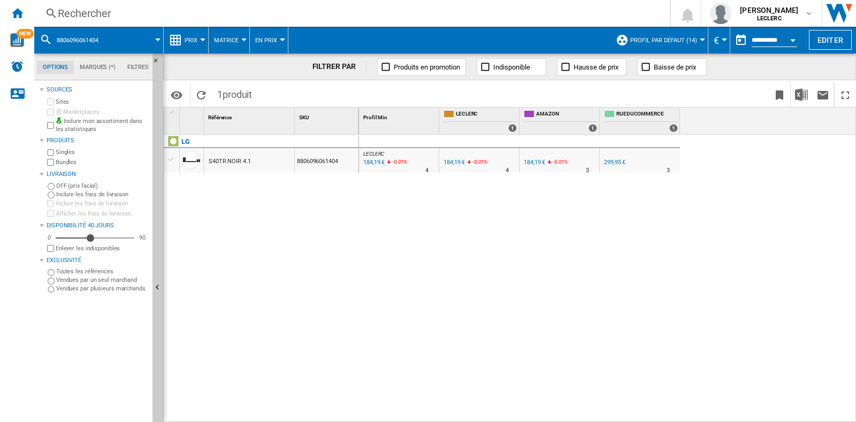
click at [136, 12] on div "Rechercher" at bounding box center [350, 13] width 584 height 15
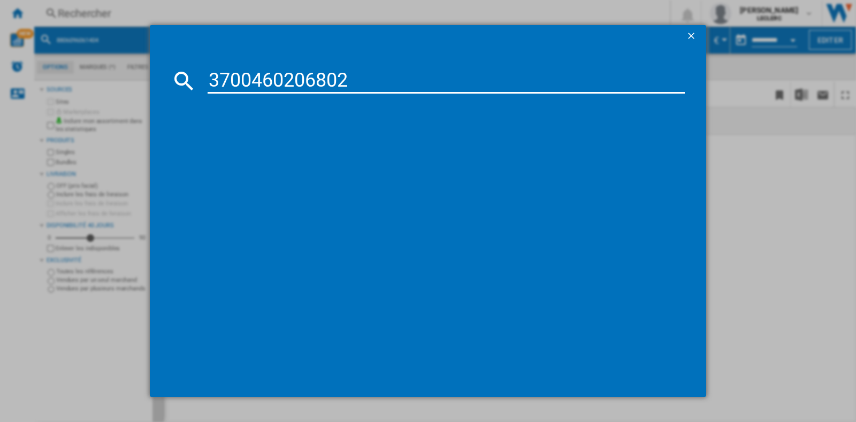
type input "3700460206802"
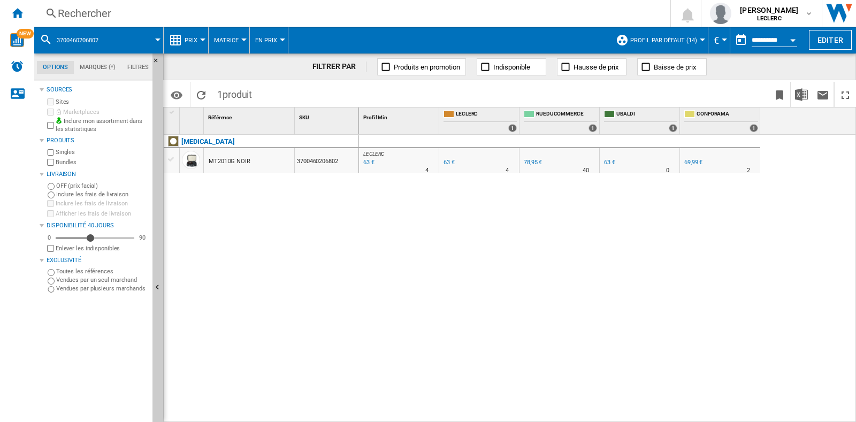
click at [186, 17] on div "Rechercher" at bounding box center [350, 13] width 584 height 15
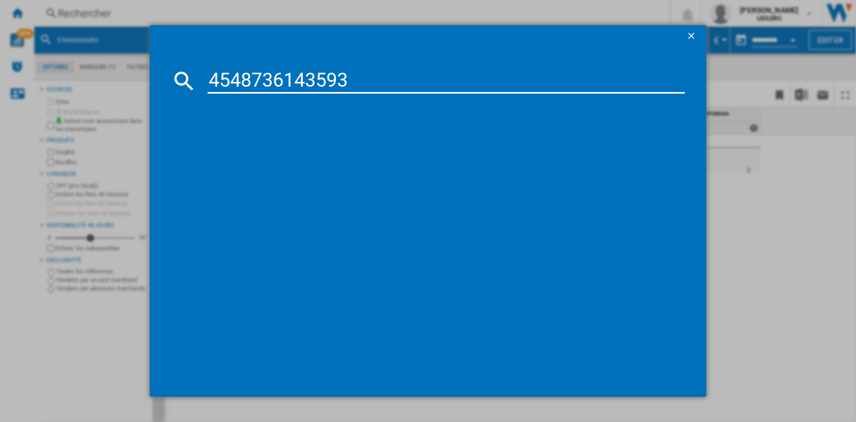
type input "4548736143593"
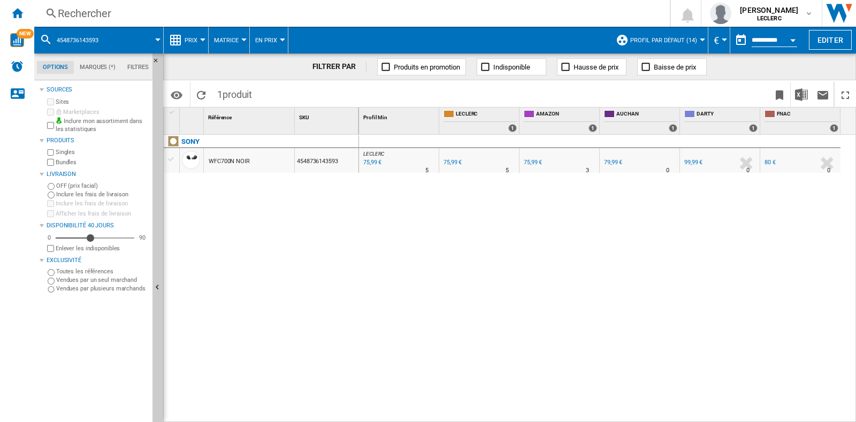
click at [283, 9] on div "Rechercher" at bounding box center [350, 13] width 584 height 15
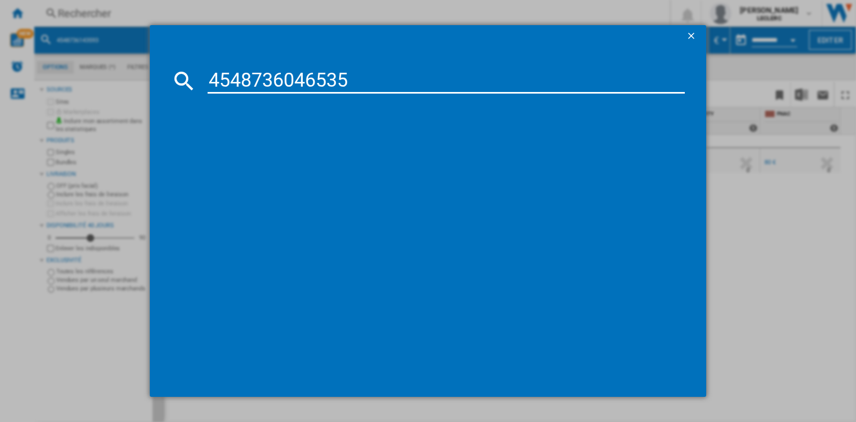
type input "4548736046535"
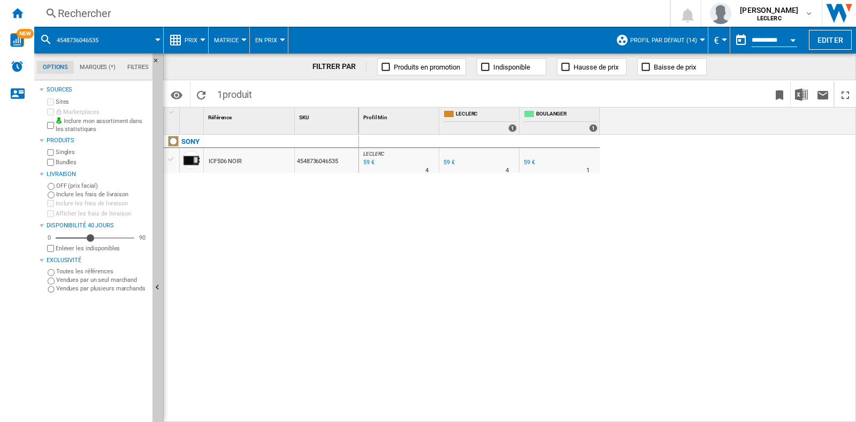
click at [243, 13] on div "Rechercher" at bounding box center [350, 13] width 584 height 15
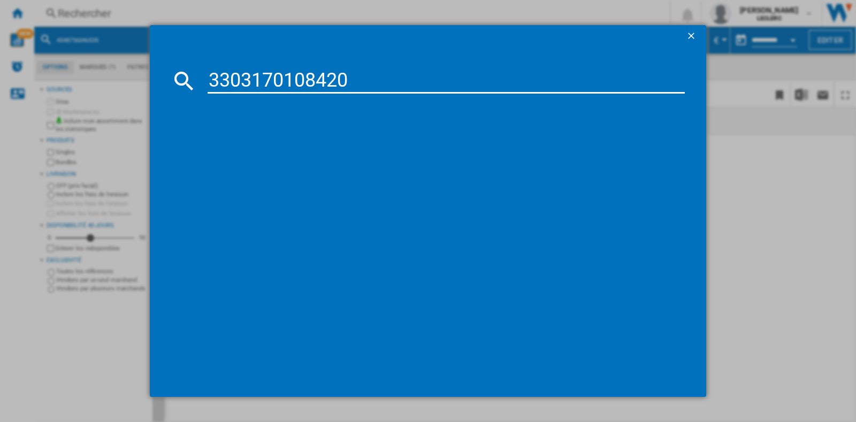
type input "3303170108420"
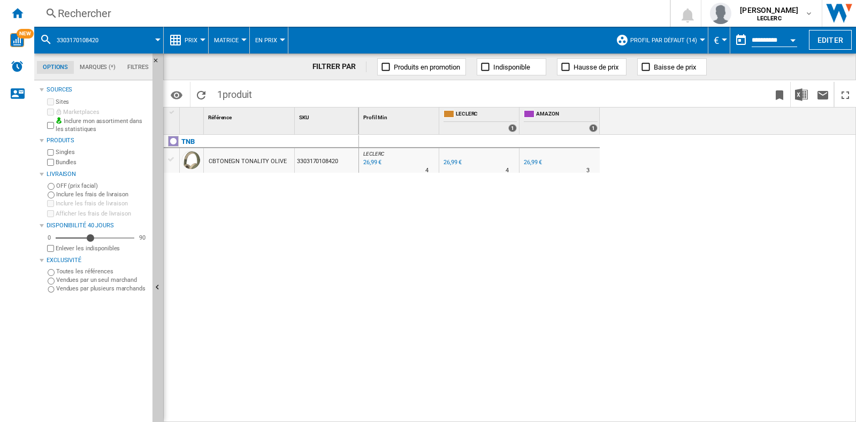
click at [250, 14] on div "Rechercher" at bounding box center [350, 13] width 584 height 15
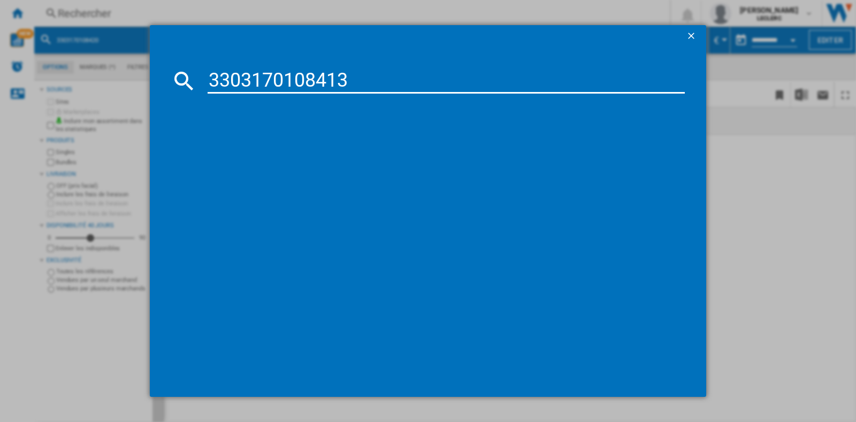
type input "3303170108413"
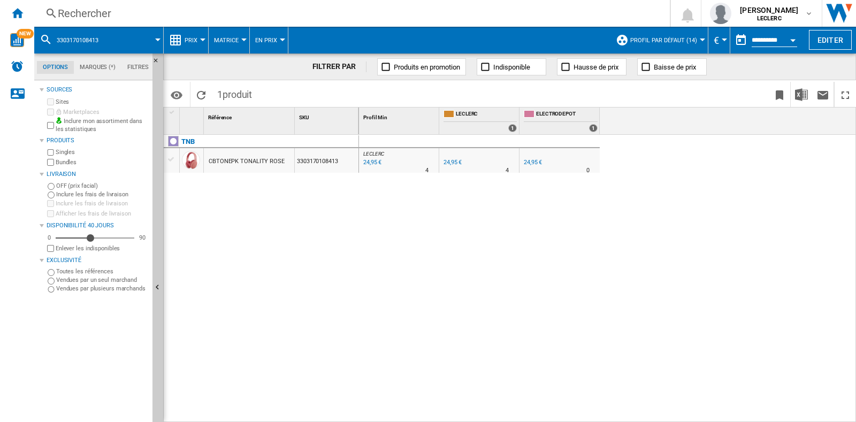
click at [205, 9] on div "Rechercher" at bounding box center [350, 13] width 584 height 15
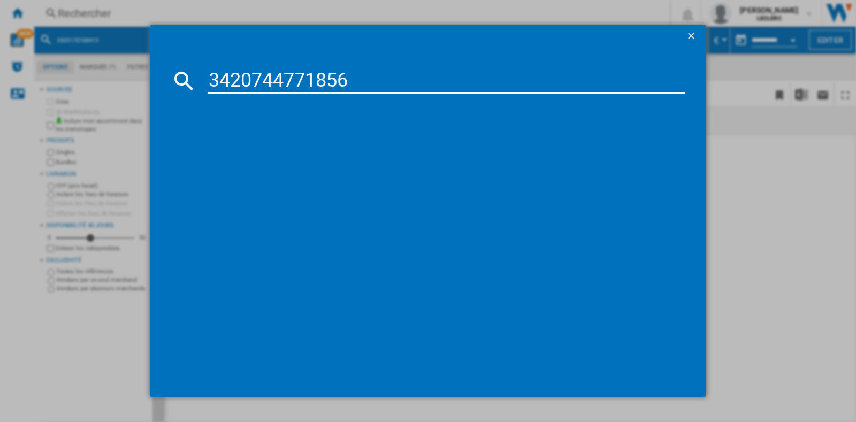
type input "3420744771856"
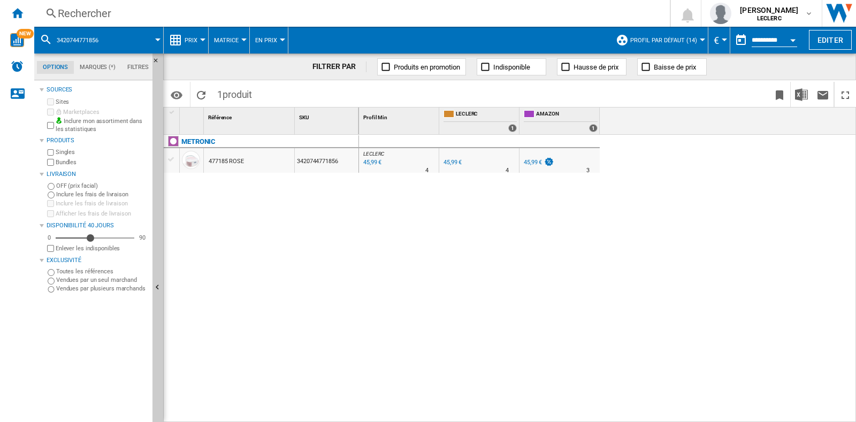
click at [397, 14] on div "Rechercher" at bounding box center [350, 13] width 584 height 15
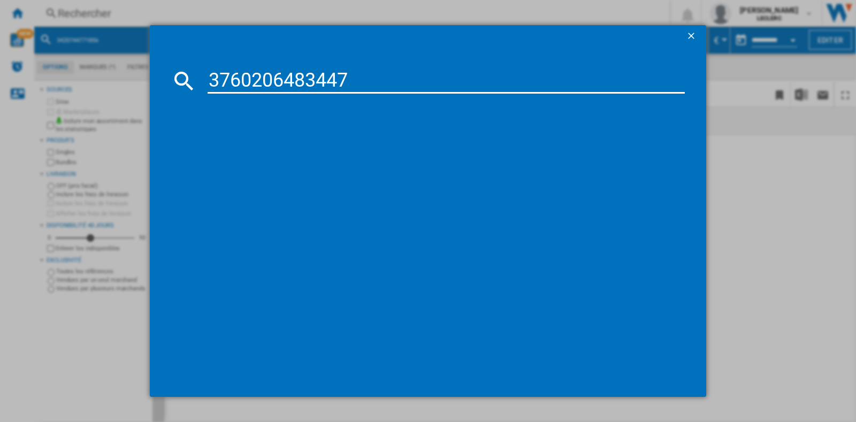
type input "3760206483447"
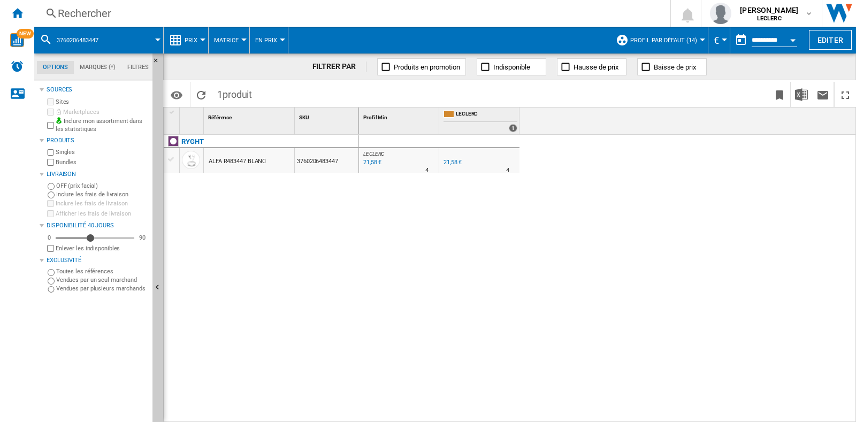
click at [289, 10] on div "Rechercher" at bounding box center [350, 13] width 584 height 15
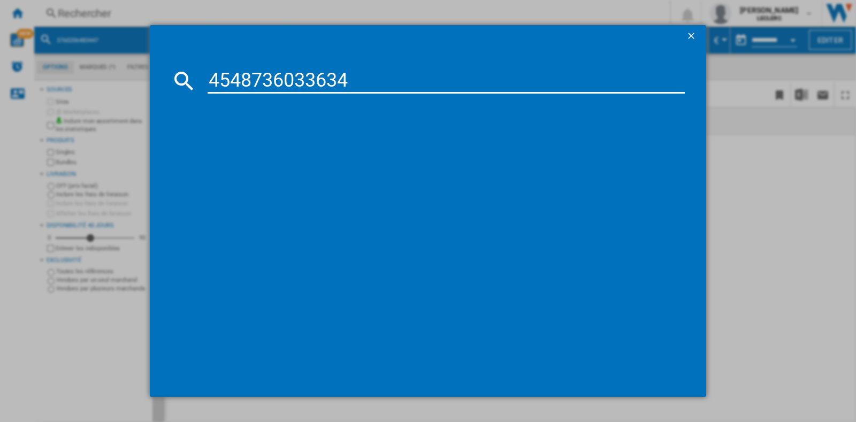
type input "4548736033634"
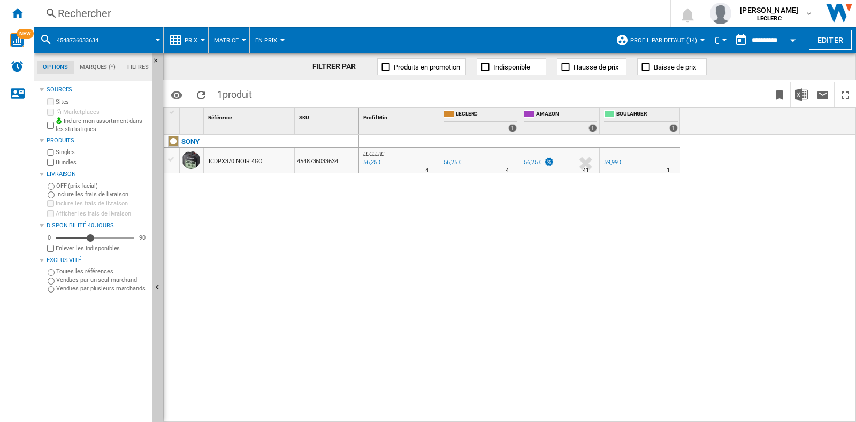
click at [171, 14] on div "Rechercher" at bounding box center [350, 13] width 584 height 15
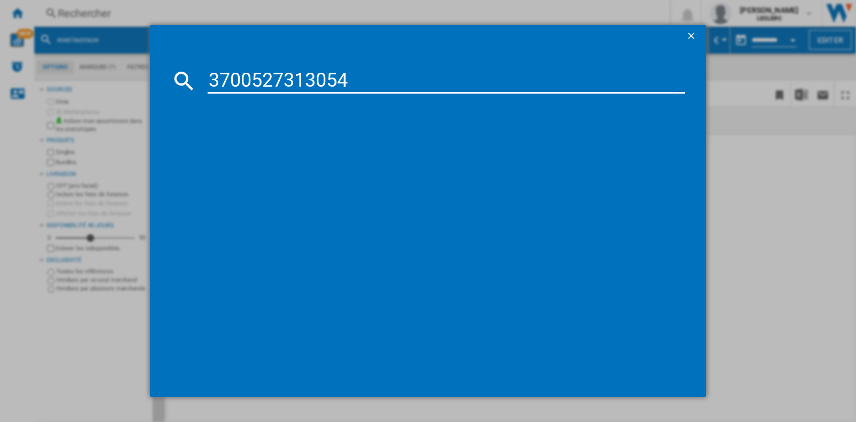
type input "3700527313054"
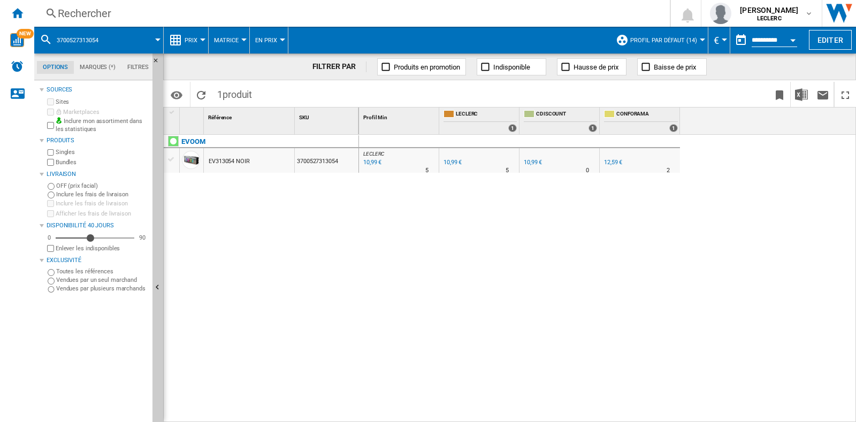
click at [149, 9] on div "Rechercher" at bounding box center [350, 13] width 584 height 15
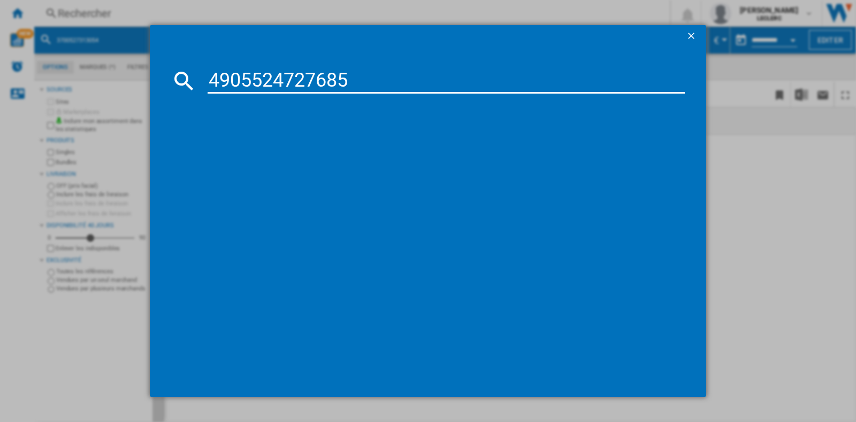
type input "4905524727685"
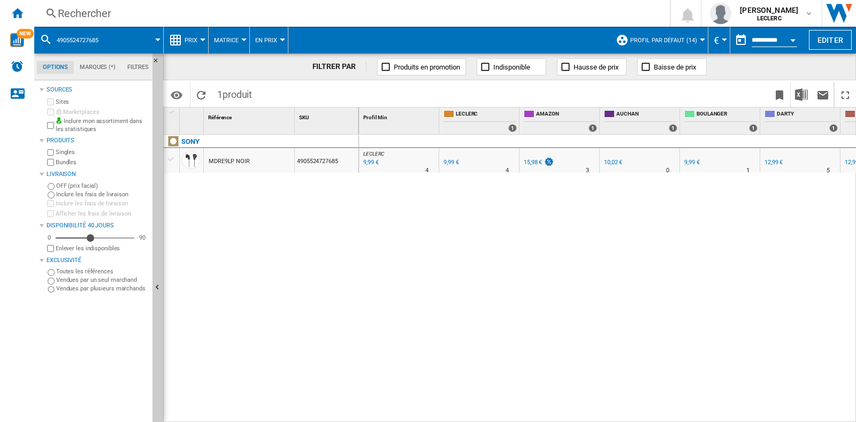
click at [345, 14] on div "Rechercher" at bounding box center [350, 13] width 584 height 15
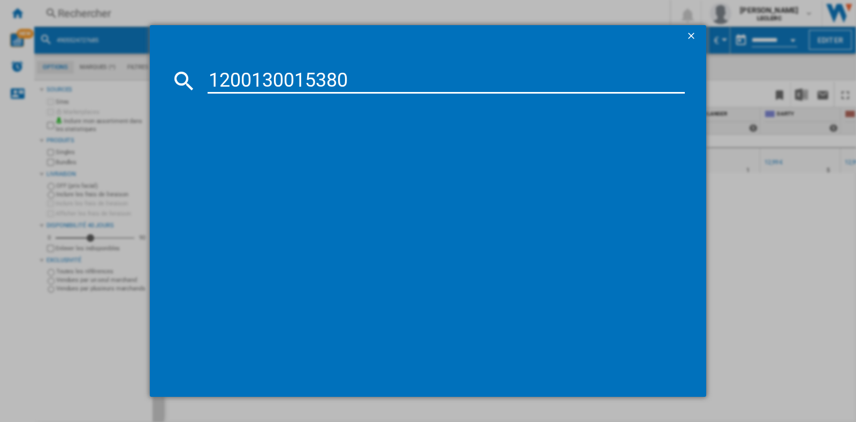
type input "1200130015380"
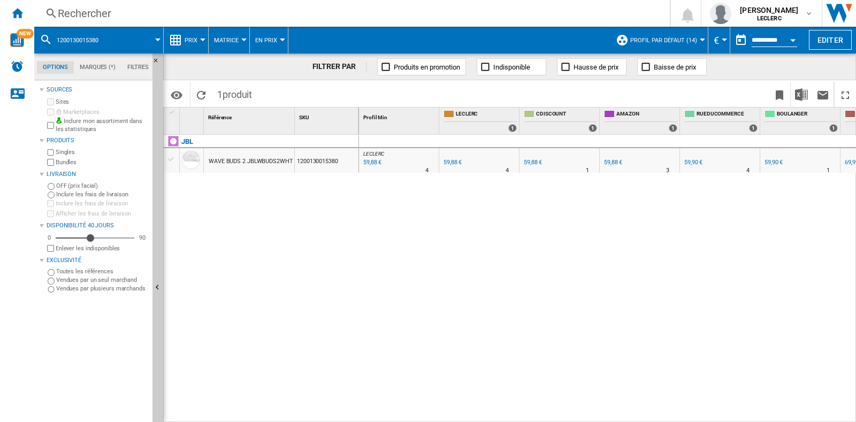
click at [418, 11] on div "Rechercher" at bounding box center [350, 13] width 584 height 15
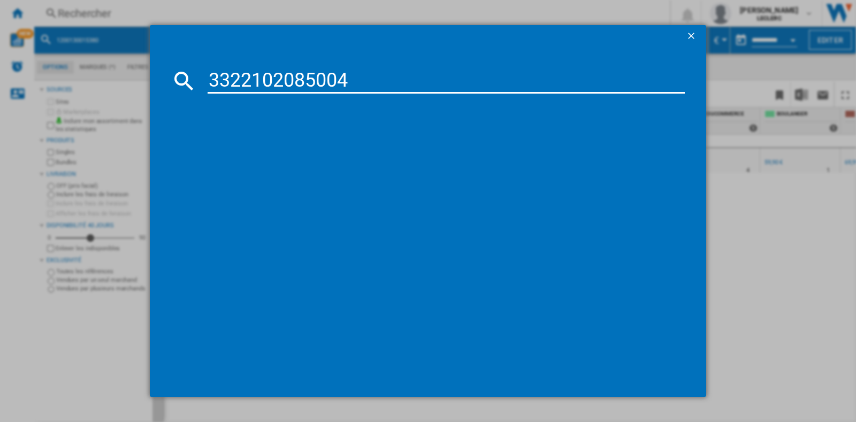
type input "3322102085004"
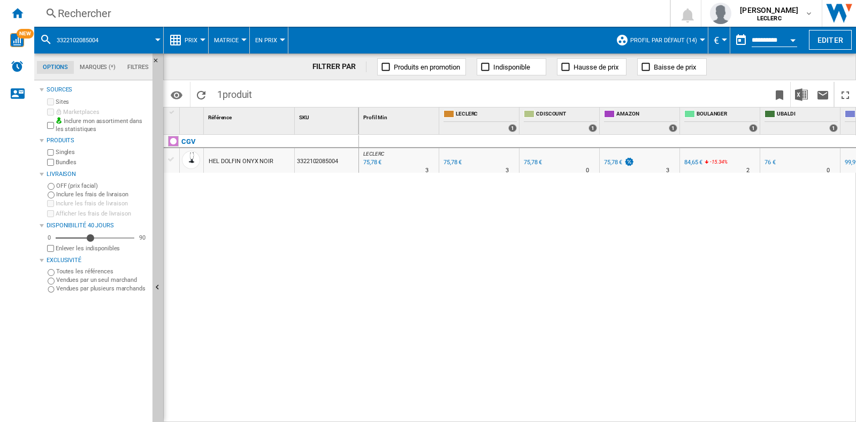
click at [267, 25] on div "Rechercher Rechercher 0 [PERSON_NAME] LECLERC LECLERC Mes paramètres Se déconne…" at bounding box center [445, 13] width 822 height 27
click at [265, 21] on div "Rechercher Rechercher 0 [PERSON_NAME] LECLERC LECLERC Mes paramètres Se déconne…" at bounding box center [445, 13] width 822 height 27
click at [267, 19] on div "Rechercher" at bounding box center [350, 13] width 584 height 15
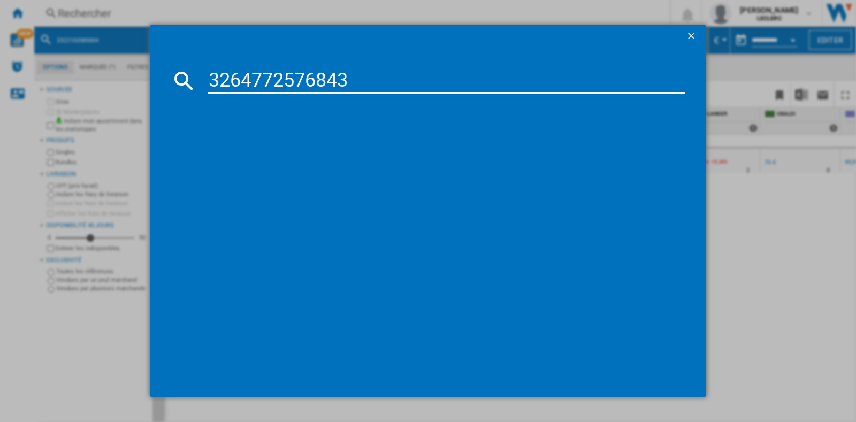
type input "3264772576843"
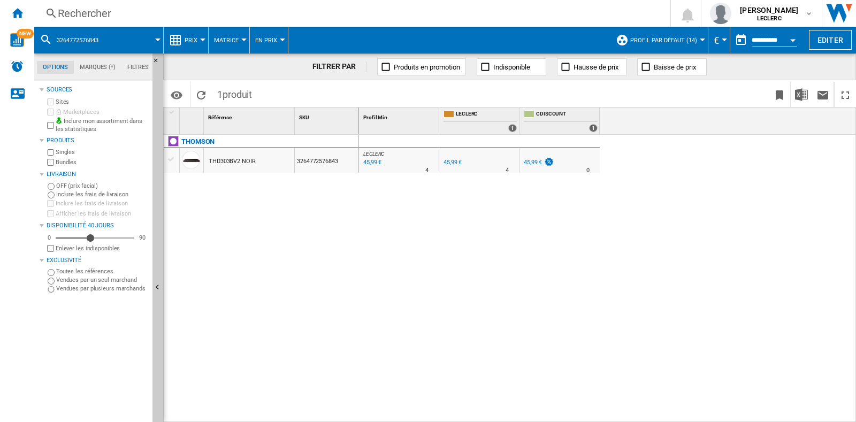
click at [225, 14] on div "Rechercher" at bounding box center [350, 13] width 584 height 15
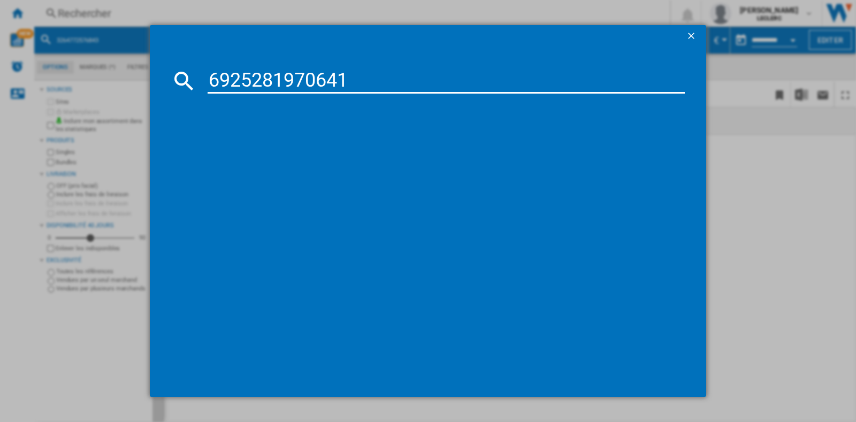
type input "6925281970641"
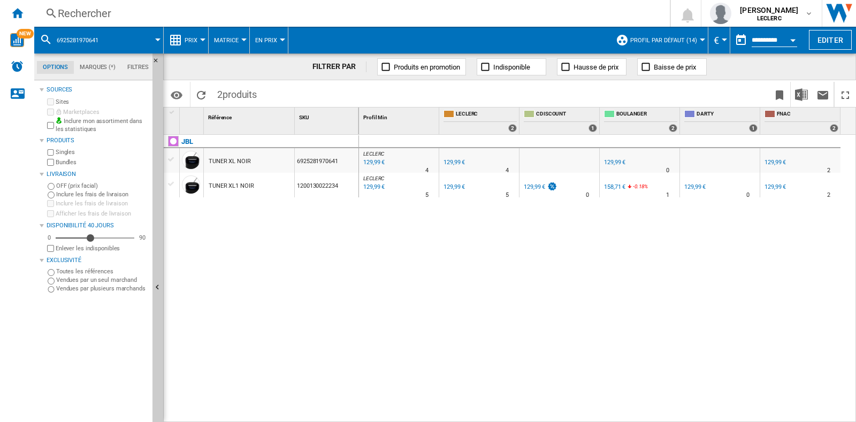
click at [235, 25] on div "Rechercher Rechercher 0 [PERSON_NAME] LECLERC LECLERC Mes paramètres Se déconne…" at bounding box center [445, 13] width 822 height 27
click at [233, 19] on div "Rechercher" at bounding box center [350, 13] width 584 height 15
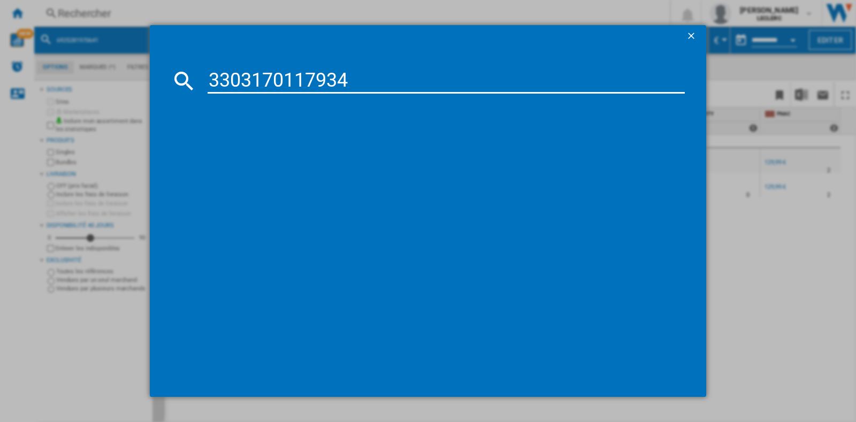
type input "3303170117934"
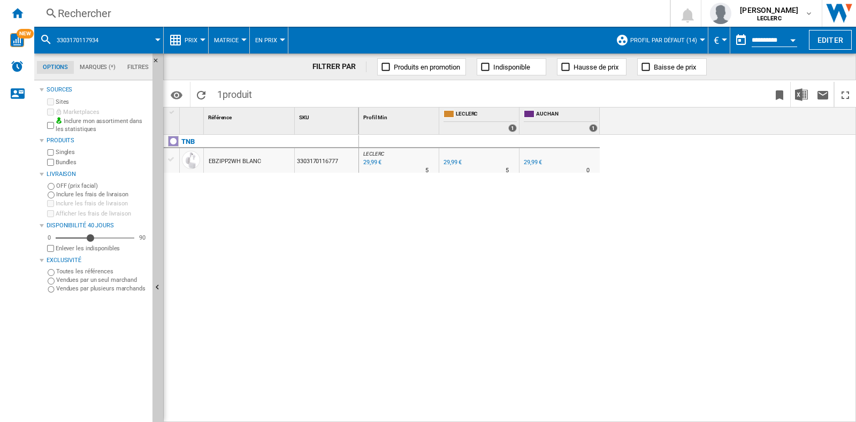
click at [267, 8] on div "Rechercher" at bounding box center [350, 13] width 584 height 15
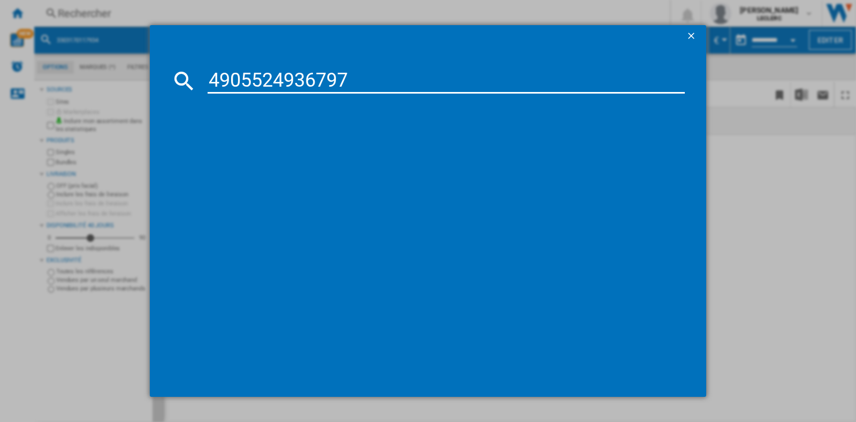
type input "4905524936797"
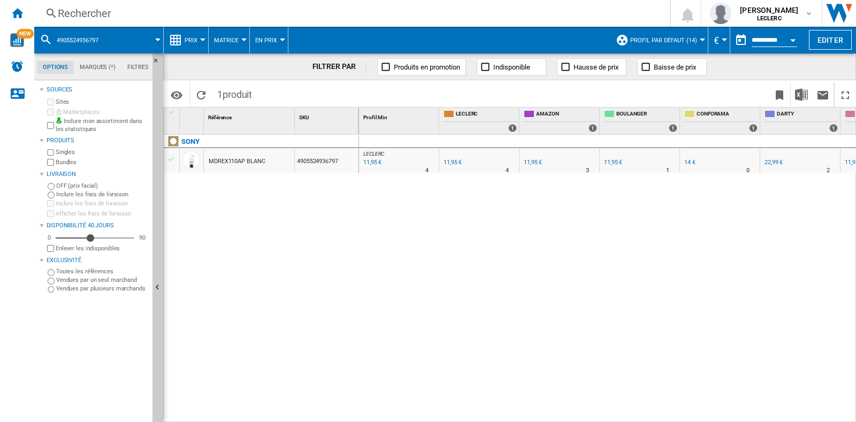
click at [112, 20] on div "Rechercher" at bounding box center [350, 13] width 584 height 15
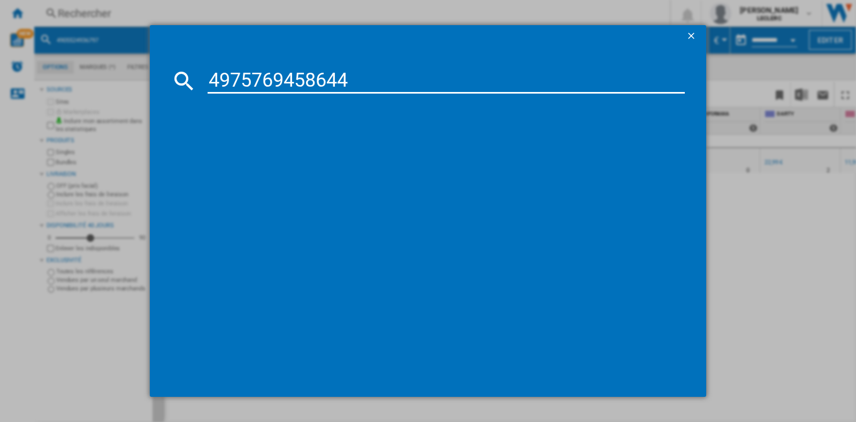
type input "4975769458644"
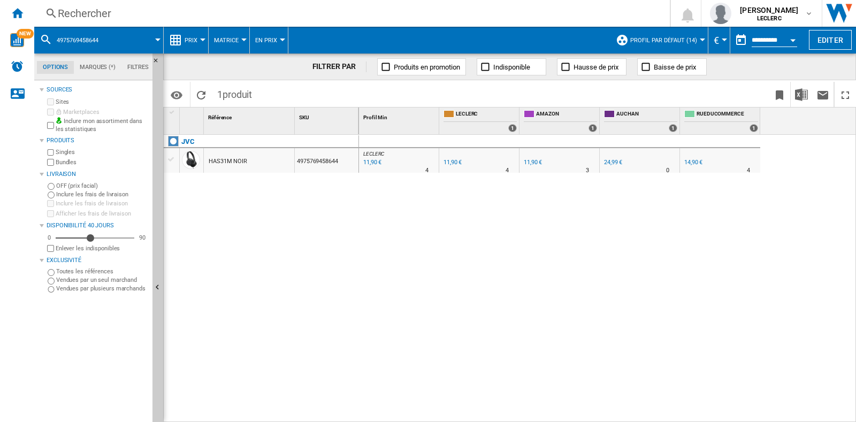
click at [210, 13] on div "Rechercher" at bounding box center [350, 13] width 584 height 15
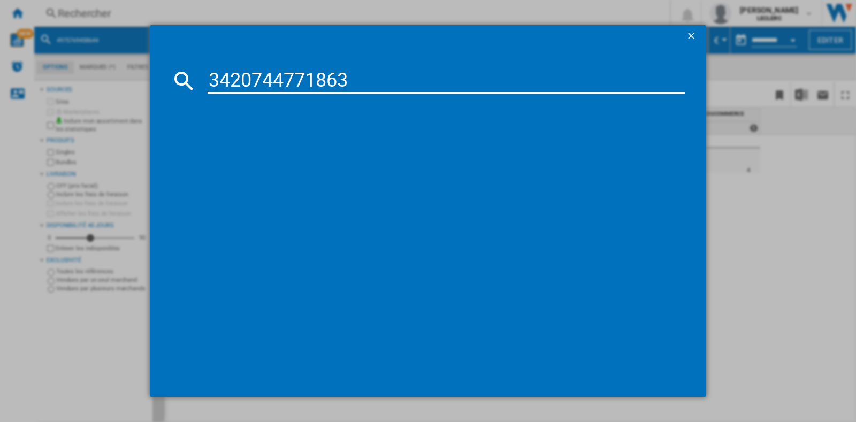
type input "3420744771863"
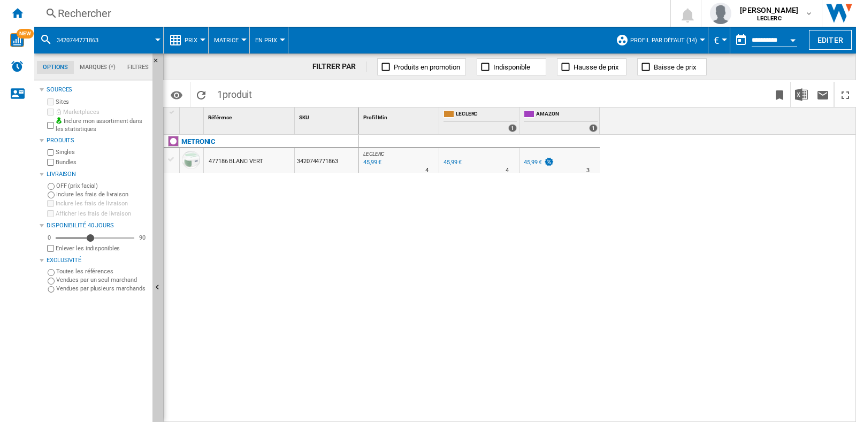
click at [140, 7] on div "Rechercher" at bounding box center [350, 13] width 584 height 15
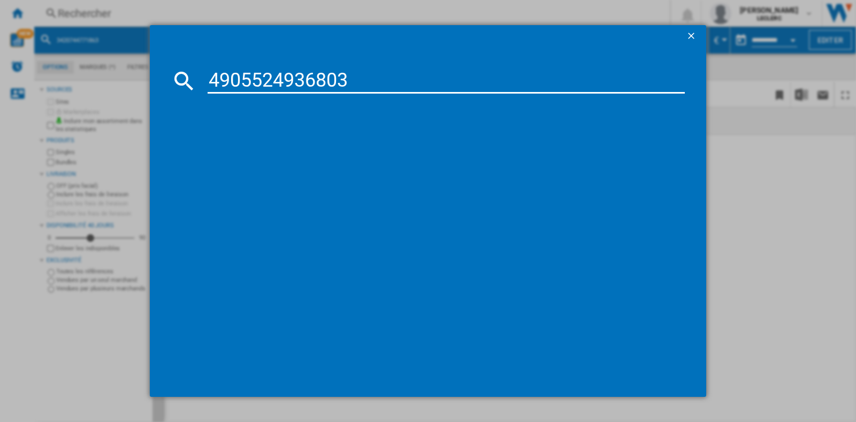
type input "4905524936803"
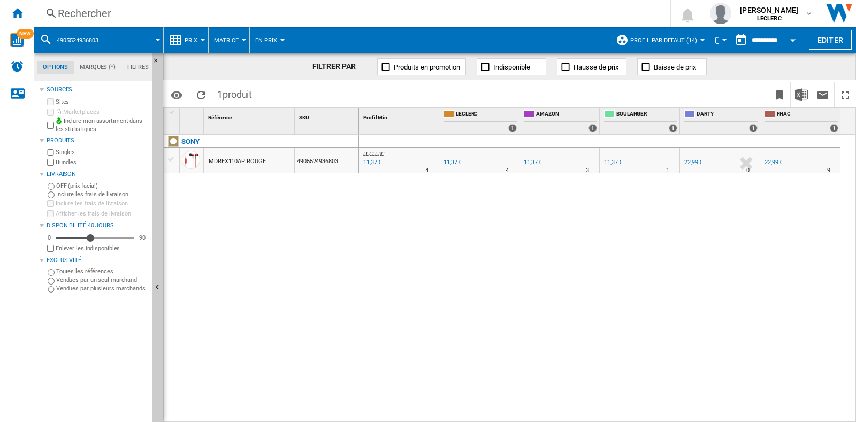
click at [159, 14] on div "Rechercher" at bounding box center [350, 13] width 584 height 15
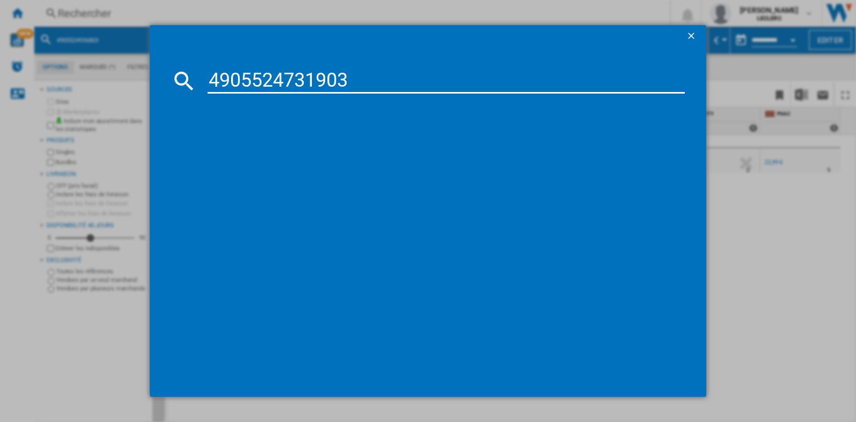
type input "4905524731903"
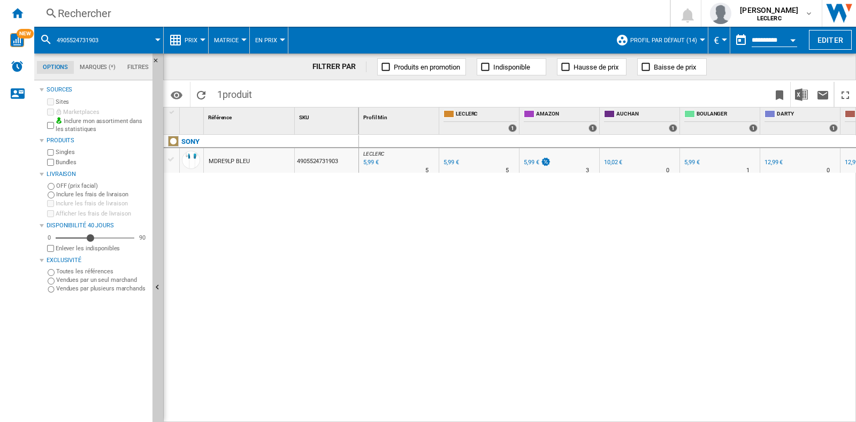
click at [107, 17] on div "Rechercher" at bounding box center [350, 13] width 584 height 15
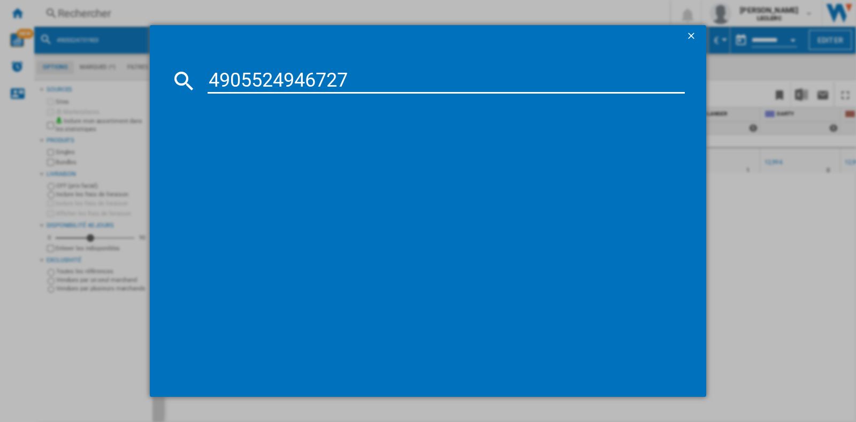
type input "4905524946727"
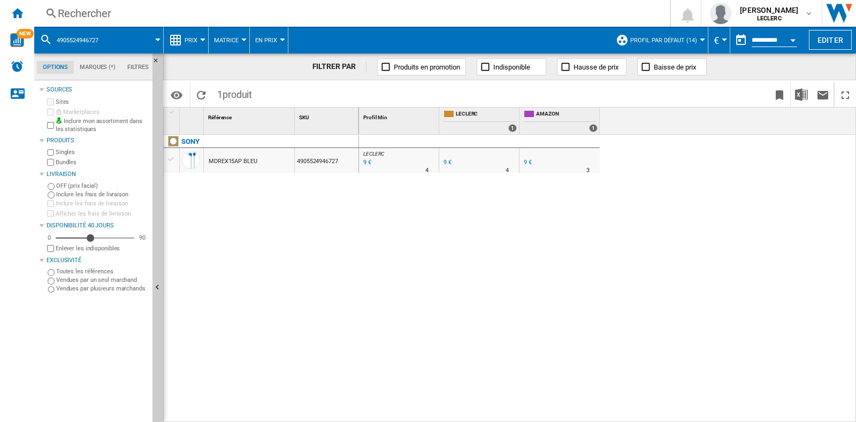
click at [106, 11] on div "Rechercher" at bounding box center [350, 13] width 584 height 15
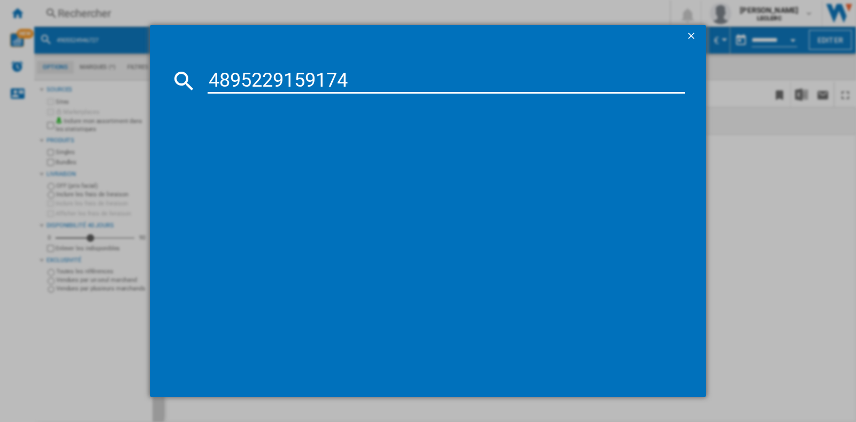
type input "4895229159174"
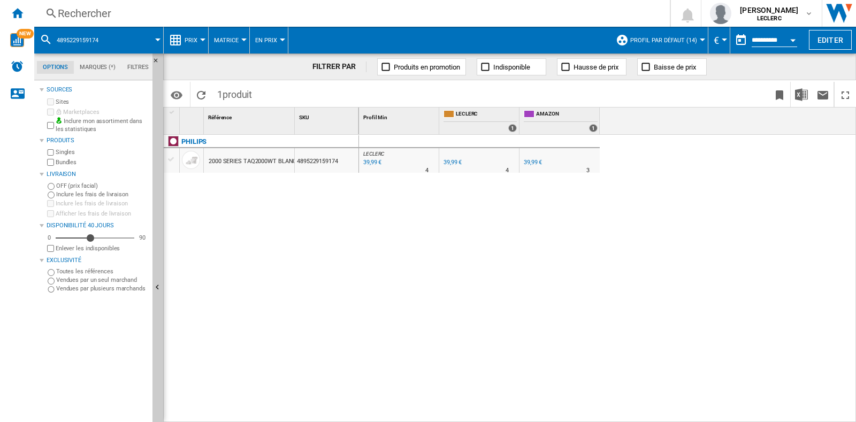
click at [152, 9] on div "Rechercher" at bounding box center [350, 13] width 584 height 15
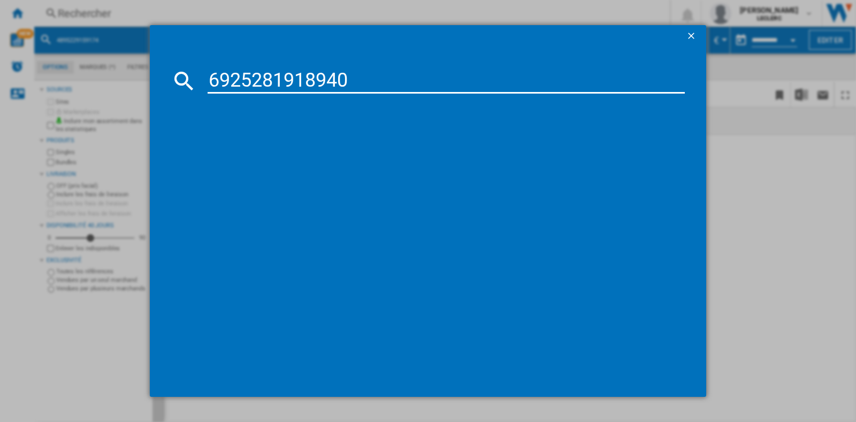
type input "6925281918940"
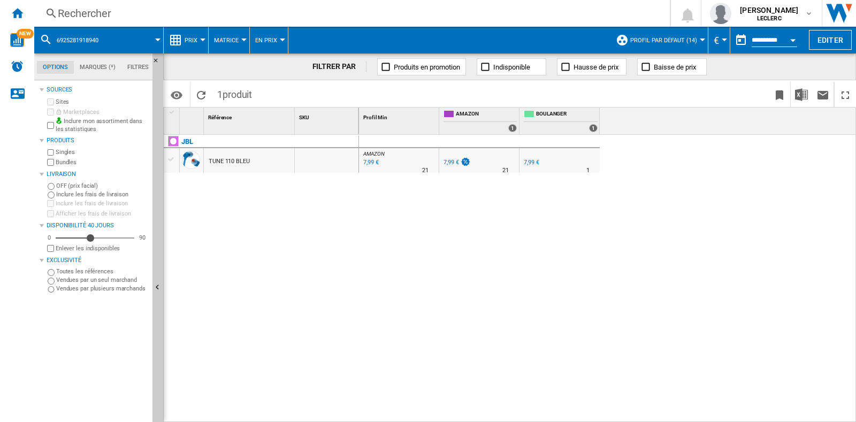
click at [150, 17] on div "Rechercher" at bounding box center [350, 13] width 584 height 15
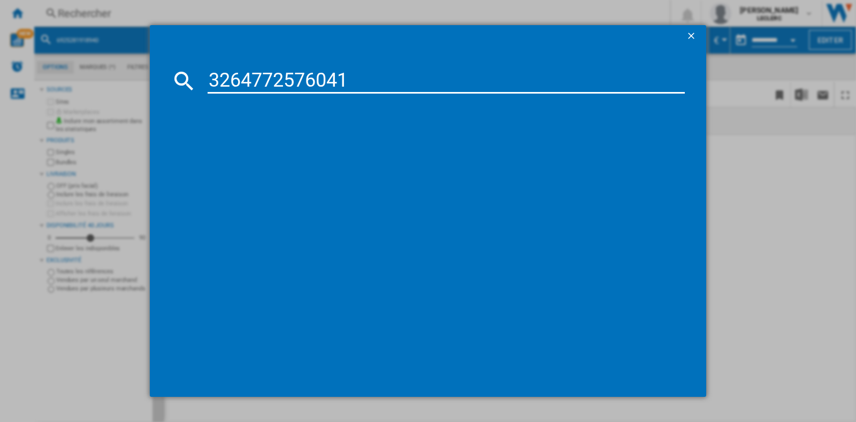
type input "3264772576041"
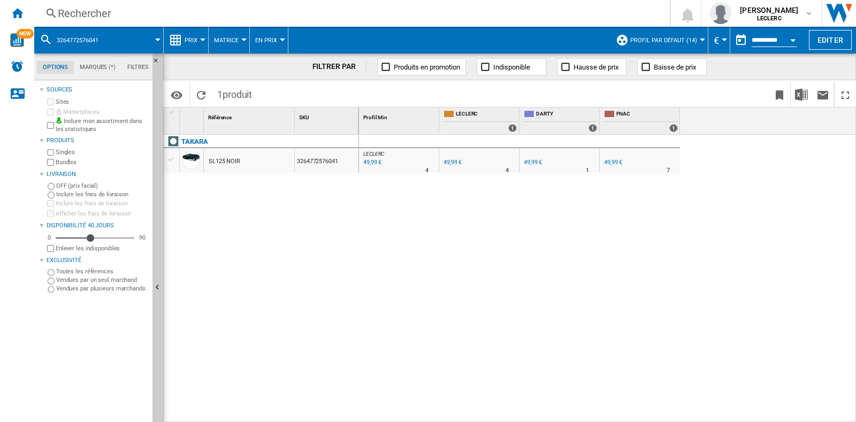
click at [139, 17] on div "Rechercher" at bounding box center [350, 13] width 584 height 15
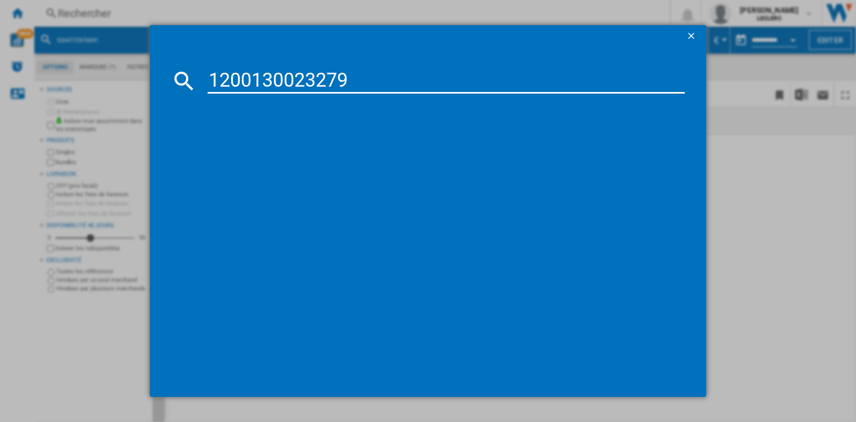
type input "1200130023279"
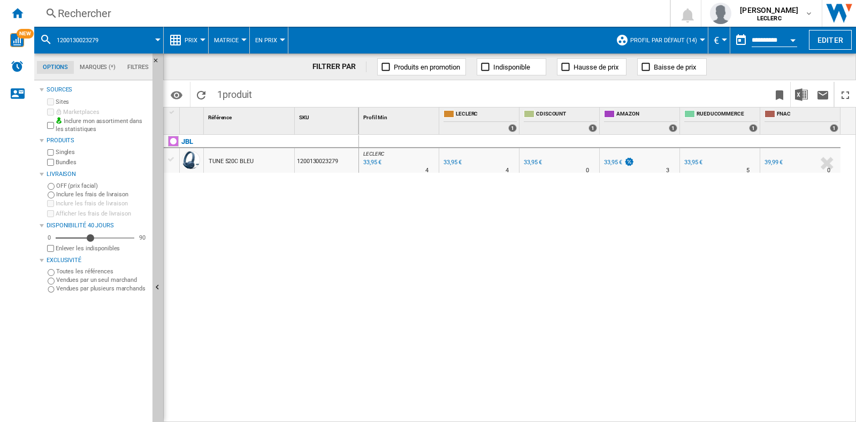
click at [168, 14] on div "Rechercher" at bounding box center [350, 13] width 584 height 15
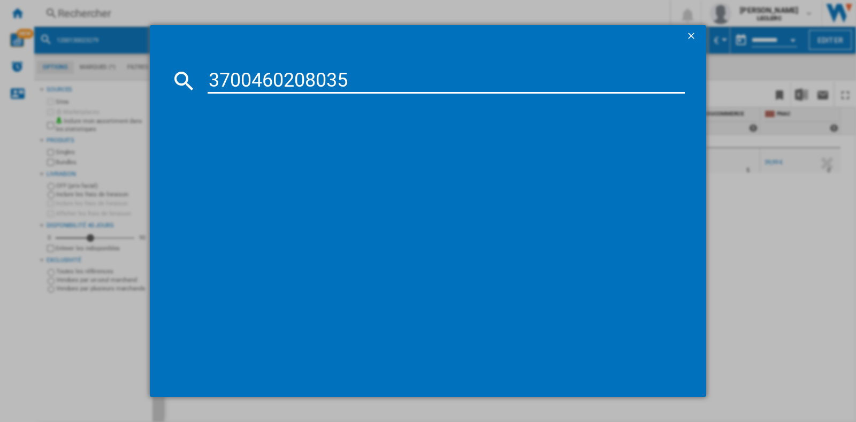
type input "3700460208035"
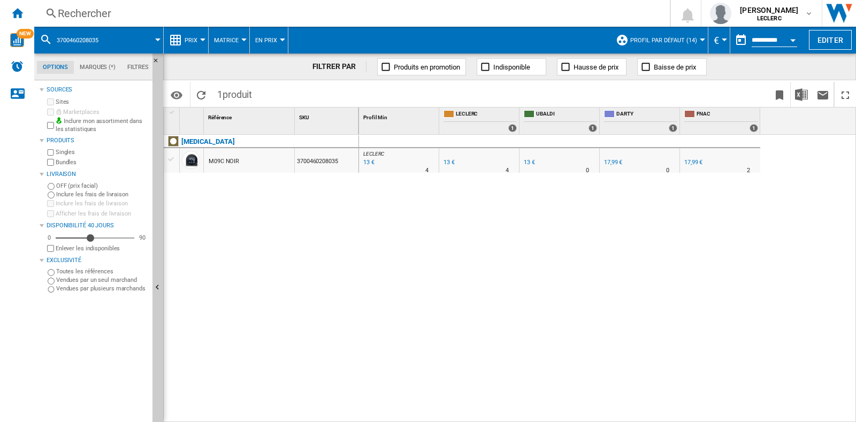
click at [179, 4] on div "Rechercher Rechercher 0 [PERSON_NAME] LECLERC LECLERC Mes paramètres Se déconne…" at bounding box center [445, 13] width 822 height 27
click at [182, 13] on div "Rechercher" at bounding box center [350, 13] width 584 height 15
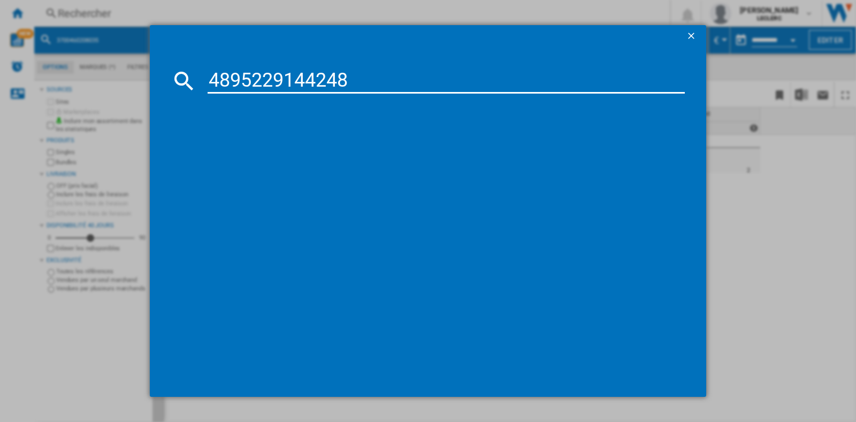
type input "4895229144248"
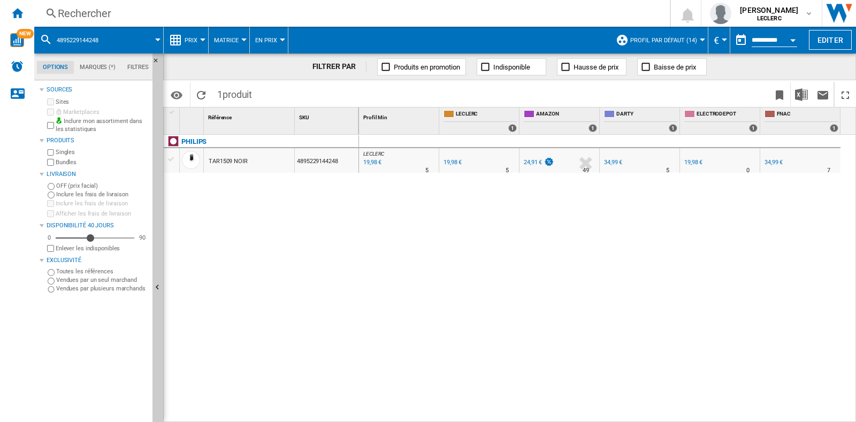
click at [139, 11] on div "Rechercher" at bounding box center [350, 13] width 584 height 15
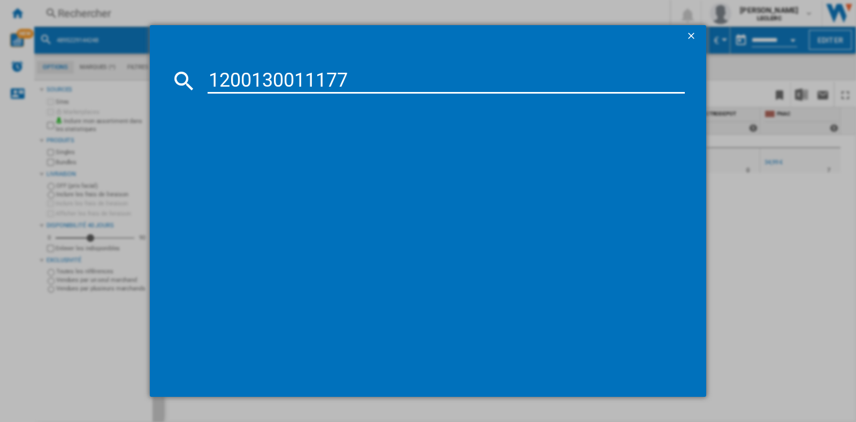
type input "1200130011177"
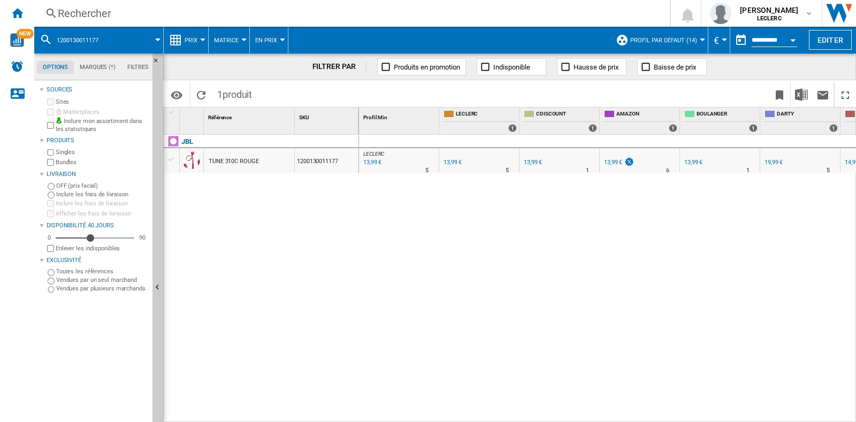
click at [127, 13] on div "Rechercher" at bounding box center [350, 13] width 584 height 15
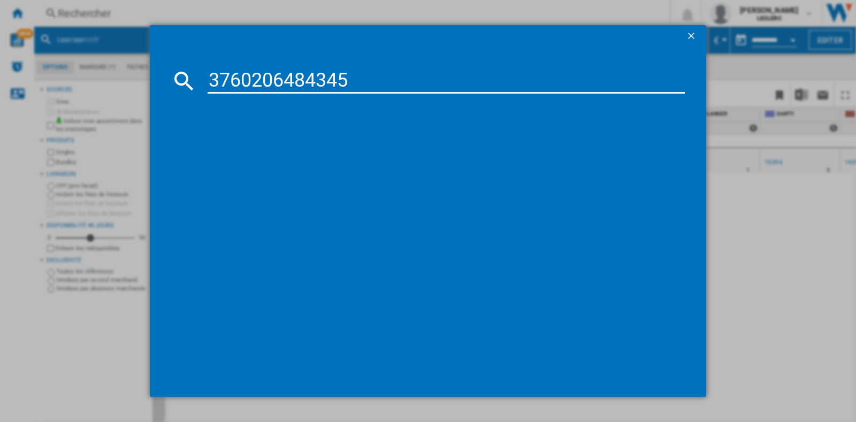
type input "3760206484345"
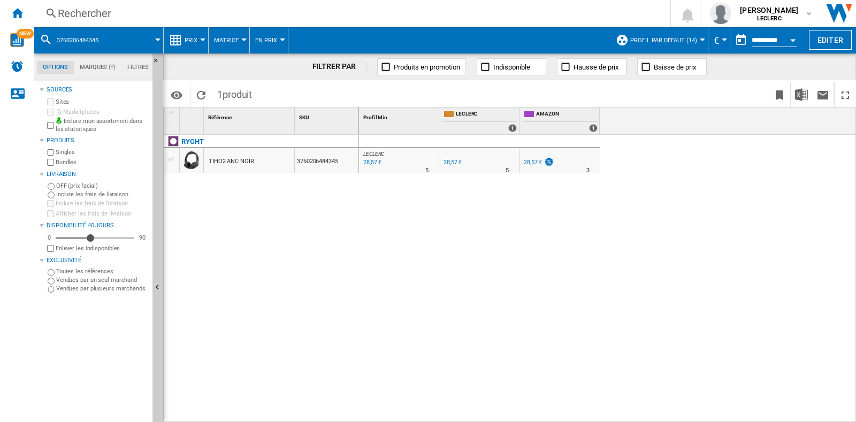
click at [242, 19] on div "Rechercher" at bounding box center [350, 13] width 584 height 15
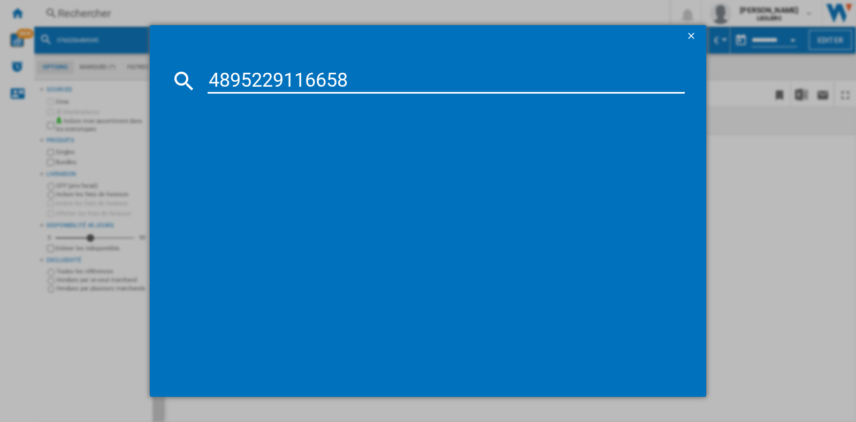
type input "4895229116658"
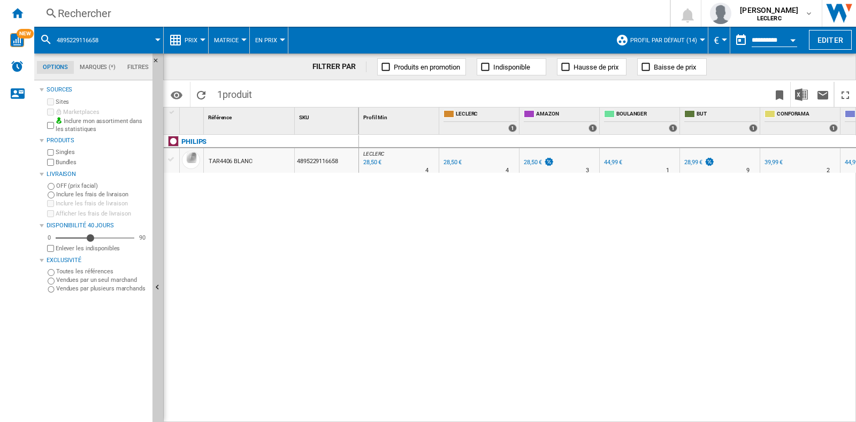
click at [147, 17] on div "Rechercher" at bounding box center [350, 13] width 584 height 15
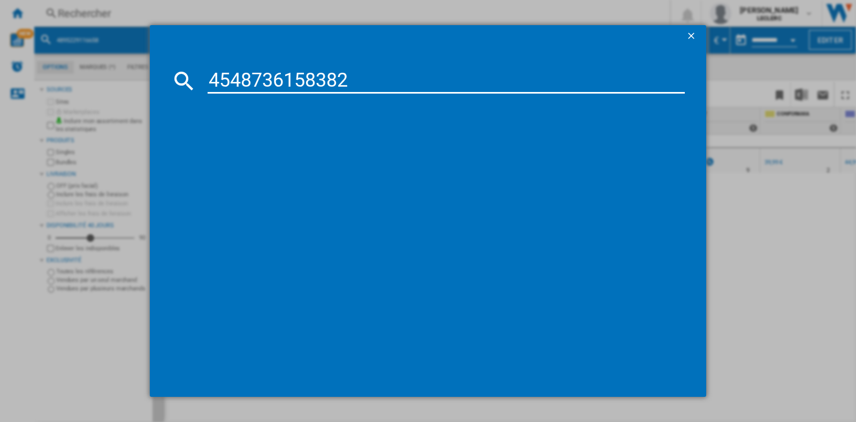
type input "4548736158382"
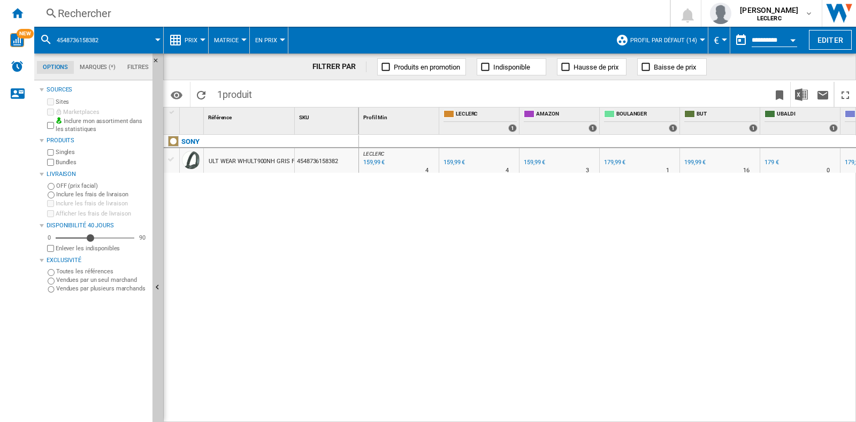
click at [96, 8] on div "Rechercher" at bounding box center [350, 13] width 584 height 15
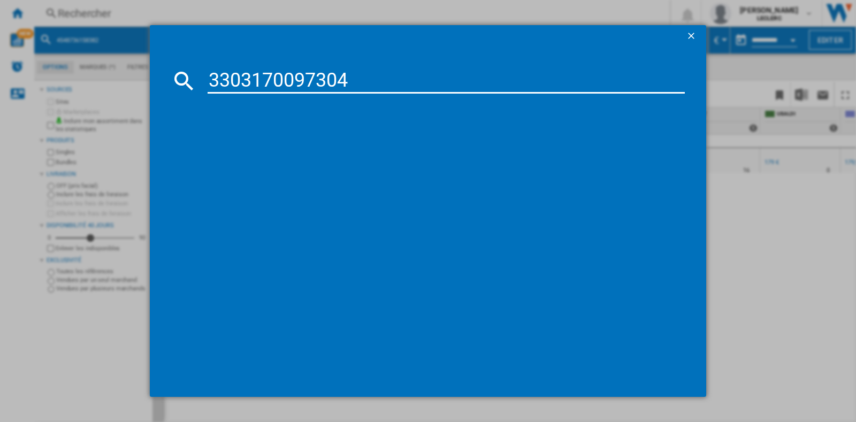
type input "3303170097304"
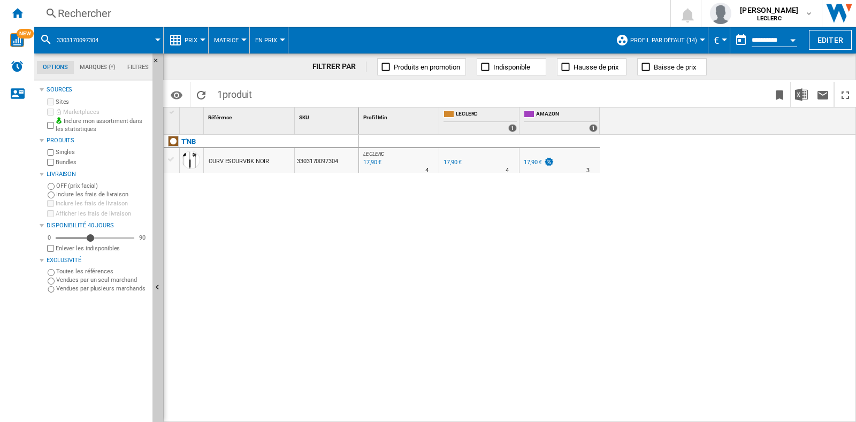
click at [182, 17] on div "Rechercher" at bounding box center [350, 13] width 584 height 15
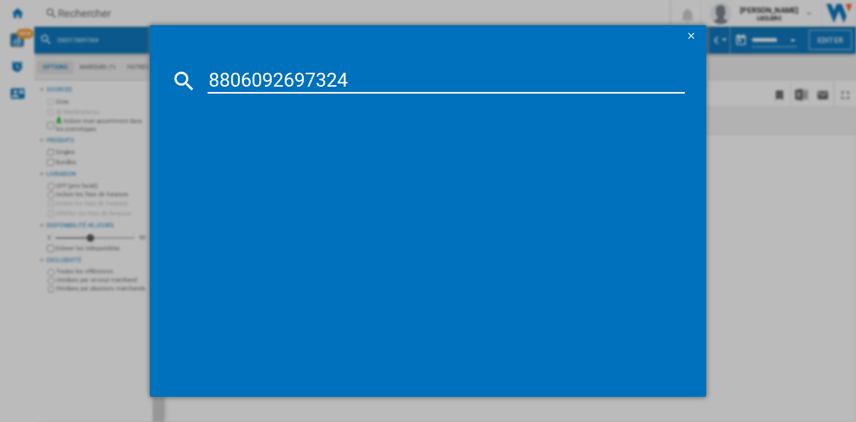
type input "8806092697324"
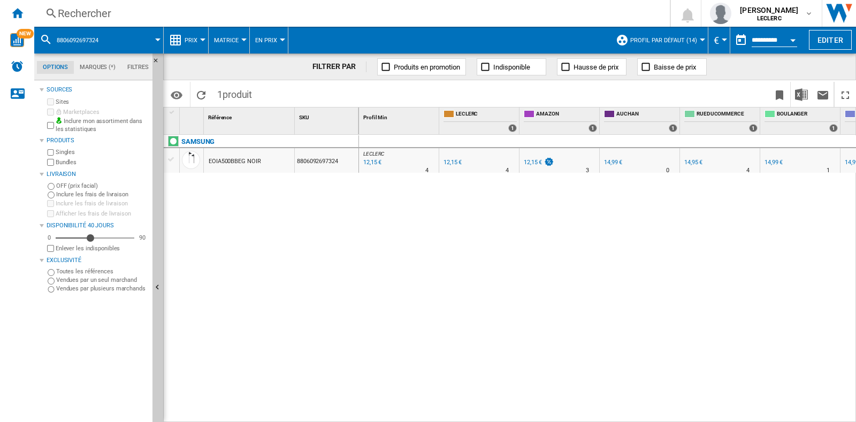
click at [230, 11] on div "Rechercher" at bounding box center [350, 13] width 584 height 15
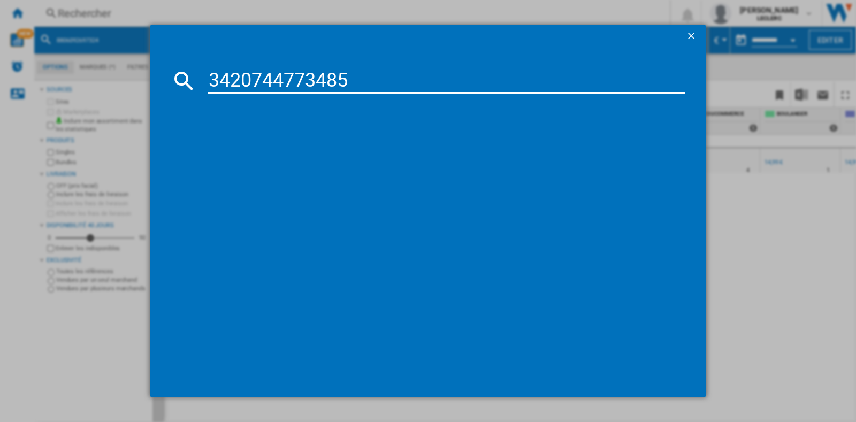
type input "3420744773485"
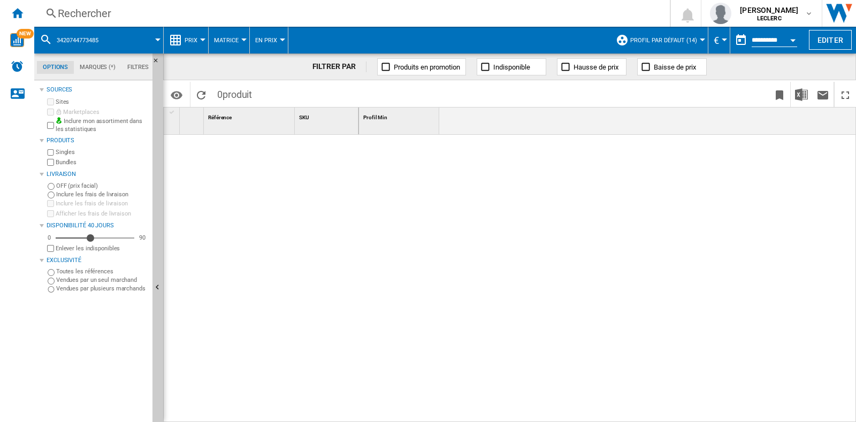
click at [205, 10] on div "Rechercher" at bounding box center [350, 13] width 584 height 15
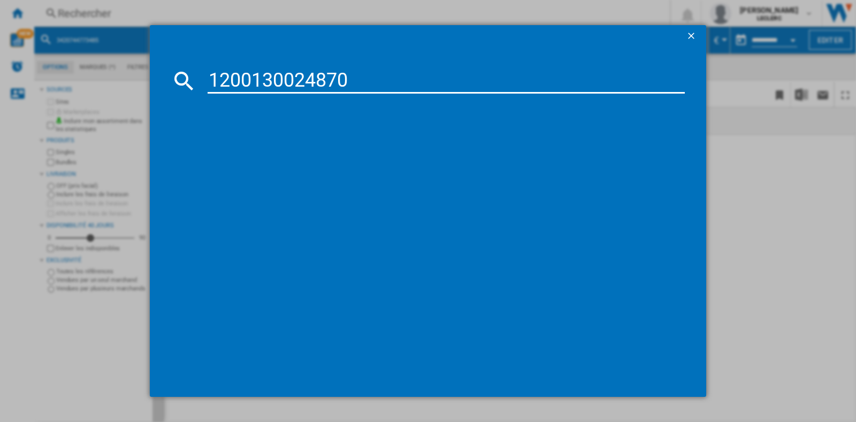
type input "1200130024870"
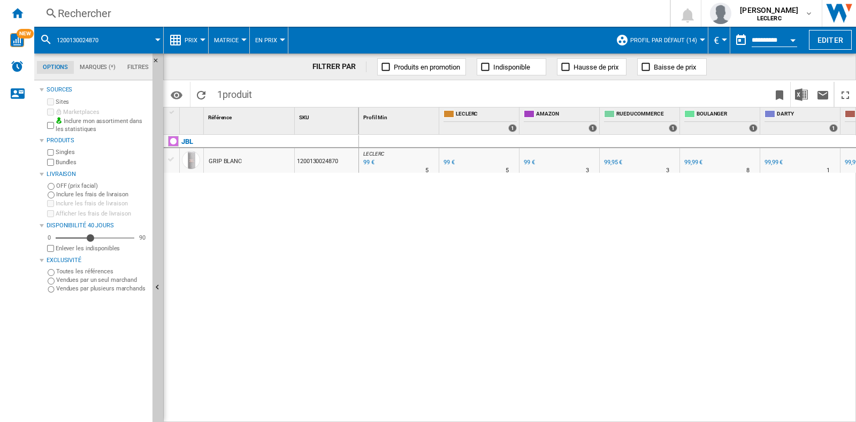
click at [265, 11] on div "Rechercher" at bounding box center [350, 13] width 584 height 15
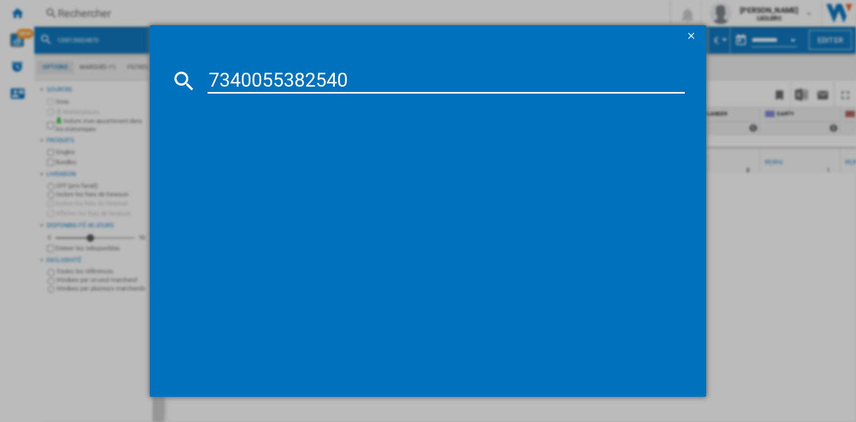
type input "7340055382540"
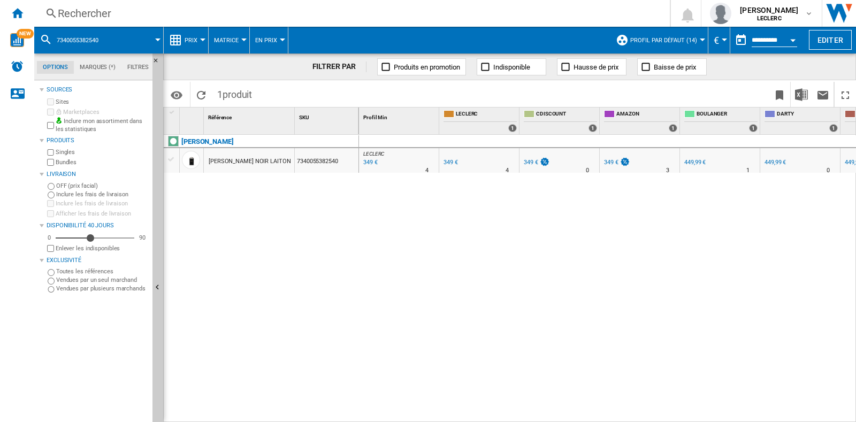
click at [345, 17] on div "Rechercher" at bounding box center [350, 13] width 584 height 15
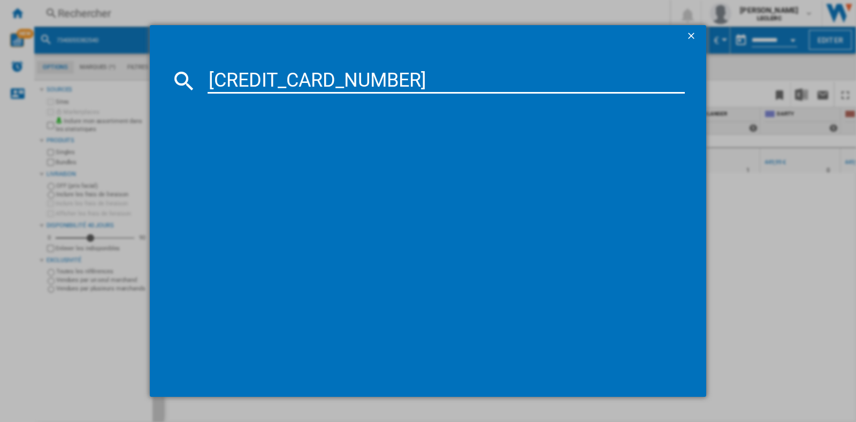
type input "6925281979668"
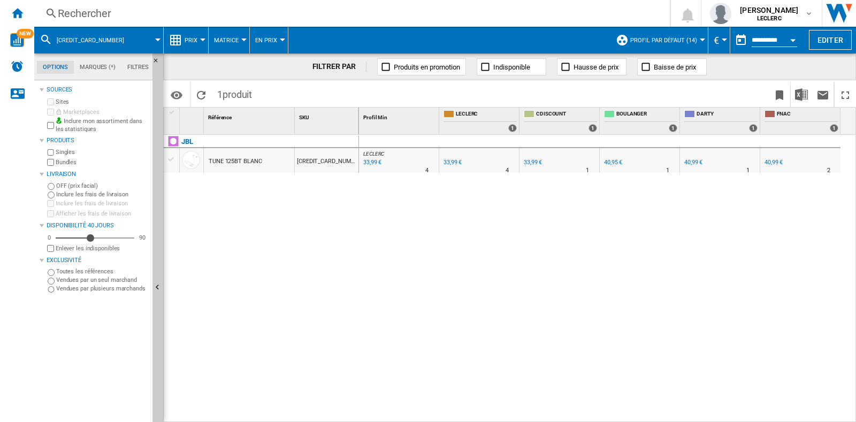
click at [221, 14] on div "Rechercher" at bounding box center [350, 13] width 584 height 15
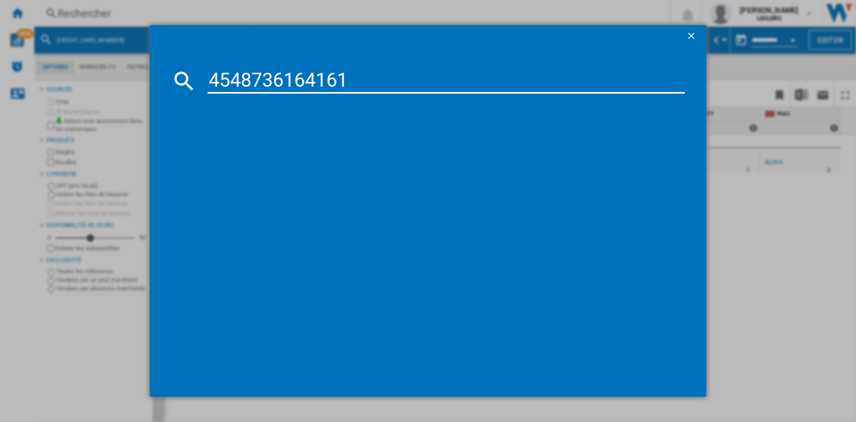
type input "4548736164161"
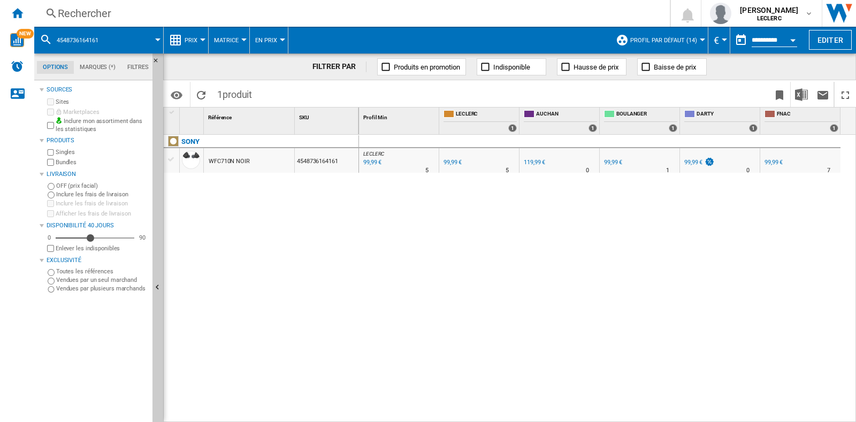
click at [226, 20] on div "Rechercher" at bounding box center [350, 13] width 584 height 15
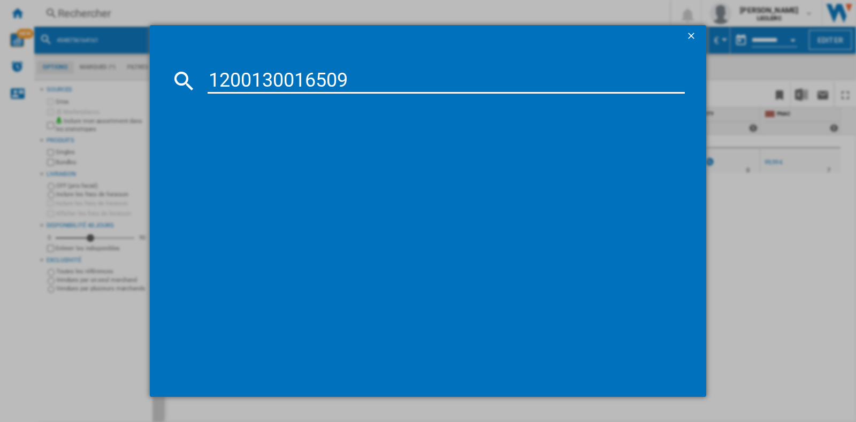
type input "1200130016509"
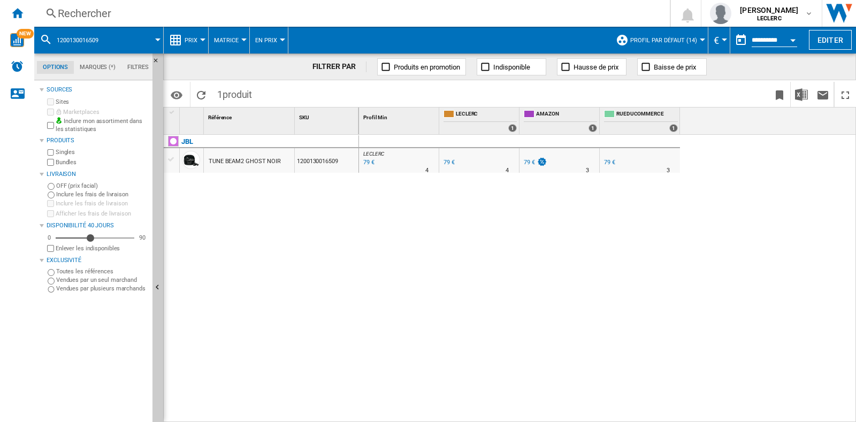
click at [140, 18] on div "Rechercher" at bounding box center [350, 13] width 584 height 15
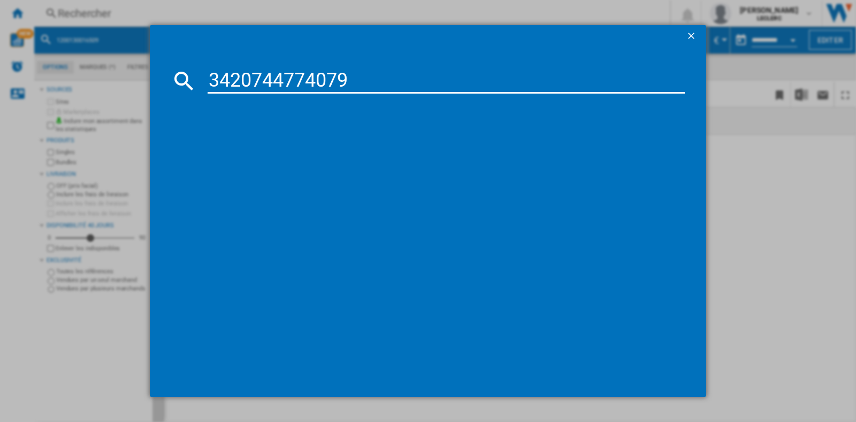
type input "3420744774079"
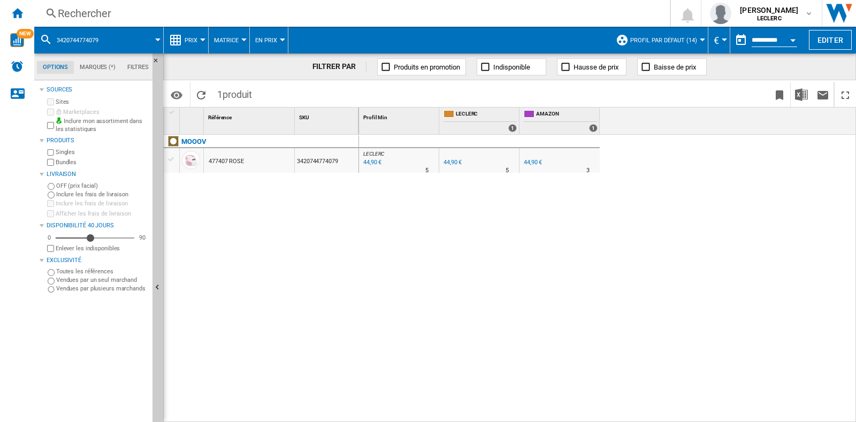
click at [144, 16] on div "Rechercher" at bounding box center [350, 13] width 584 height 15
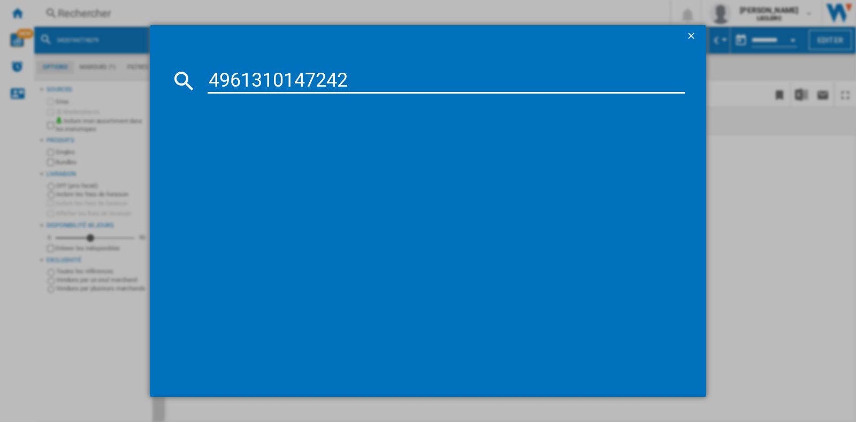
type input "4961310147242"
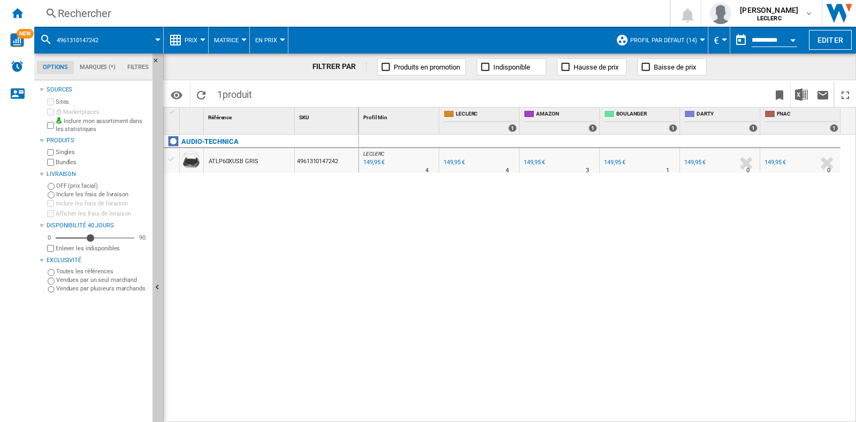
click at [172, 9] on div "Rechercher" at bounding box center [350, 13] width 584 height 15
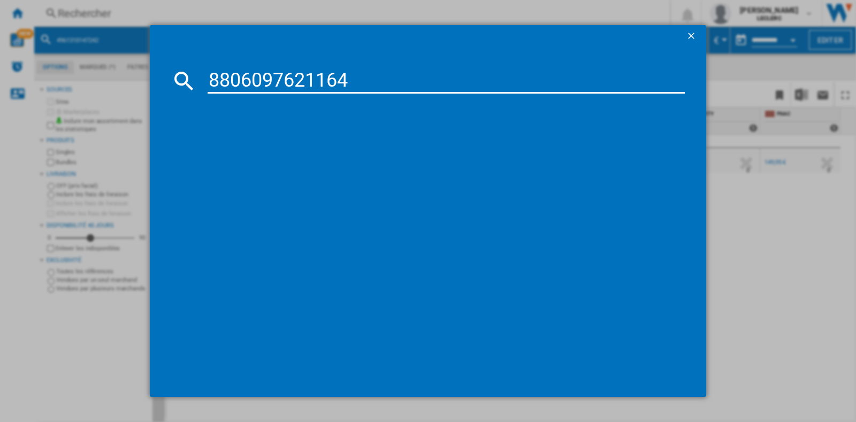
type input "8806097621164"
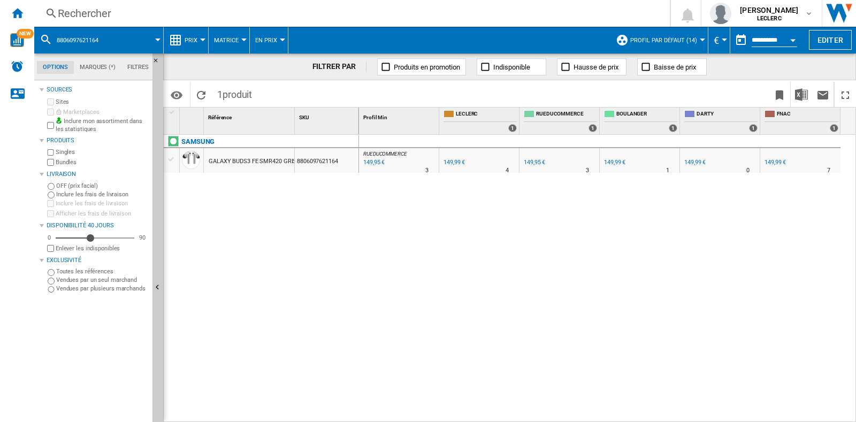
click at [76, 19] on div "Rechercher" at bounding box center [350, 13] width 584 height 15
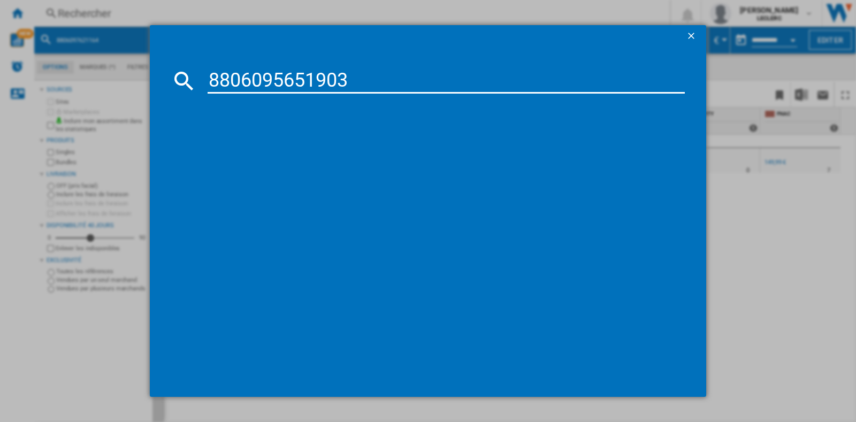
type input "8806095651903"
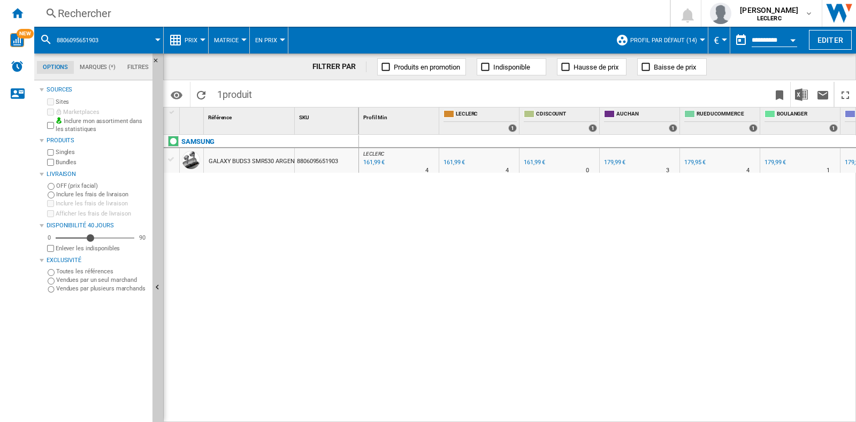
click at [164, 7] on div "Rechercher" at bounding box center [350, 13] width 584 height 15
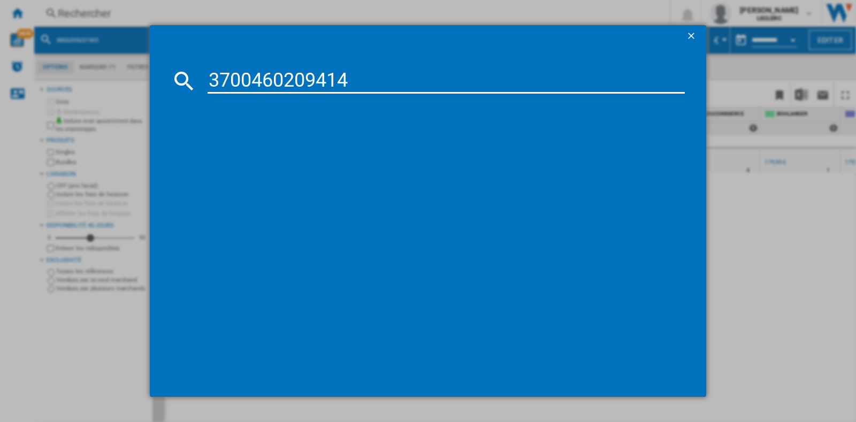
type input "3700460209414"
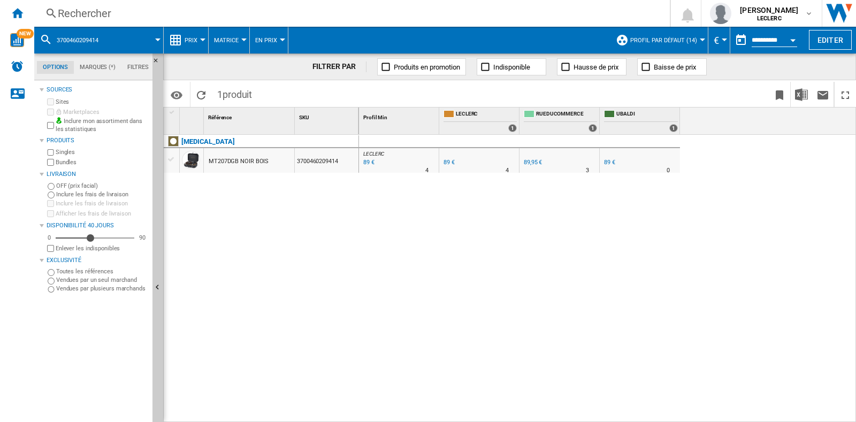
click at [198, 23] on div "Rechercher Rechercher 0 [PERSON_NAME] LECLERC LECLERC Mes paramètres Se déconne…" at bounding box center [445, 13] width 822 height 27
click at [203, 11] on div "Rechercher" at bounding box center [350, 13] width 584 height 15
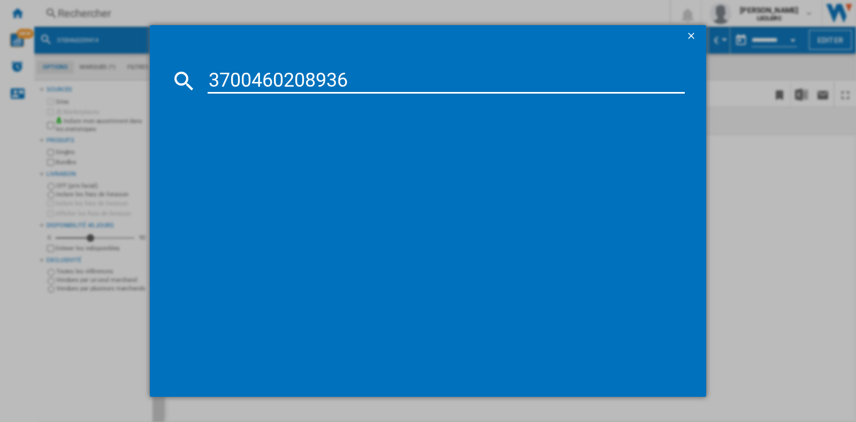
type input "3700460208936"
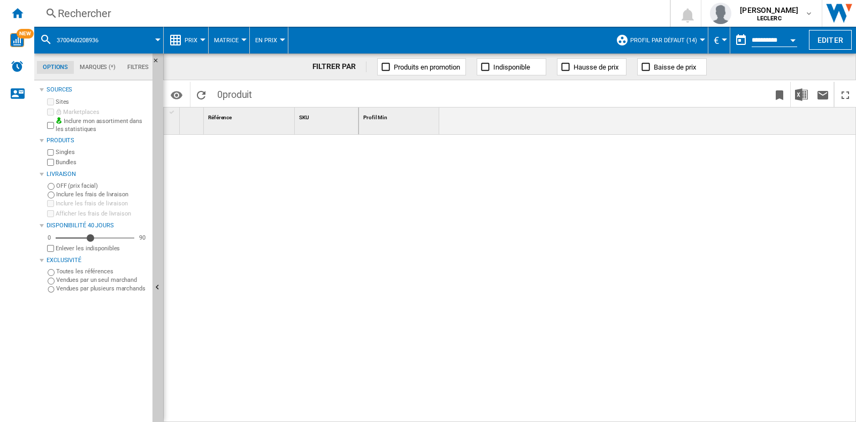
click at [191, 14] on div "Rechercher" at bounding box center [350, 13] width 584 height 15
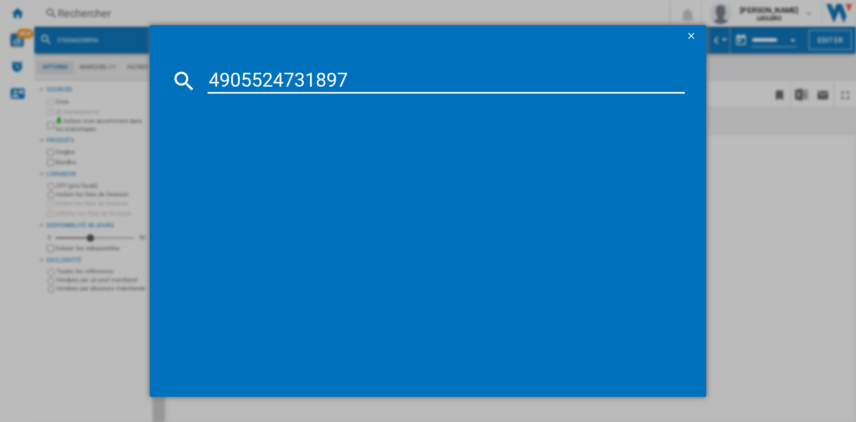
type input "4905524731897"
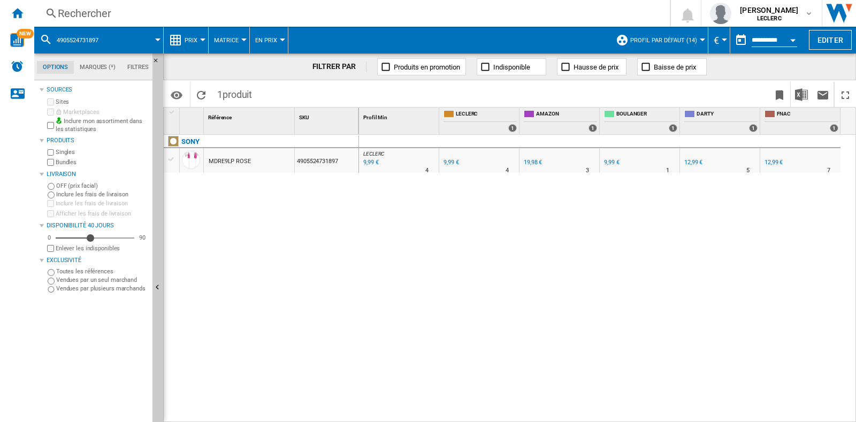
click at [612, 157] on div "9,99 €" at bounding box center [610, 162] width 17 height 11
click at [294, 20] on div "Rechercher" at bounding box center [350, 13] width 584 height 15
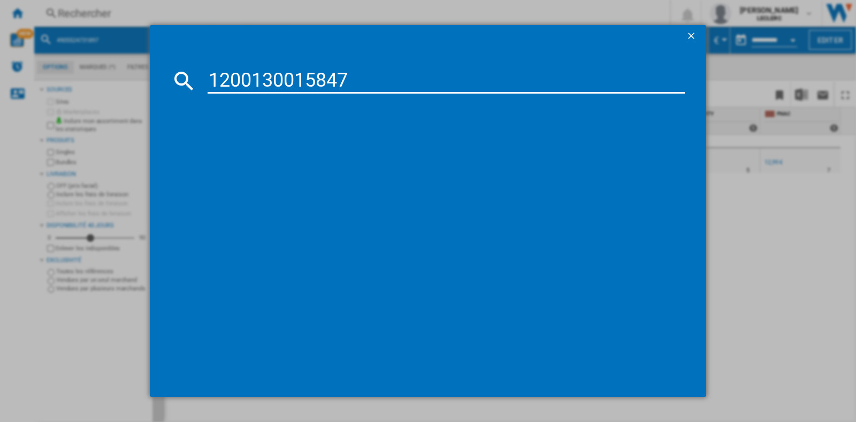
type input "1200130015847"
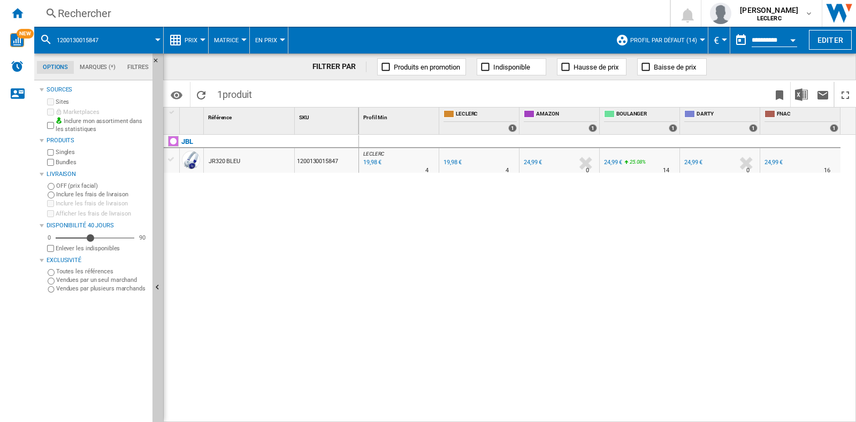
click at [260, 13] on div "Rechercher" at bounding box center [350, 13] width 584 height 15
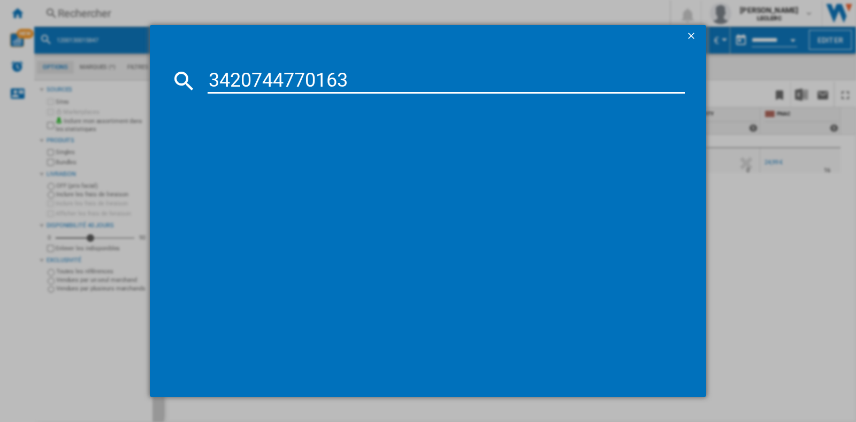
type input "3420744770163"
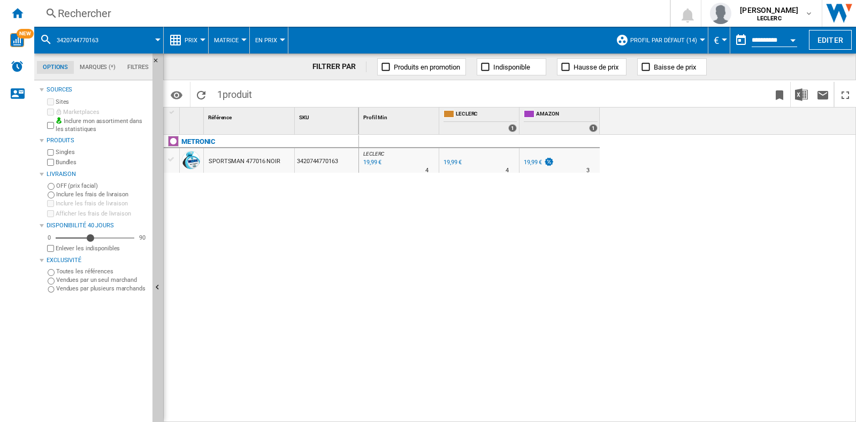
click at [226, 14] on div "Rechercher" at bounding box center [350, 13] width 584 height 15
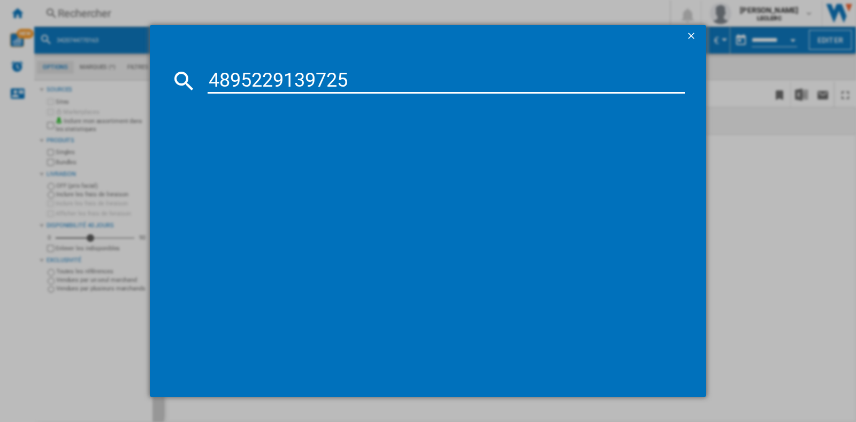
type input "4895229139725"
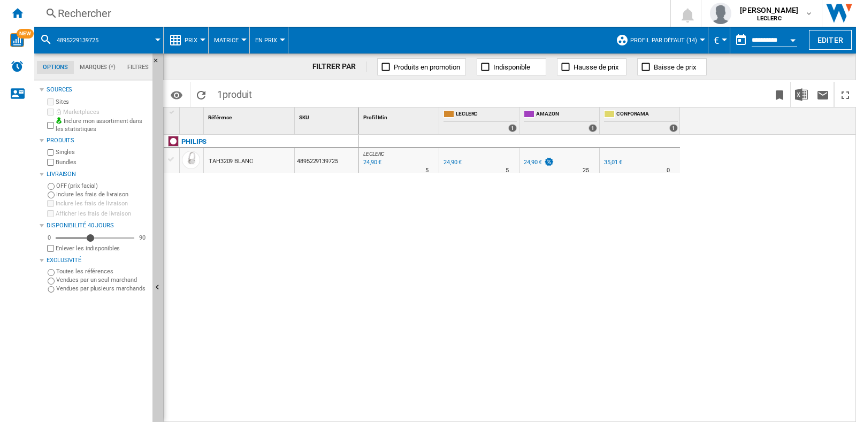
click at [259, 14] on div "Rechercher" at bounding box center [350, 13] width 584 height 15
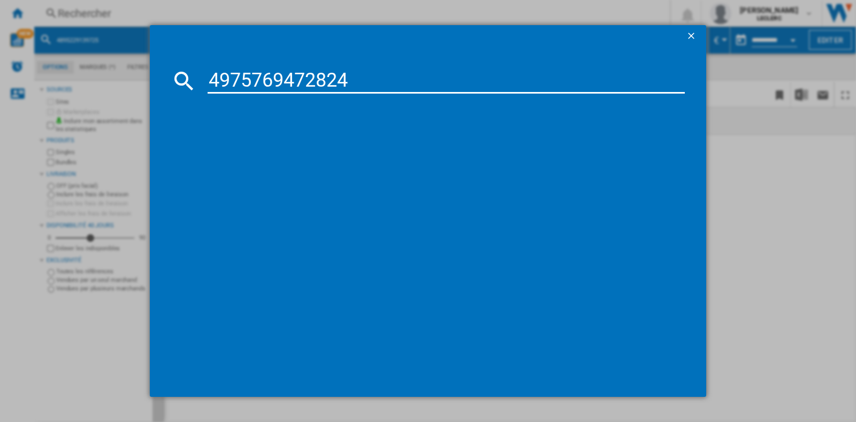
type input "4975769472824"
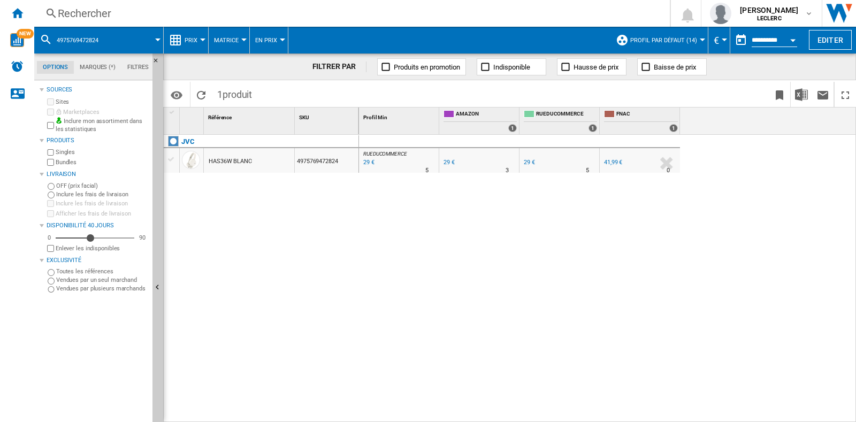
click at [134, 11] on div "Rechercher" at bounding box center [350, 13] width 584 height 15
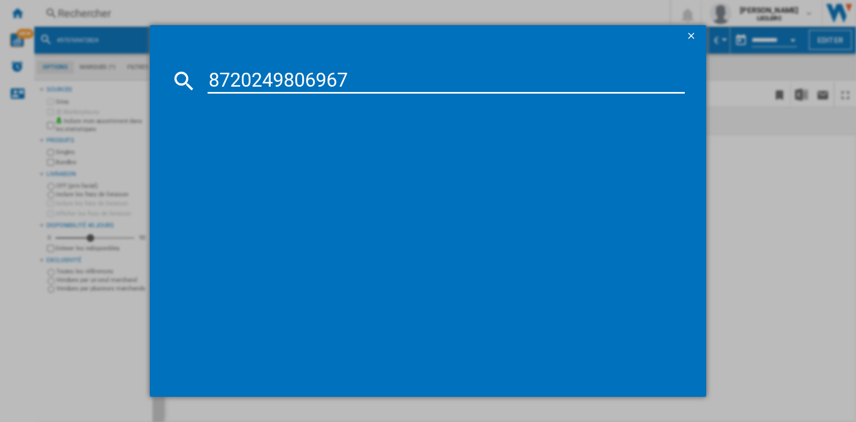
type input "8720249806967"
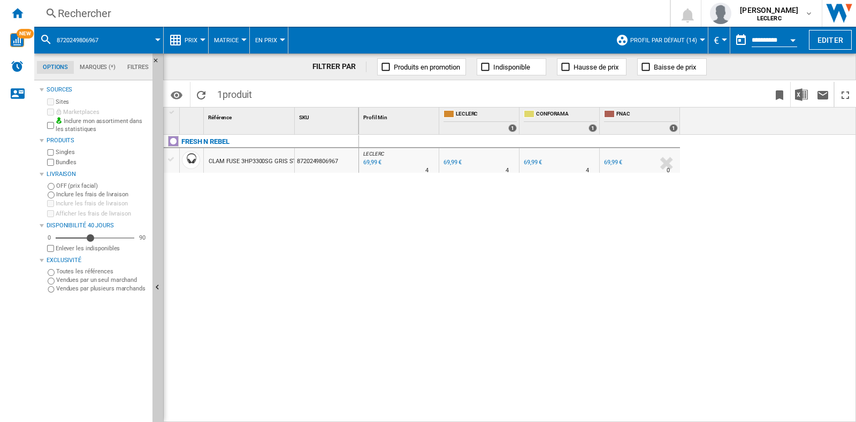
click at [274, 14] on div "Rechercher" at bounding box center [350, 13] width 584 height 15
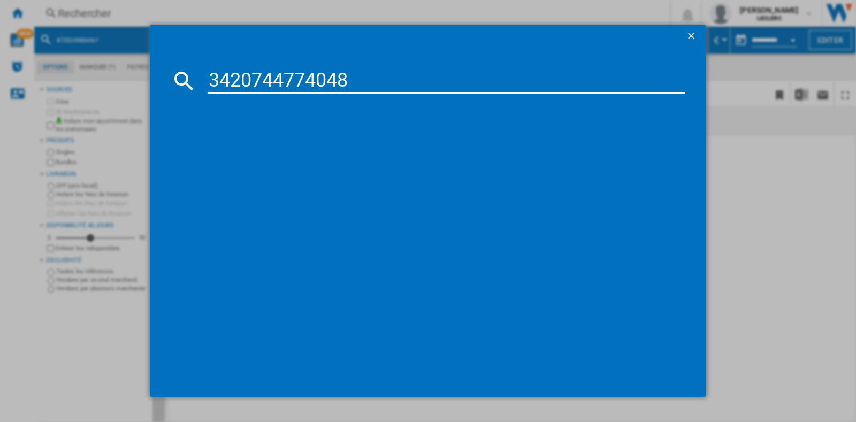
type input "3420744774048"
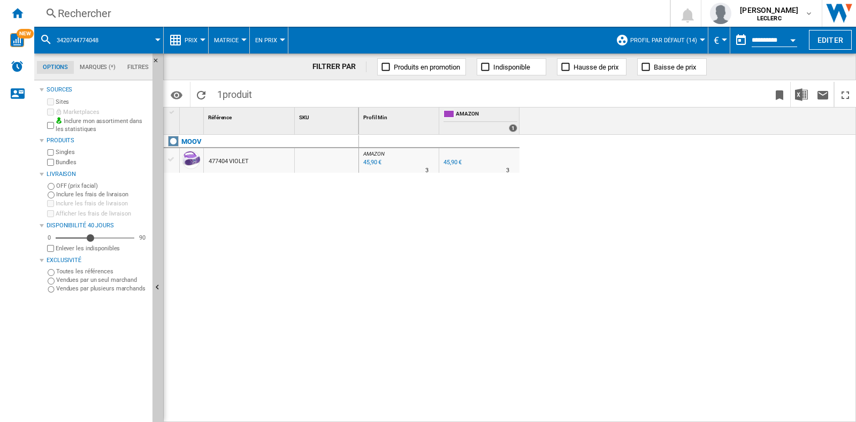
click at [159, 9] on div "Rechercher" at bounding box center [350, 13] width 584 height 15
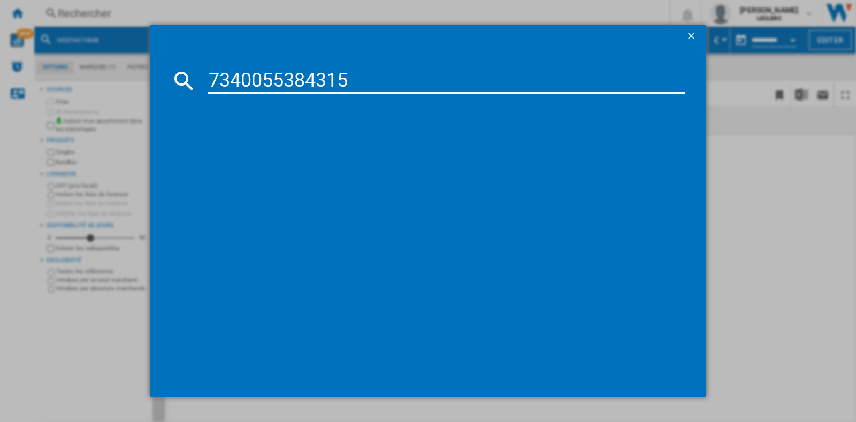
type input "7340055384315"
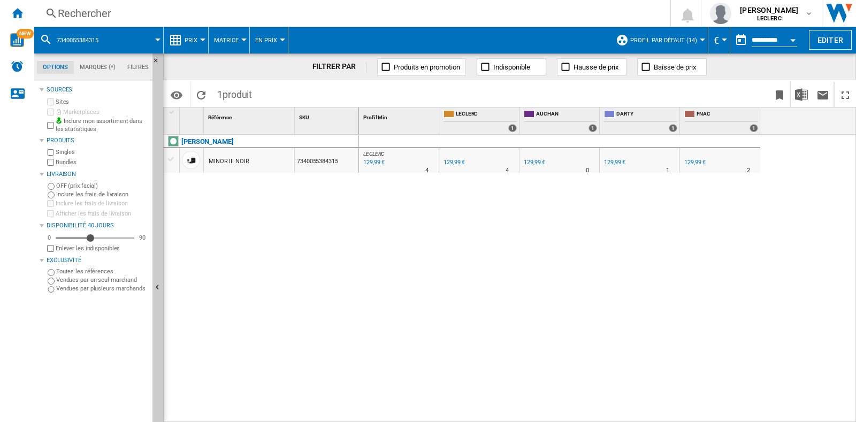
click at [113, 12] on div "Rechercher" at bounding box center [350, 13] width 584 height 15
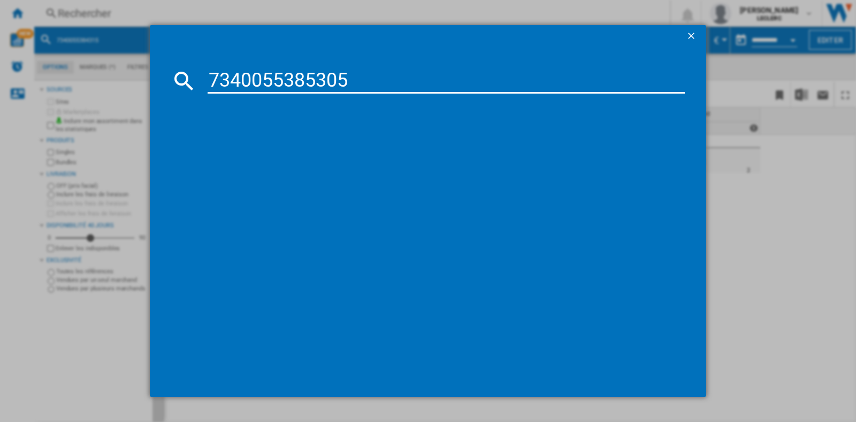
type input "7340055385305"
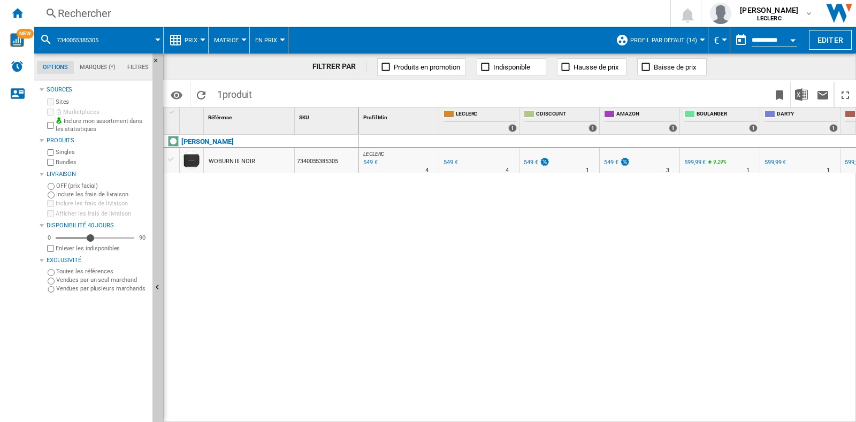
click at [272, 17] on div "Rechercher" at bounding box center [350, 13] width 584 height 15
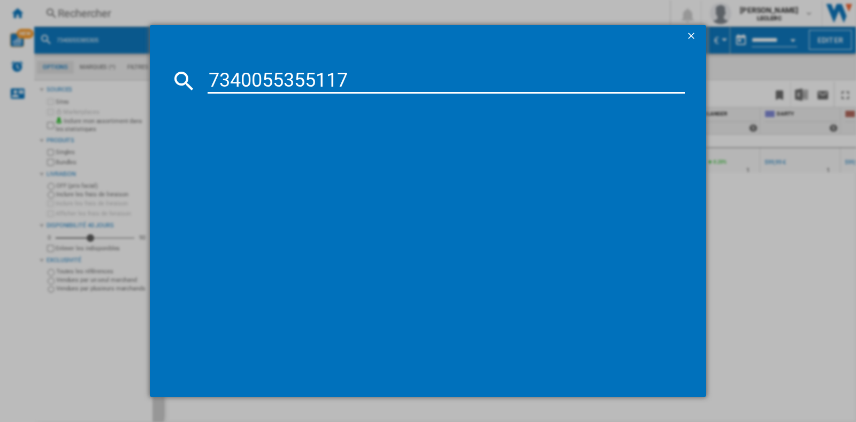
type input "7340055355117"
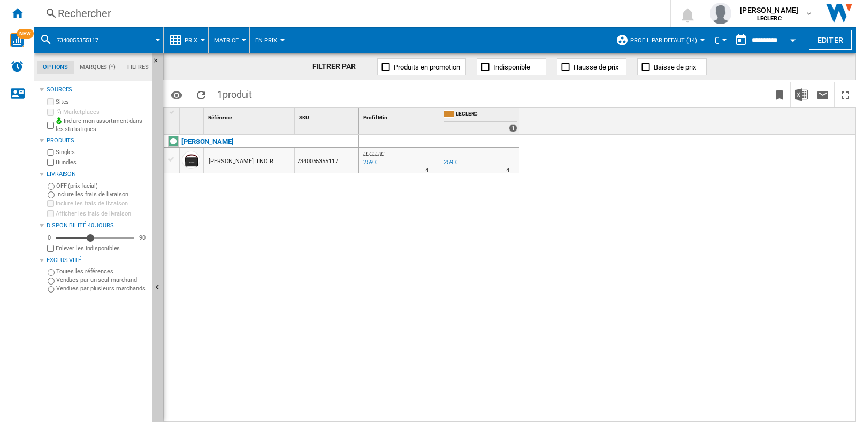
click at [217, 12] on div "Rechercher" at bounding box center [350, 13] width 584 height 15
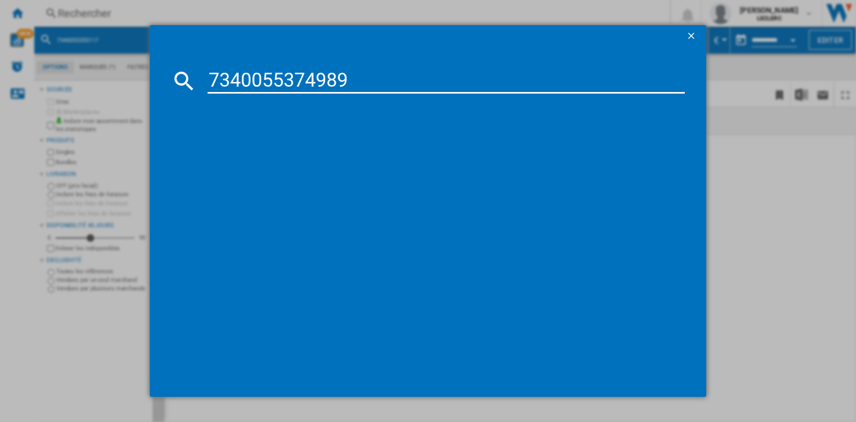
type input "7340055374989"
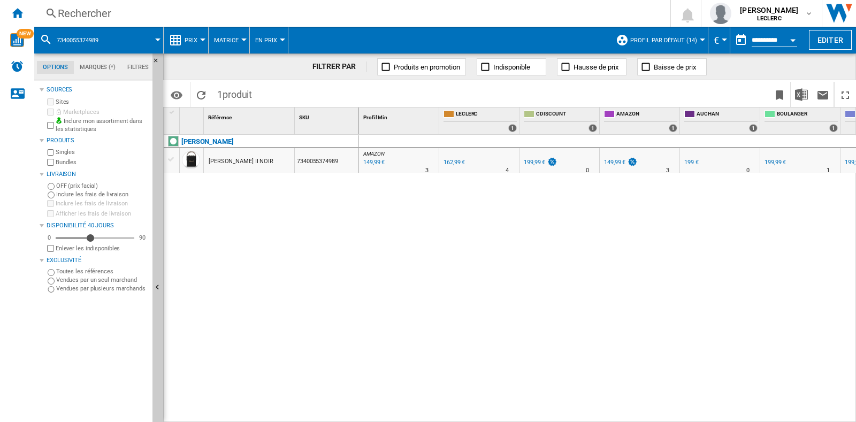
click at [82, 13] on div "Rechercher" at bounding box center [350, 13] width 584 height 15
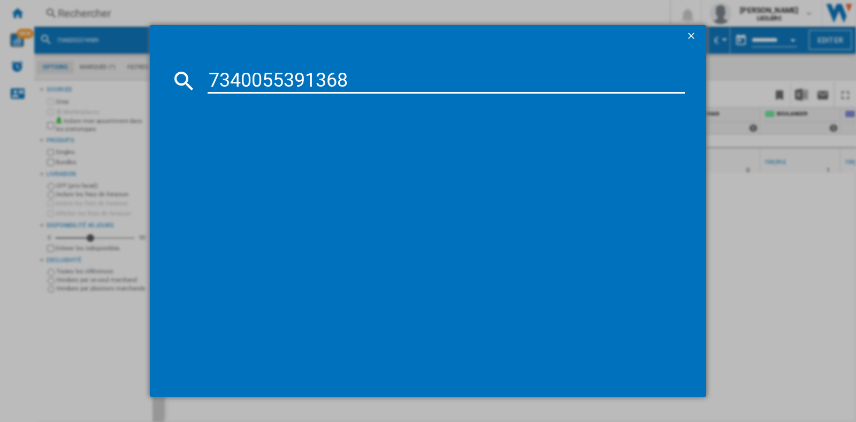
type input "7340055391368"
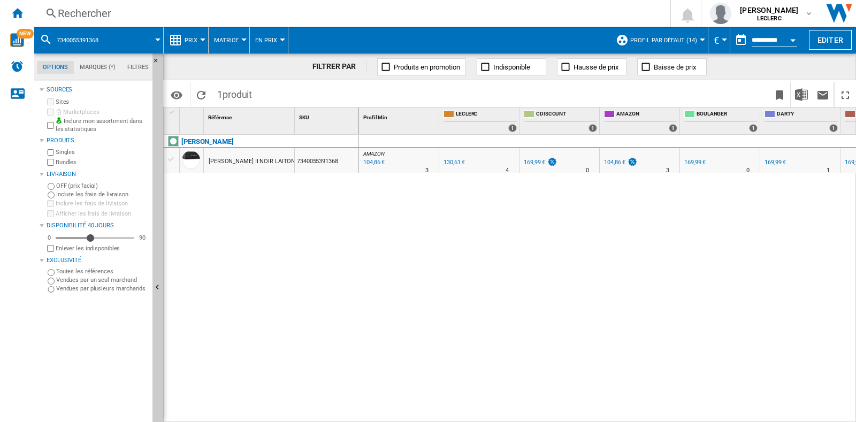
click at [227, 11] on div "Rechercher" at bounding box center [350, 13] width 584 height 15
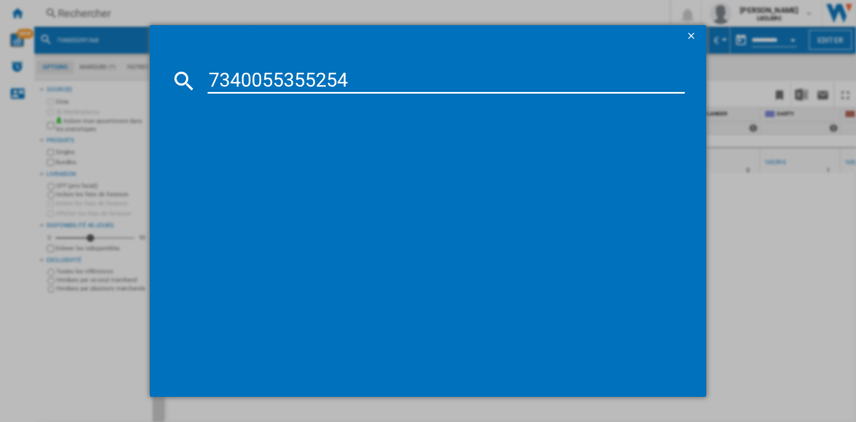
type input "7340055355254"
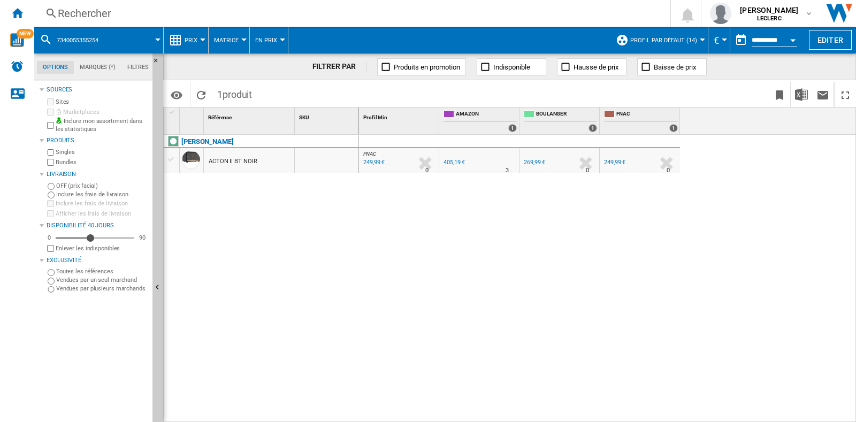
click at [532, 157] on div "269,99 €" at bounding box center [533, 162] width 23 height 11
click at [620, 160] on div "249,99 €" at bounding box center [614, 162] width 21 height 7
click at [233, 6] on div "Rechercher" at bounding box center [350, 13] width 584 height 15
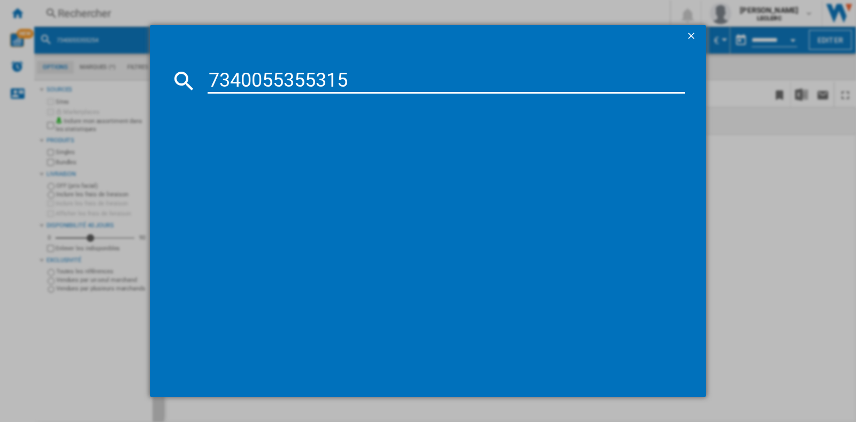
type input "7340055355315"
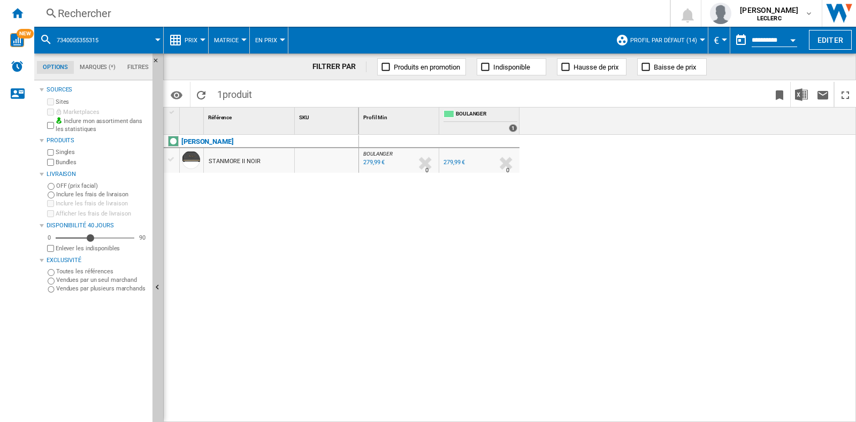
click at [213, 14] on div "Rechercher" at bounding box center [350, 13] width 584 height 15
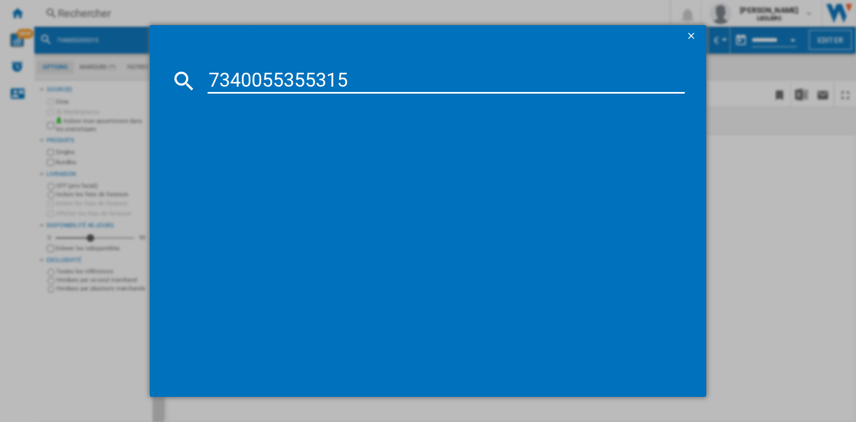
type input "7340055355315"
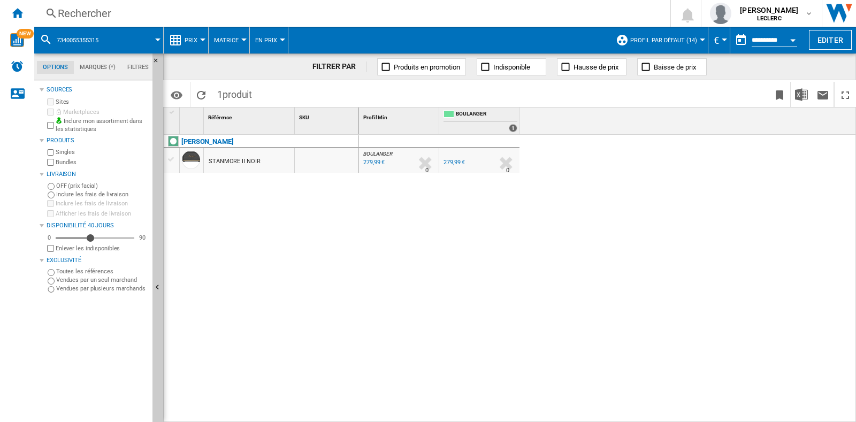
drag, startPoint x: 79, startPoint y: 4, endPoint x: 83, endPoint y: 10, distance: 7.0
click at [79, 4] on div "Rechercher Rechercher 0 [PERSON_NAME] LECLERC LECLERC Mes paramètres Se déconne…" at bounding box center [445, 13] width 822 height 27
click at [83, 10] on div "Rechercher" at bounding box center [350, 13] width 584 height 15
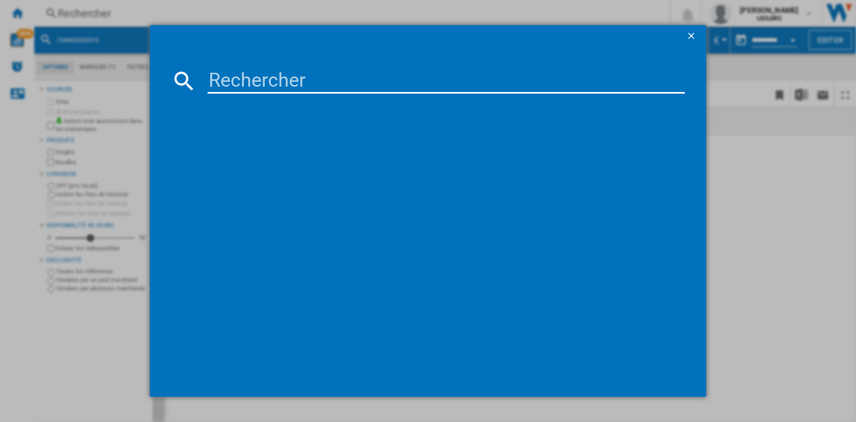
type input "7340055386593"
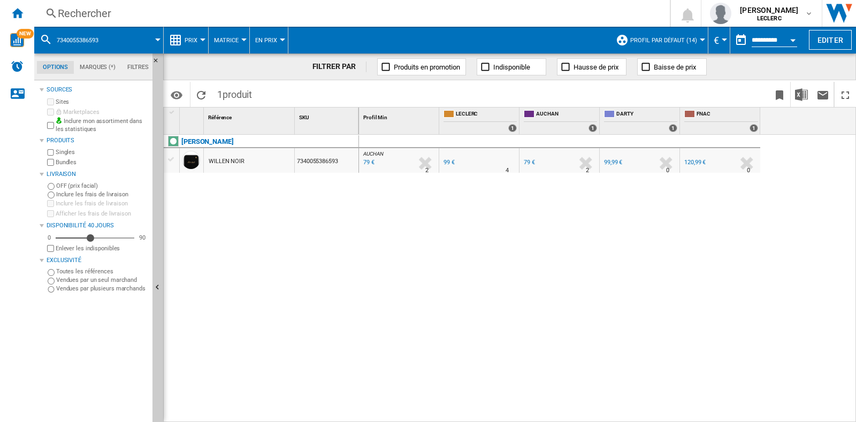
click at [209, 8] on div "Rechercher" at bounding box center [350, 13] width 584 height 15
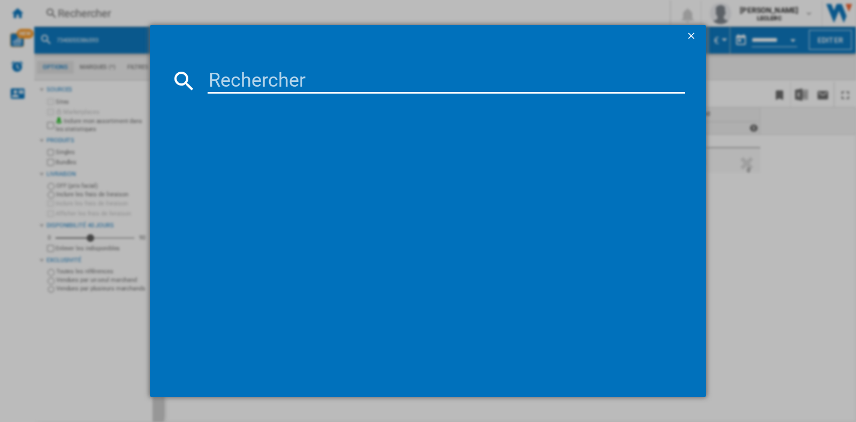
type input "7340055309394"
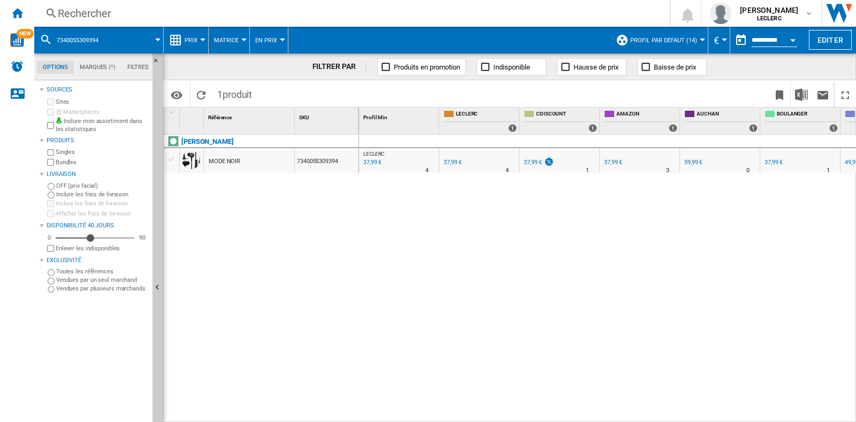
click at [200, 14] on div "Rechercher" at bounding box center [350, 13] width 584 height 15
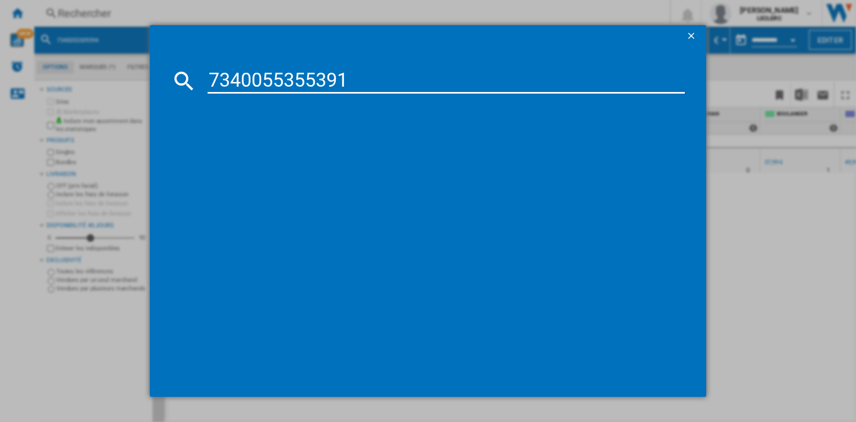
type input "7340055355391"
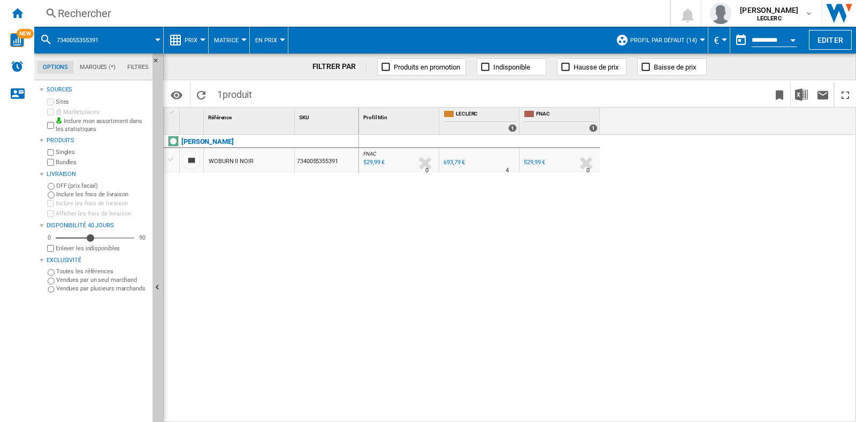
click at [321, 20] on div "Rechercher" at bounding box center [350, 13] width 584 height 15
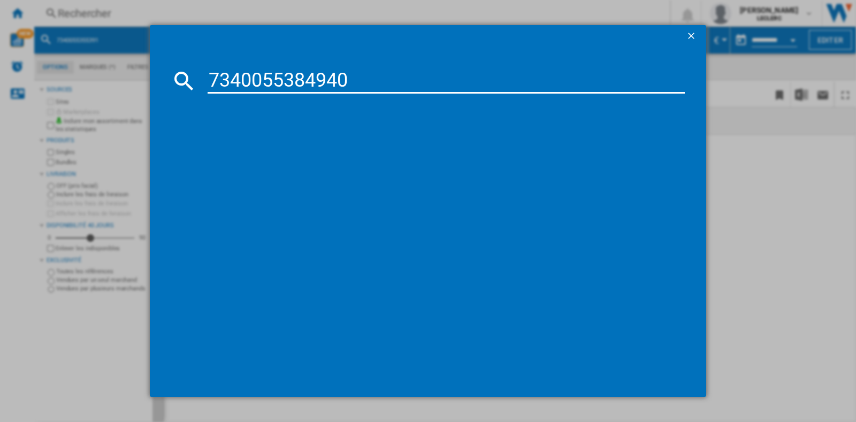
type input "7340055384940"
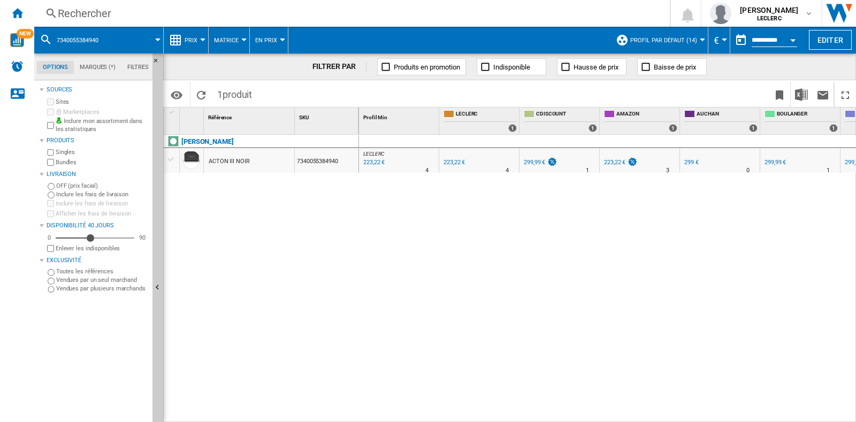
click at [247, 14] on div "Rechercher" at bounding box center [350, 13] width 584 height 15
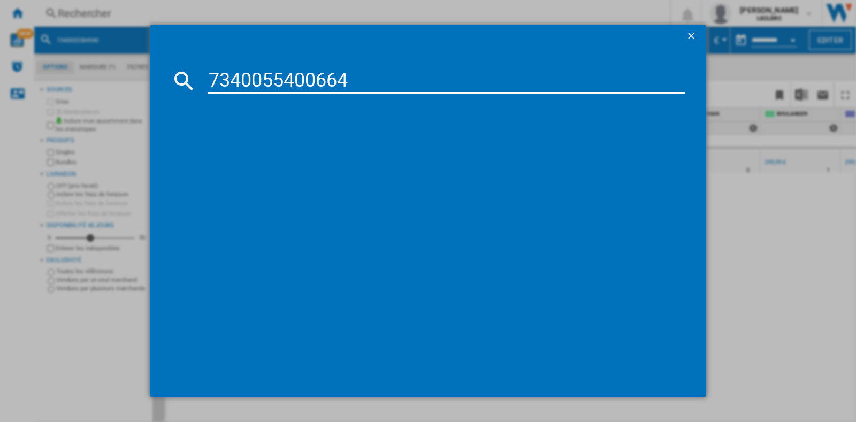
type input "7340055400664"
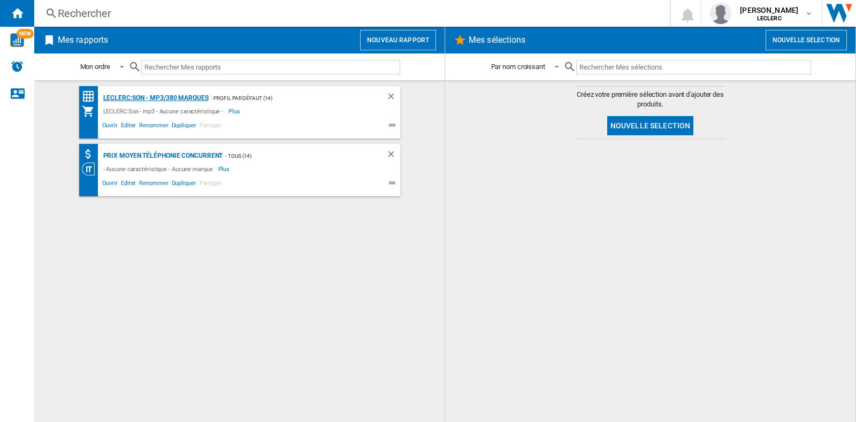
click at [175, 99] on div "LECLERC:Son - mp3/380 marques" at bounding box center [155, 97] width 108 height 13
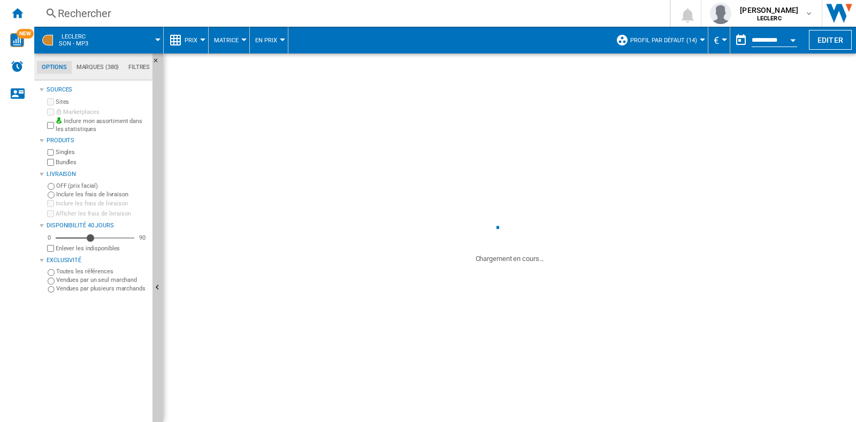
click at [193, 14] on div "Rechercher" at bounding box center [350, 13] width 584 height 15
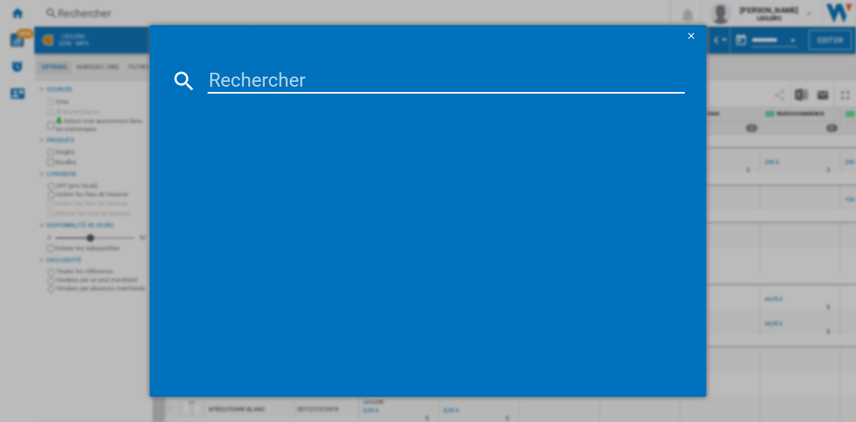
click at [237, 87] on input at bounding box center [446, 81] width 477 height 26
click at [229, 83] on input at bounding box center [446, 81] width 477 height 26
paste input "1200130016479"
type input "1200130016479"
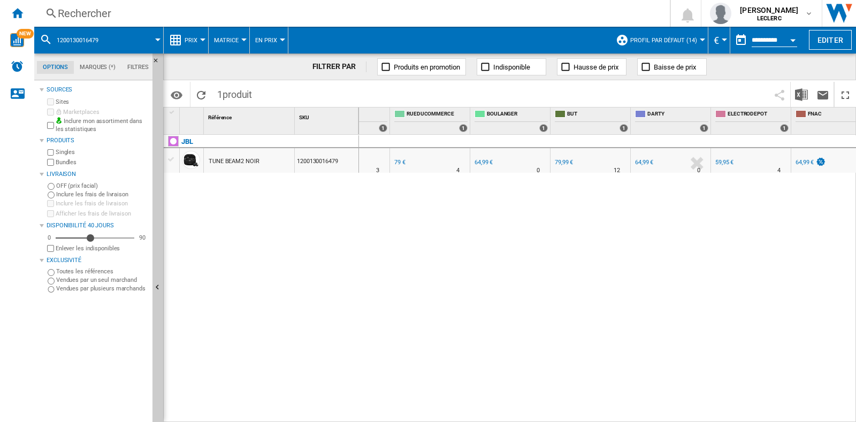
scroll to position [0, 305]
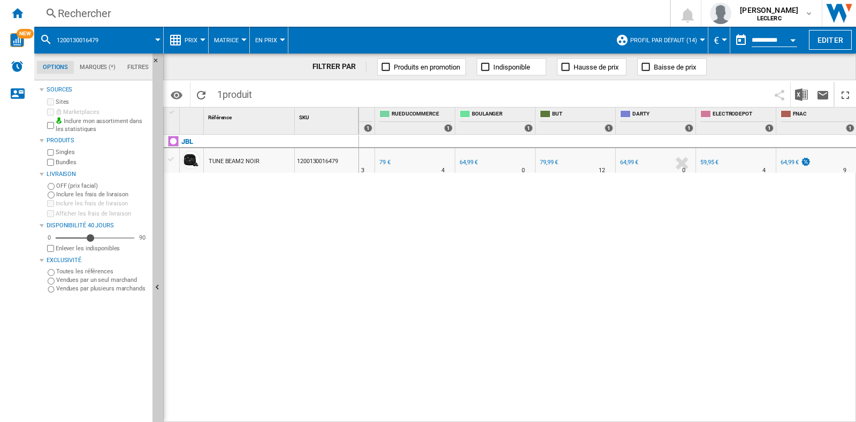
click at [706, 160] on div "59,95 €" at bounding box center [709, 162] width 18 height 7
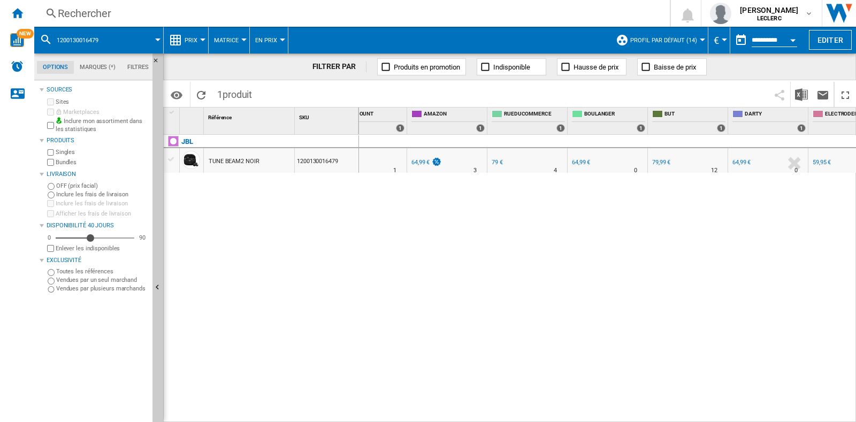
scroll to position [0, 0]
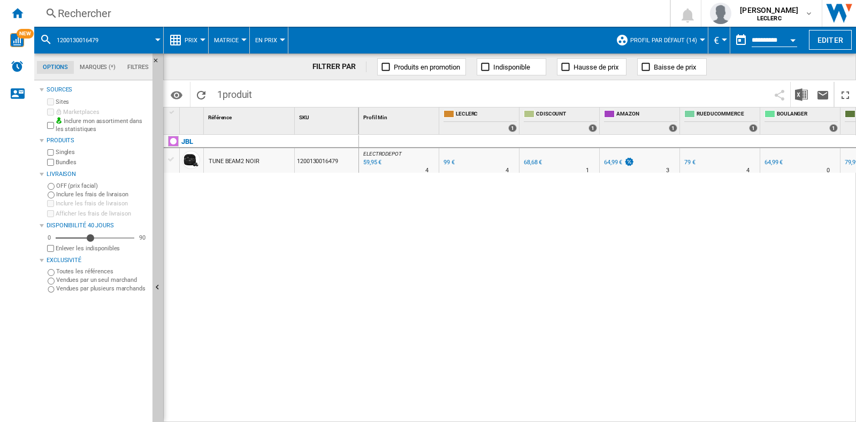
click at [369, 164] on div "59,95 €" at bounding box center [372, 162] width 20 height 11
click at [615, 162] on div "64,99 €" at bounding box center [613, 162] width 18 height 7
